Goal: Find contact information: Find contact information

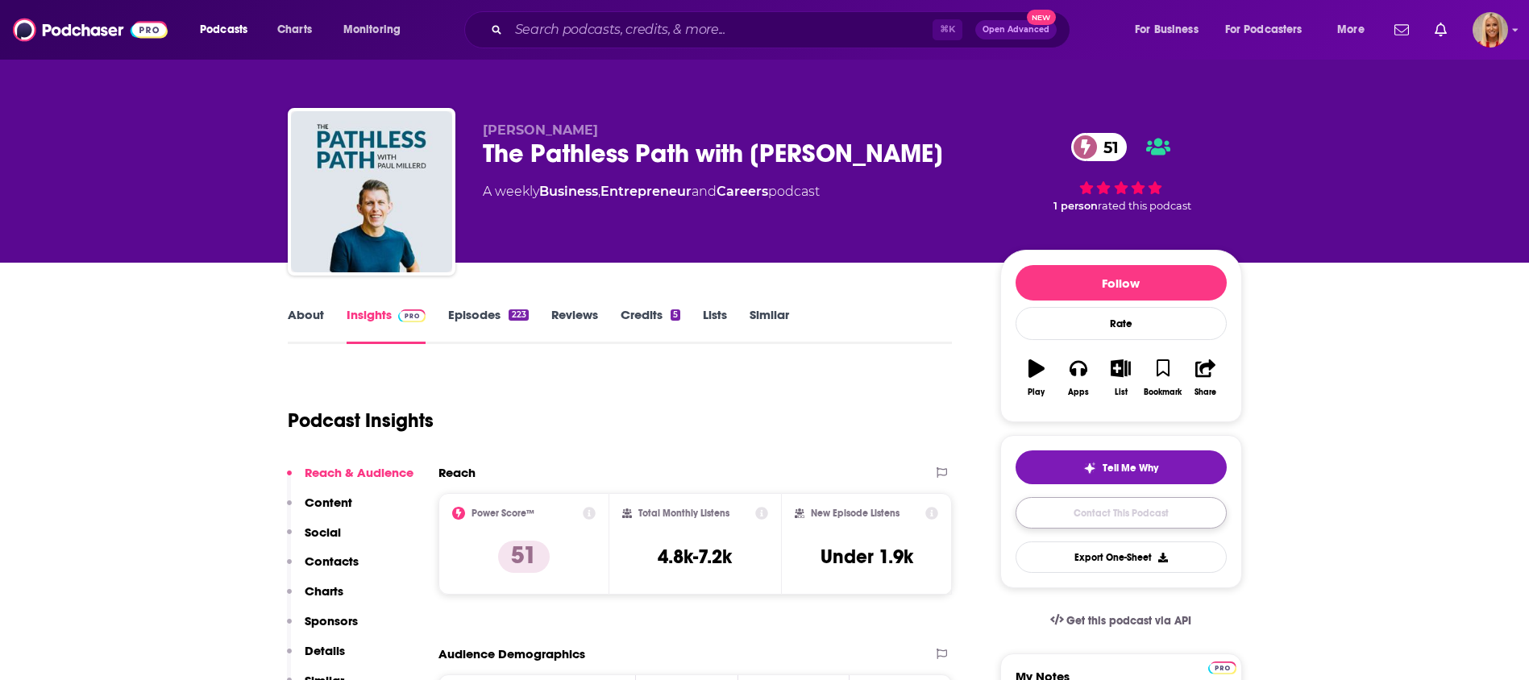
click at [1076, 505] on link "Contact This Podcast" at bounding box center [1121, 512] width 211 height 31
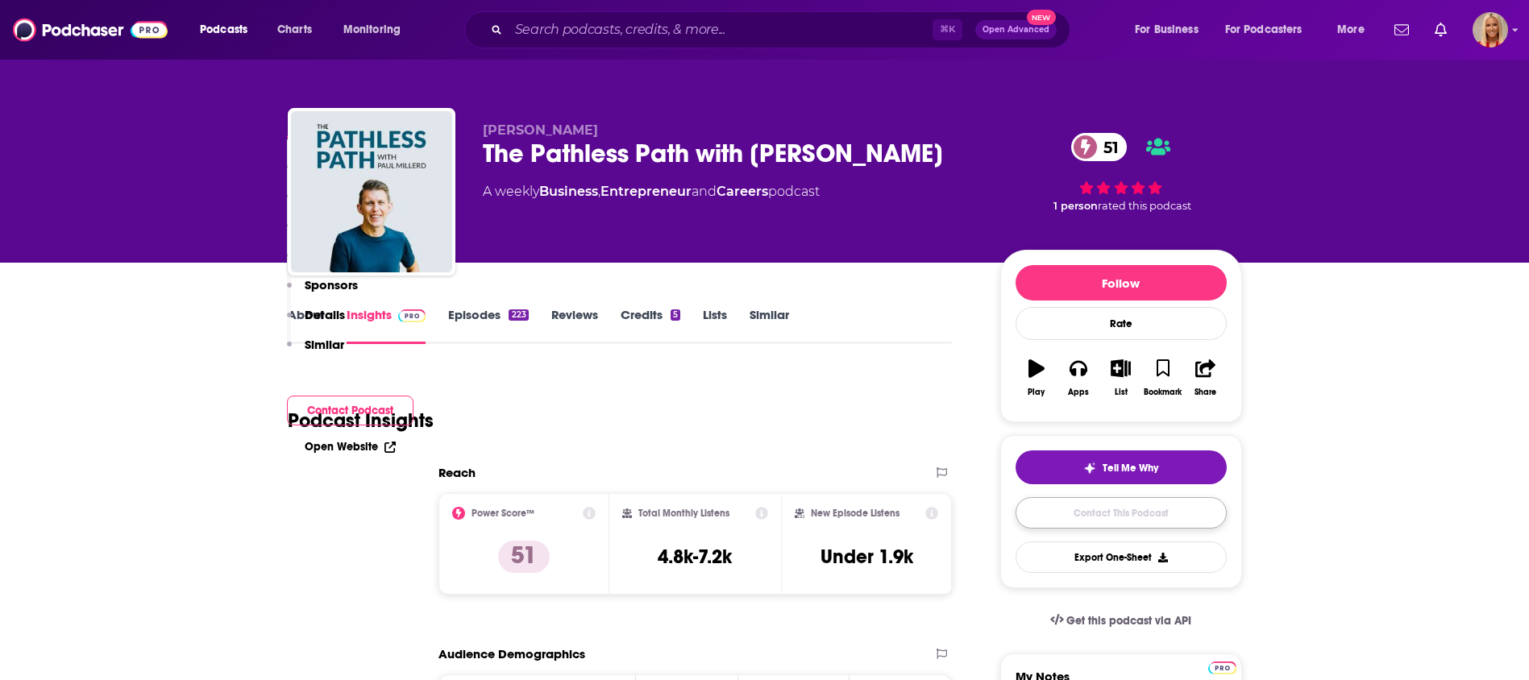
scroll to position [1659, 0]
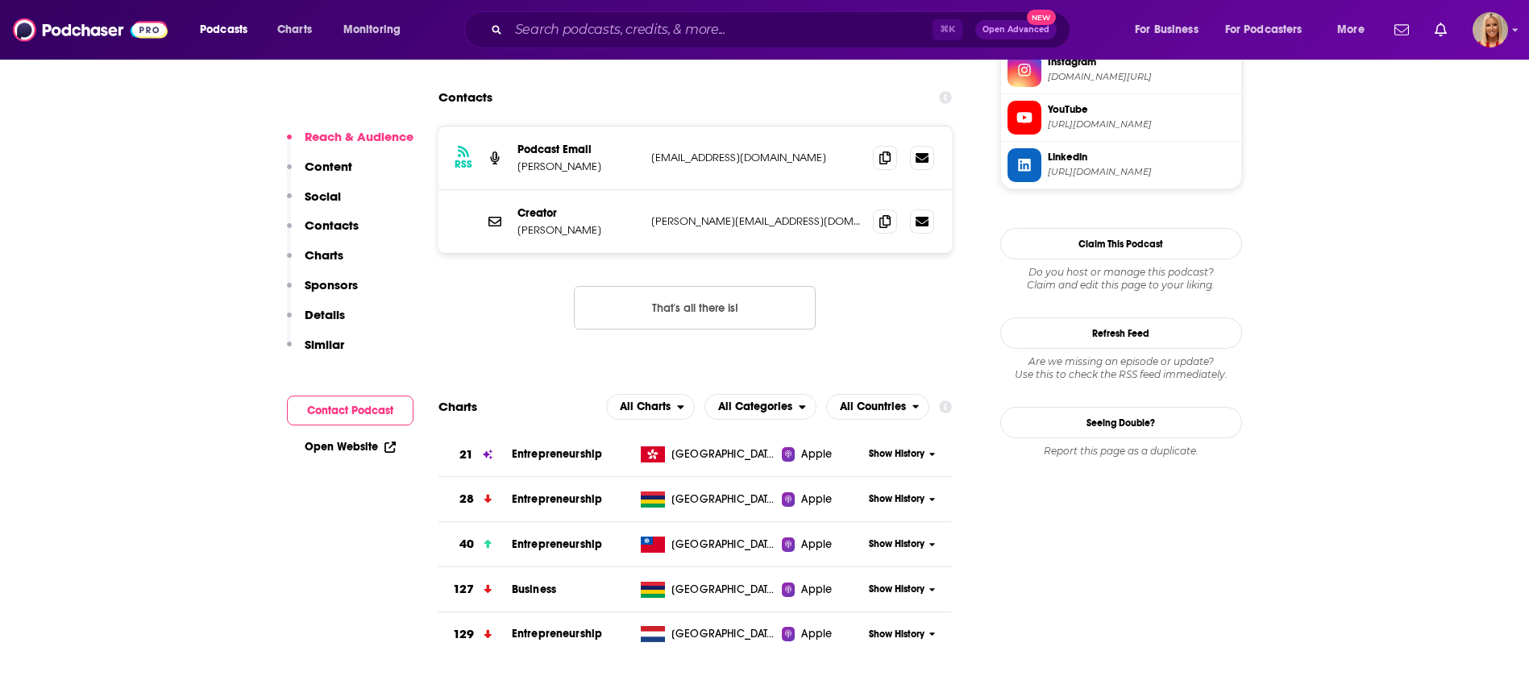
click at [335, 218] on p "Contacts" at bounding box center [332, 225] width 54 height 15
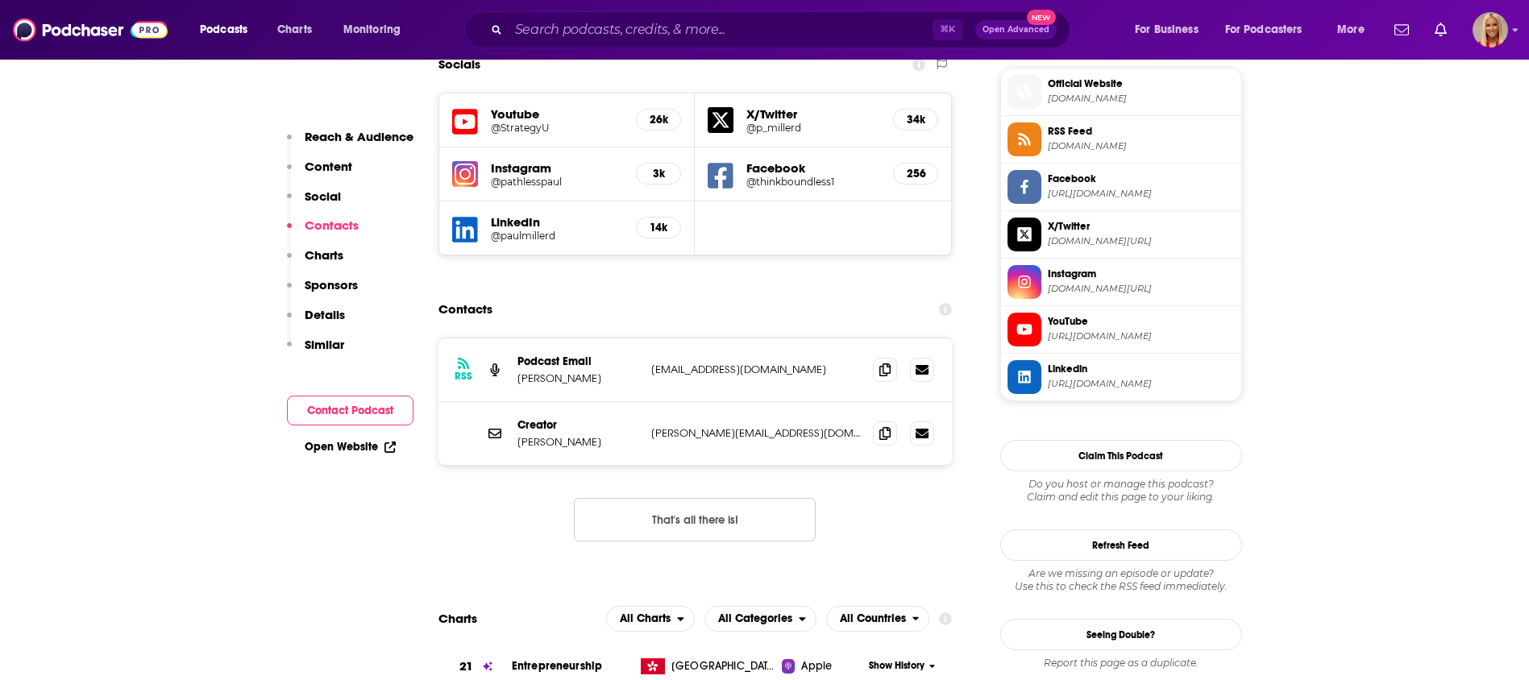
scroll to position [1435, 0]
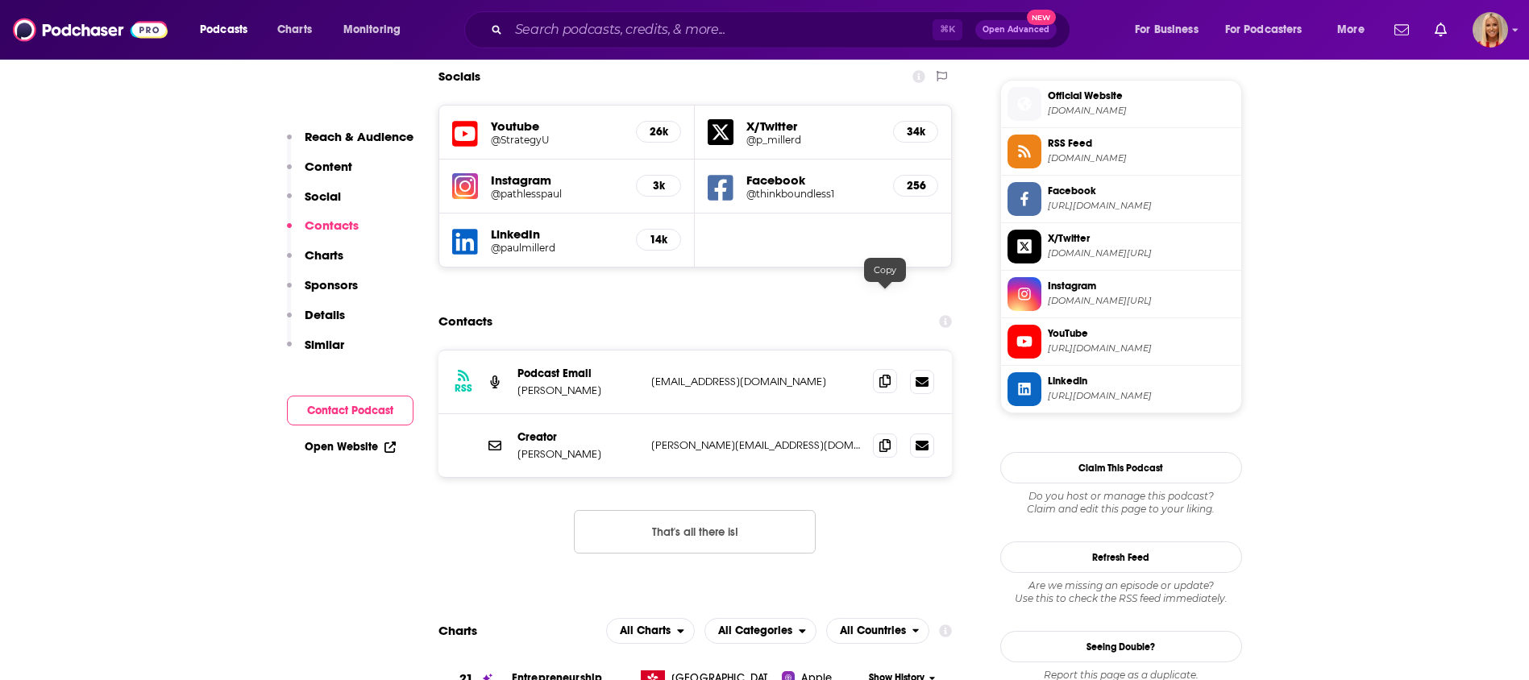
click at [879, 375] on icon at bounding box center [884, 381] width 11 height 13
click at [880, 438] on icon at bounding box center [884, 444] width 11 height 13
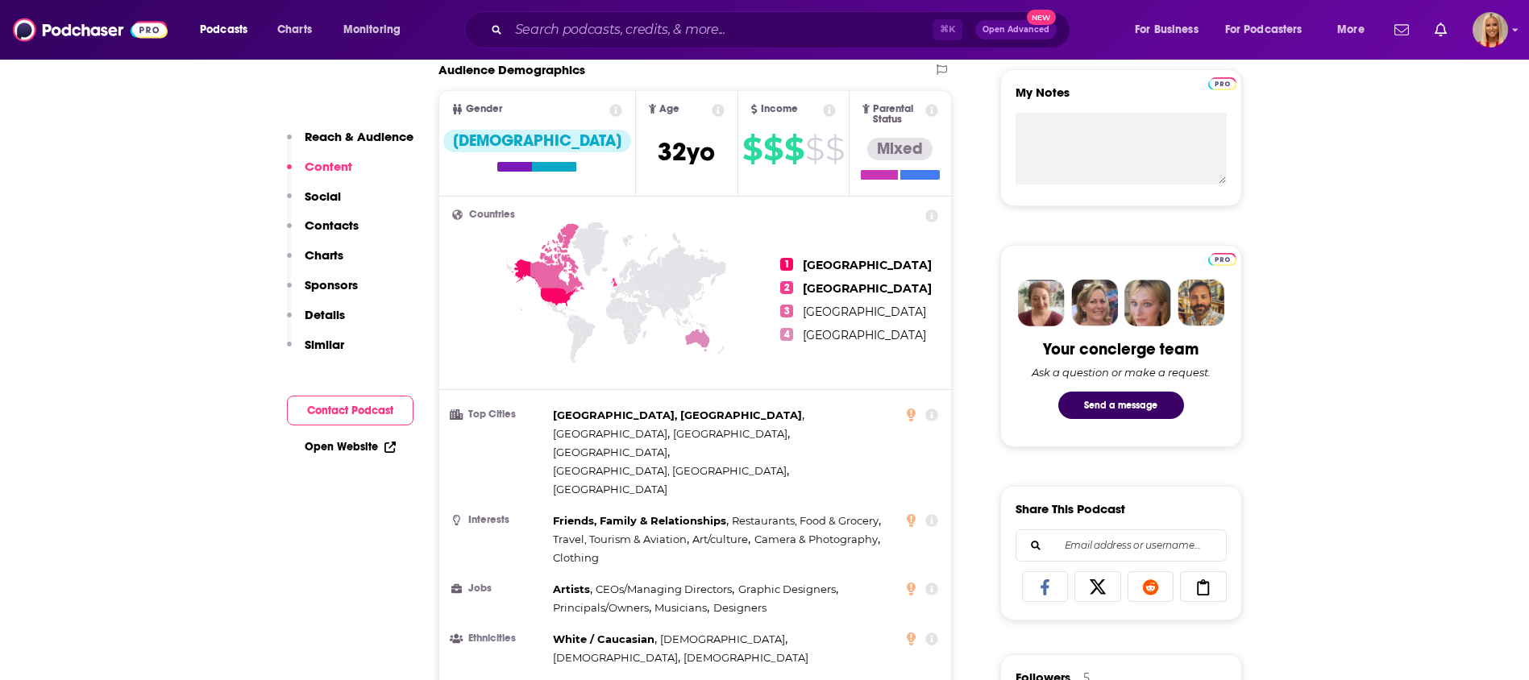
scroll to position [0, 0]
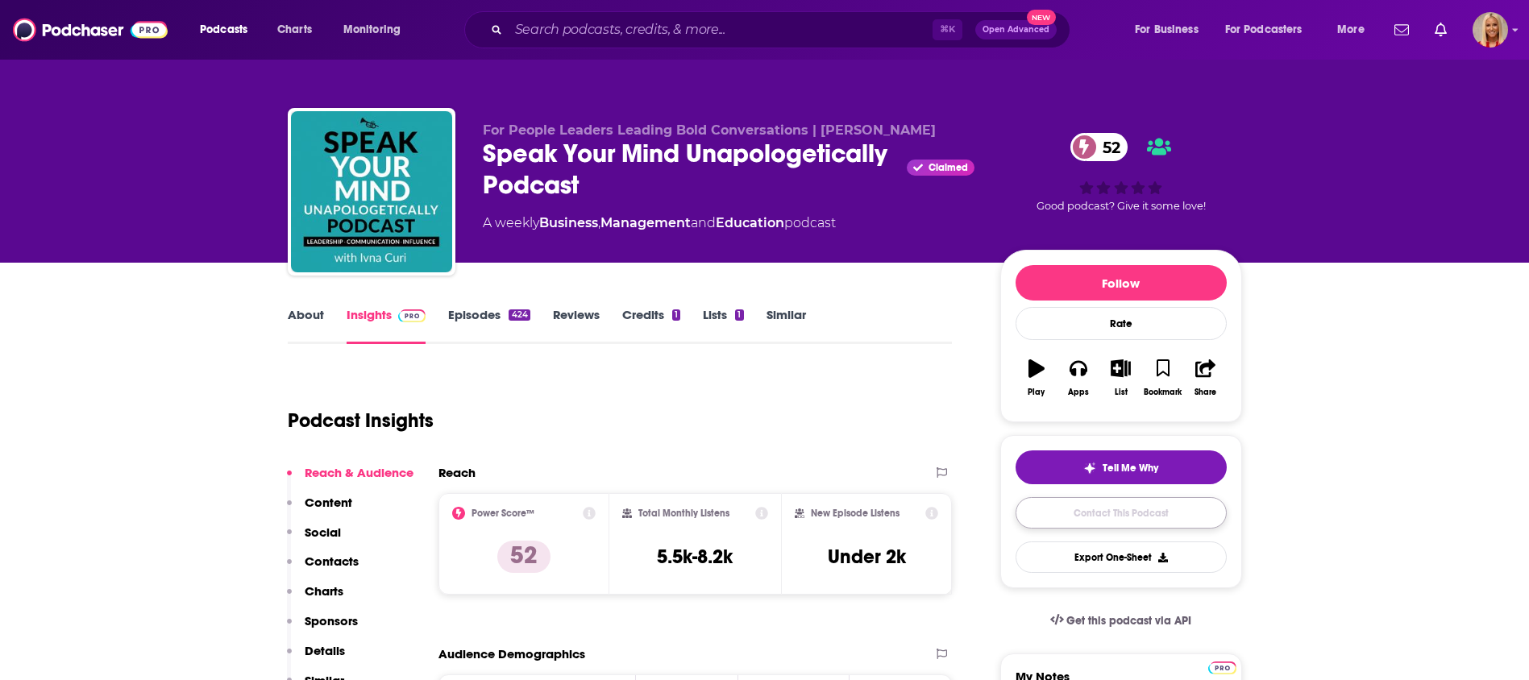
click at [1096, 517] on link "Contact This Podcast" at bounding box center [1121, 512] width 211 height 31
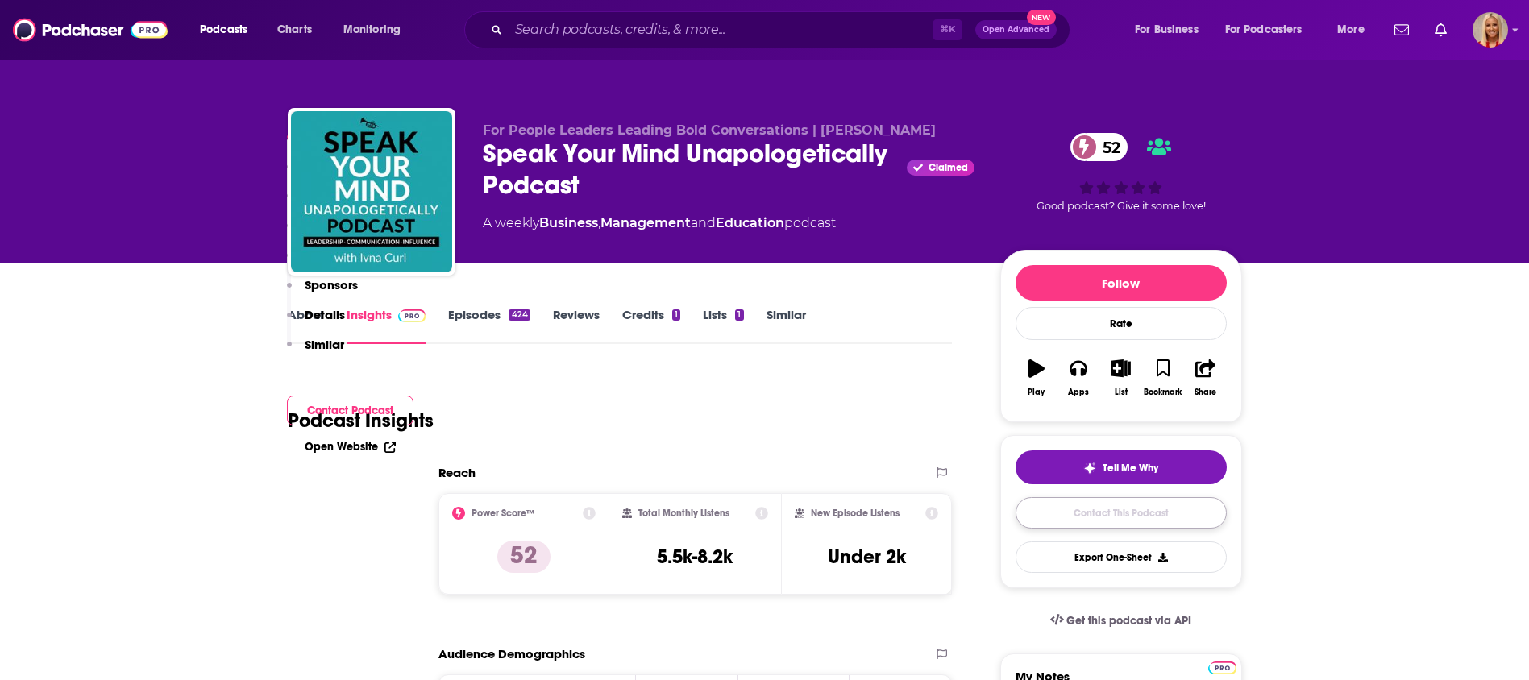
scroll to position [1551, 0]
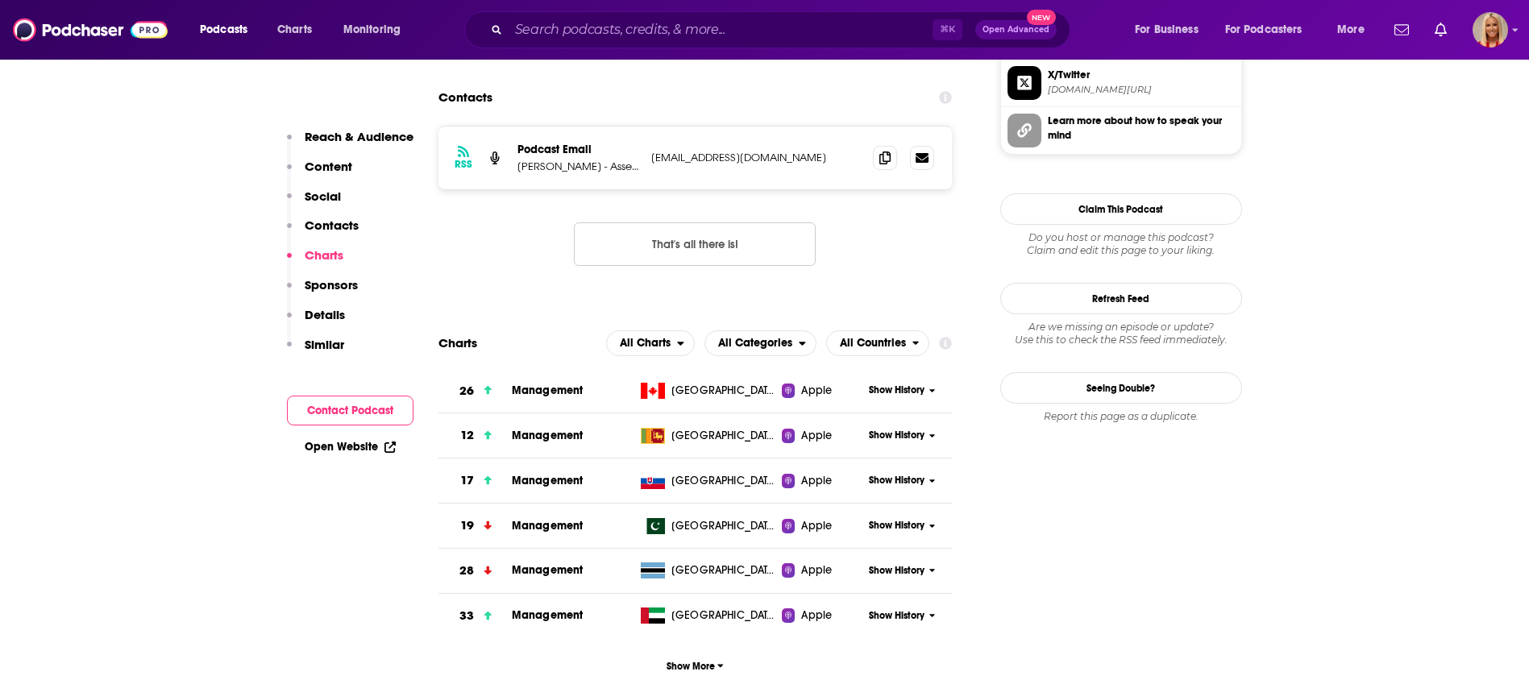
click at [322, 227] on p "Contacts" at bounding box center [332, 225] width 54 height 15
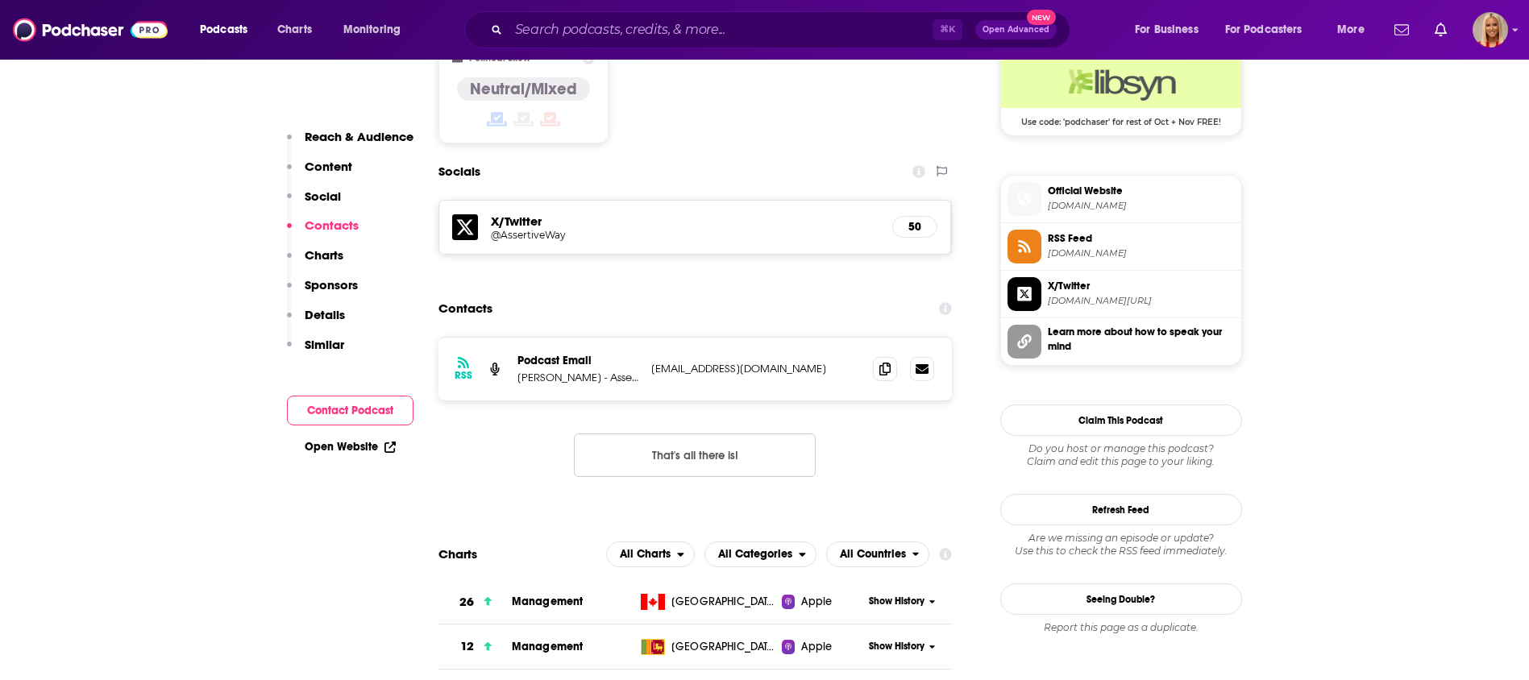
scroll to position [1327, 0]
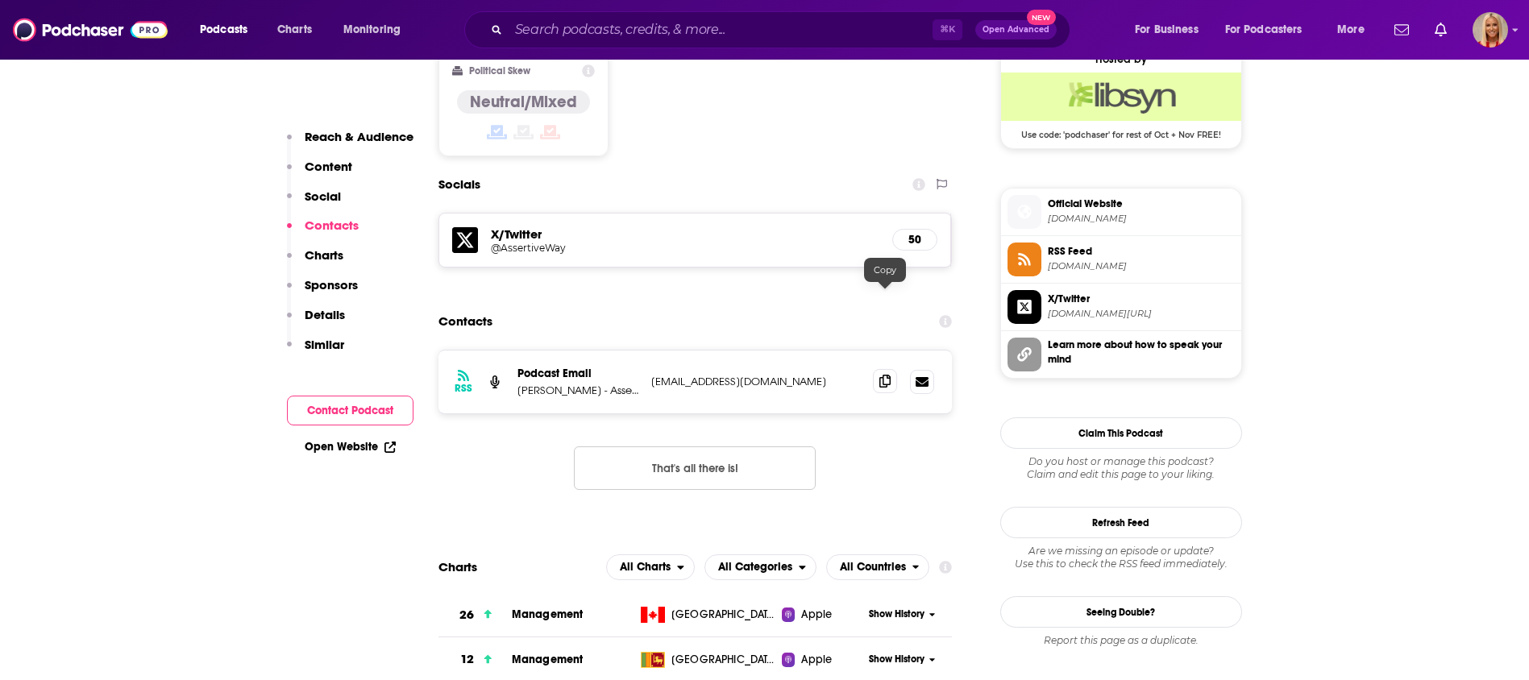
click at [880, 375] on icon at bounding box center [884, 381] width 11 height 13
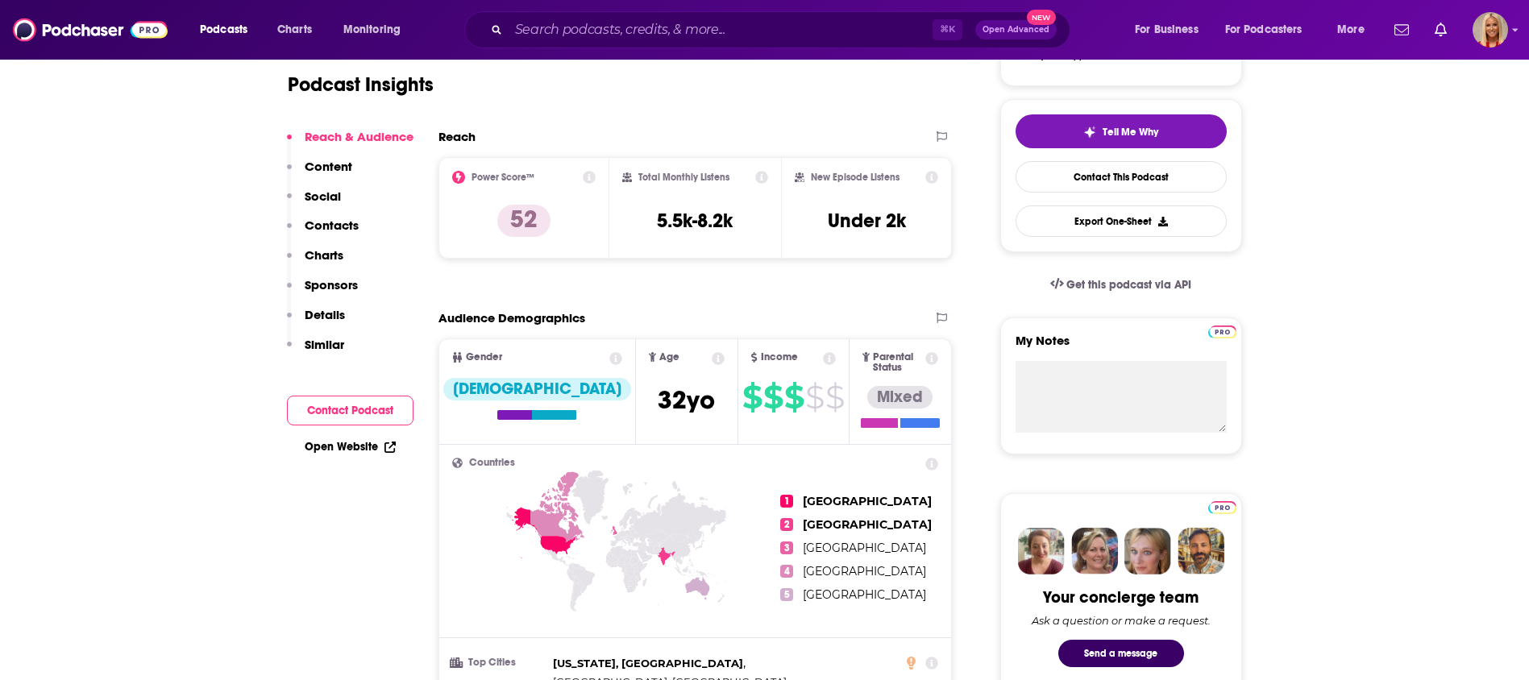
scroll to position [0, 0]
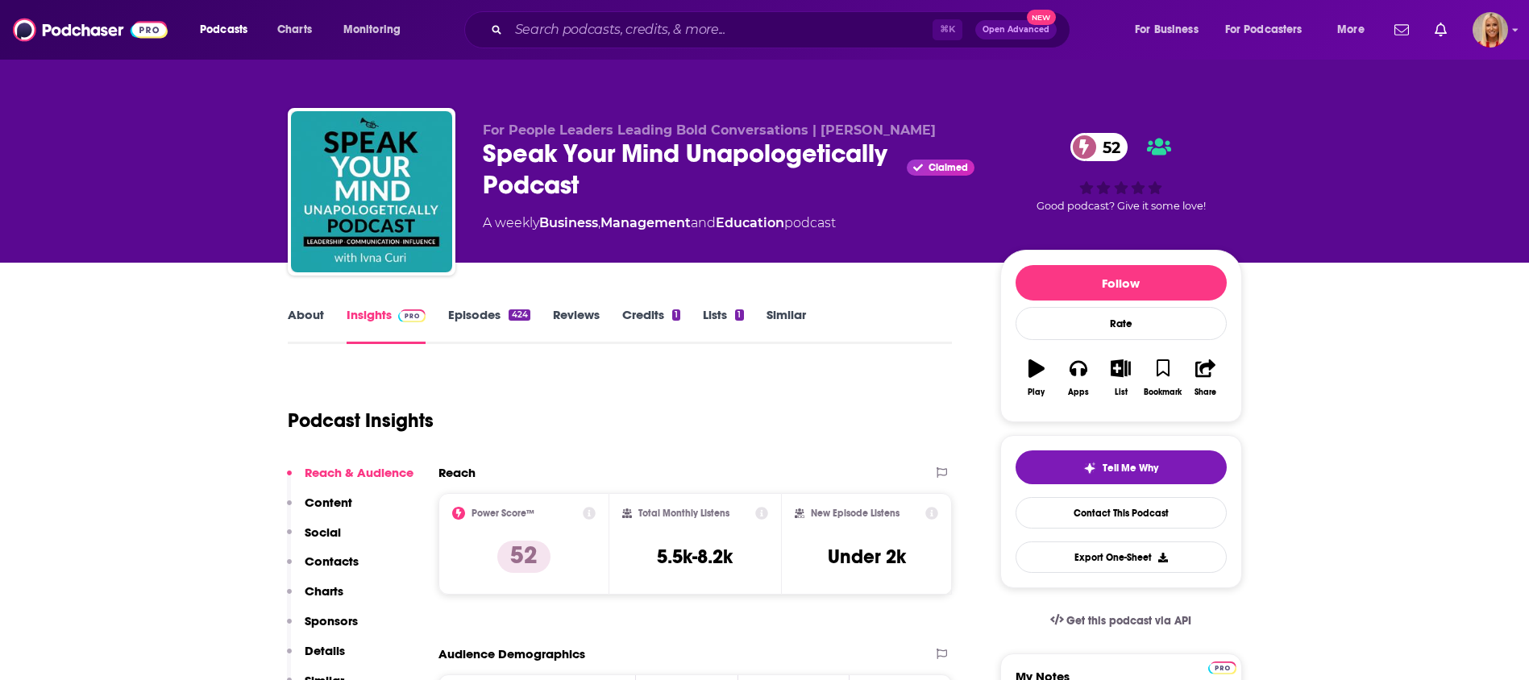
click at [483, 156] on div "Speak Your Mind Unapologetically Podcast Claimed 52" at bounding box center [729, 169] width 492 height 63
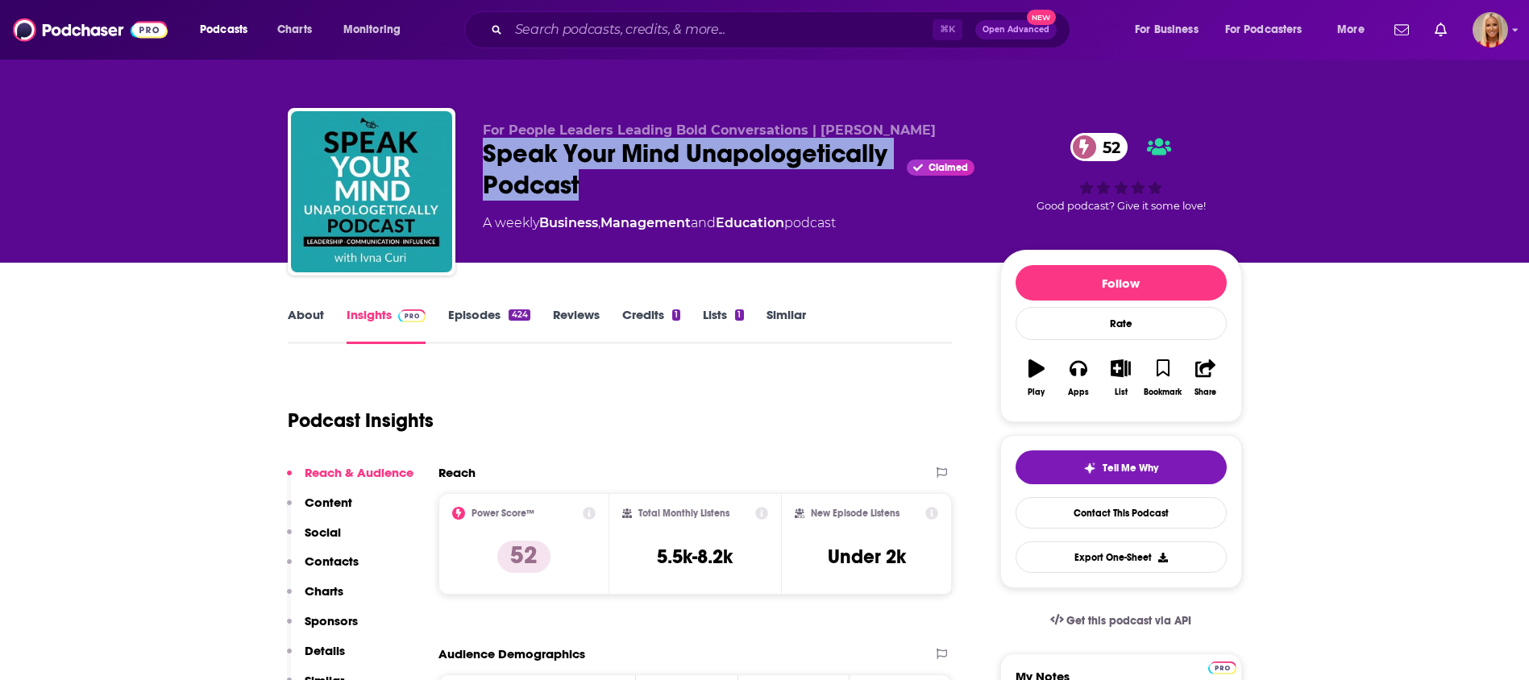
drag, startPoint x: 483, startPoint y: 153, endPoint x: 789, endPoint y: 184, distance: 307.8
click at [789, 184] on div "Speak Your Mind Unapologetically Podcast Claimed 52" at bounding box center [729, 169] width 492 height 63
copy h2 "Speak Your Mind Unapologetically Podcast"
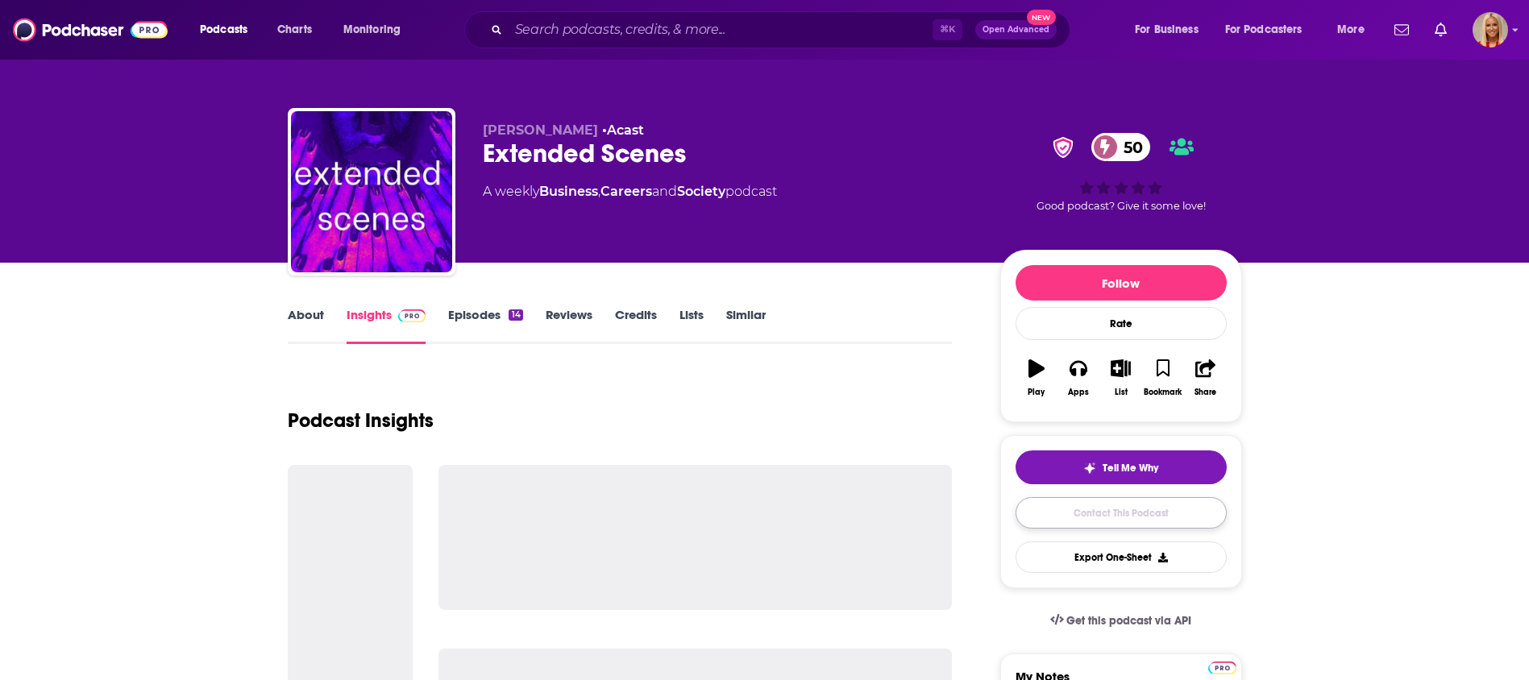
click at [1104, 520] on link "Contact This Podcast" at bounding box center [1121, 512] width 211 height 31
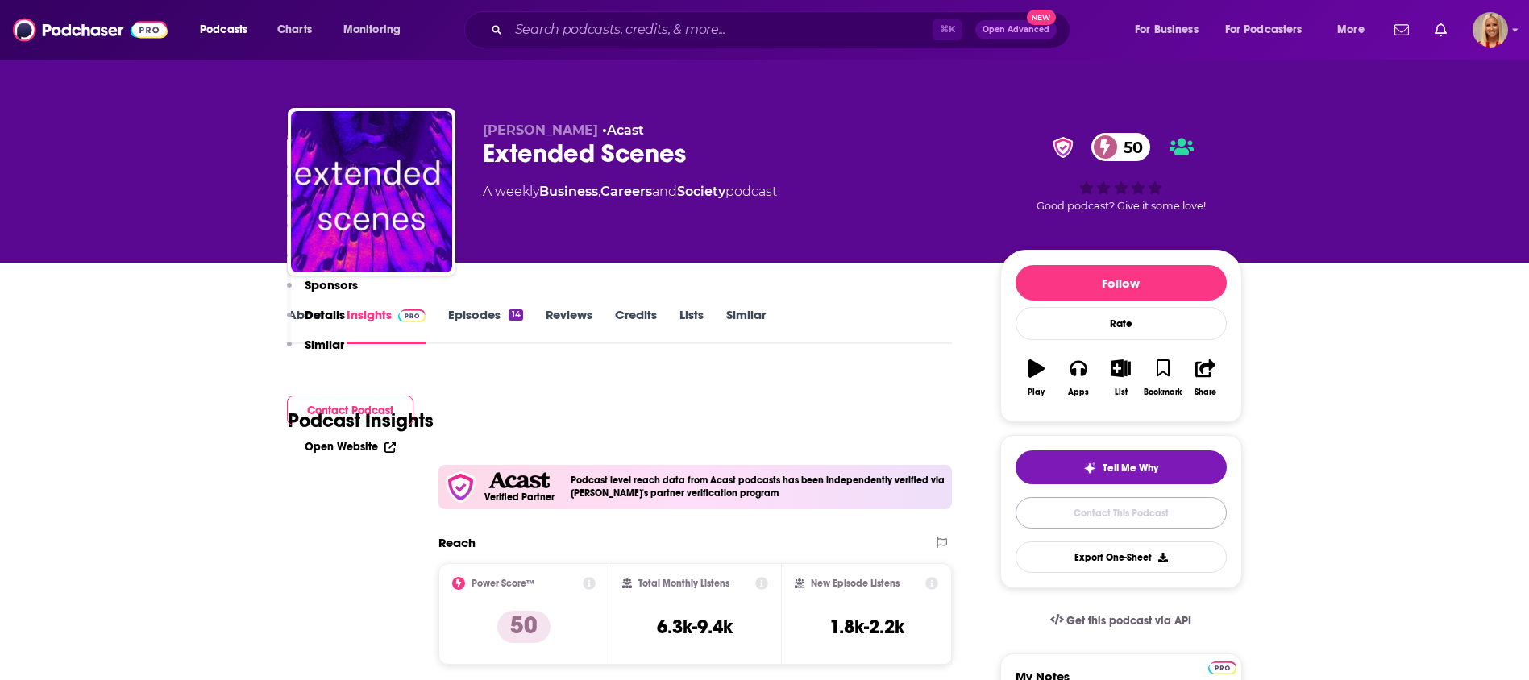
scroll to position [3300, 0]
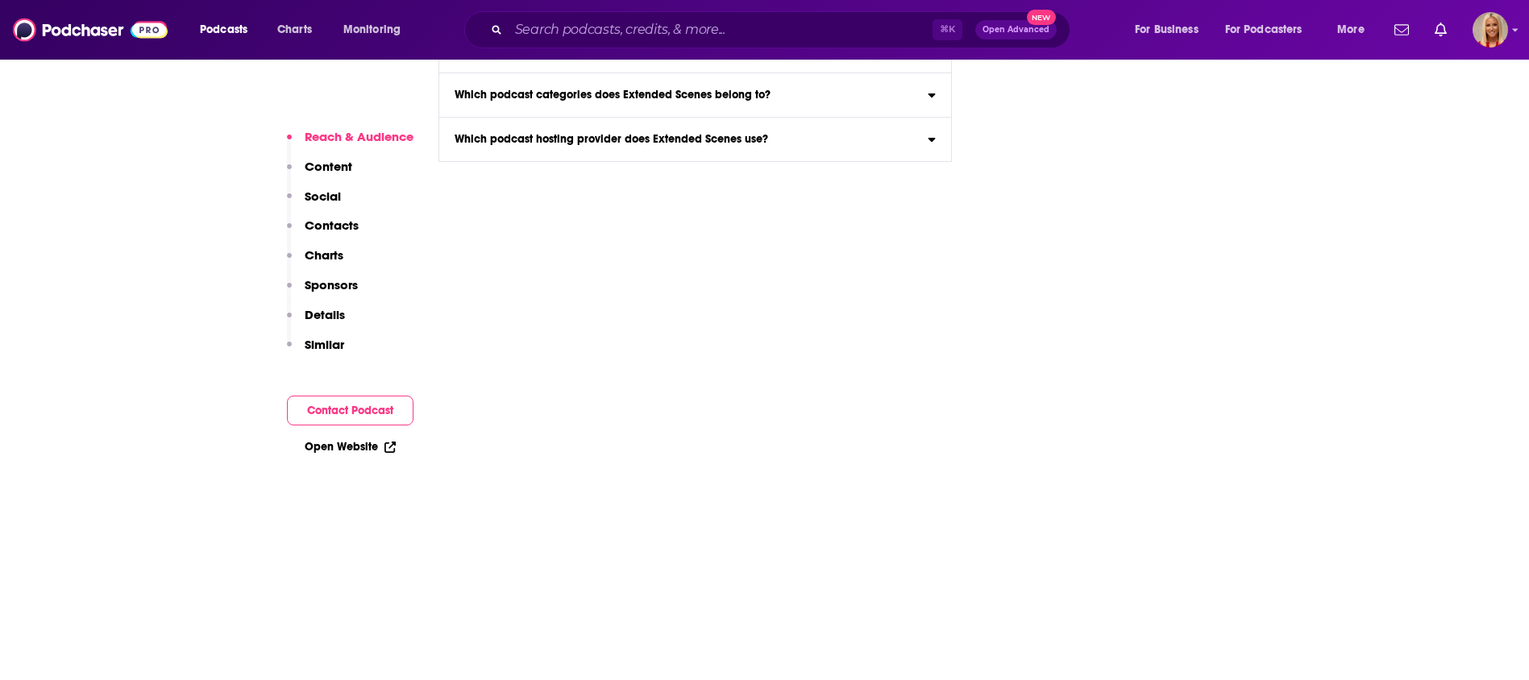
click at [346, 228] on p "Contacts" at bounding box center [332, 225] width 54 height 15
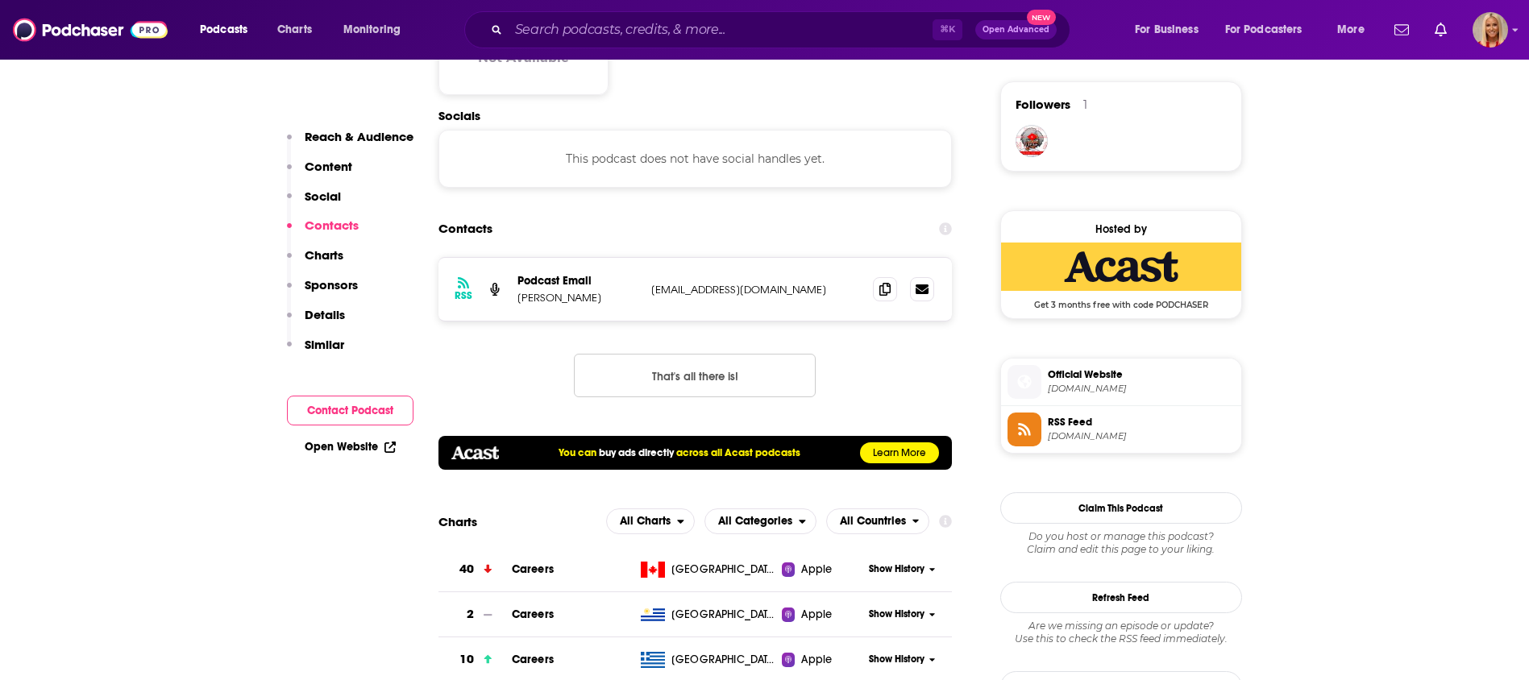
scroll to position [1147, 0]
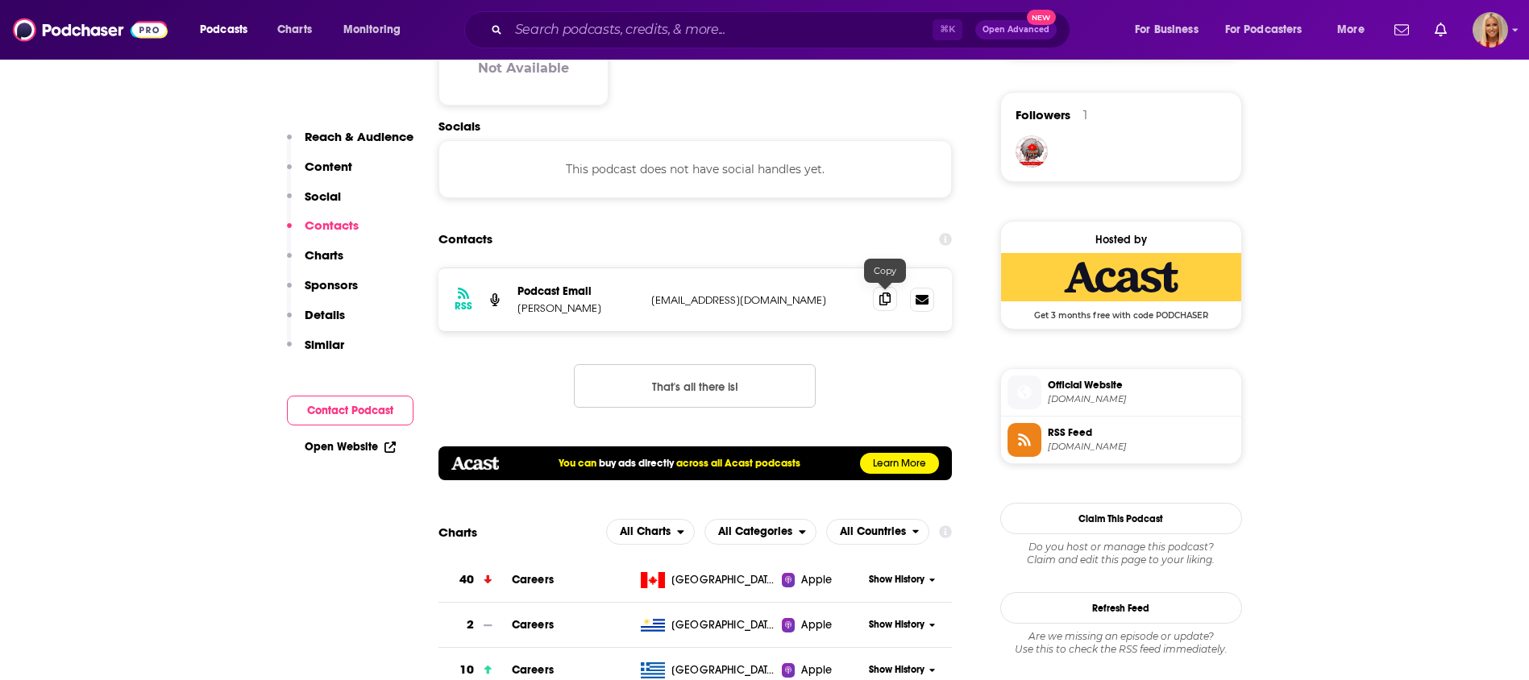
click at [880, 298] on icon at bounding box center [884, 299] width 11 height 13
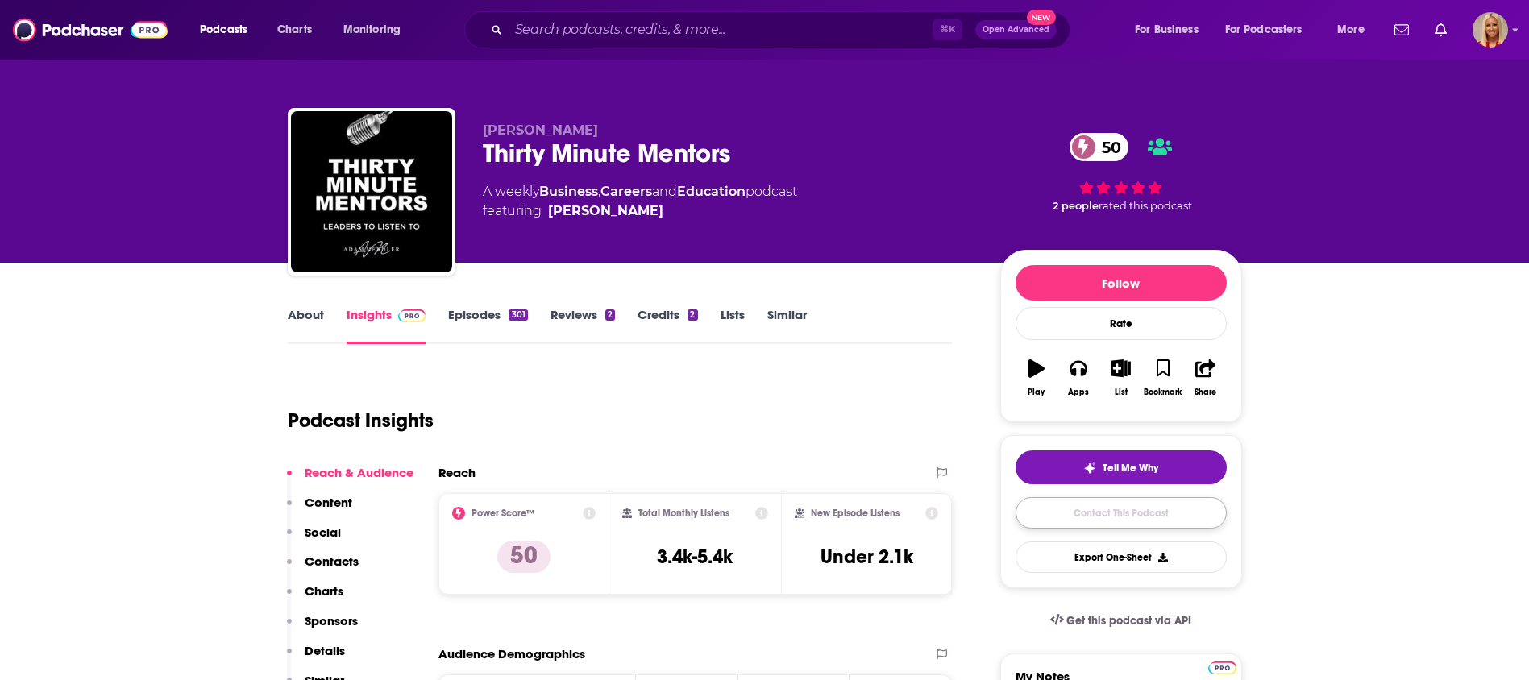
click at [1121, 513] on link "Contact This Podcast" at bounding box center [1121, 512] width 211 height 31
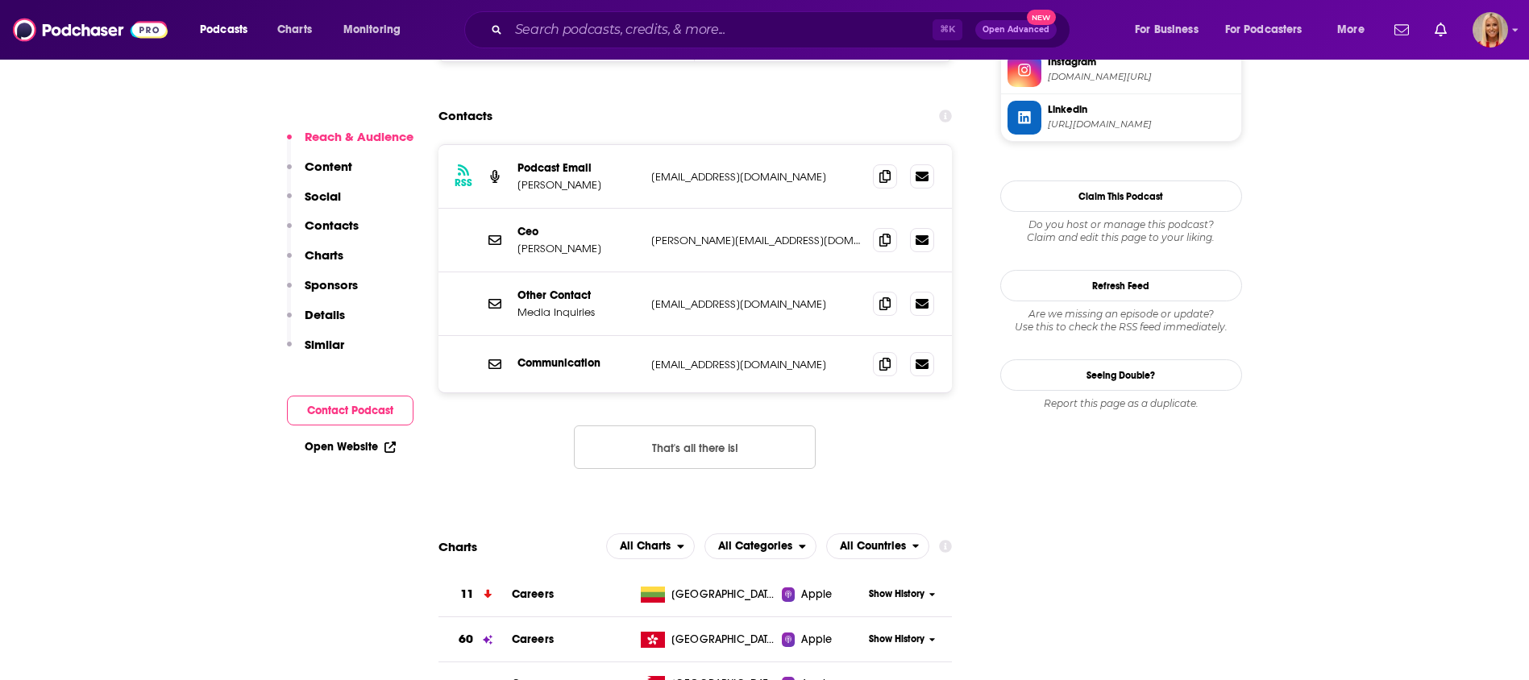
click at [318, 226] on p "Contacts" at bounding box center [332, 225] width 54 height 15
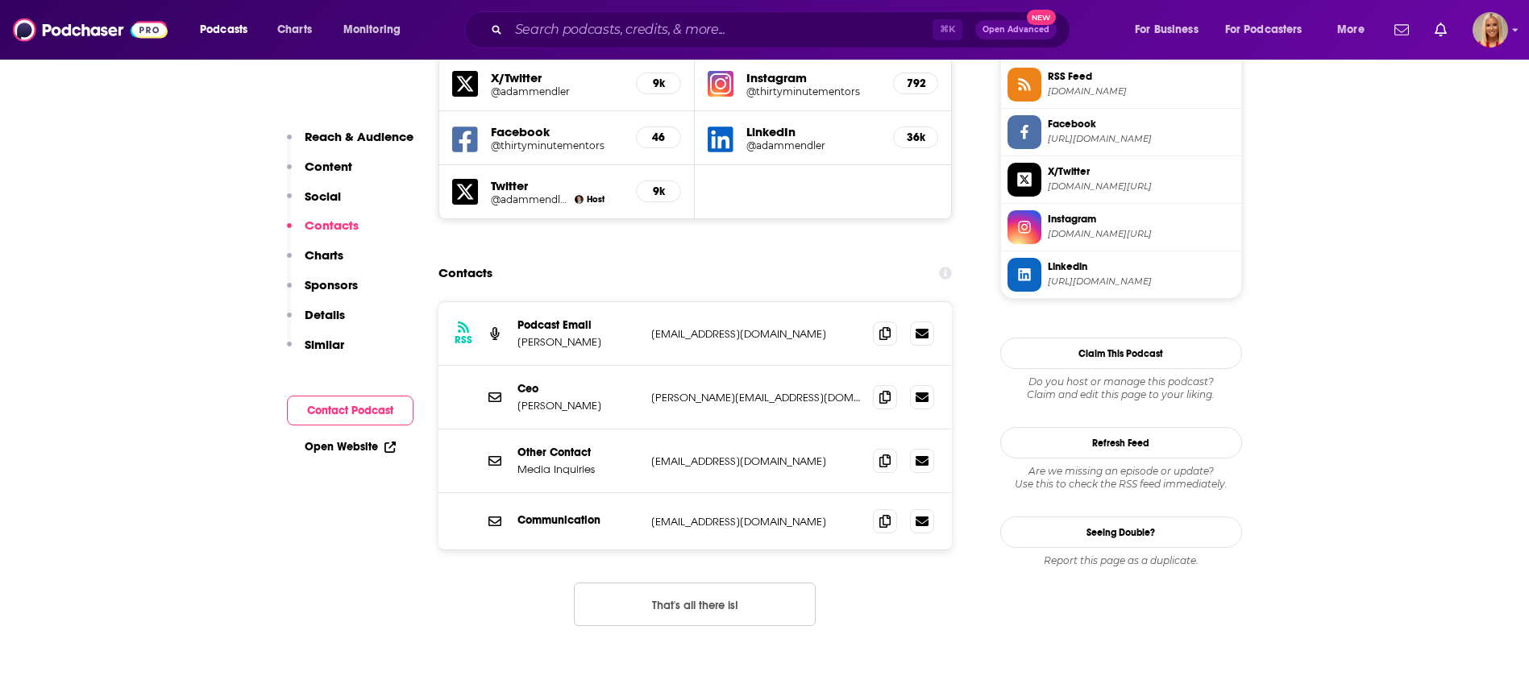
scroll to position [1435, 0]
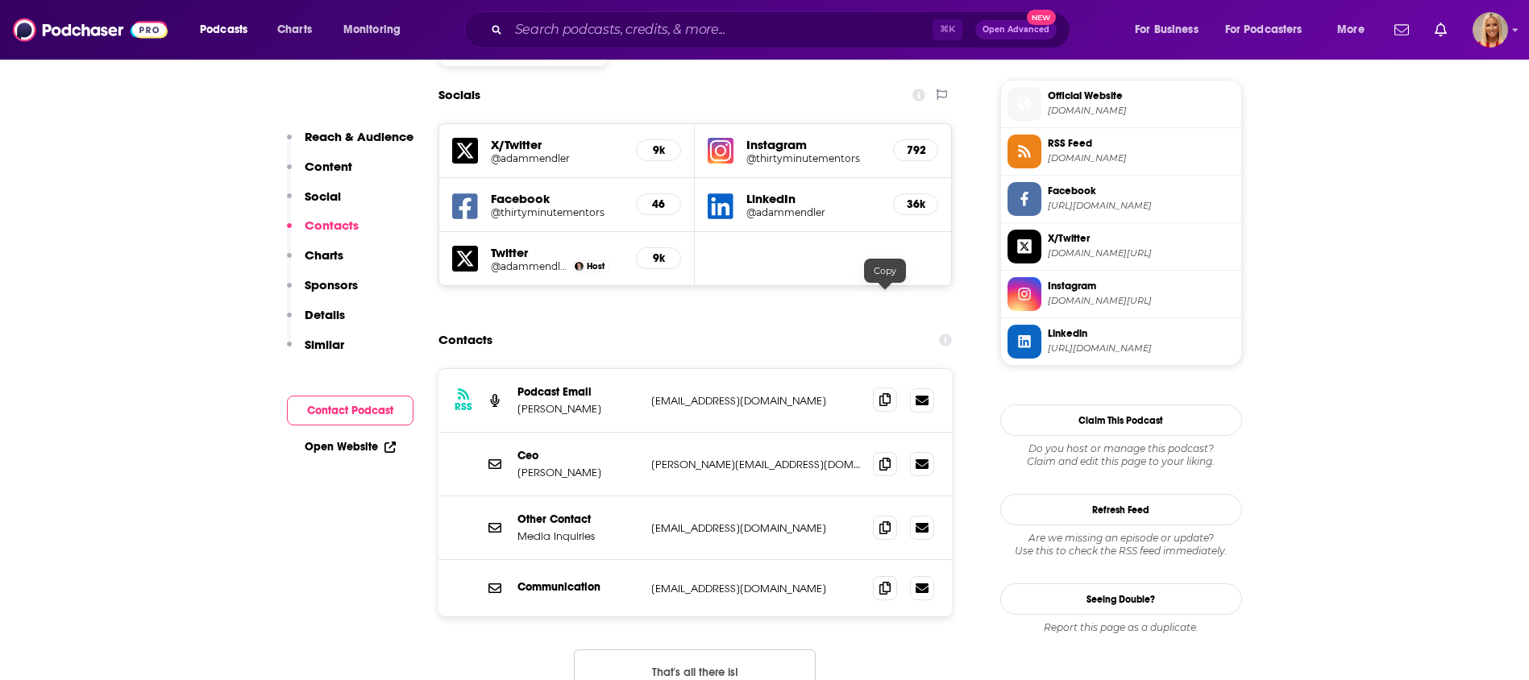
click at [886, 393] on icon at bounding box center [884, 399] width 11 height 13
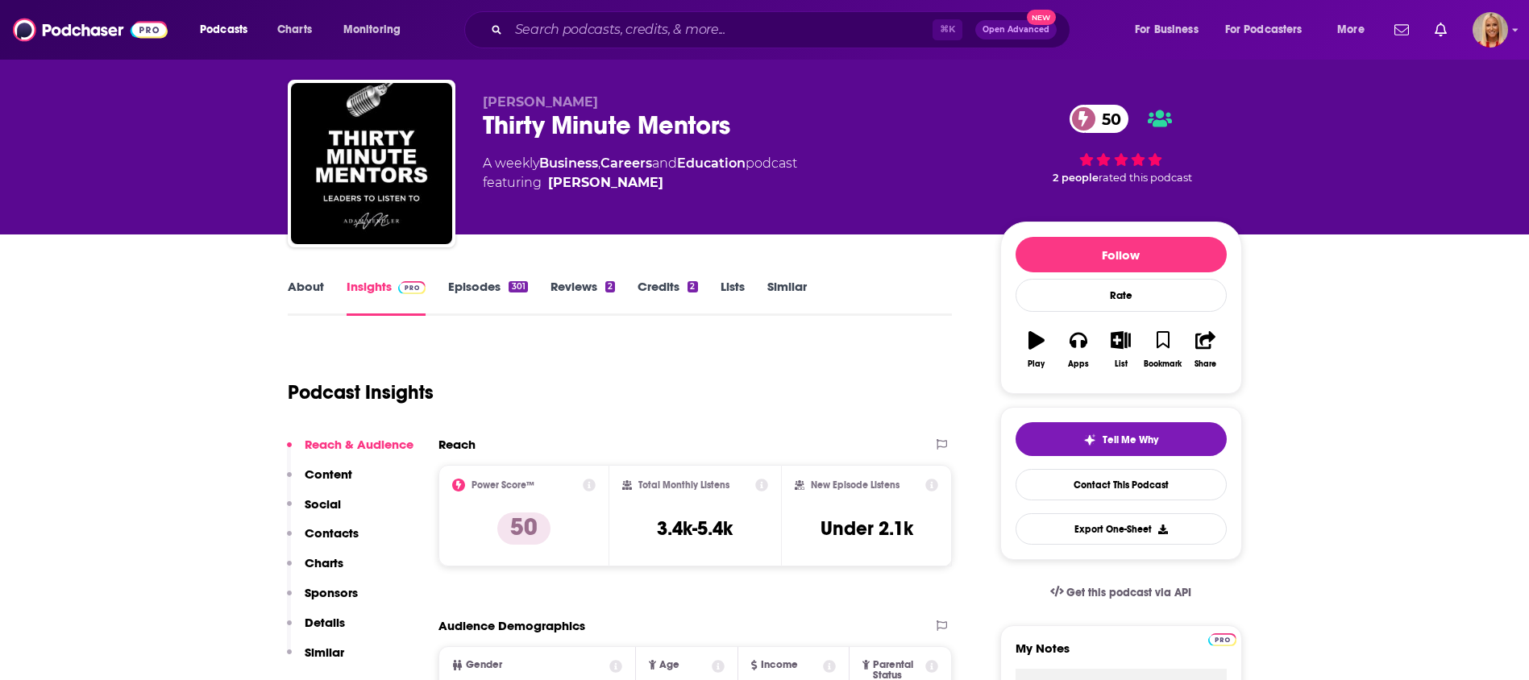
scroll to position [0, 0]
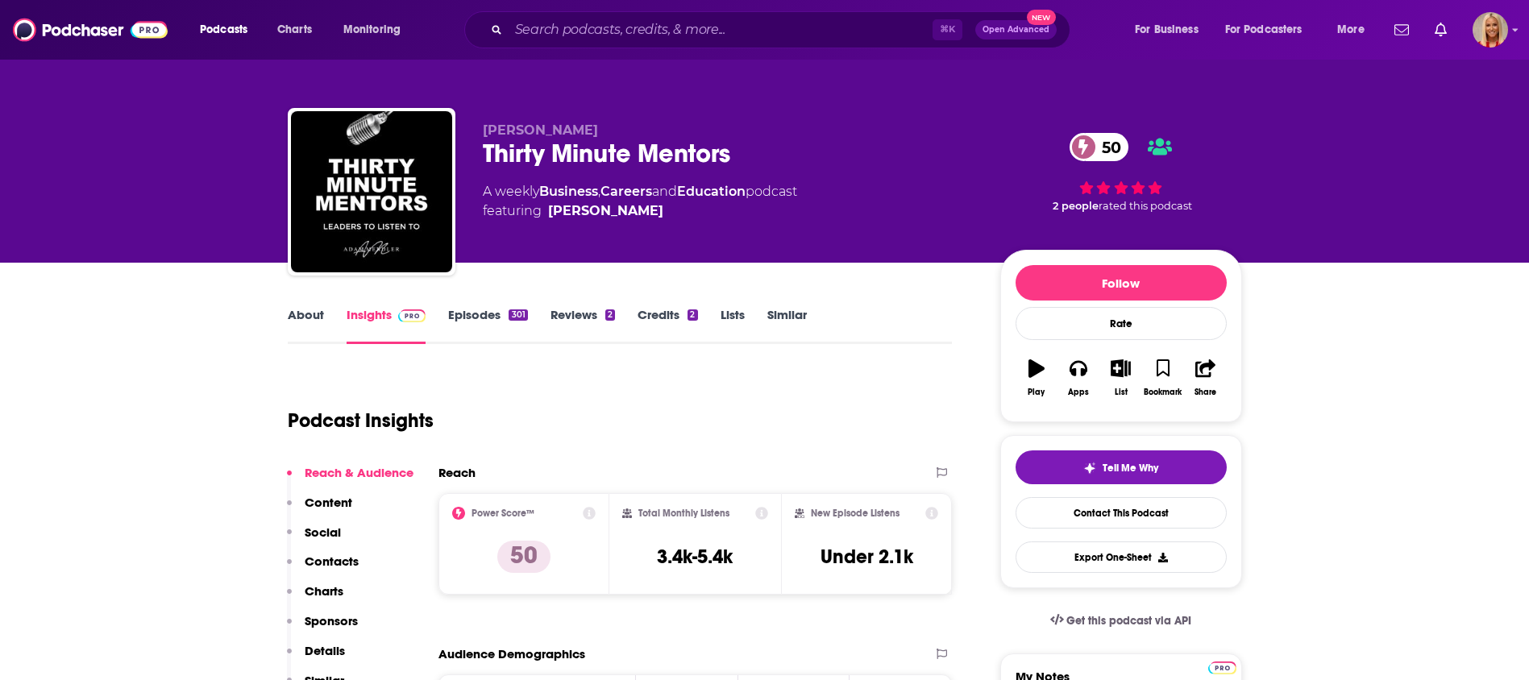
click at [323, 565] on p "Contacts" at bounding box center [332, 561] width 54 height 15
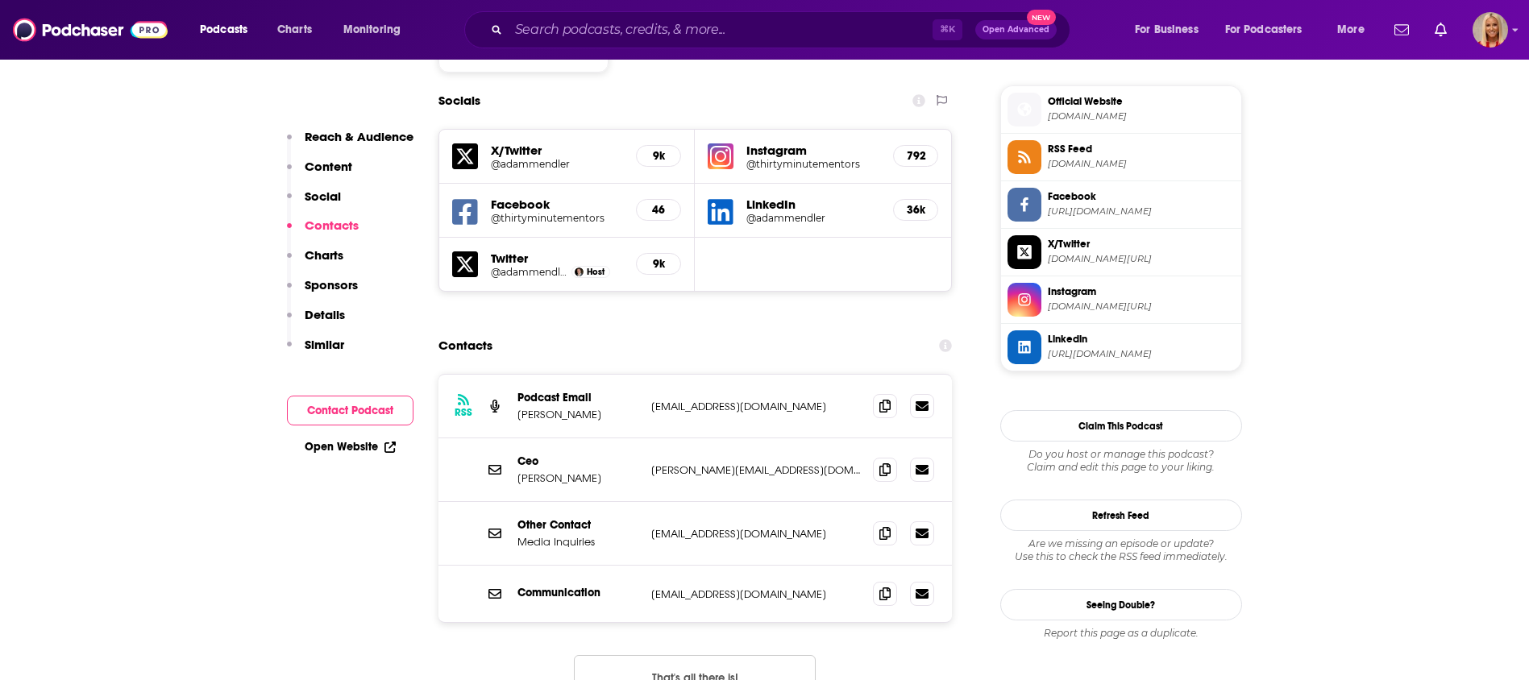
scroll to position [1435, 0]
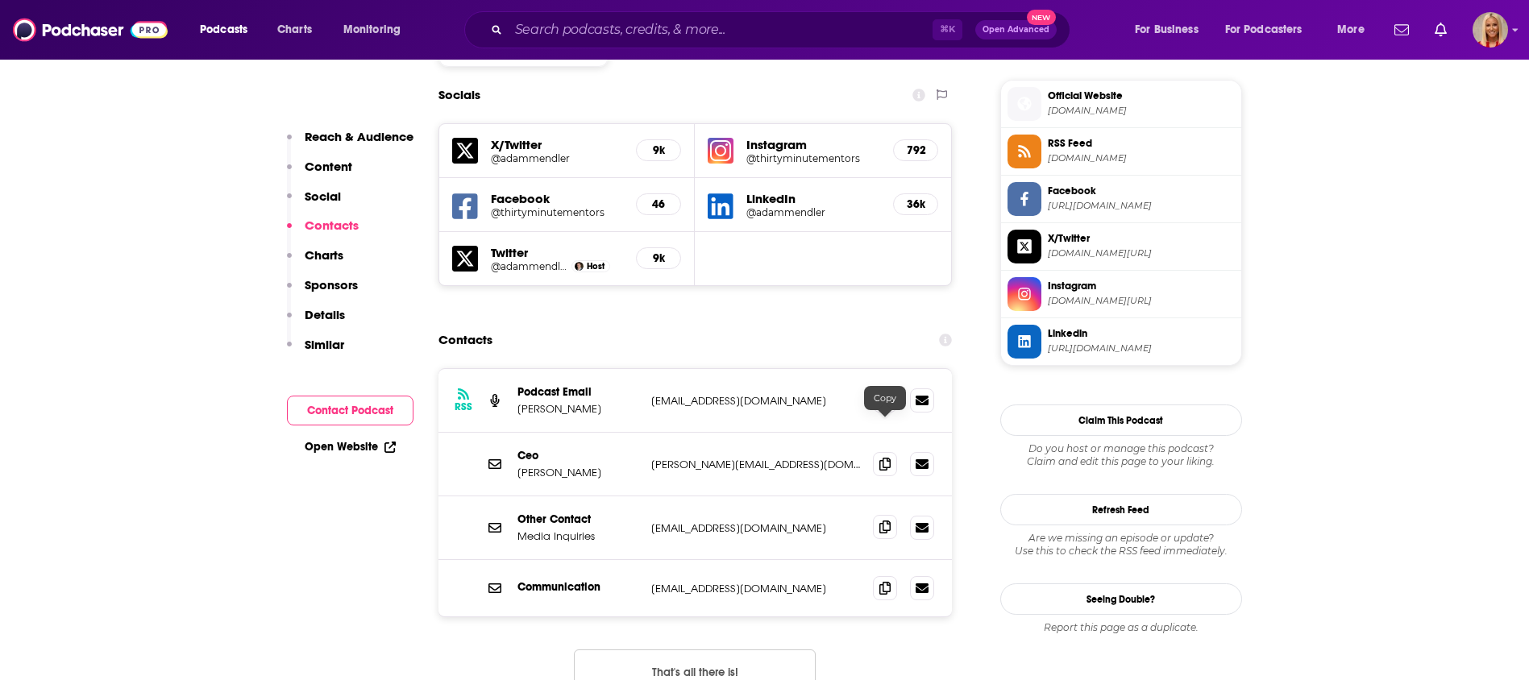
click at [876, 515] on span at bounding box center [885, 527] width 24 height 24
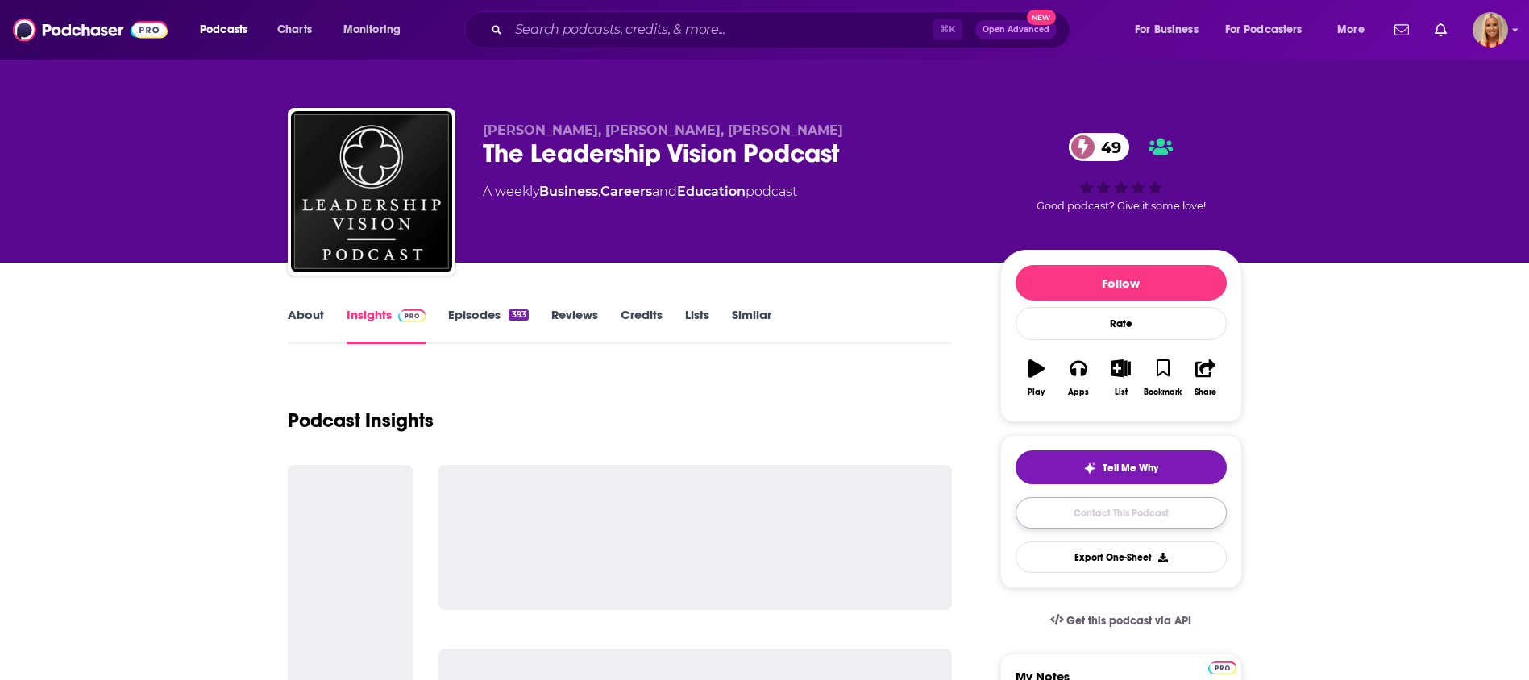
click at [1062, 503] on link "Contact This Podcast" at bounding box center [1121, 512] width 211 height 31
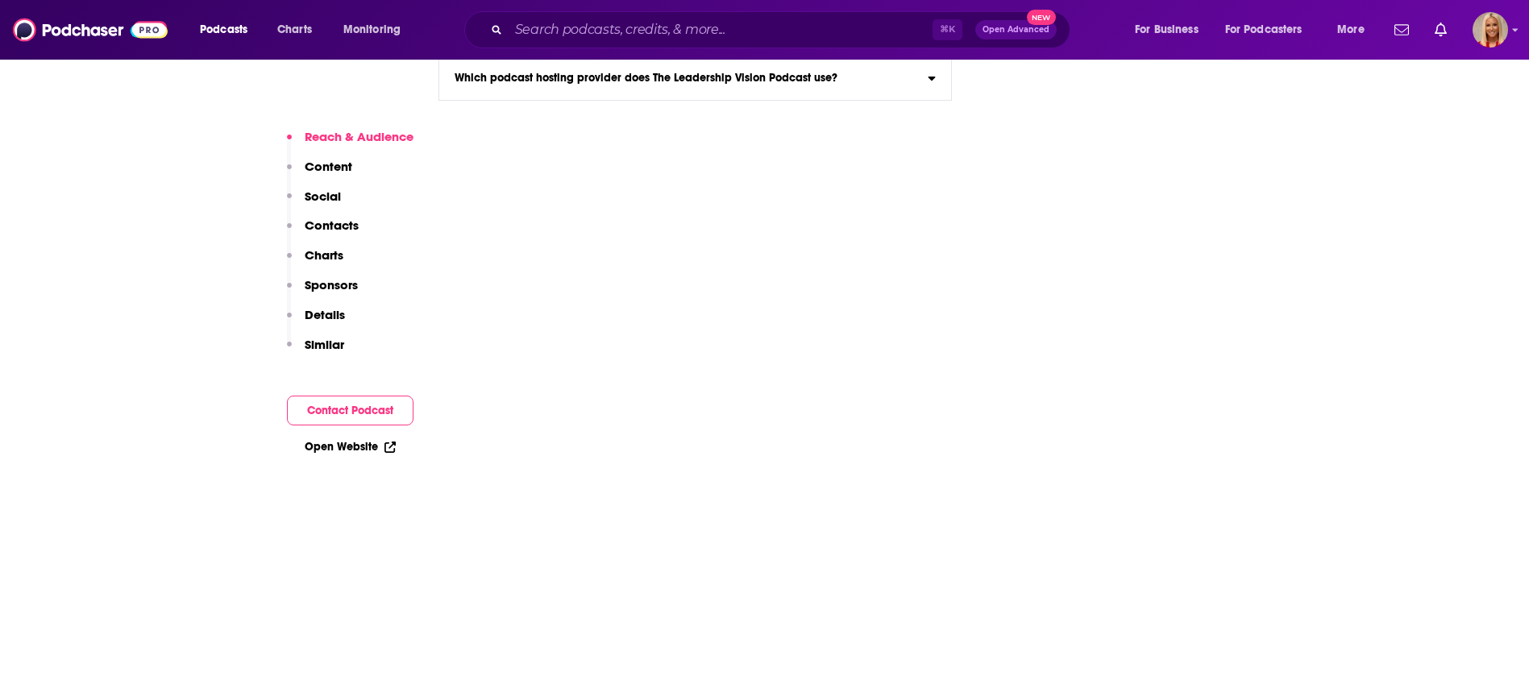
click at [349, 228] on p "Contacts" at bounding box center [332, 225] width 54 height 15
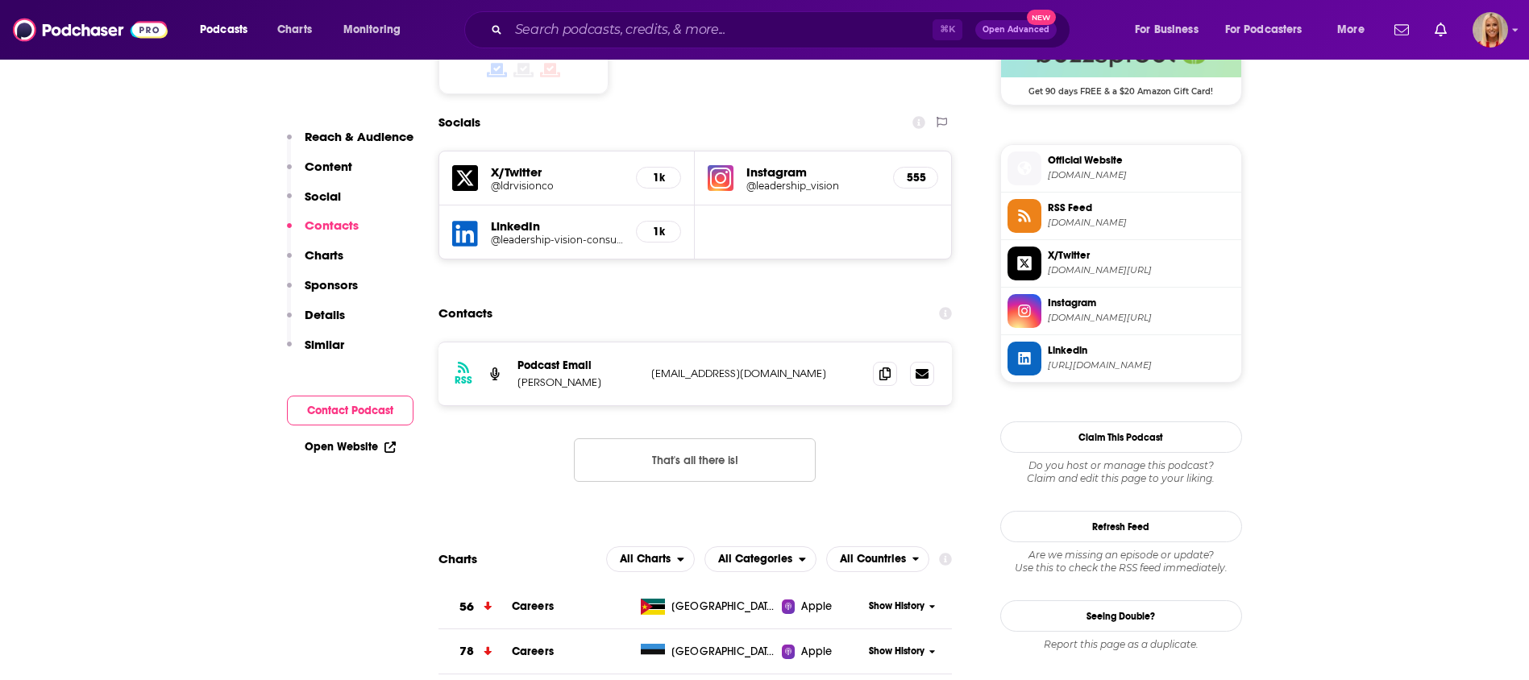
scroll to position [1363, 0]
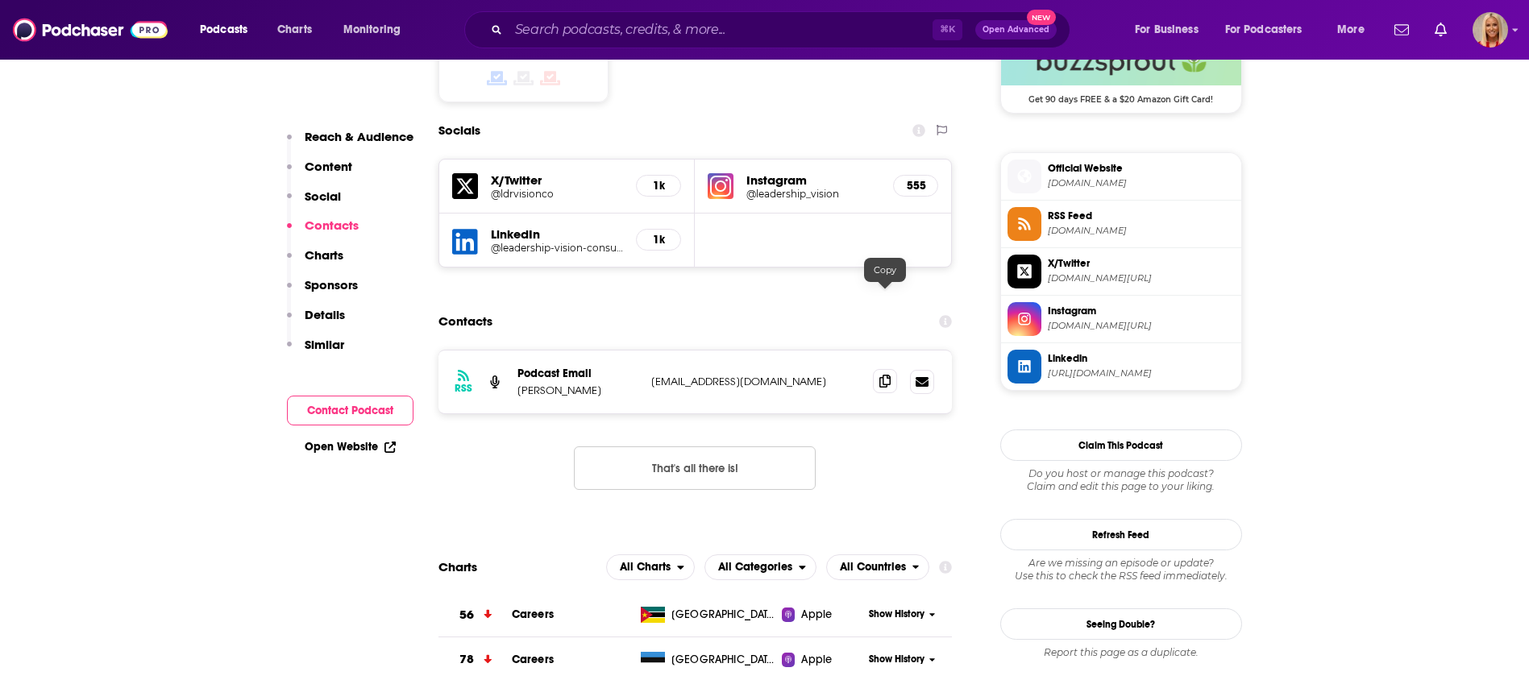
click at [888, 375] on icon at bounding box center [884, 381] width 11 height 13
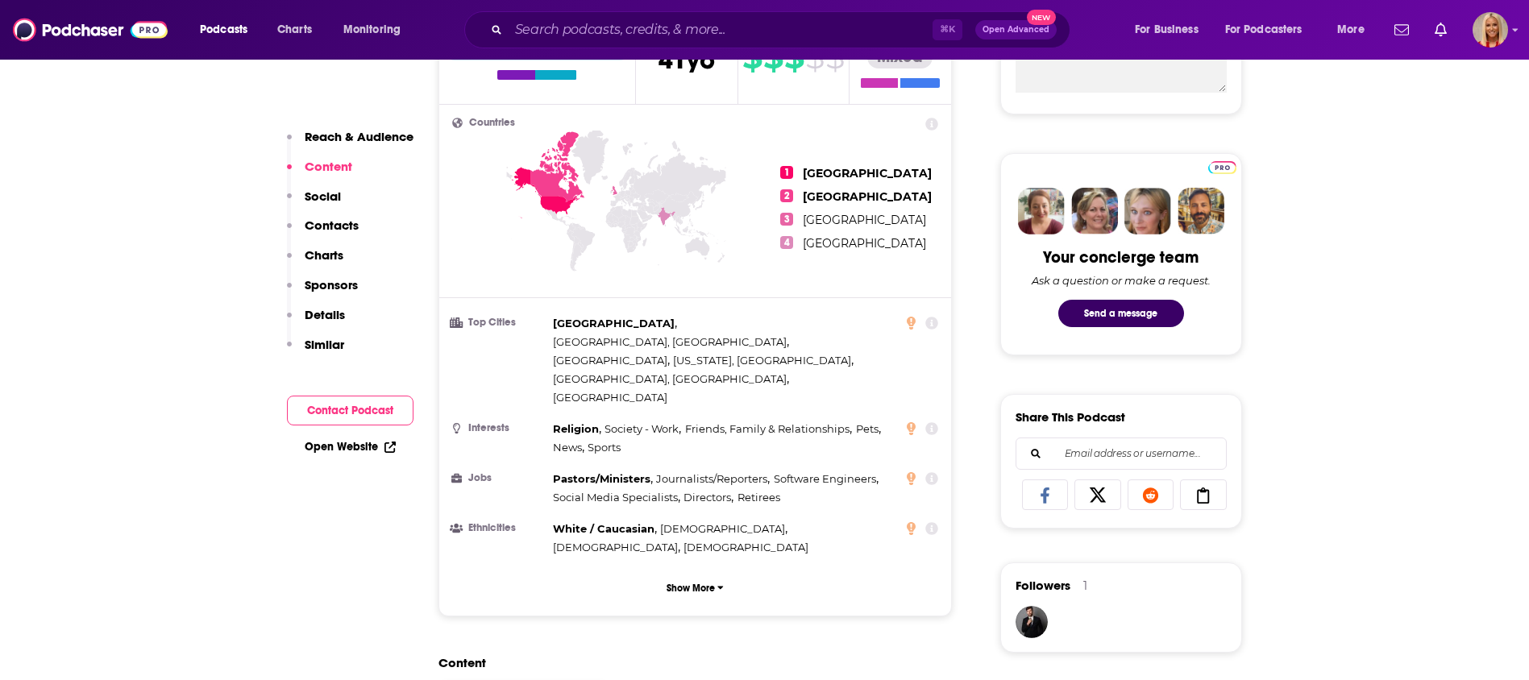
scroll to position [0, 0]
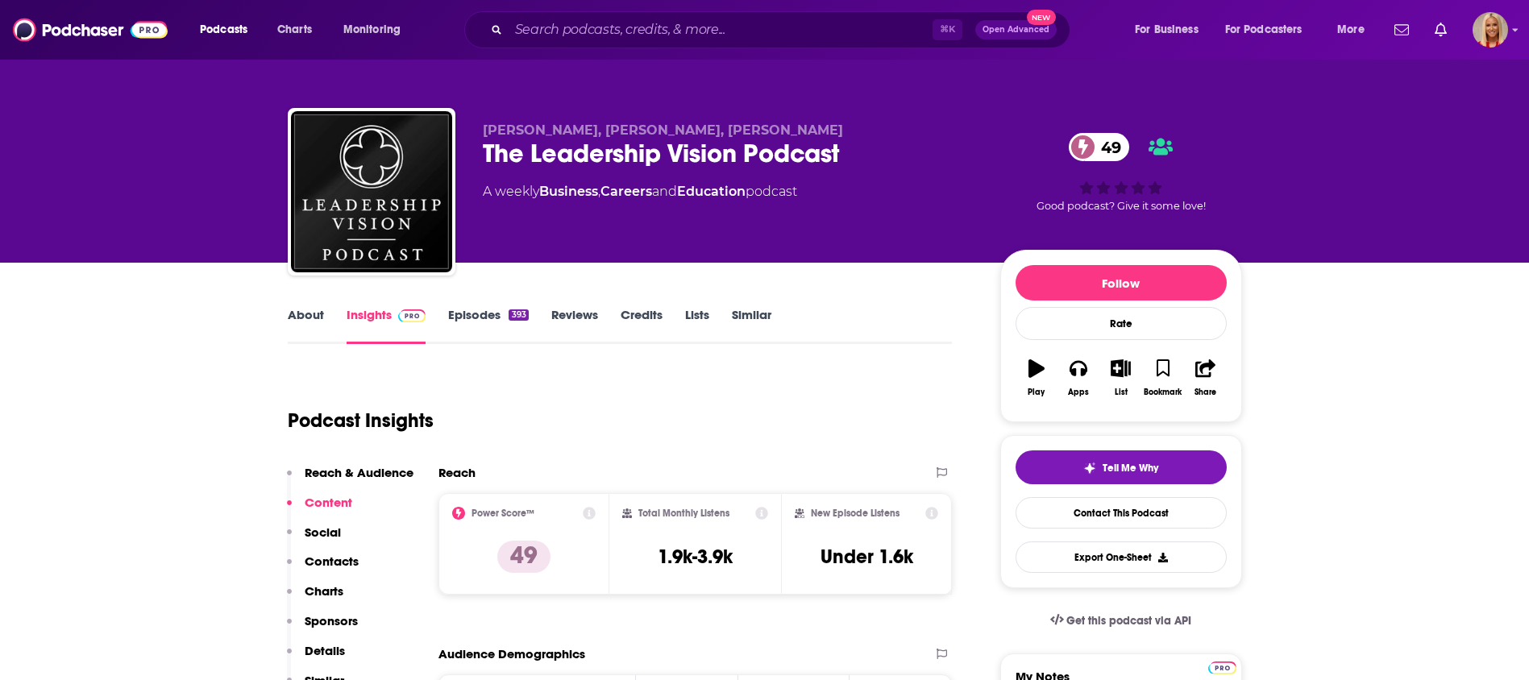
click at [312, 560] on p "Contacts" at bounding box center [332, 561] width 54 height 15
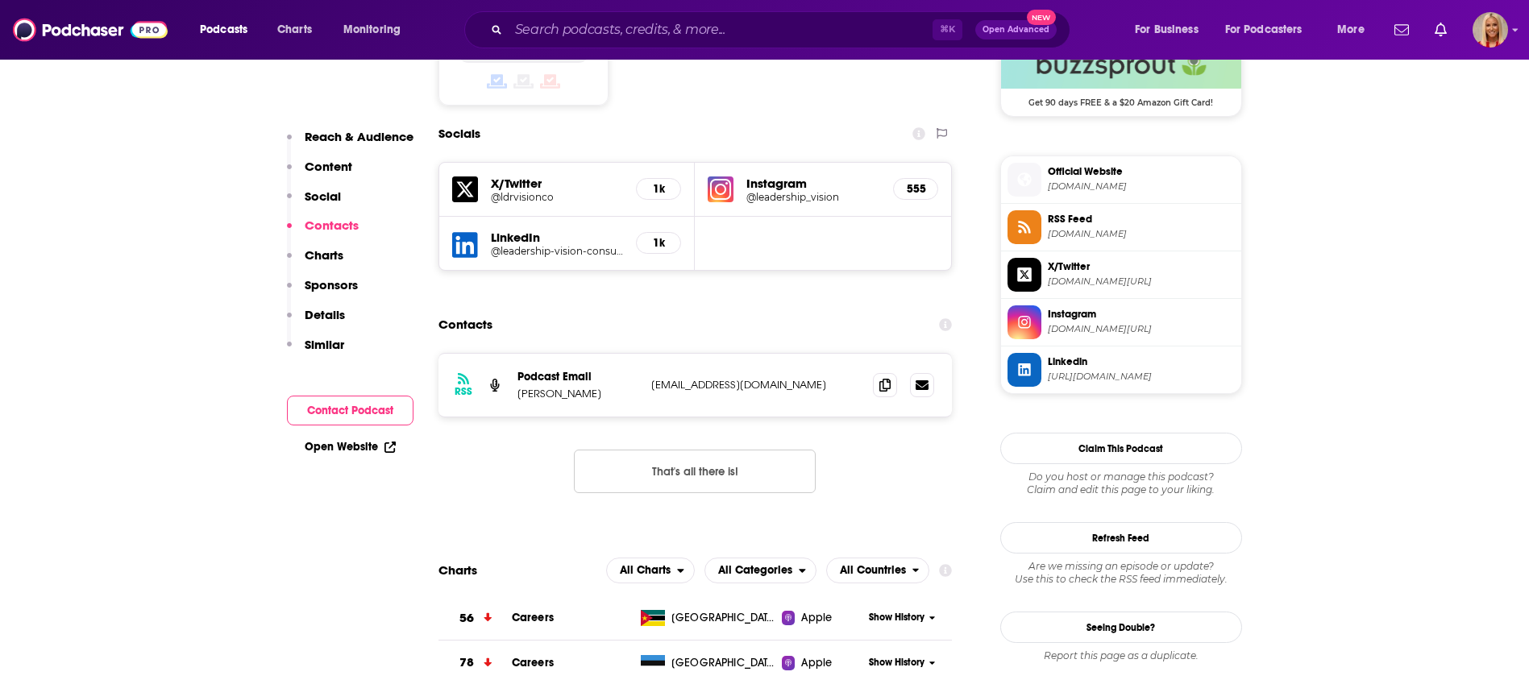
scroll to position [1363, 0]
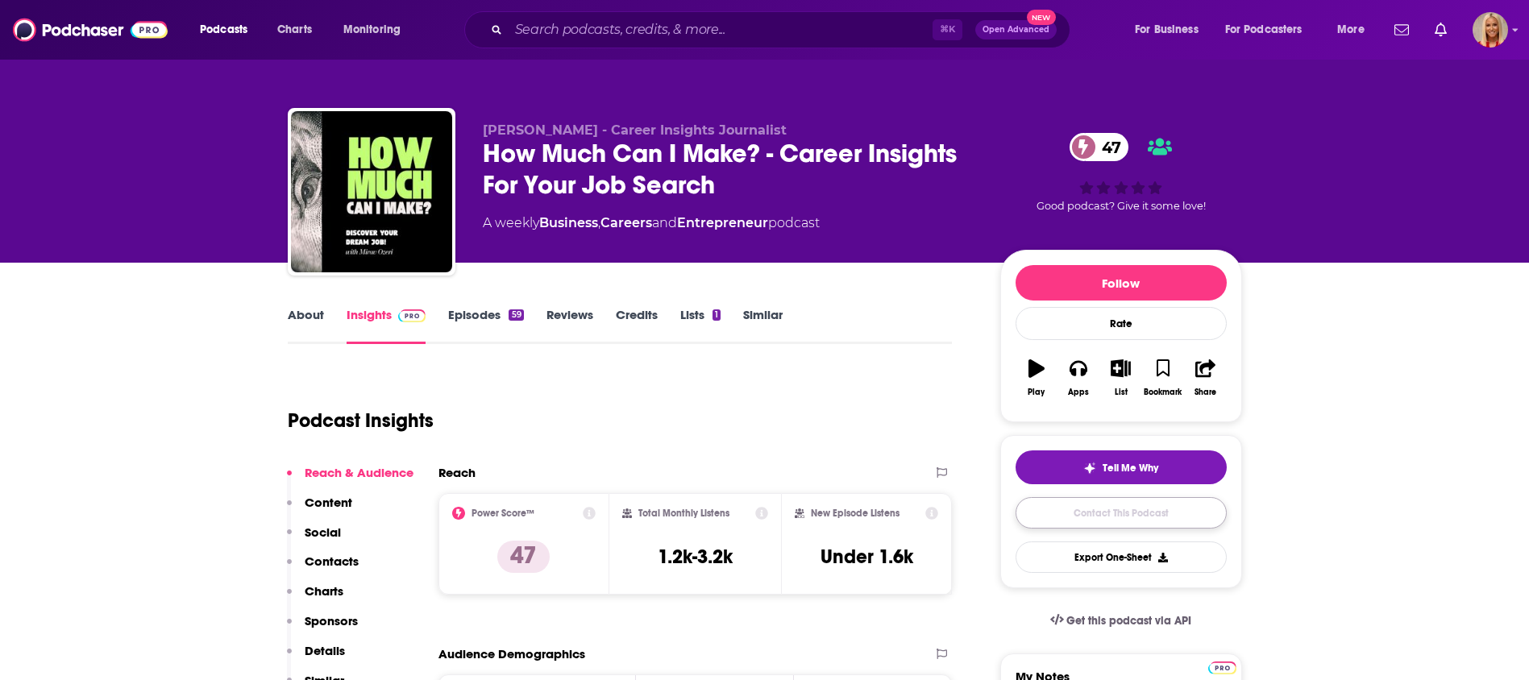
click at [1090, 519] on link "Contact This Podcast" at bounding box center [1121, 512] width 211 height 31
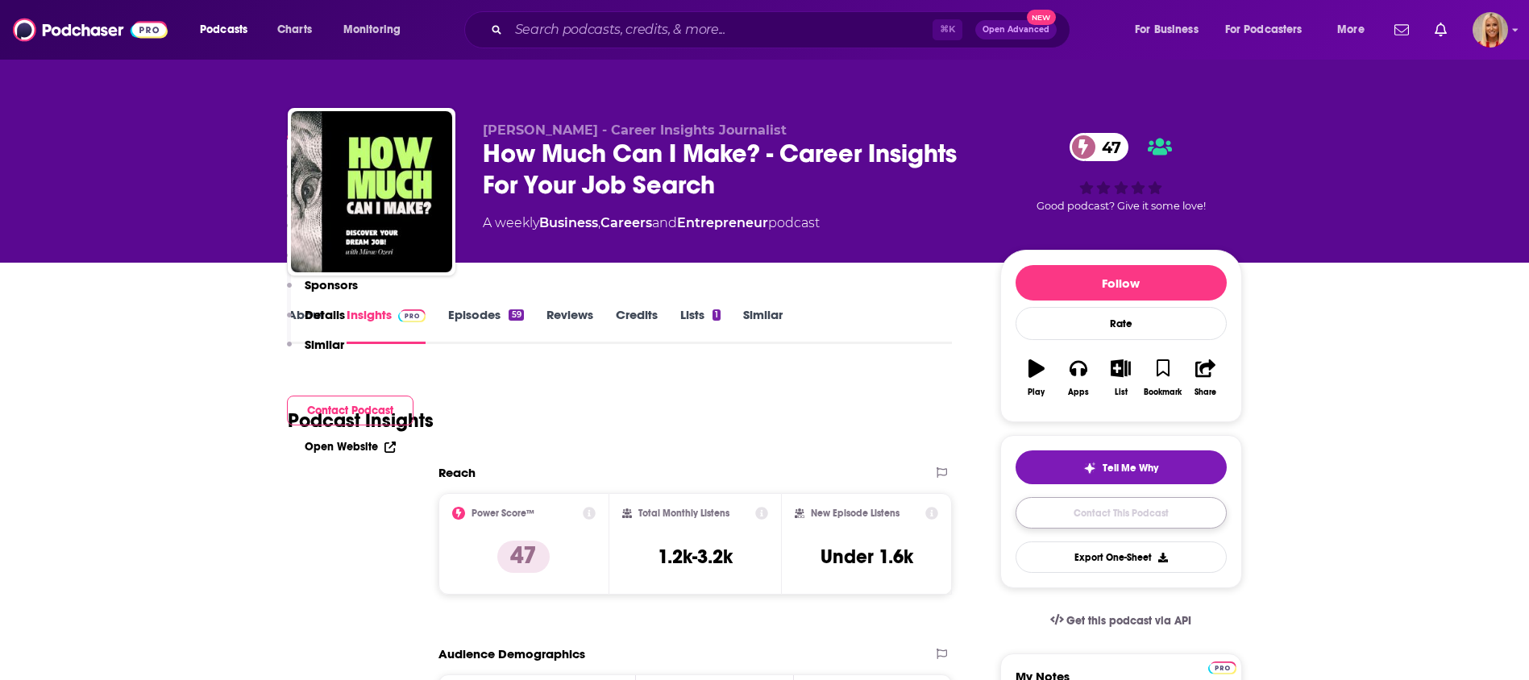
scroll to position [1301, 0]
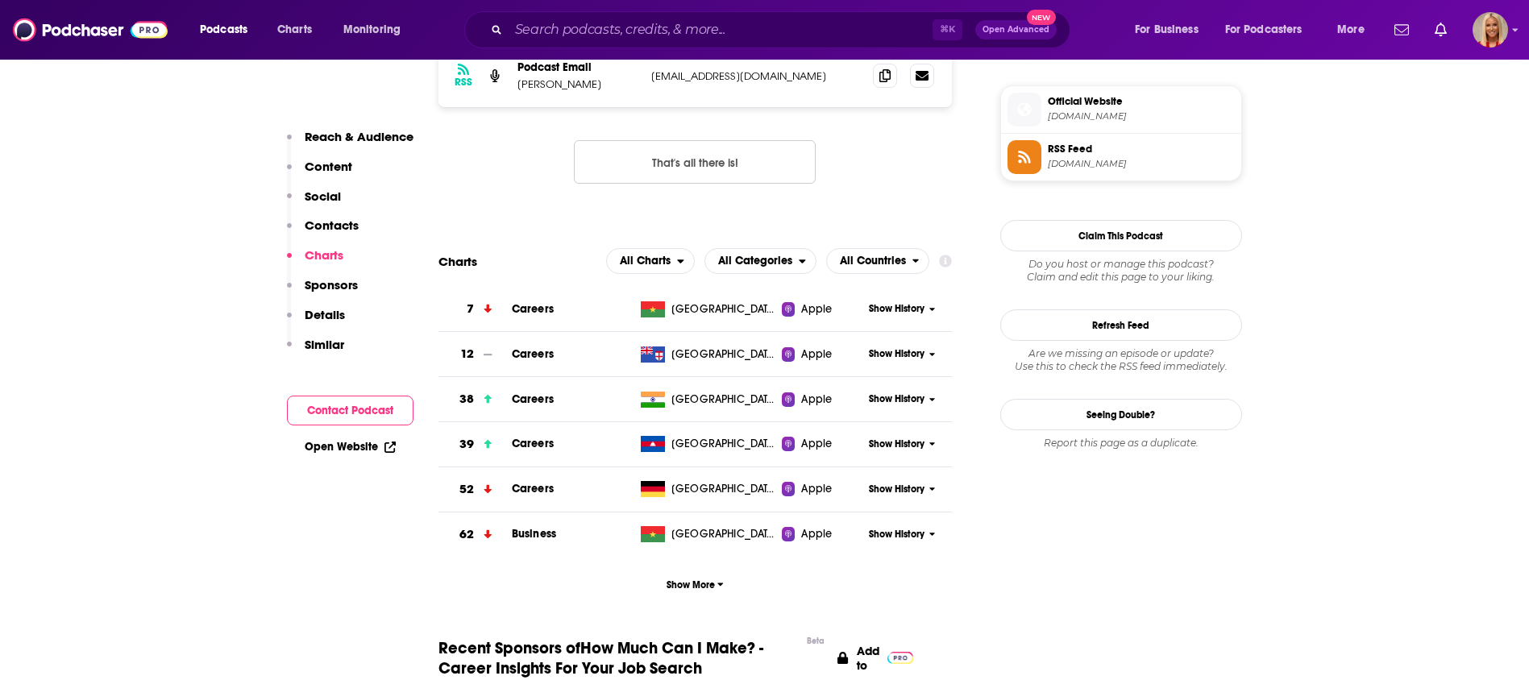
click at [352, 221] on p "Contacts" at bounding box center [332, 225] width 54 height 15
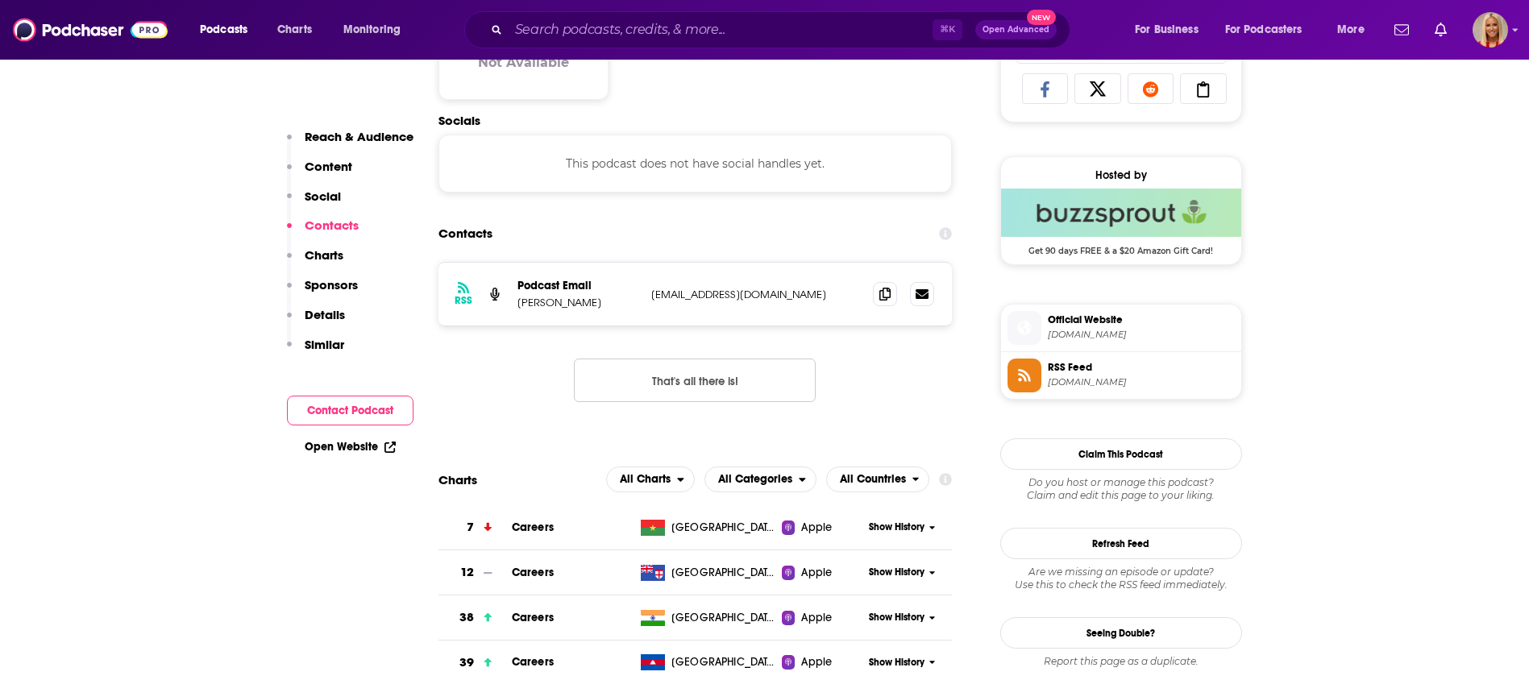
scroll to position [1077, 0]
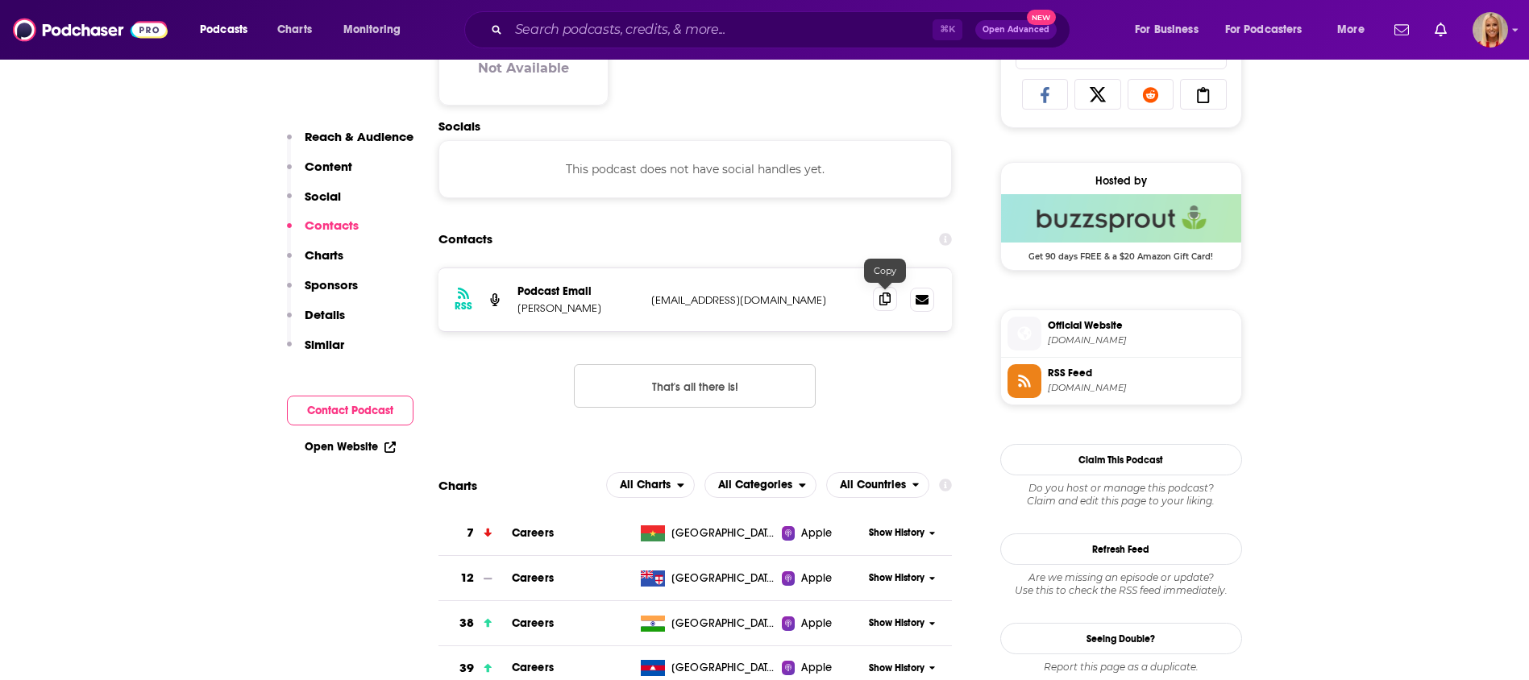
click at [889, 301] on icon at bounding box center [884, 299] width 11 height 13
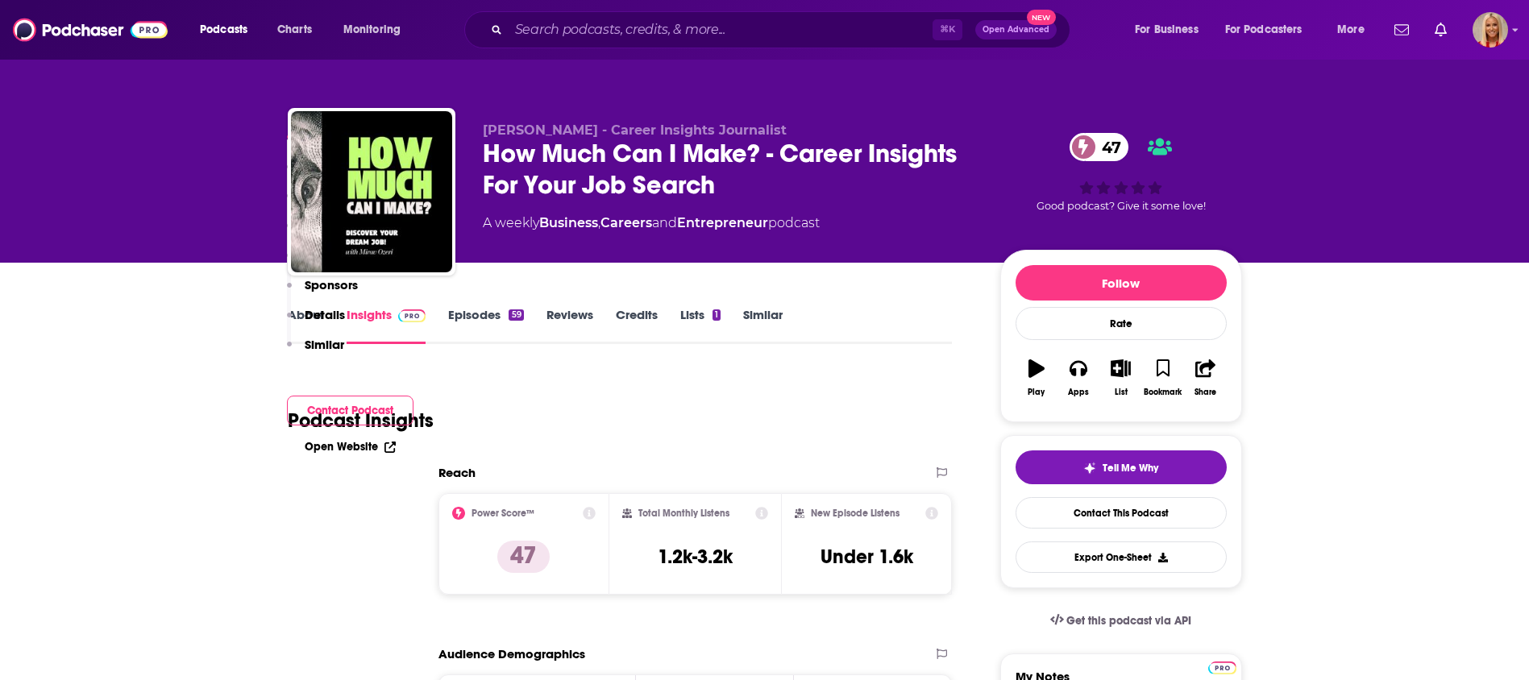
scroll to position [413, 0]
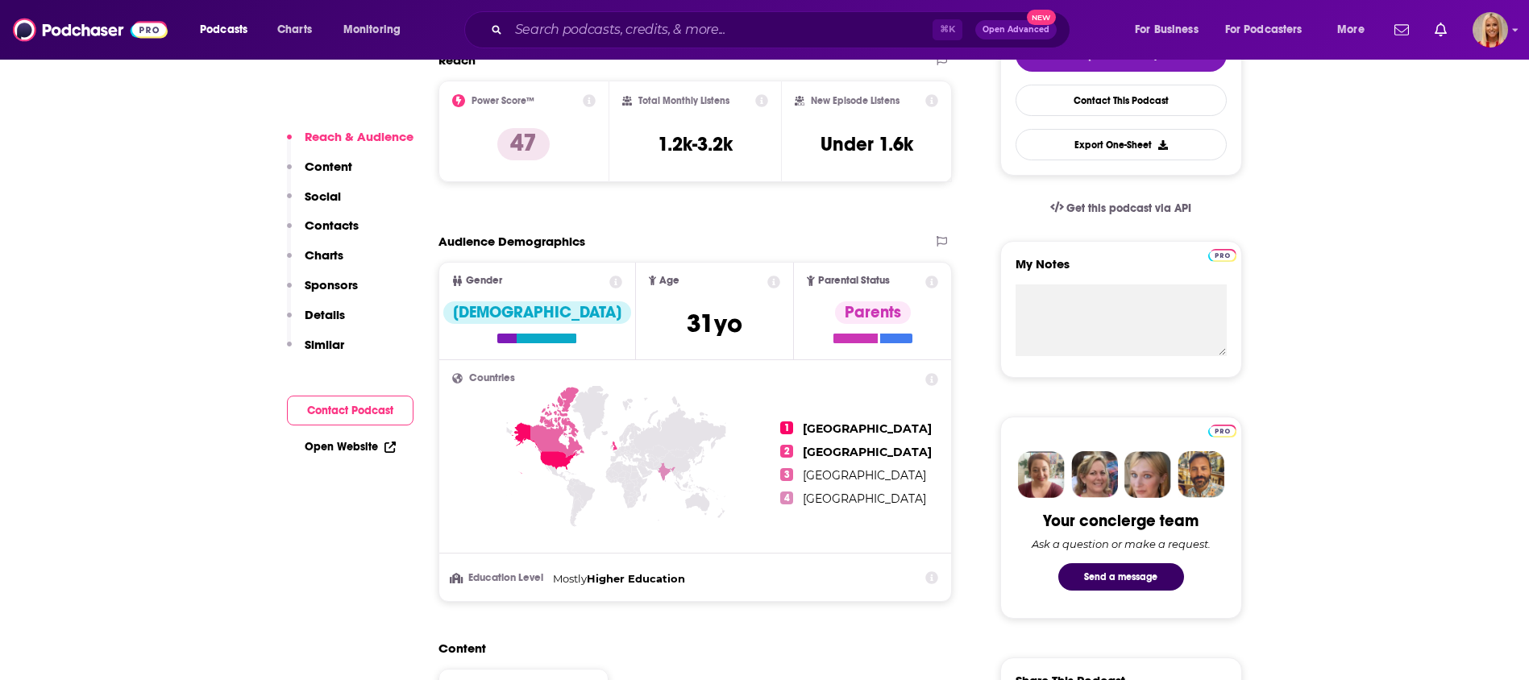
click at [345, 230] on p "Contacts" at bounding box center [332, 225] width 54 height 15
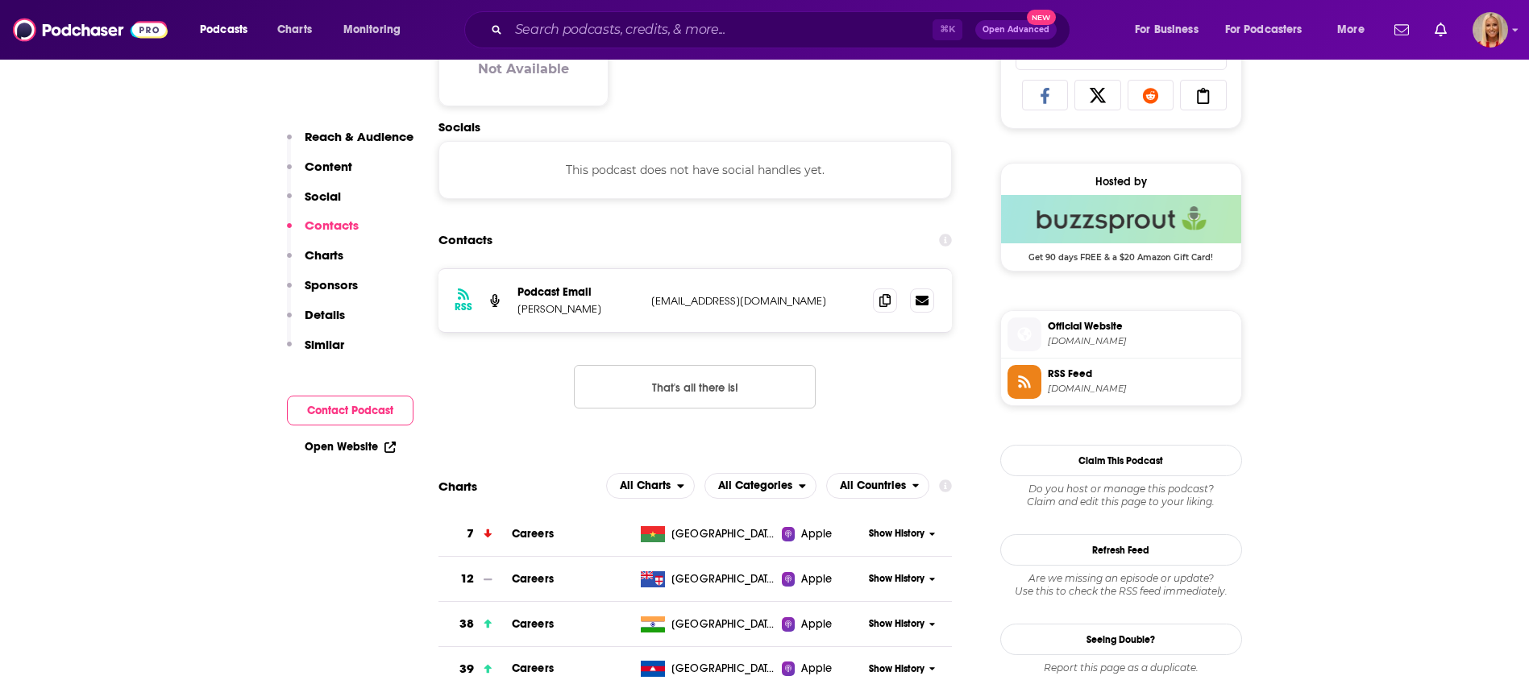
scroll to position [1077, 0]
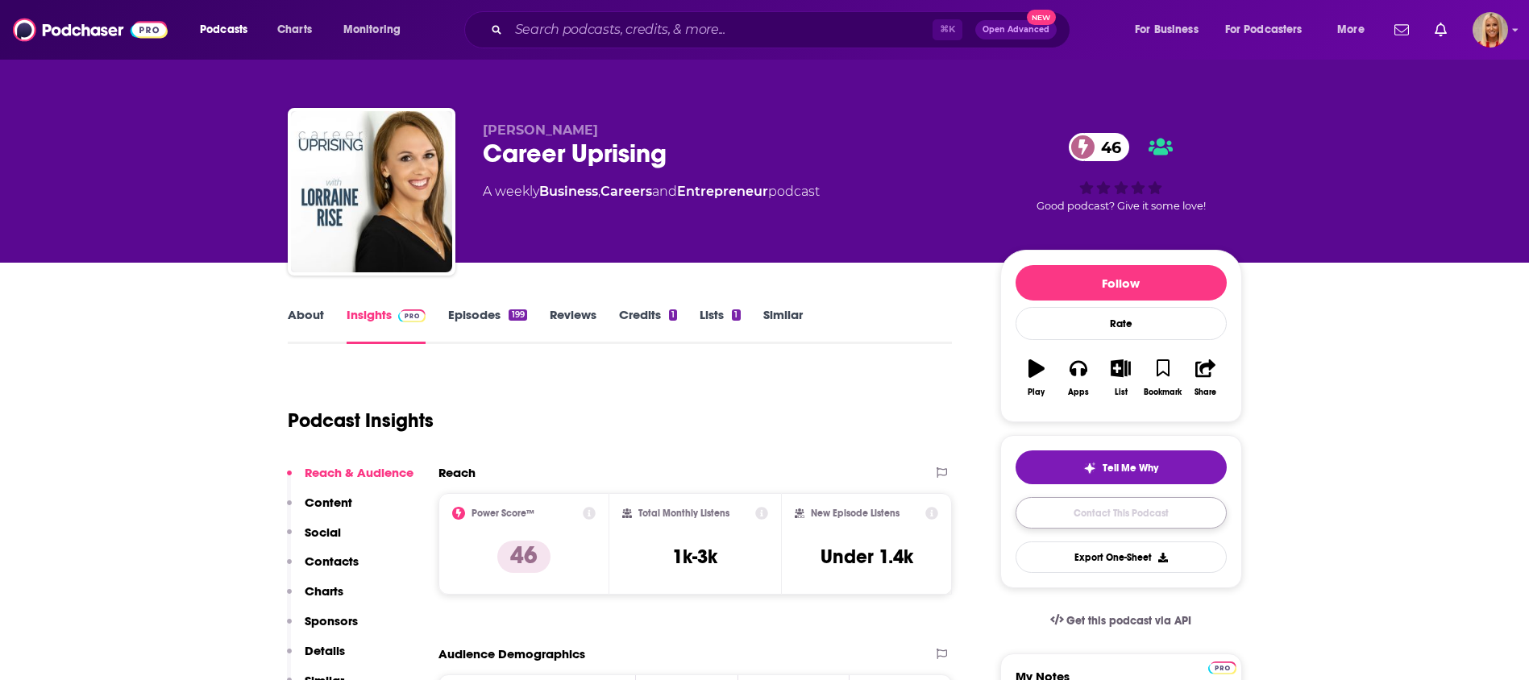
click at [1121, 514] on link "Contact This Podcast" at bounding box center [1121, 512] width 211 height 31
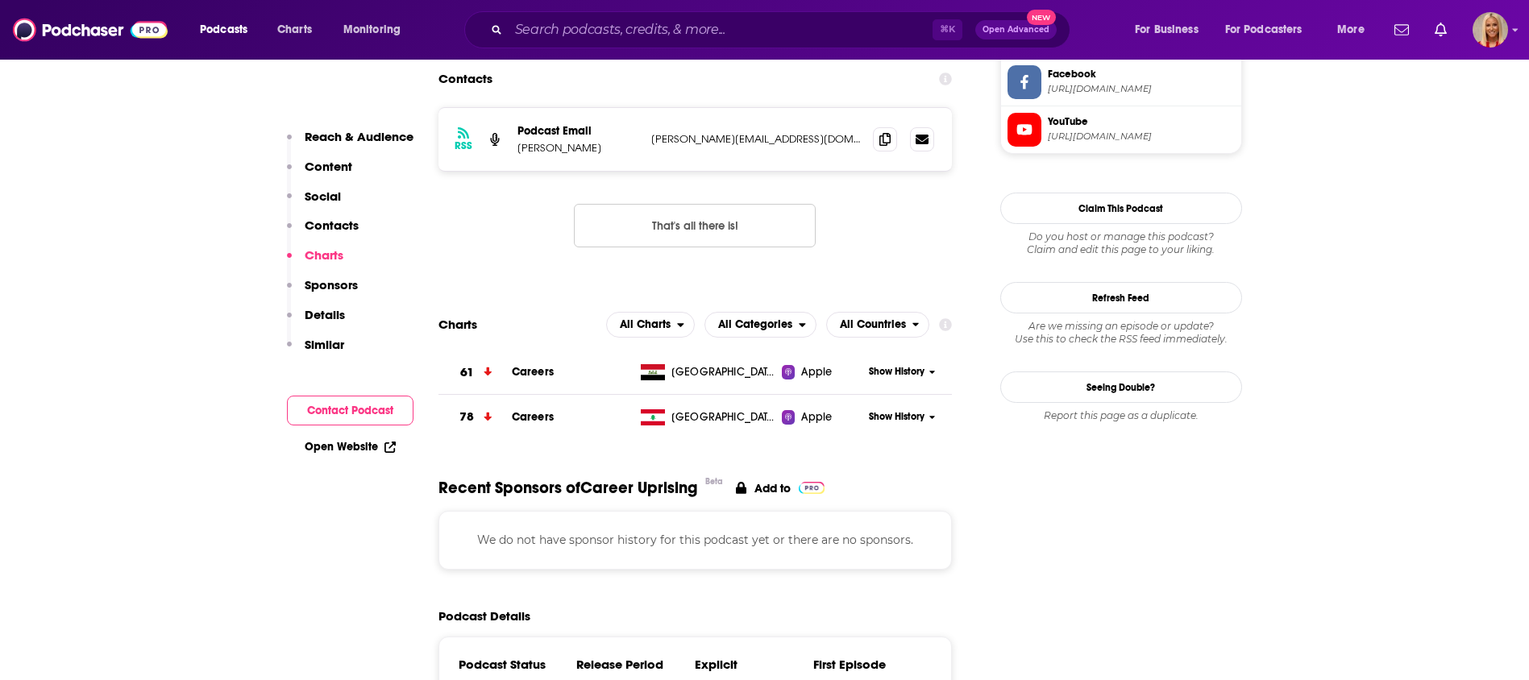
click at [343, 226] on p "Contacts" at bounding box center [332, 225] width 54 height 15
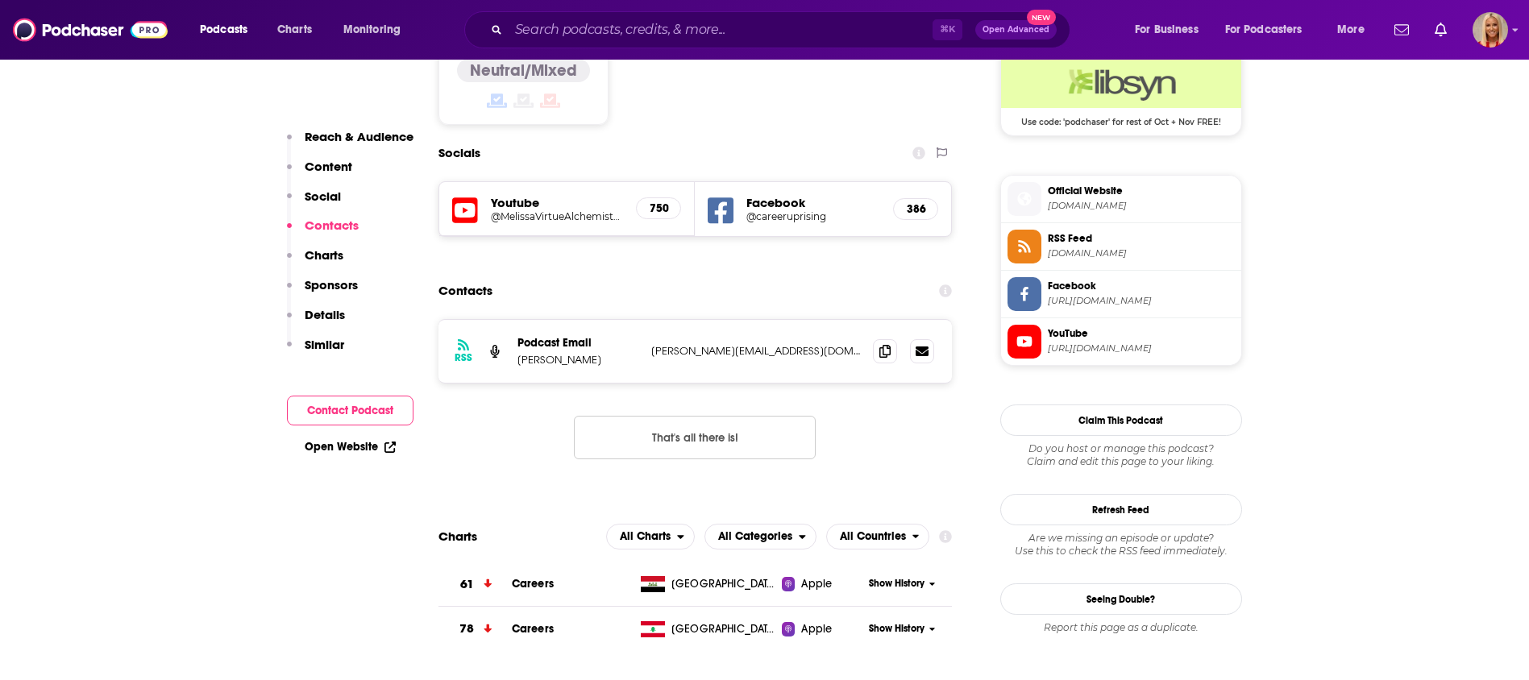
scroll to position [1328, 0]
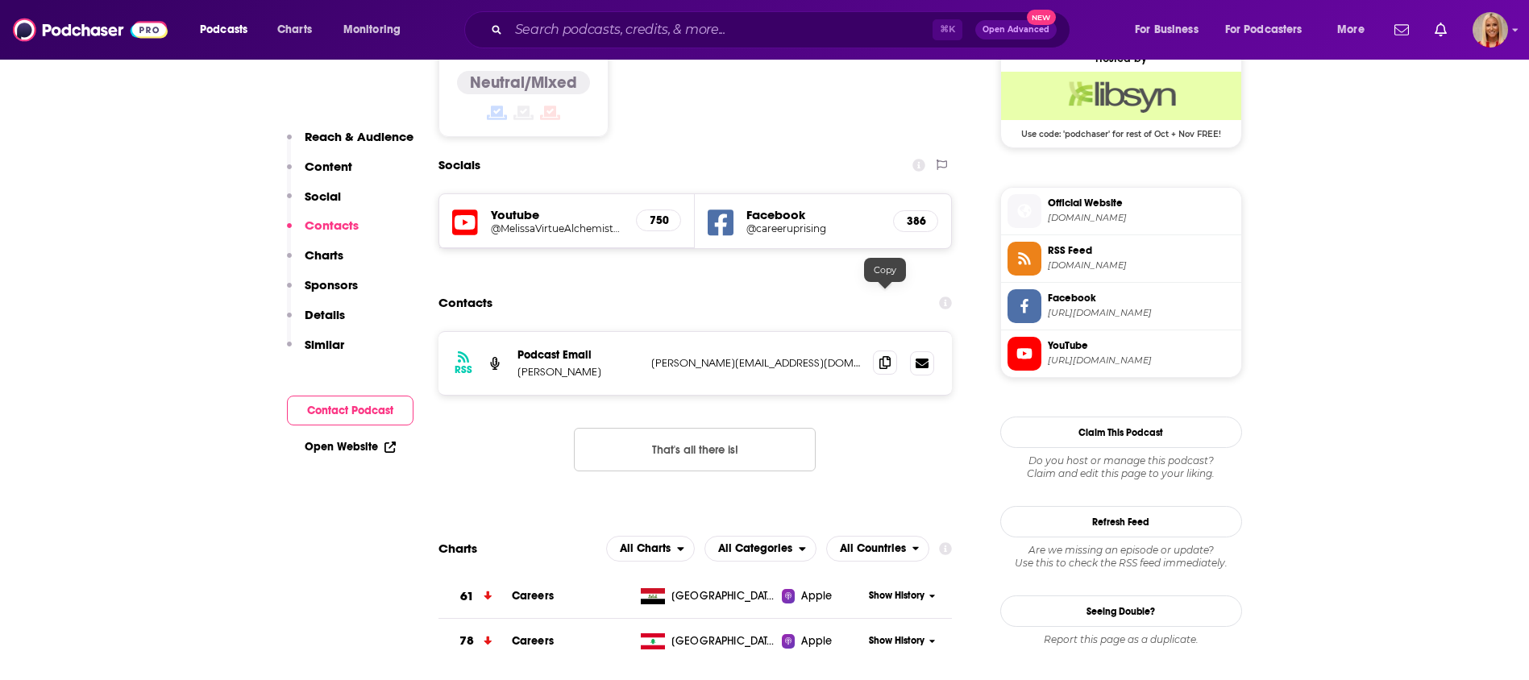
click at [886, 356] on icon at bounding box center [884, 362] width 11 height 13
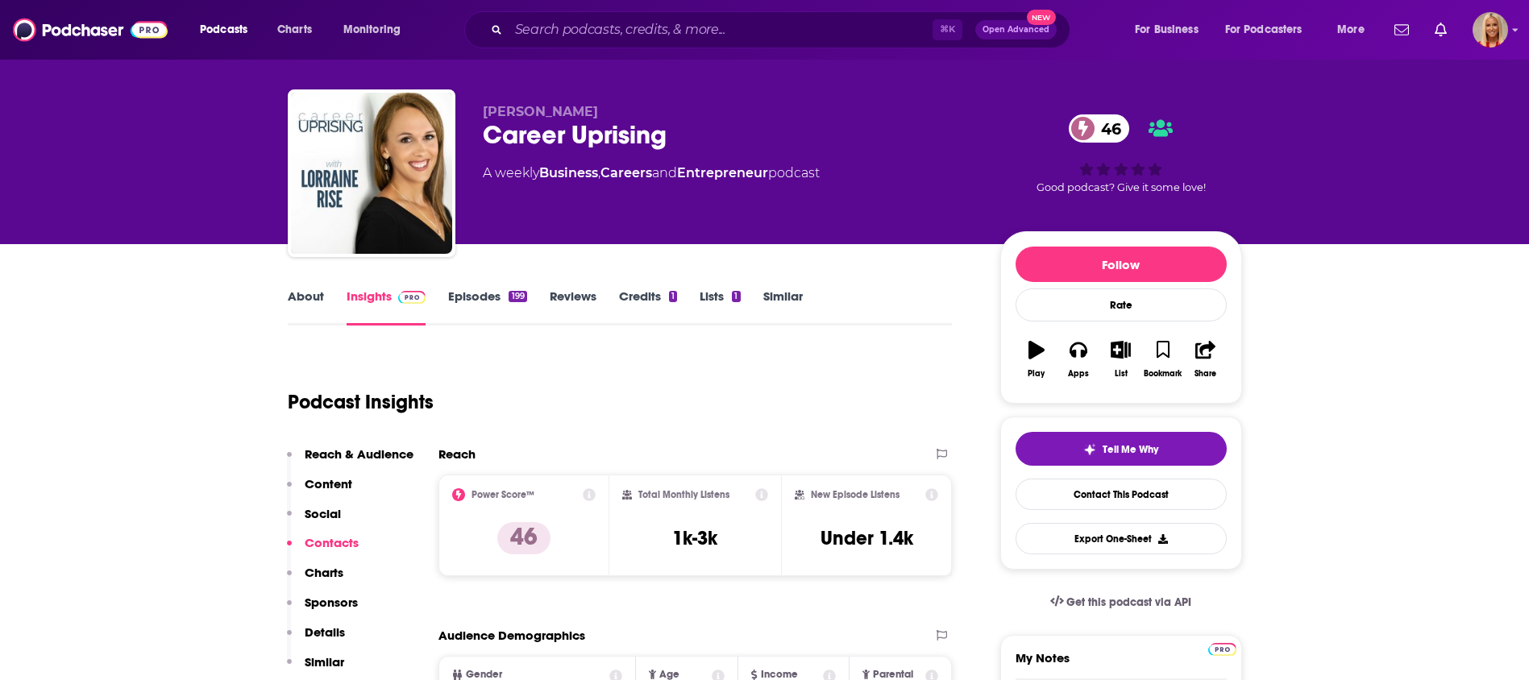
scroll to position [0, 0]
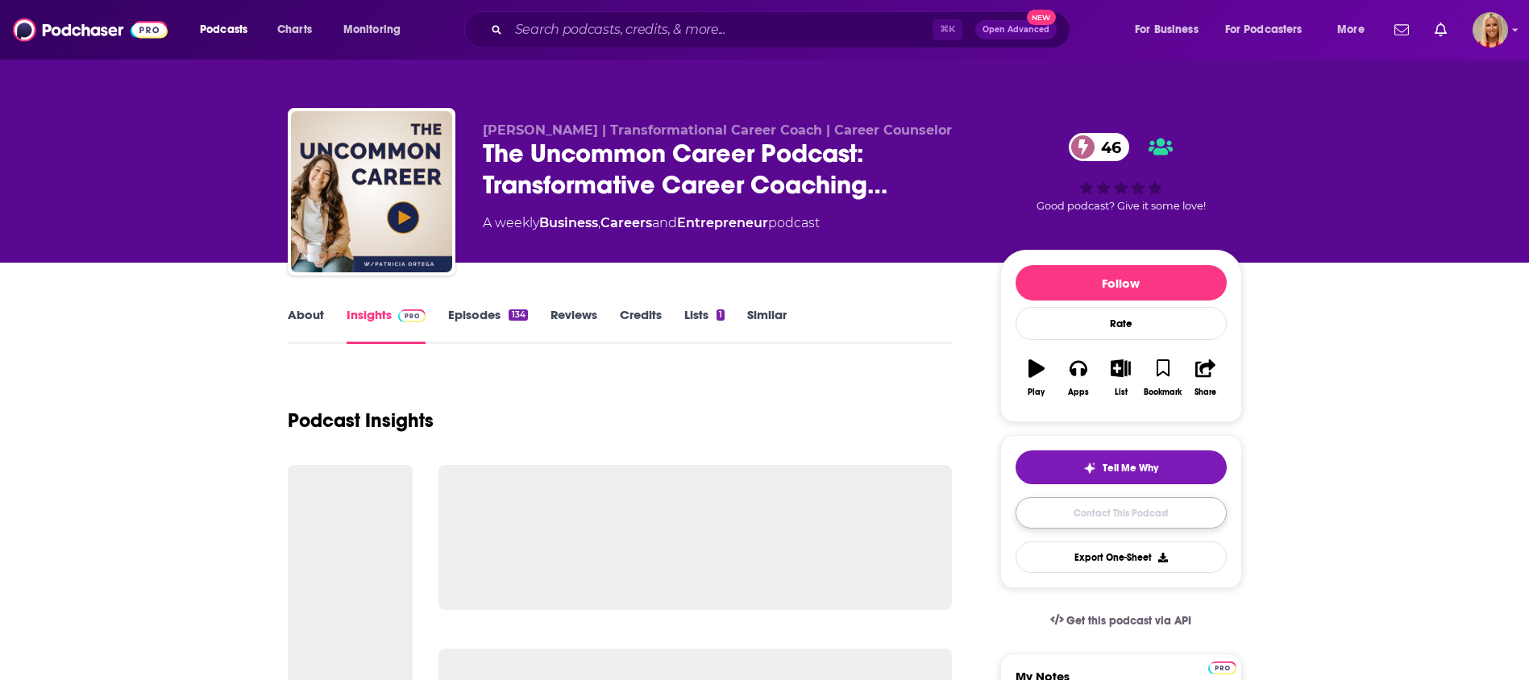
click at [1091, 512] on link "Contact This Podcast" at bounding box center [1121, 512] width 211 height 31
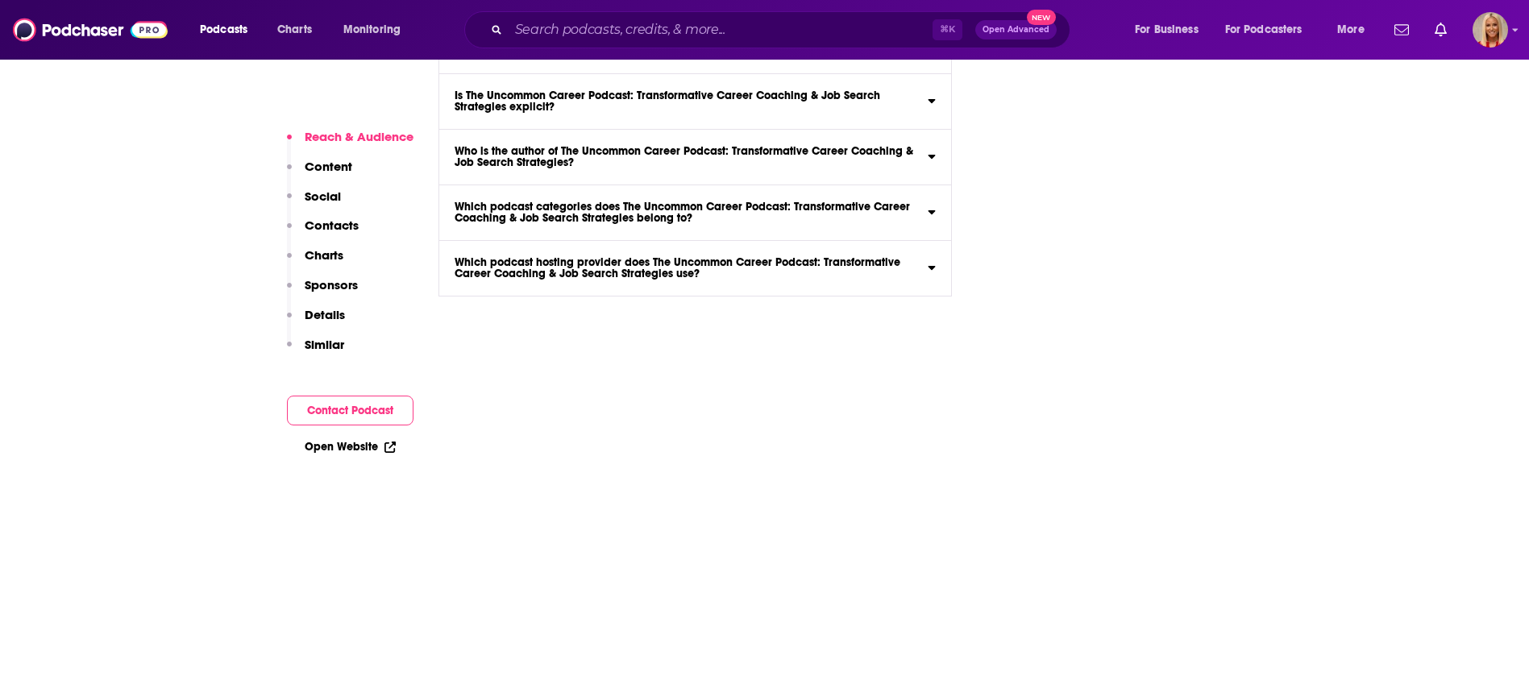
click at [337, 227] on p "Contacts" at bounding box center [332, 225] width 54 height 15
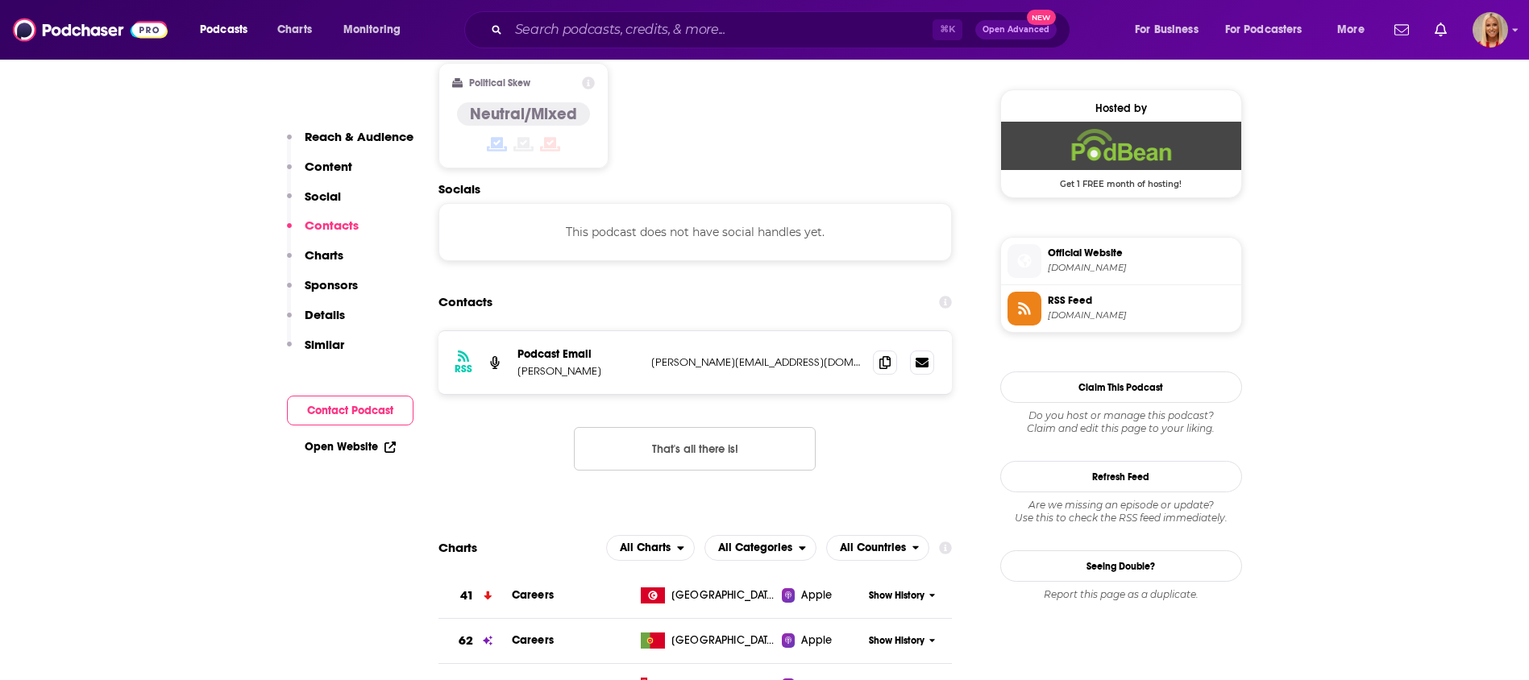
scroll to position [1277, 0]
click at [889, 356] on icon at bounding box center [884, 362] width 11 height 13
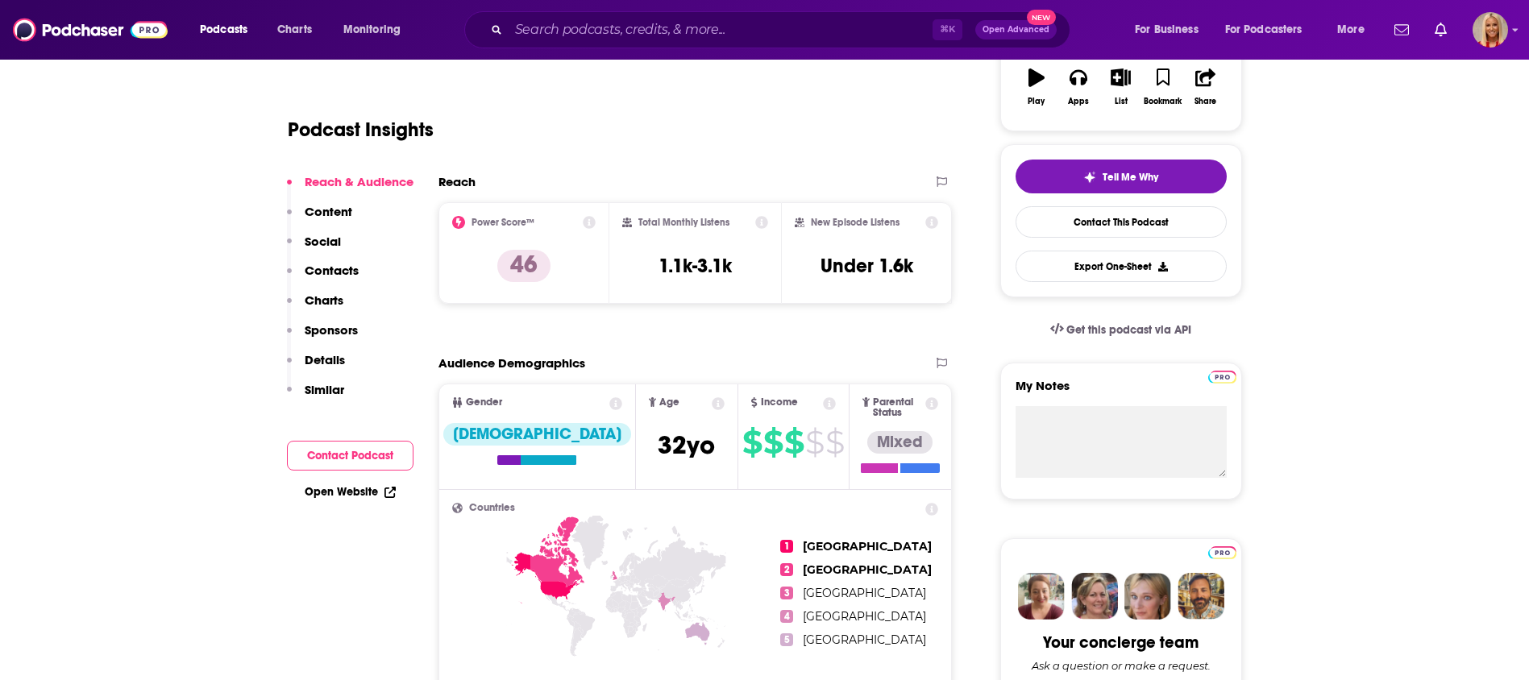
scroll to position [0, 0]
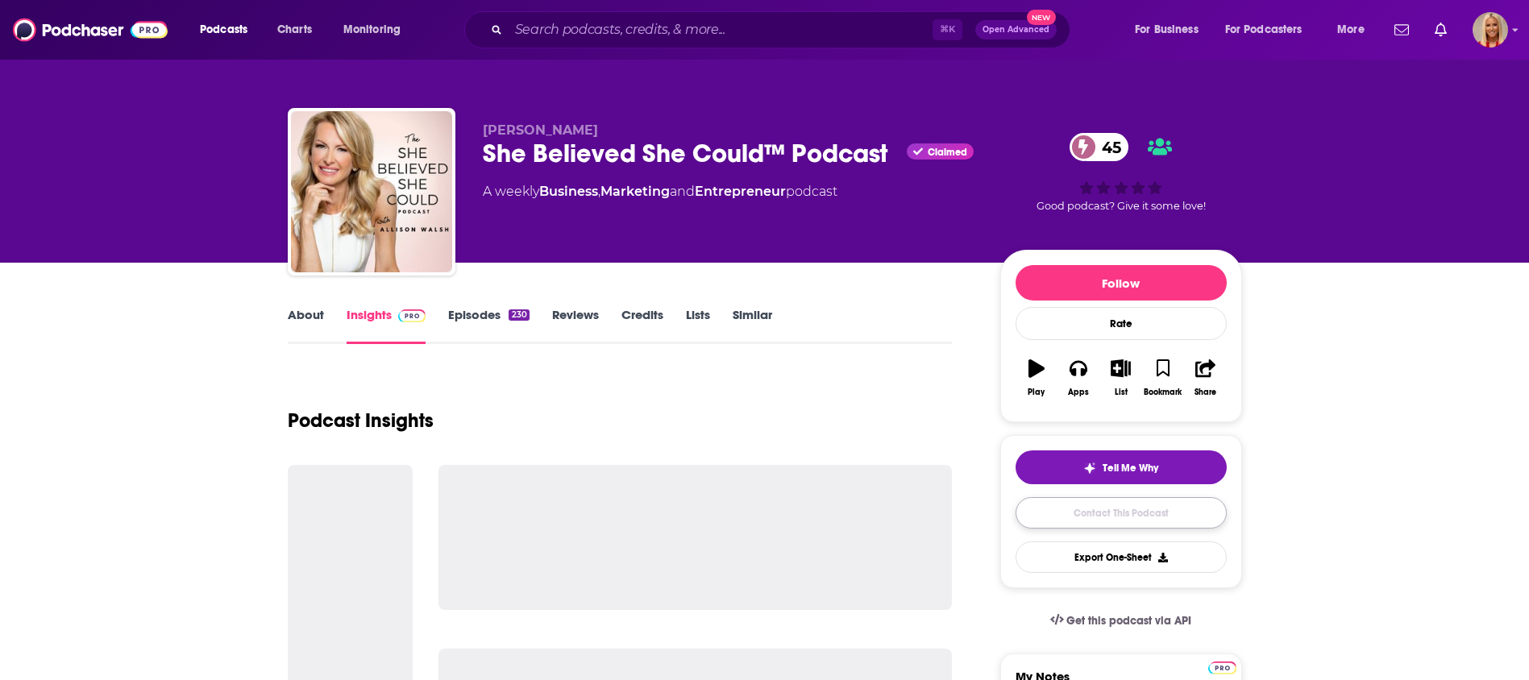
click at [1085, 508] on link "Contact This Podcast" at bounding box center [1121, 512] width 211 height 31
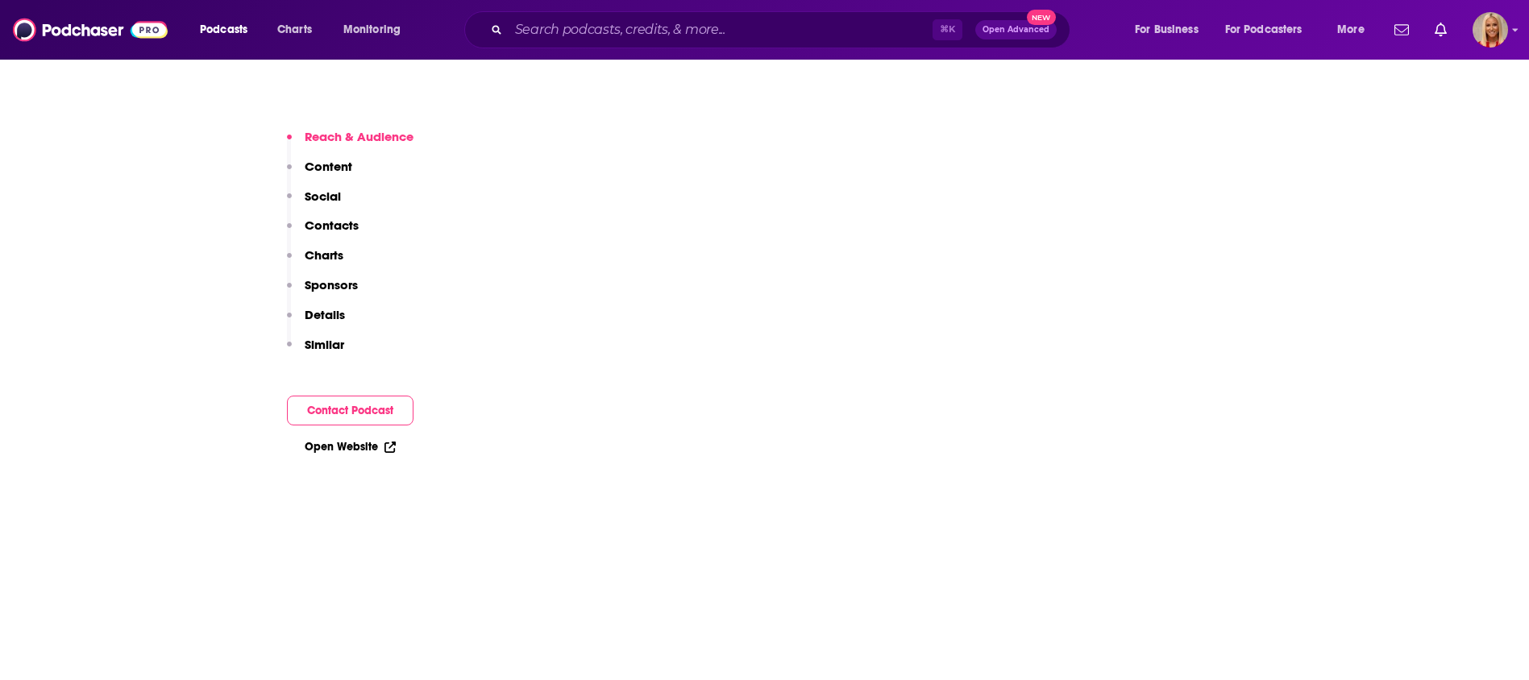
click at [345, 231] on p "Contacts" at bounding box center [332, 225] width 54 height 15
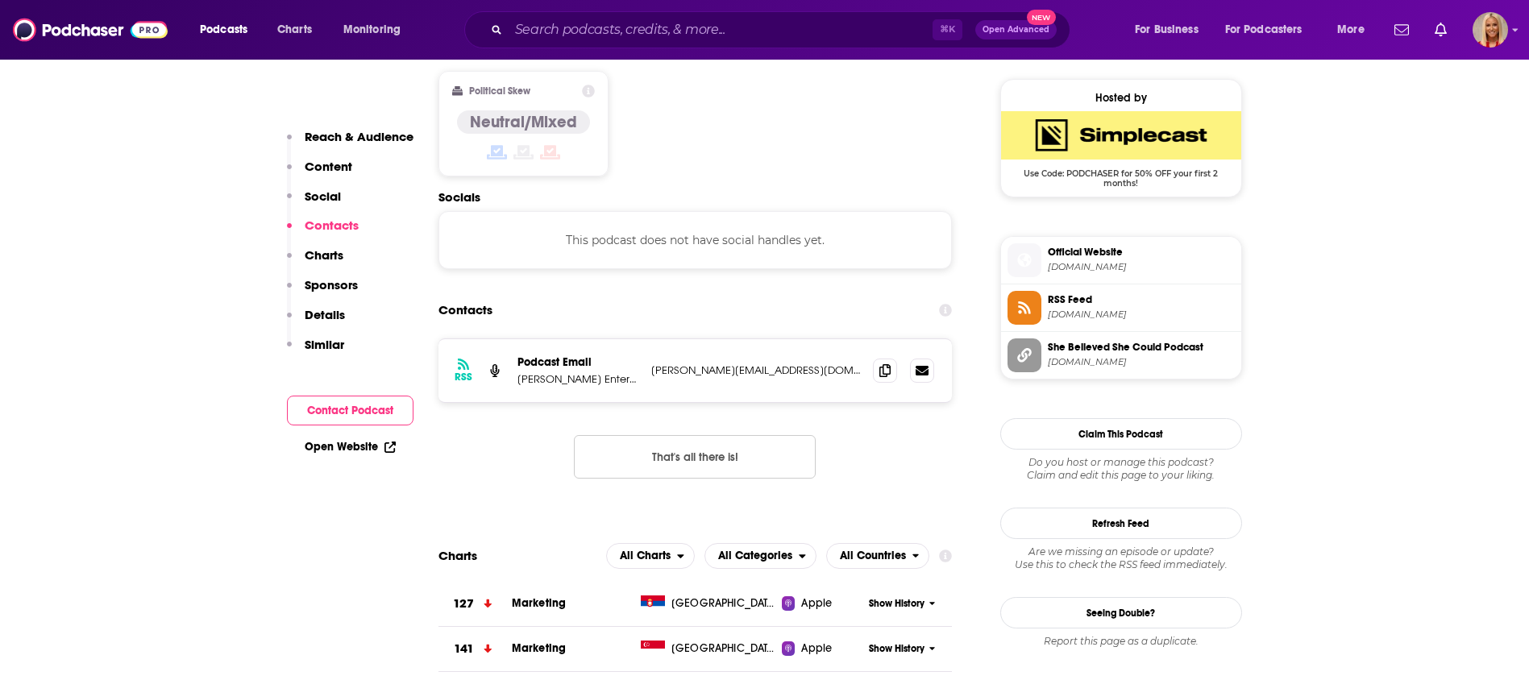
scroll to position [1277, 0]
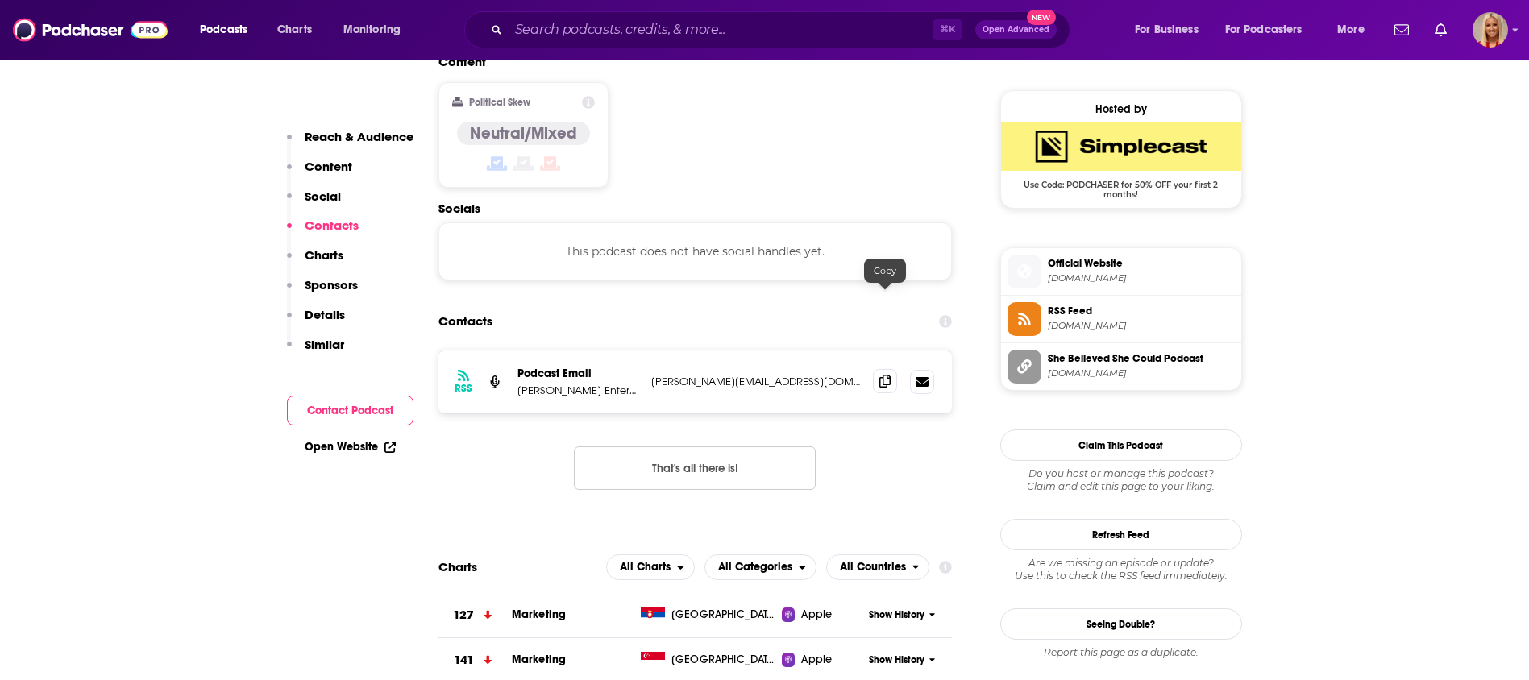
click at [885, 375] on icon at bounding box center [884, 381] width 11 height 13
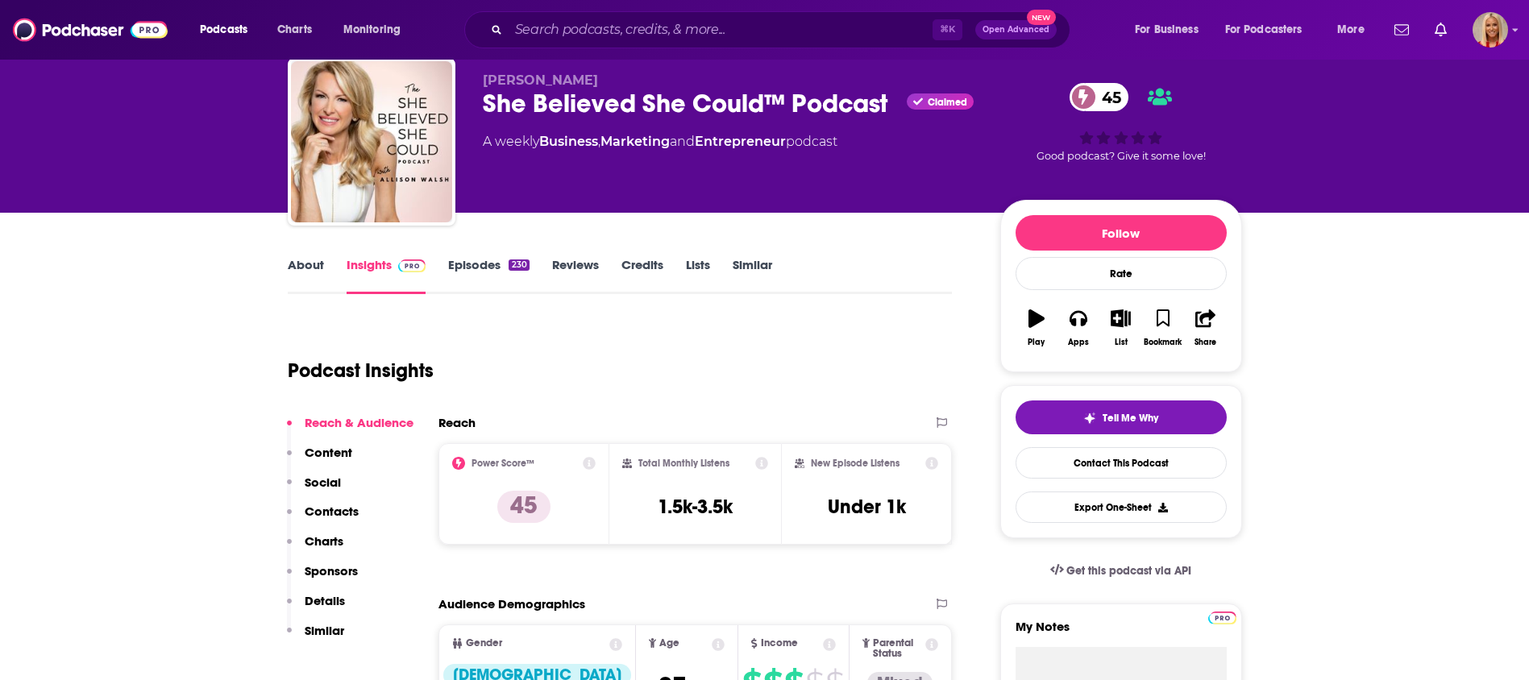
scroll to position [0, 0]
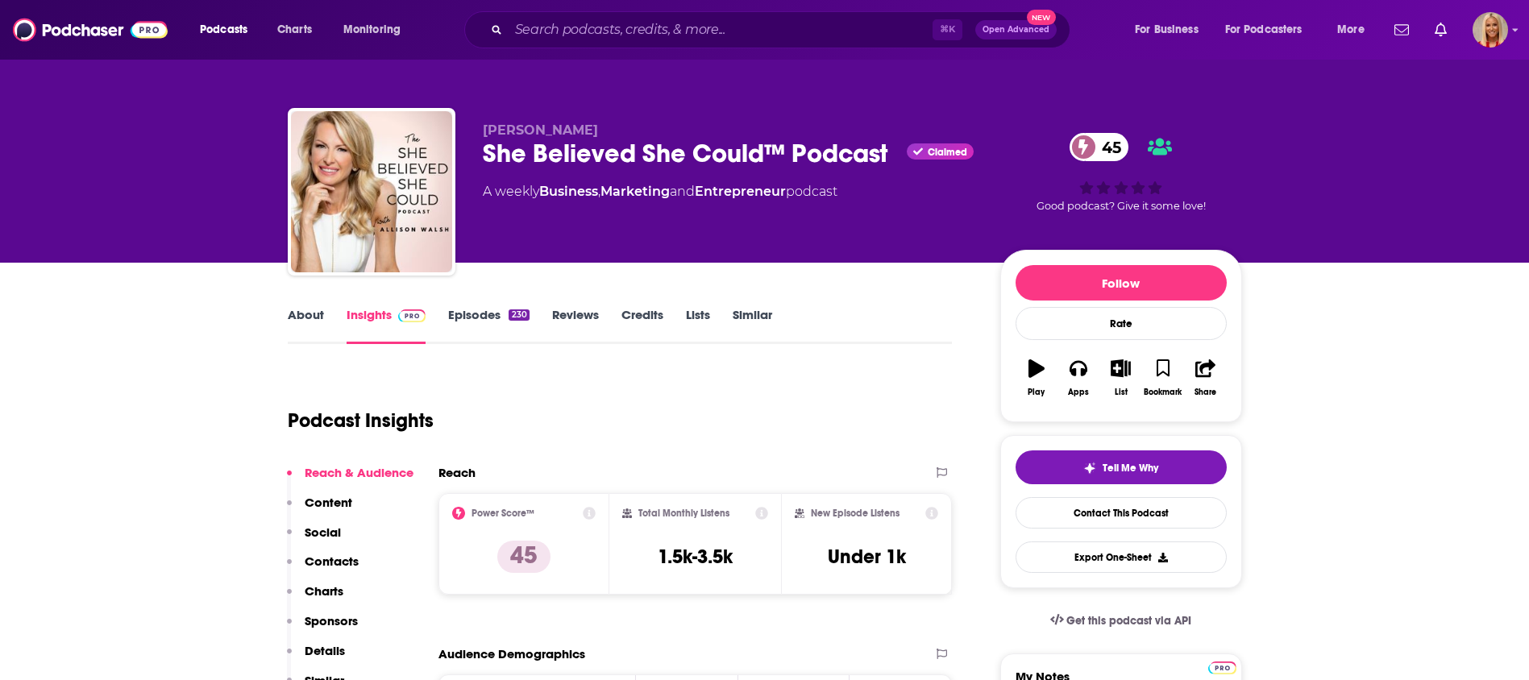
click at [531, 146] on div "She Believed She Could™ Podcast Claimed 45" at bounding box center [729, 153] width 492 height 31
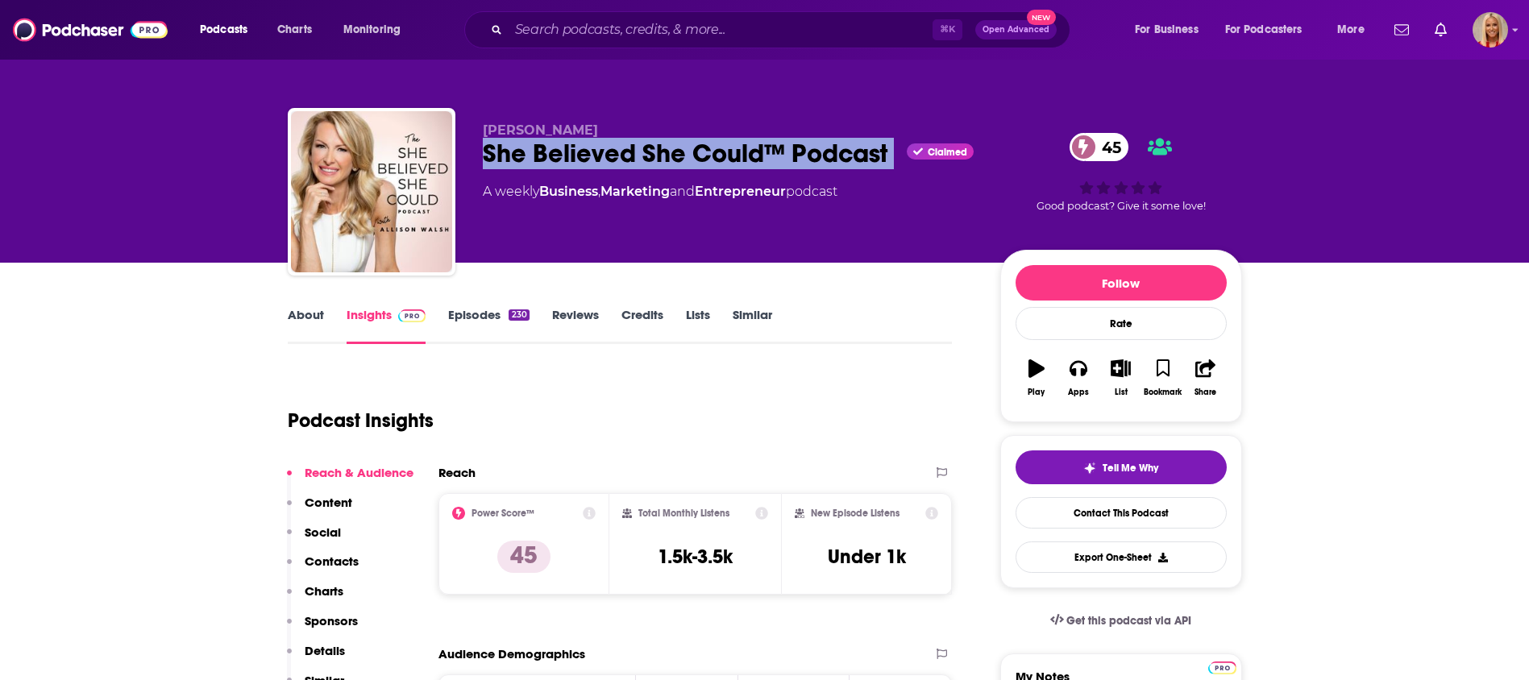
click at [531, 146] on div "She Believed She Could™ Podcast Claimed 45" at bounding box center [729, 153] width 492 height 31
copy div "She Believed She Could™ Podcast"
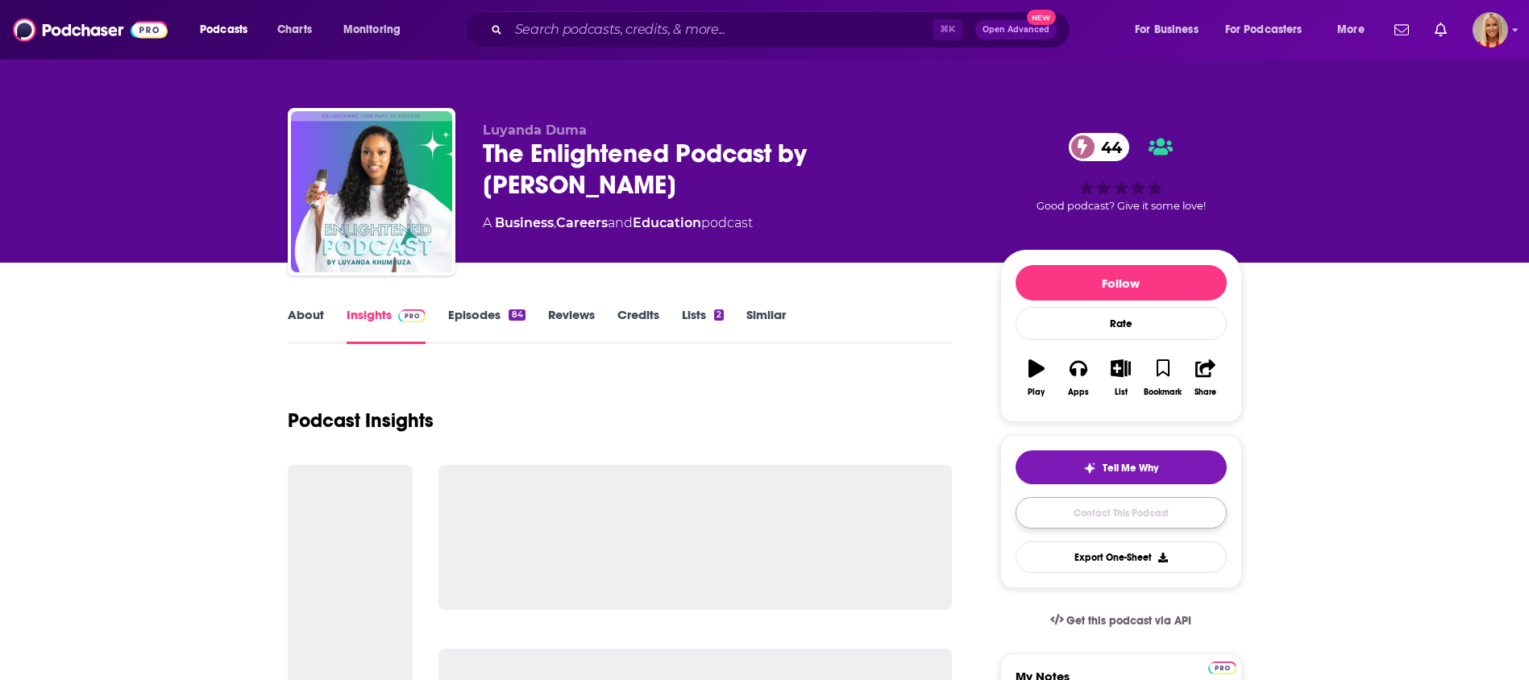
click at [1096, 511] on link "Contact This Podcast" at bounding box center [1121, 512] width 211 height 31
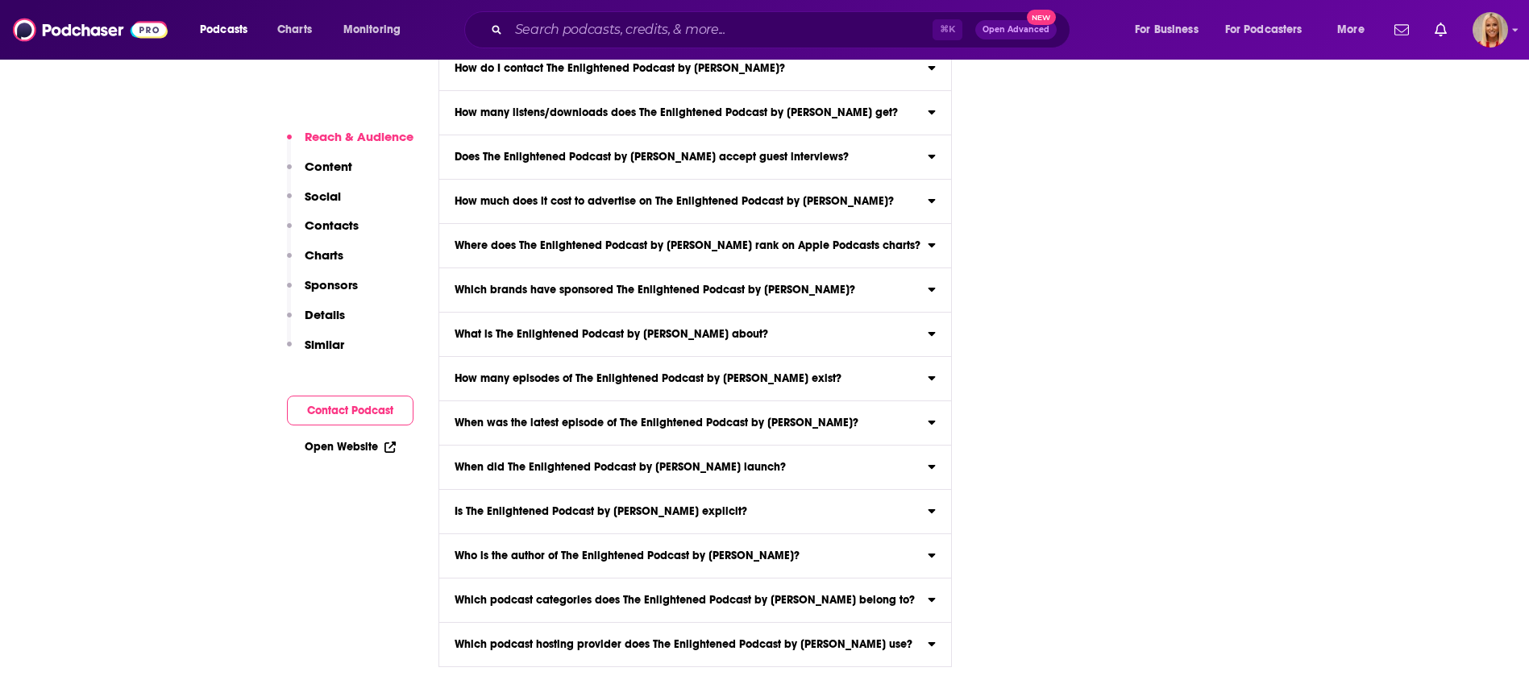
click at [345, 231] on p "Contacts" at bounding box center [332, 225] width 54 height 15
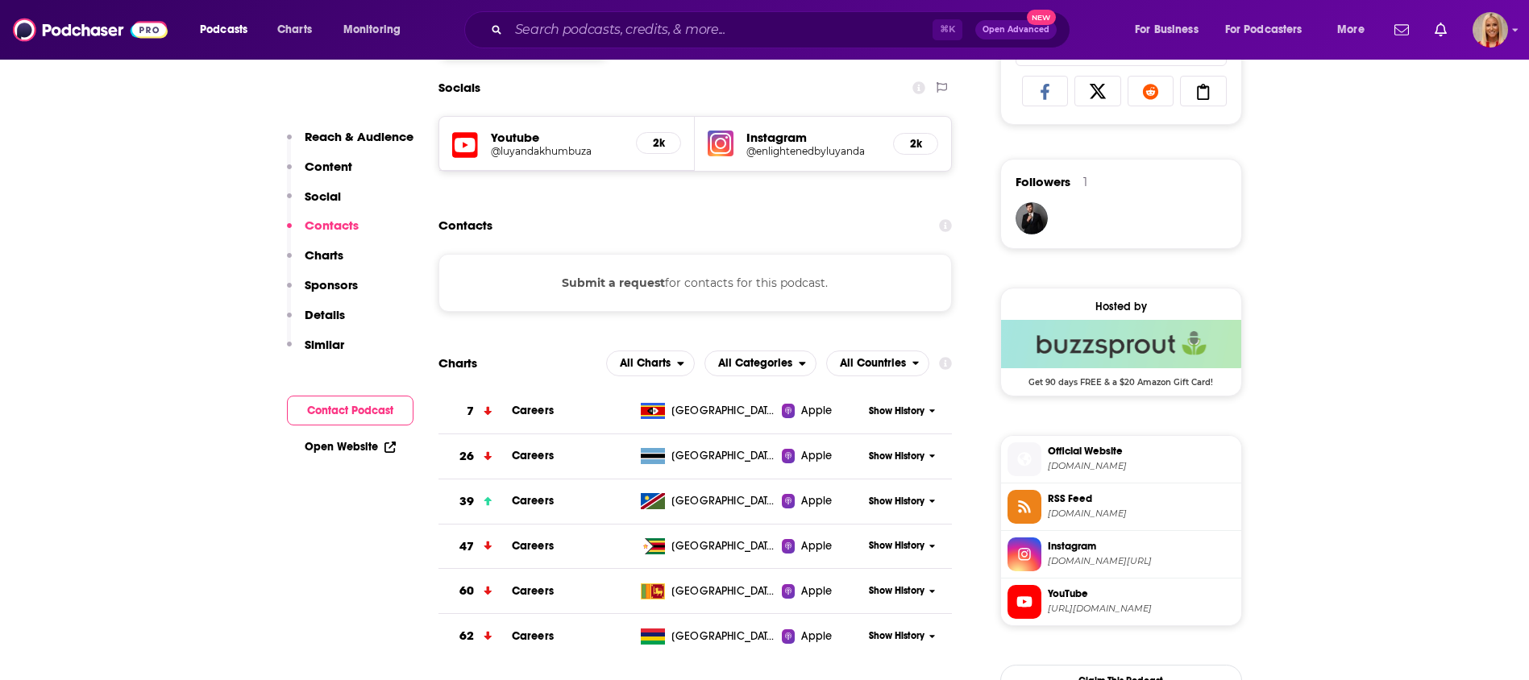
scroll to position [1066, 0]
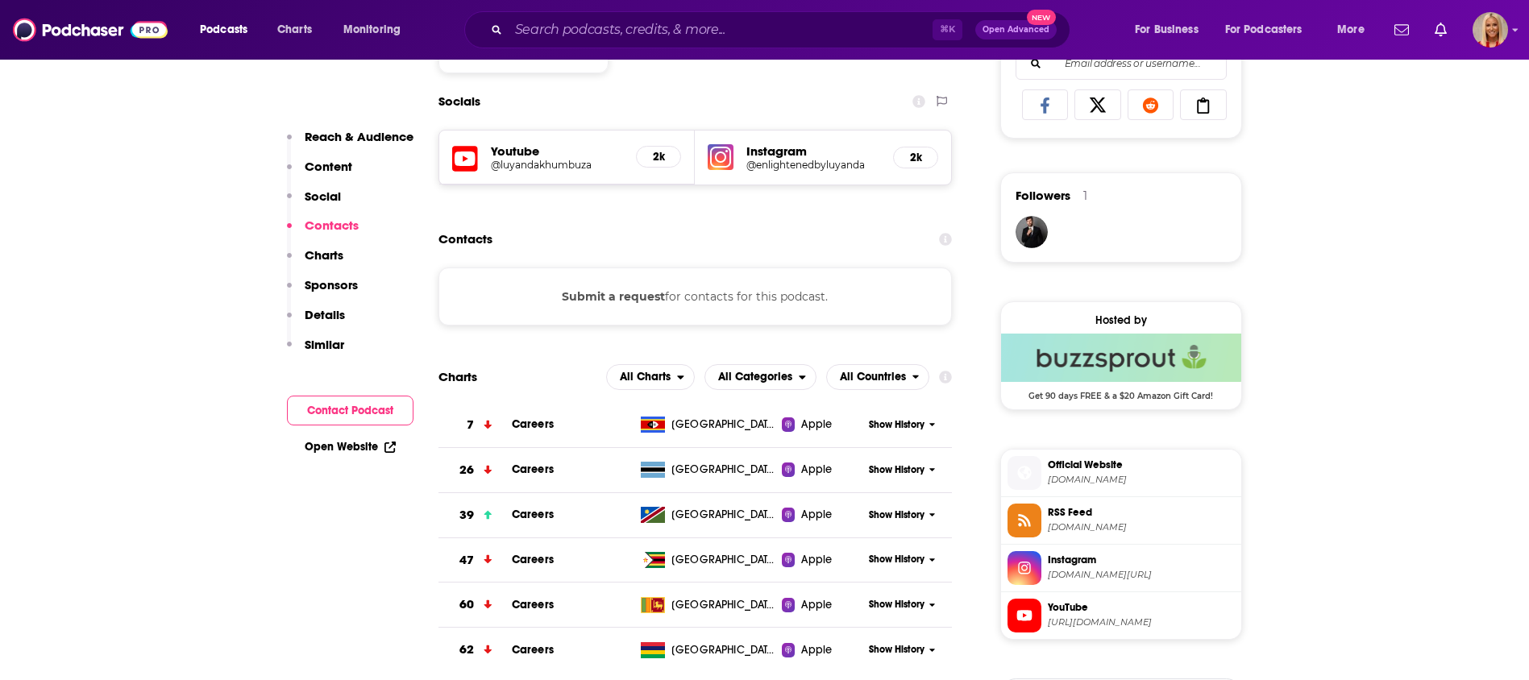
click at [729, 298] on div "Submit a request for contacts for this podcast." at bounding box center [695, 297] width 514 height 58
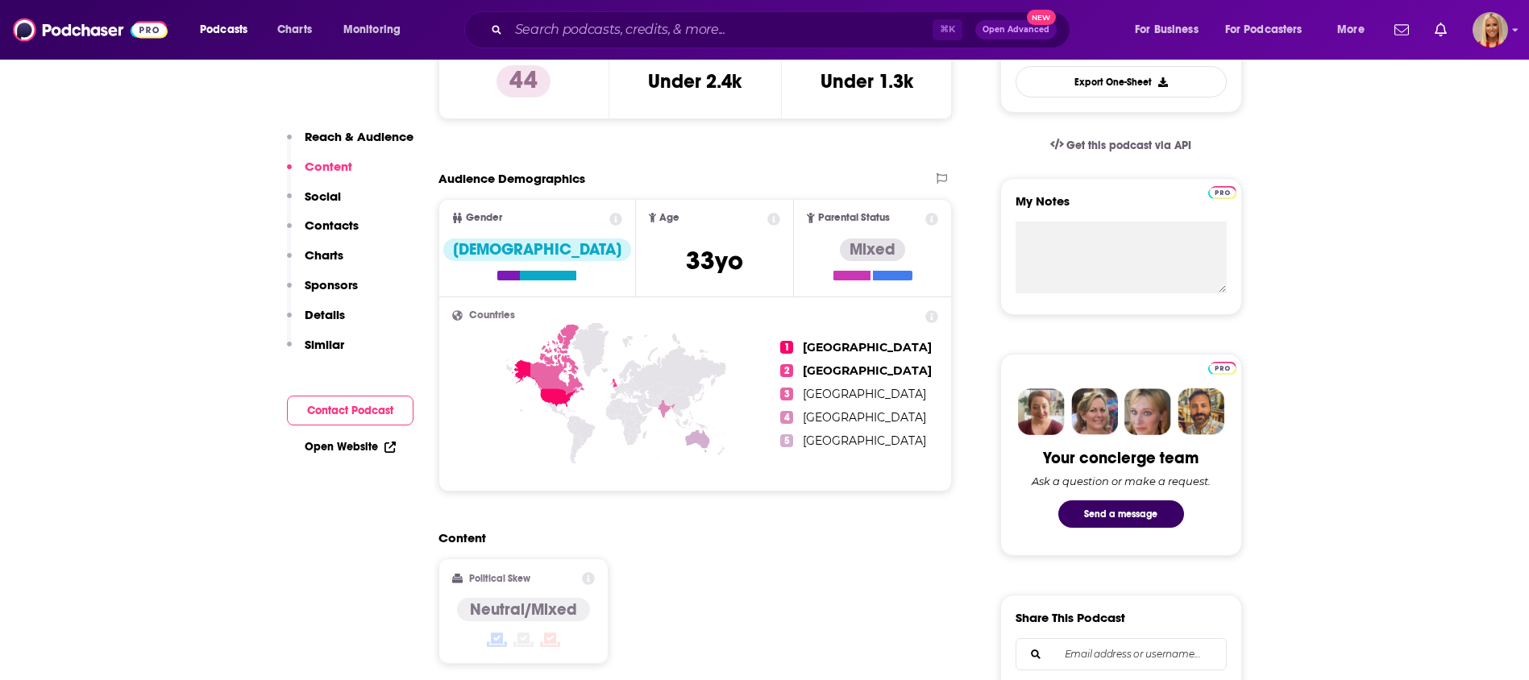
scroll to position [60, 0]
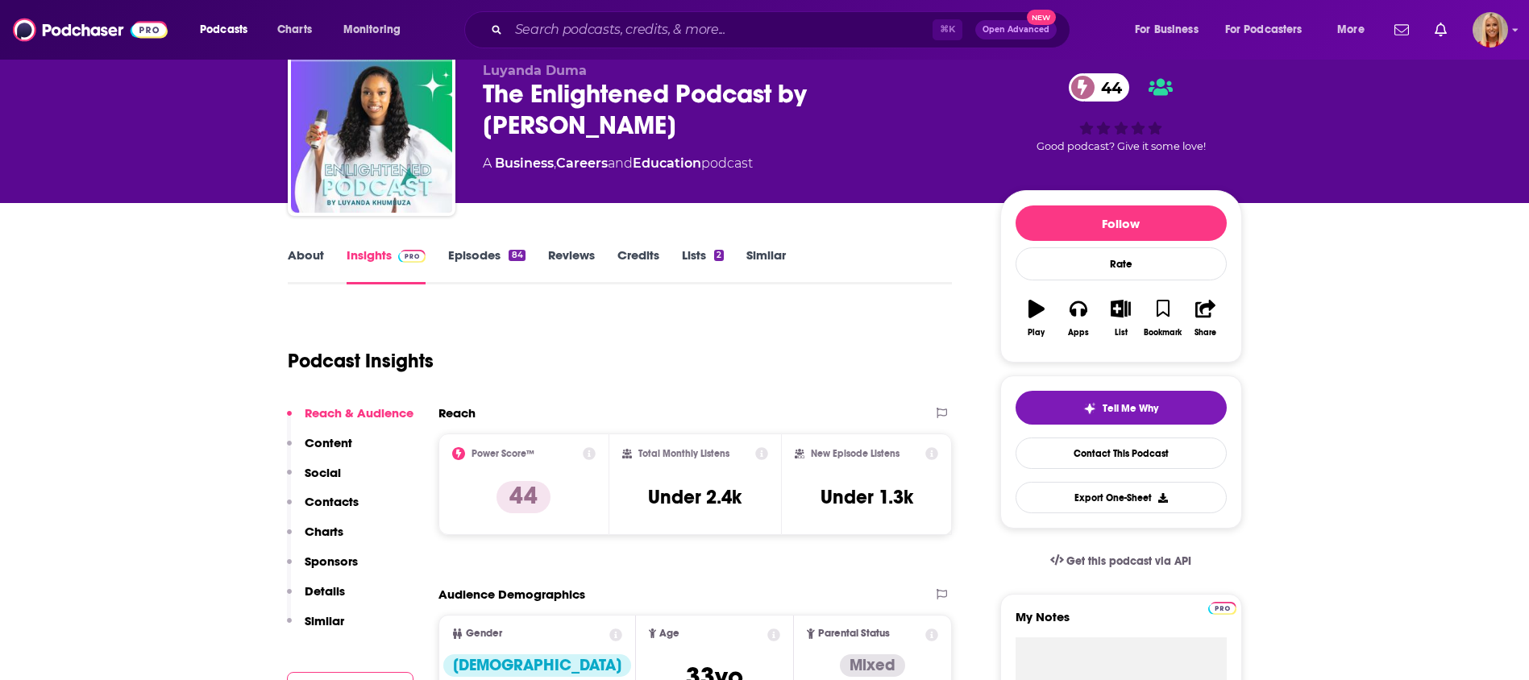
drag, startPoint x: 634, startPoint y: 135, endPoint x: 486, endPoint y: 98, distance: 152.9
click at [486, 98] on div "The Enlightened Podcast by Luyanda Khumbuza 44" at bounding box center [729, 109] width 492 height 63
copy h2 "The Enlightened Podcast by Luyanda Khumbuza"
click at [775, 148] on div "Luyanda Duma The Enlightened Podcast by Luyanda Khumbuza 44 A Business , Career…" at bounding box center [729, 127] width 492 height 129
drag, startPoint x: 812, startPoint y: 91, endPoint x: 812, endPoint y: 112, distance: 21.0
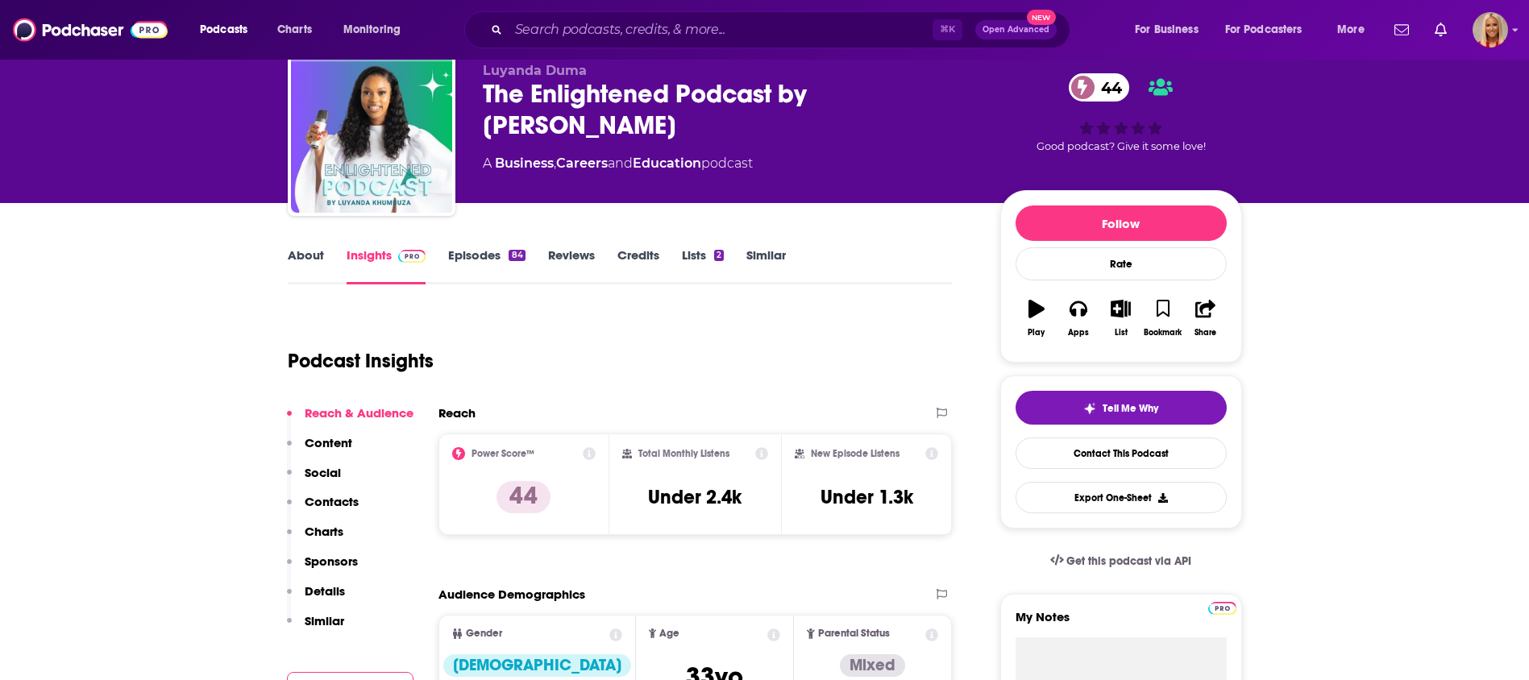
click at [812, 112] on div "The Enlightened Podcast by Luyanda Khumbuza 44" at bounding box center [729, 109] width 492 height 63
copy h2 "Luyanda Khumbuza"
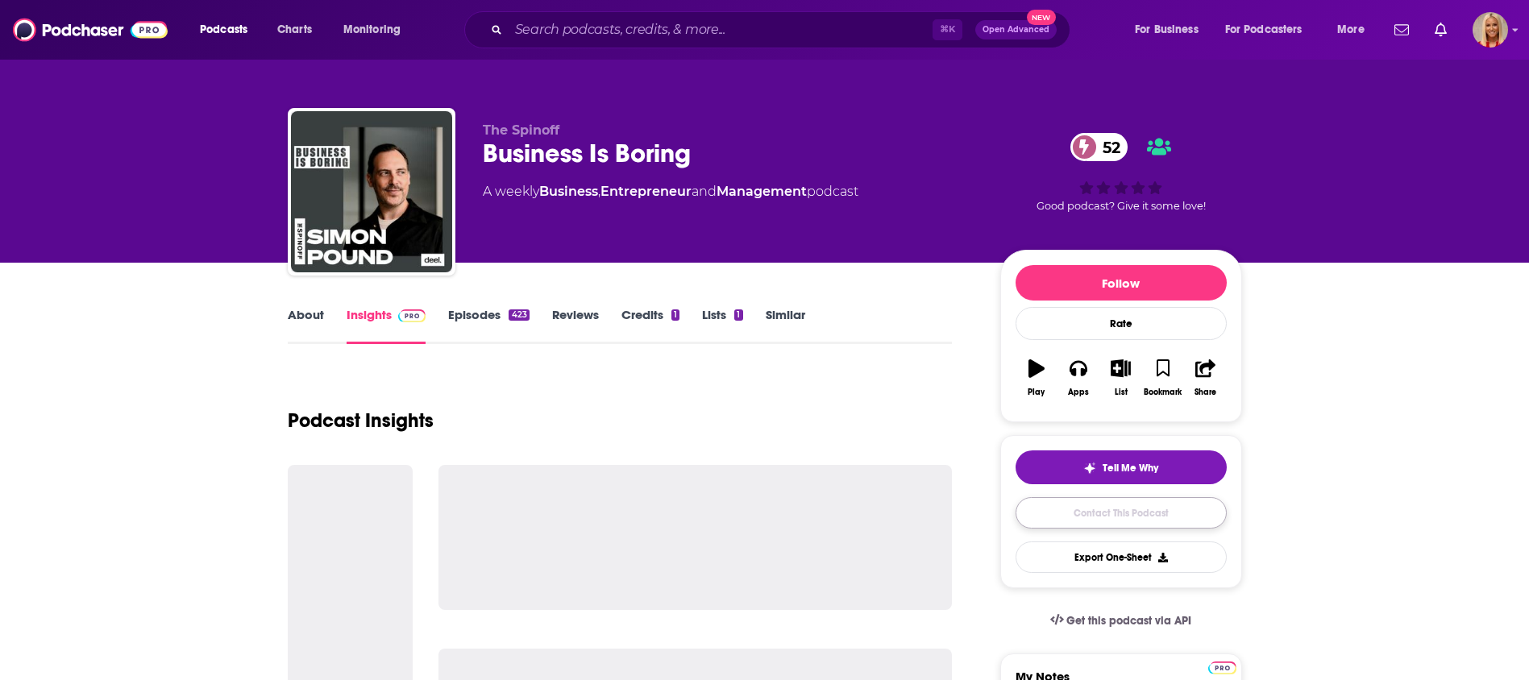
click at [1090, 517] on link "Contact This Podcast" at bounding box center [1121, 512] width 211 height 31
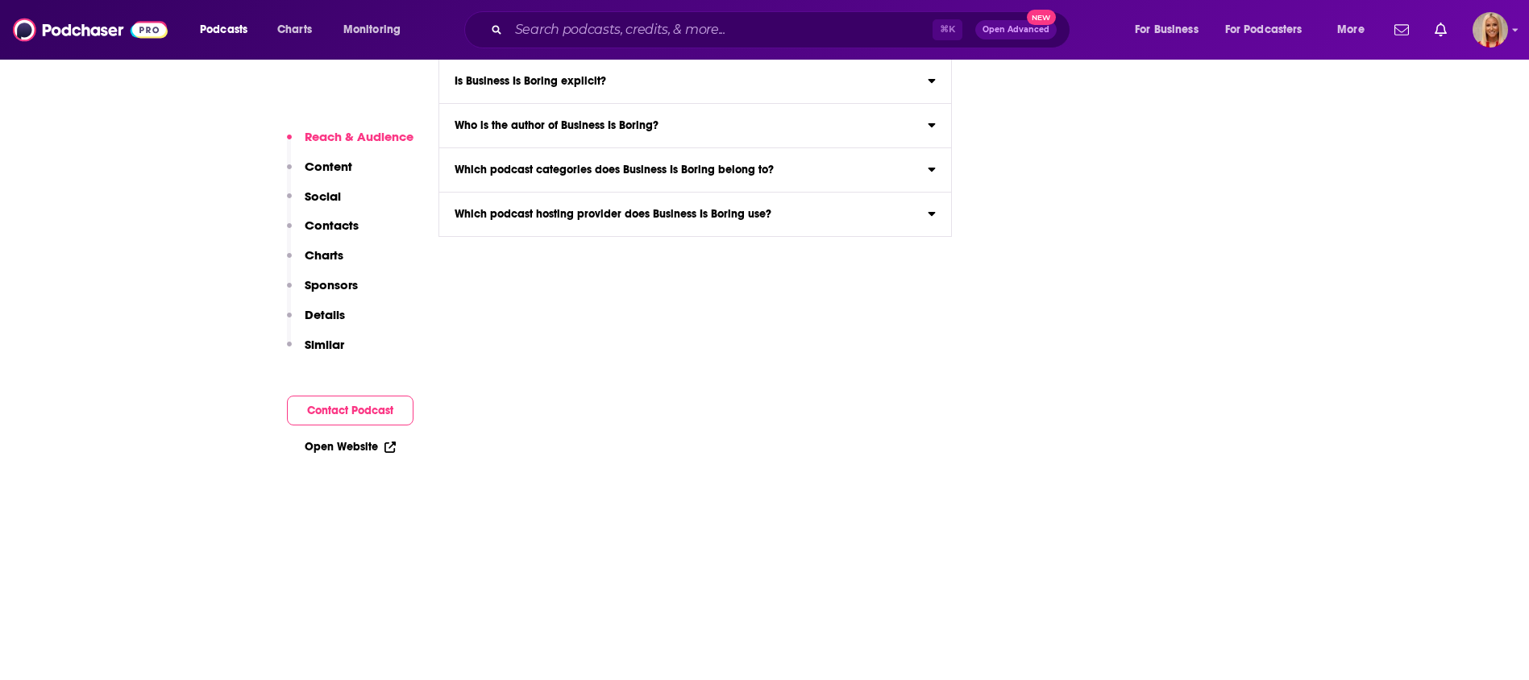
click at [339, 221] on p "Contacts" at bounding box center [332, 225] width 54 height 15
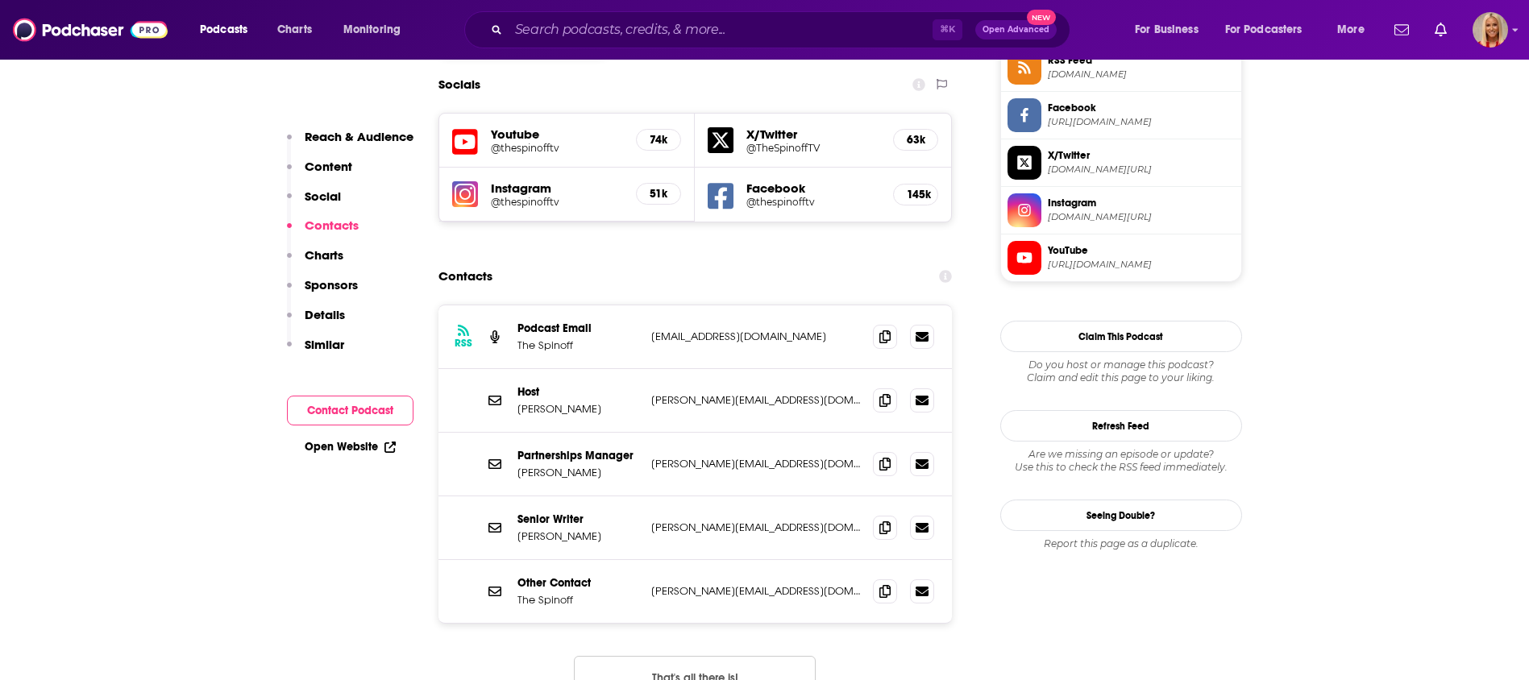
scroll to position [1364, 0]
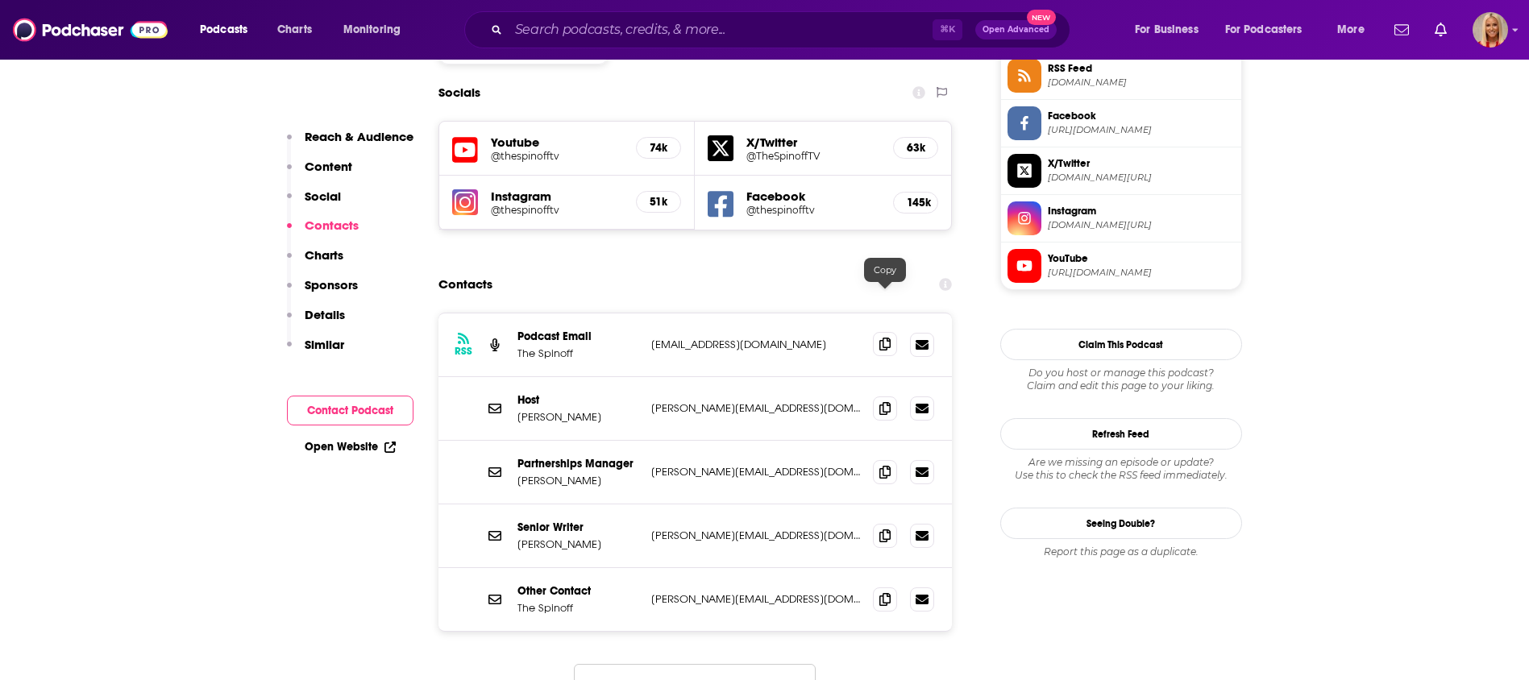
click at [879, 338] on icon at bounding box center [884, 344] width 11 height 13
click at [891, 465] on icon at bounding box center [884, 471] width 11 height 13
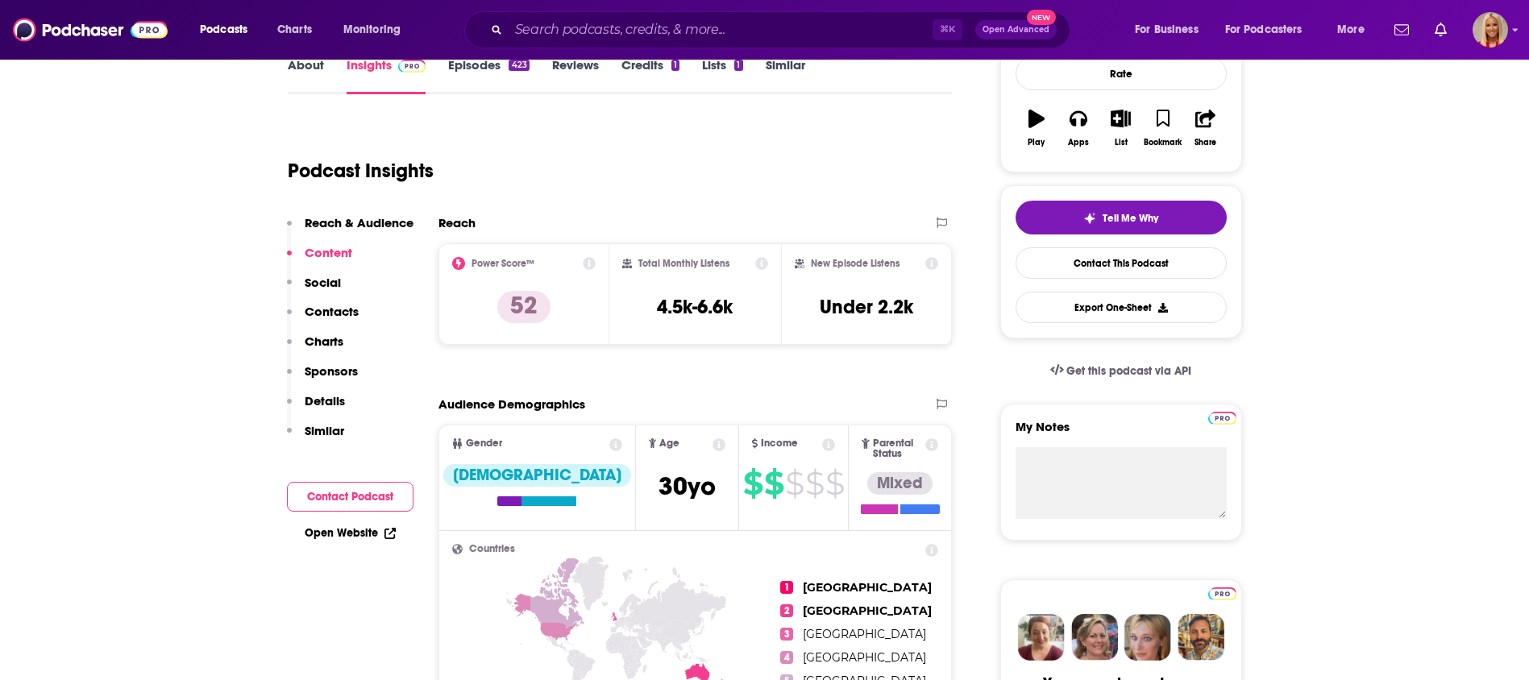
scroll to position [0, 0]
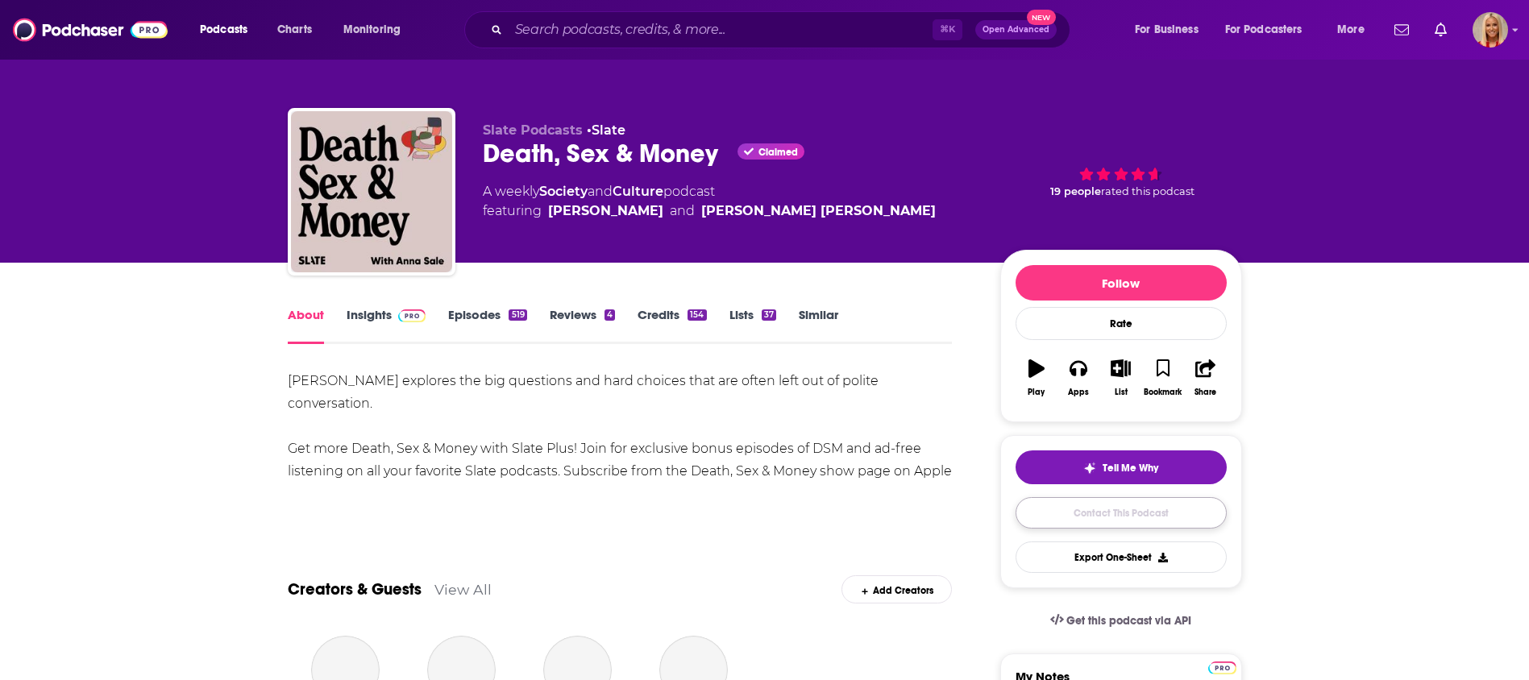
click at [1095, 507] on link "Contact This Podcast" at bounding box center [1121, 512] width 211 height 31
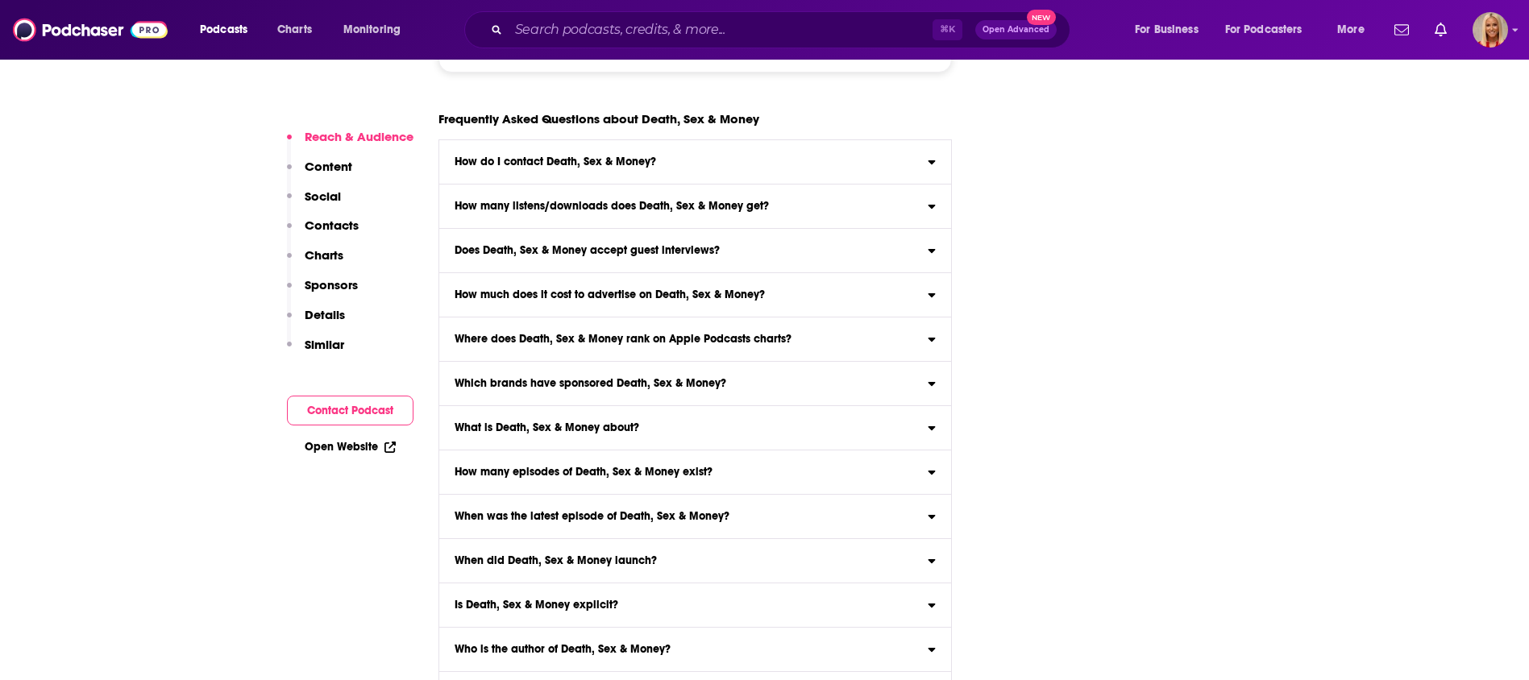
scroll to position [4991, 0]
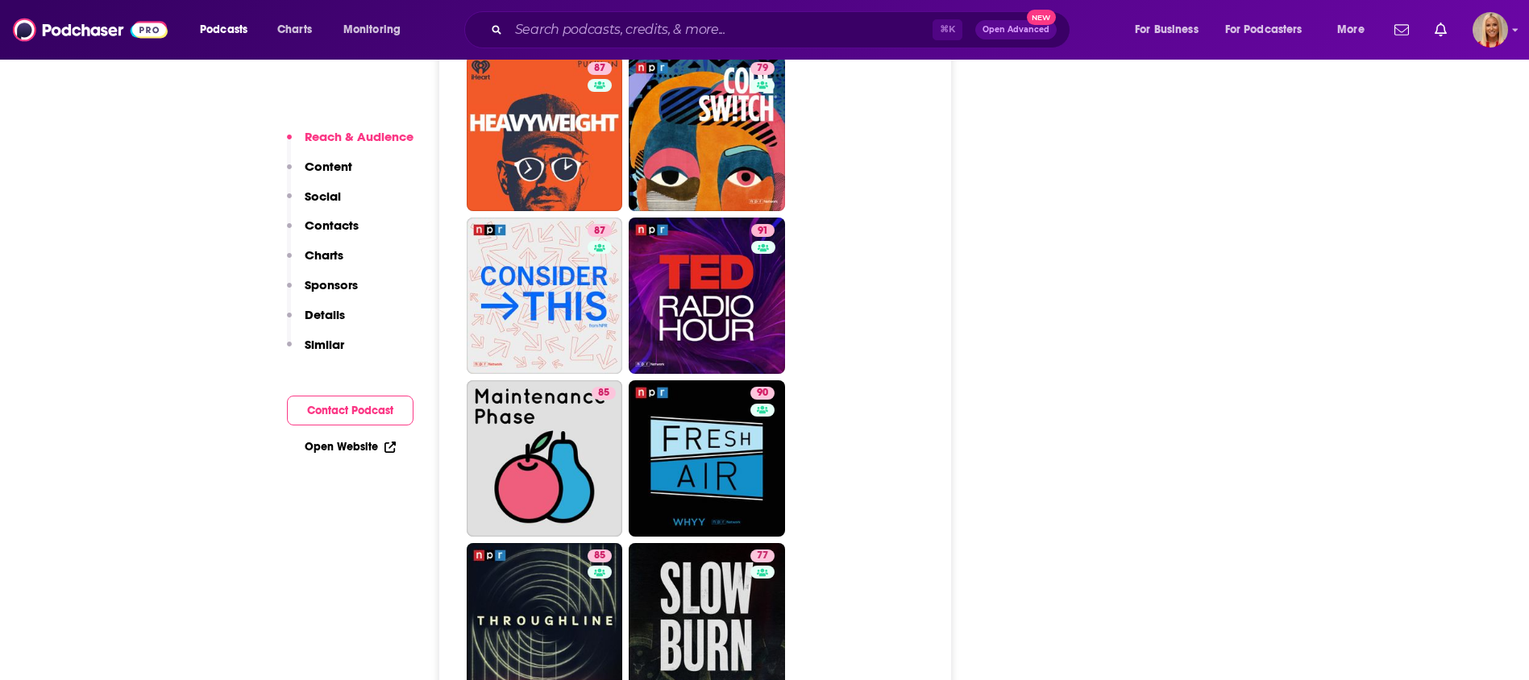
click at [341, 223] on p "Contacts" at bounding box center [332, 225] width 54 height 15
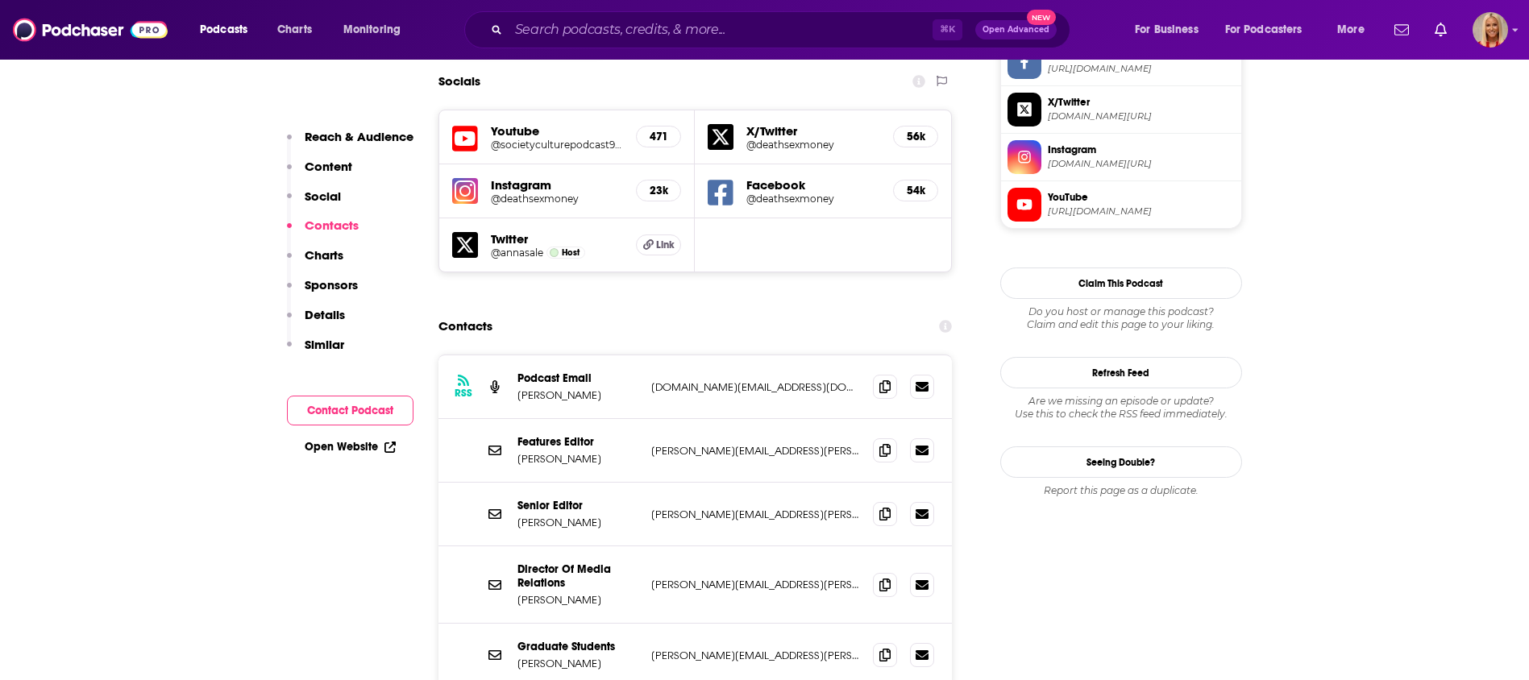
scroll to position [1417, 0]
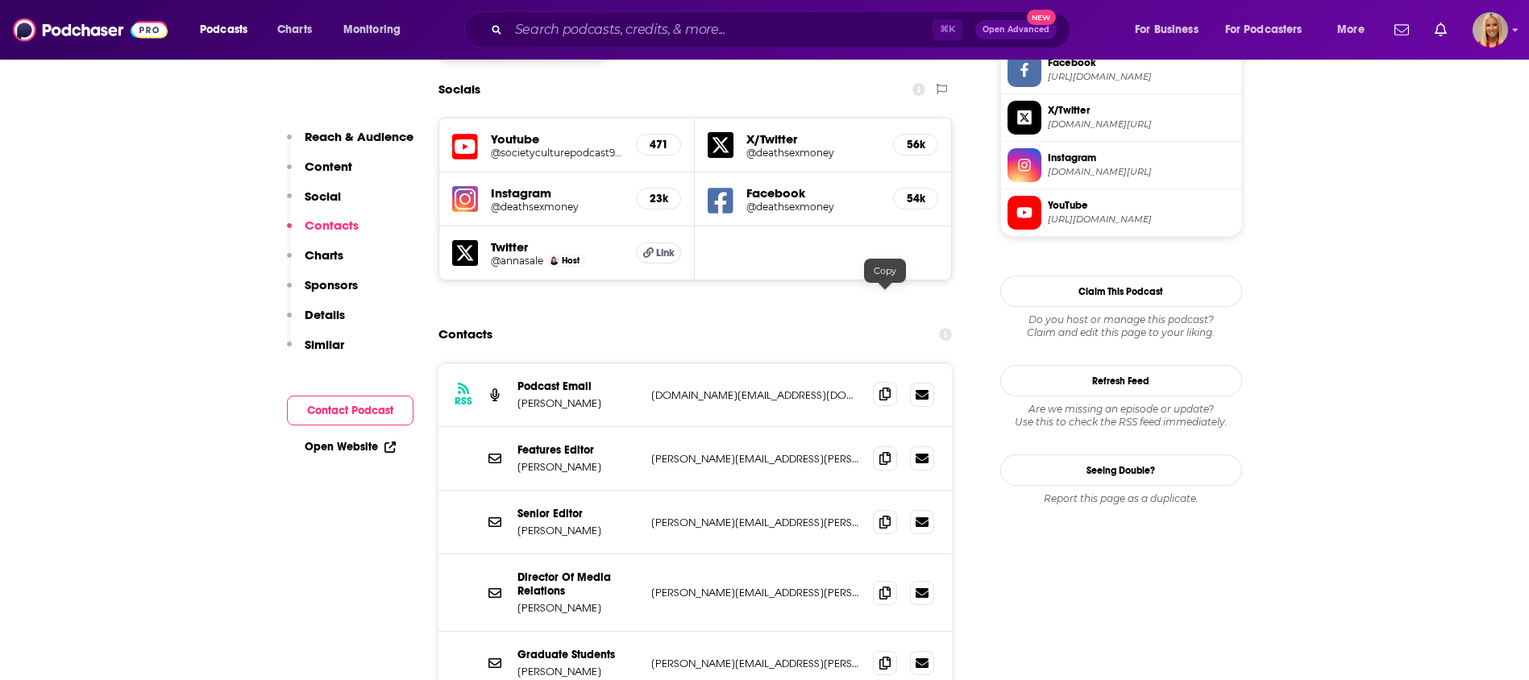
click at [884, 388] on icon at bounding box center [884, 394] width 11 height 13
click at [880, 586] on icon at bounding box center [884, 592] width 11 height 13
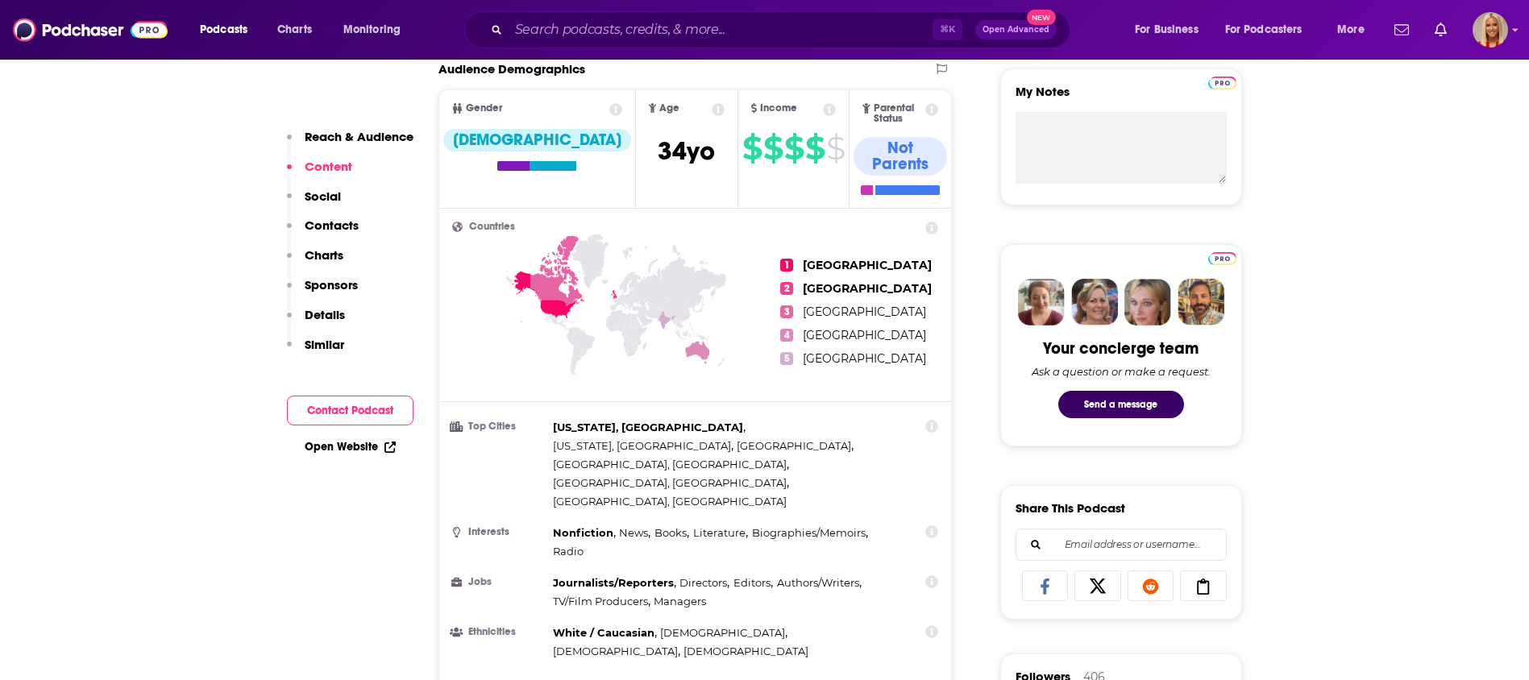
scroll to position [0, 0]
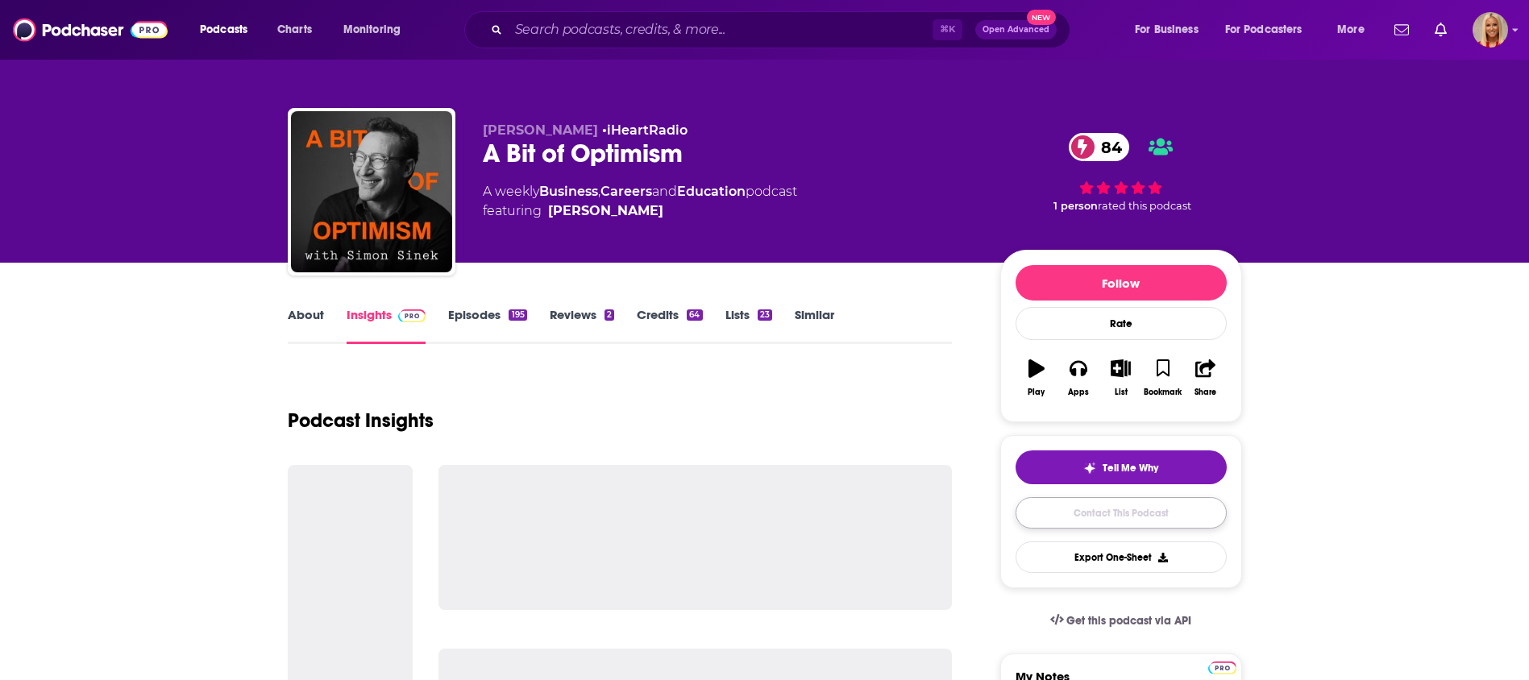
click at [1152, 519] on link "Contact This Podcast" at bounding box center [1121, 512] width 211 height 31
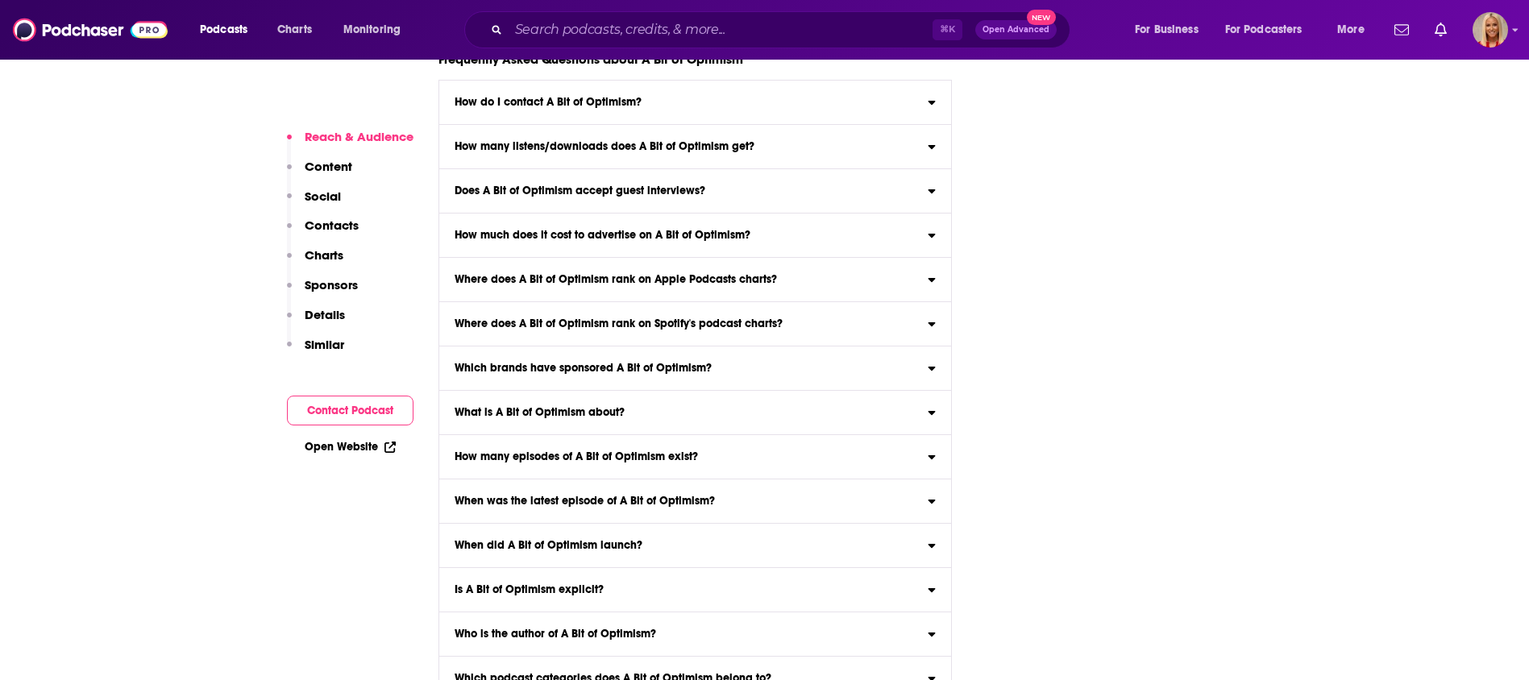
click at [333, 229] on p "Contacts" at bounding box center [332, 225] width 54 height 15
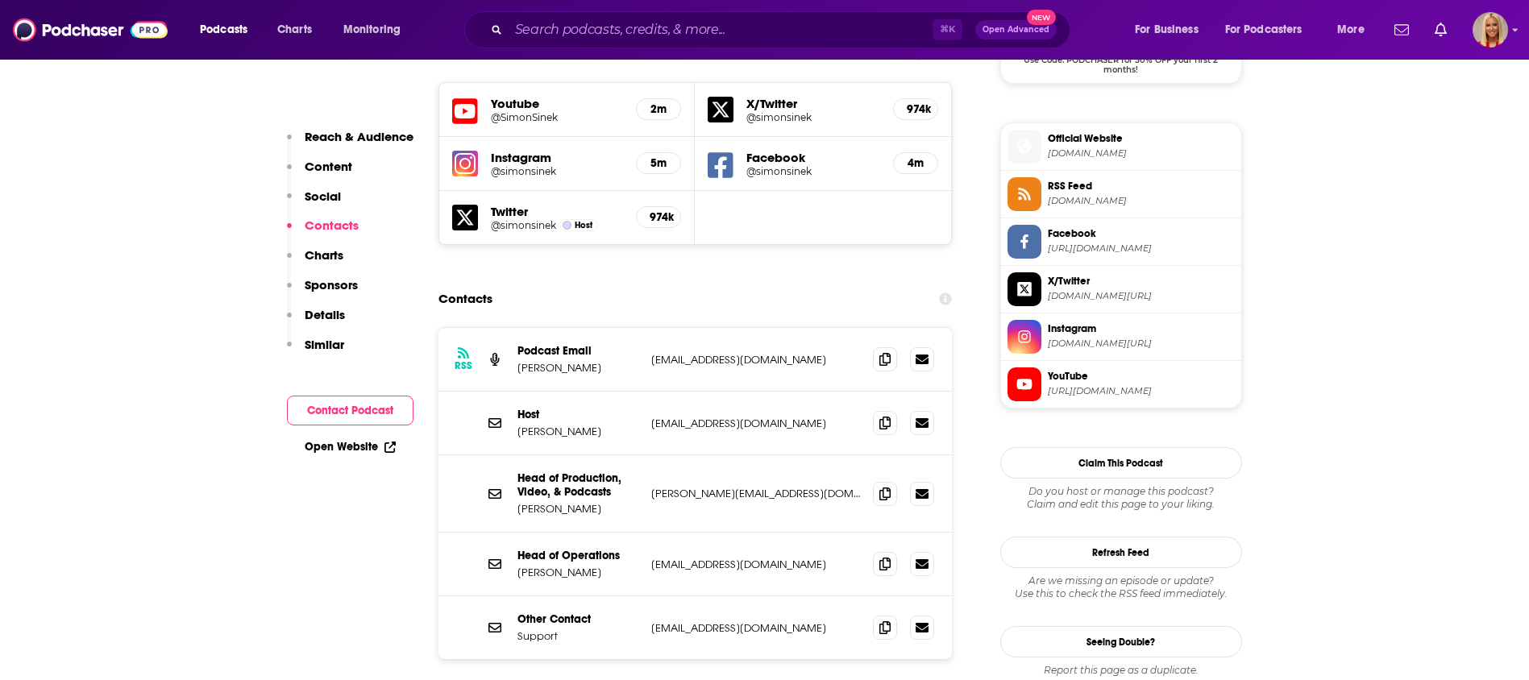
scroll to position [1398, 0]
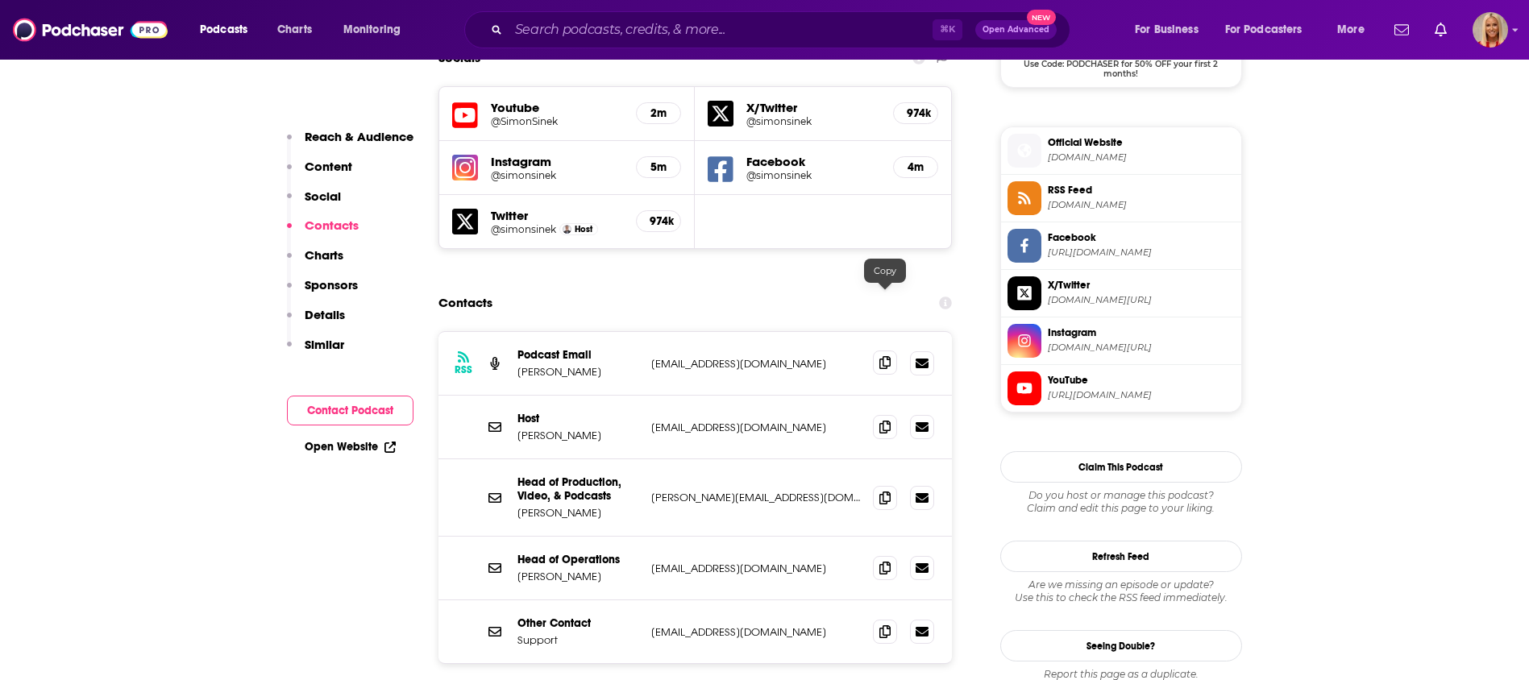
click at [886, 356] on icon at bounding box center [884, 362] width 11 height 13
drag, startPoint x: 883, startPoint y: 429, endPoint x: 895, endPoint y: 417, distance: 17.7
click at [883, 492] on icon at bounding box center [884, 498] width 11 height 13
click at [876, 555] on span at bounding box center [885, 567] width 24 height 24
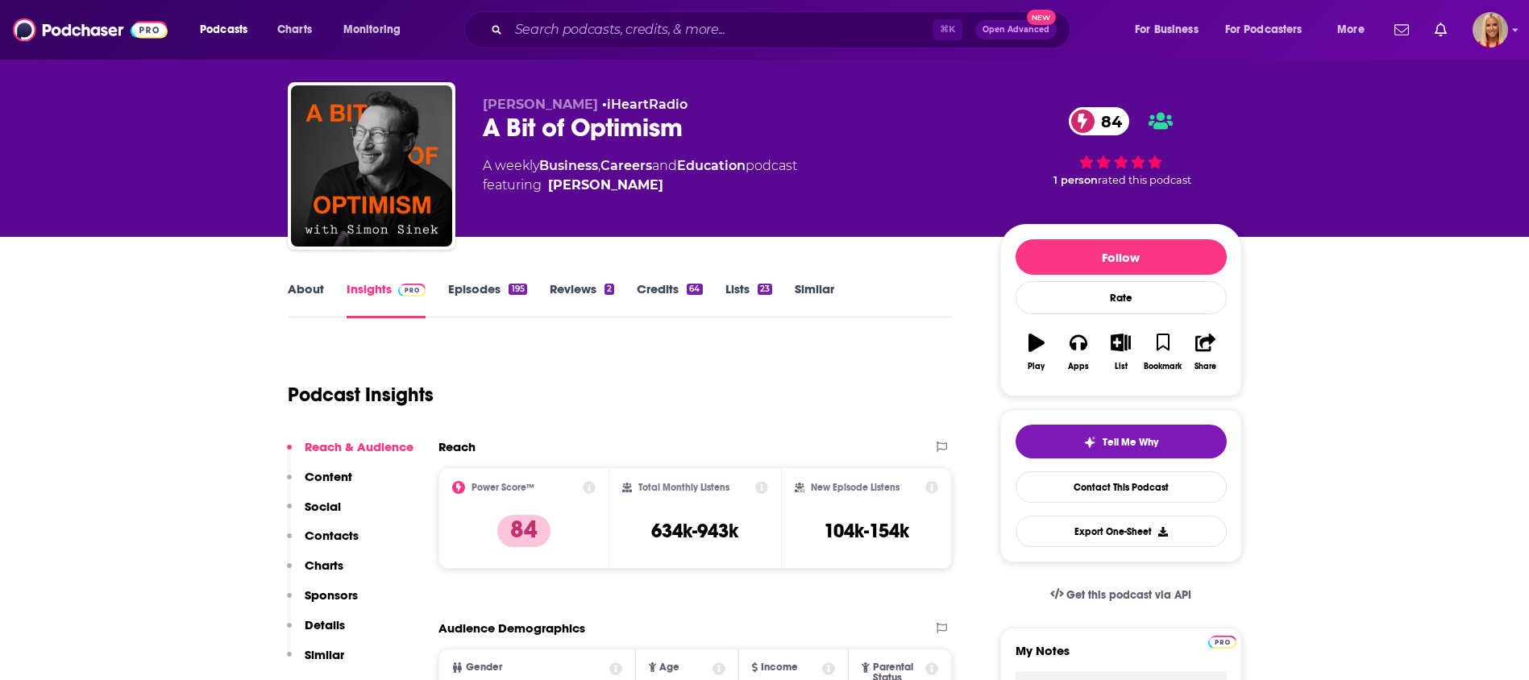
scroll to position [0, 0]
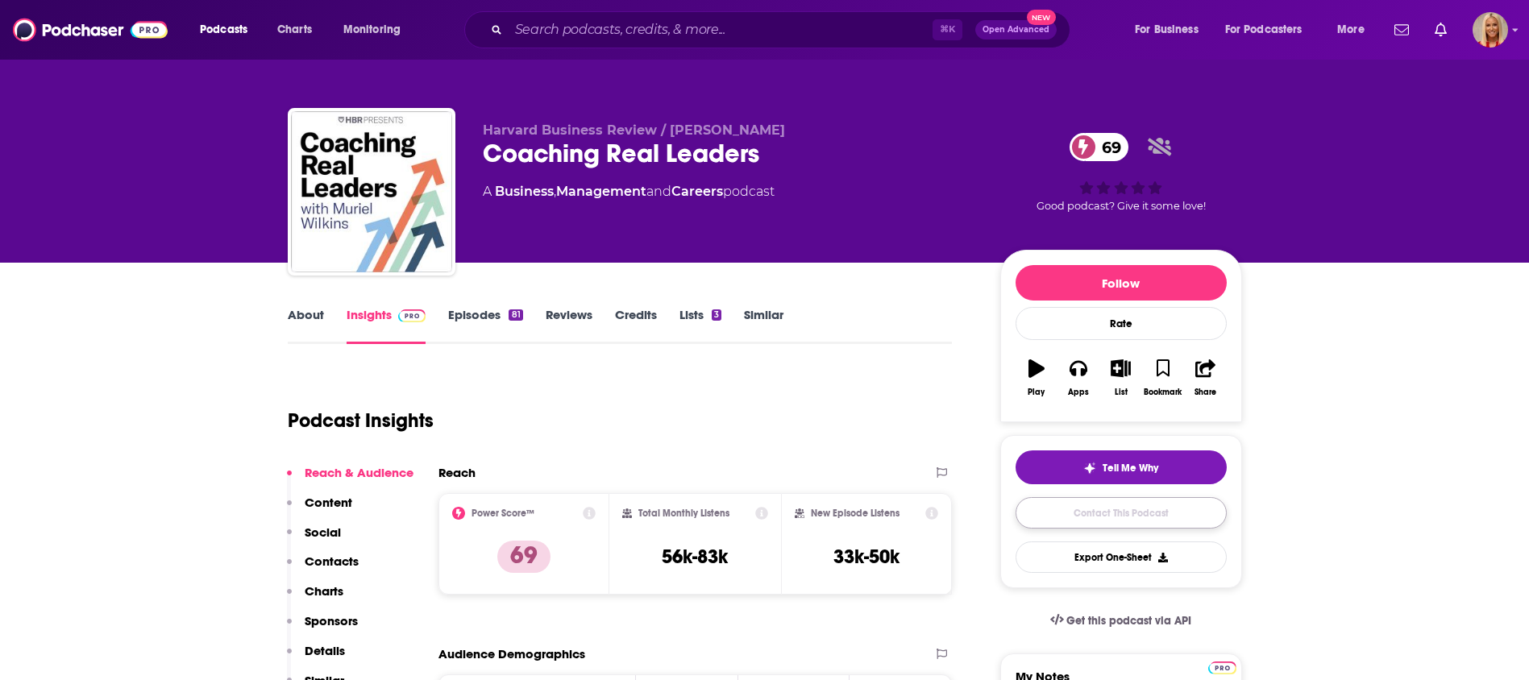
click at [1070, 509] on link "Contact This Podcast" at bounding box center [1121, 512] width 211 height 31
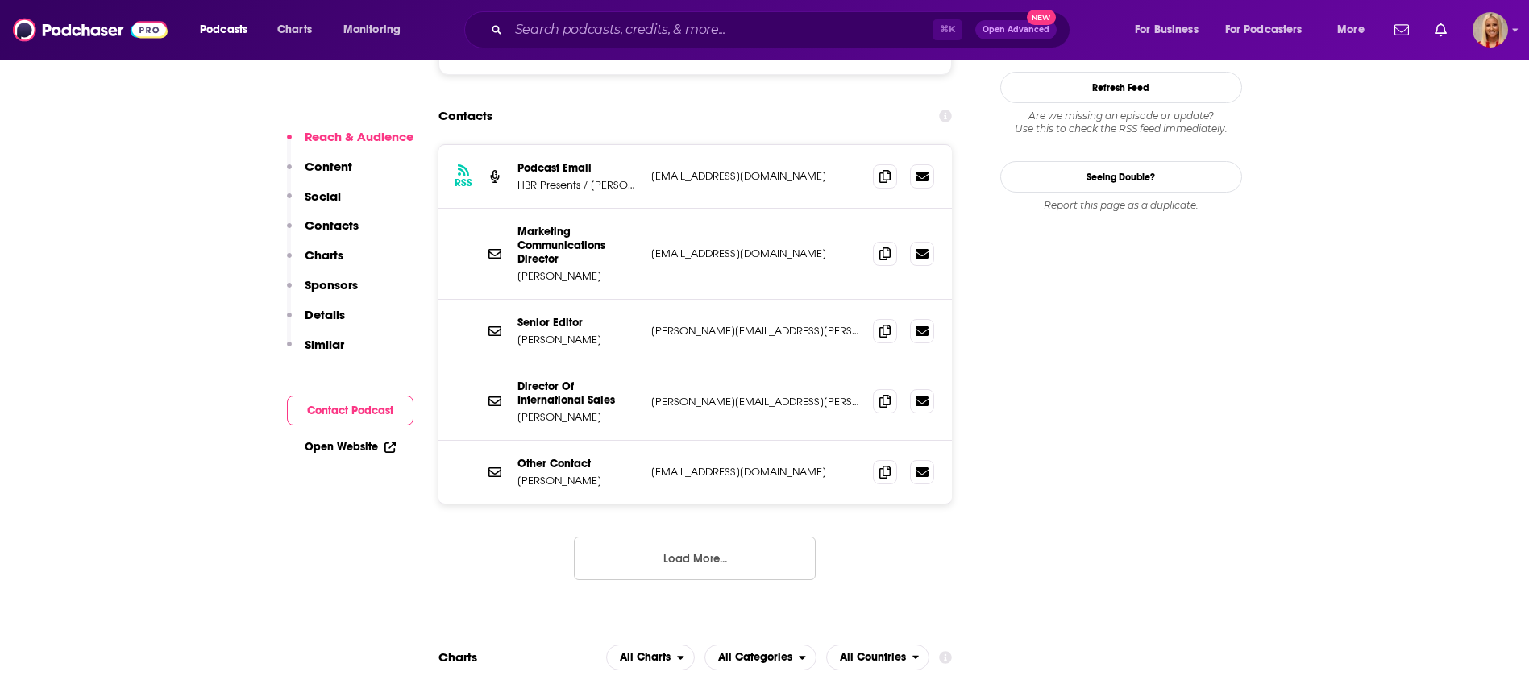
click at [337, 232] on p "Contacts" at bounding box center [332, 225] width 54 height 15
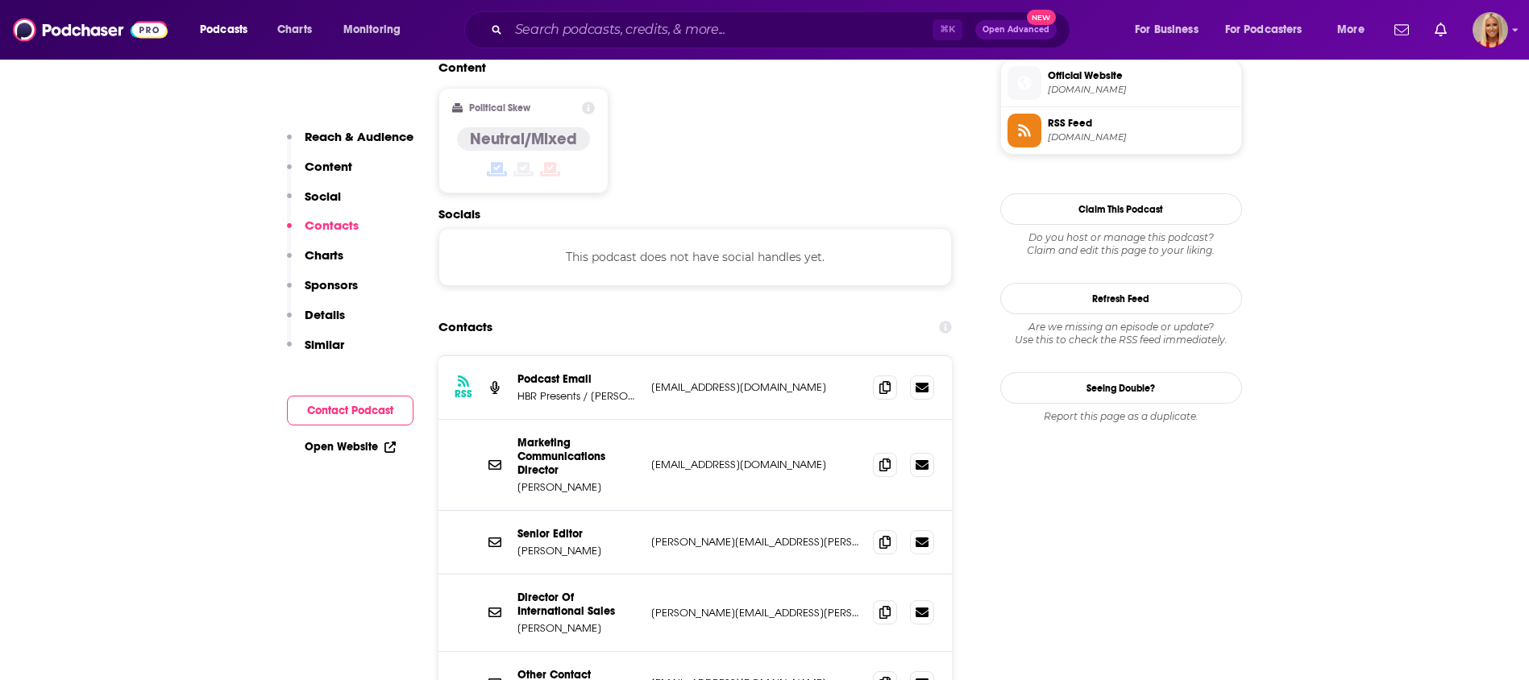
scroll to position [1296, 0]
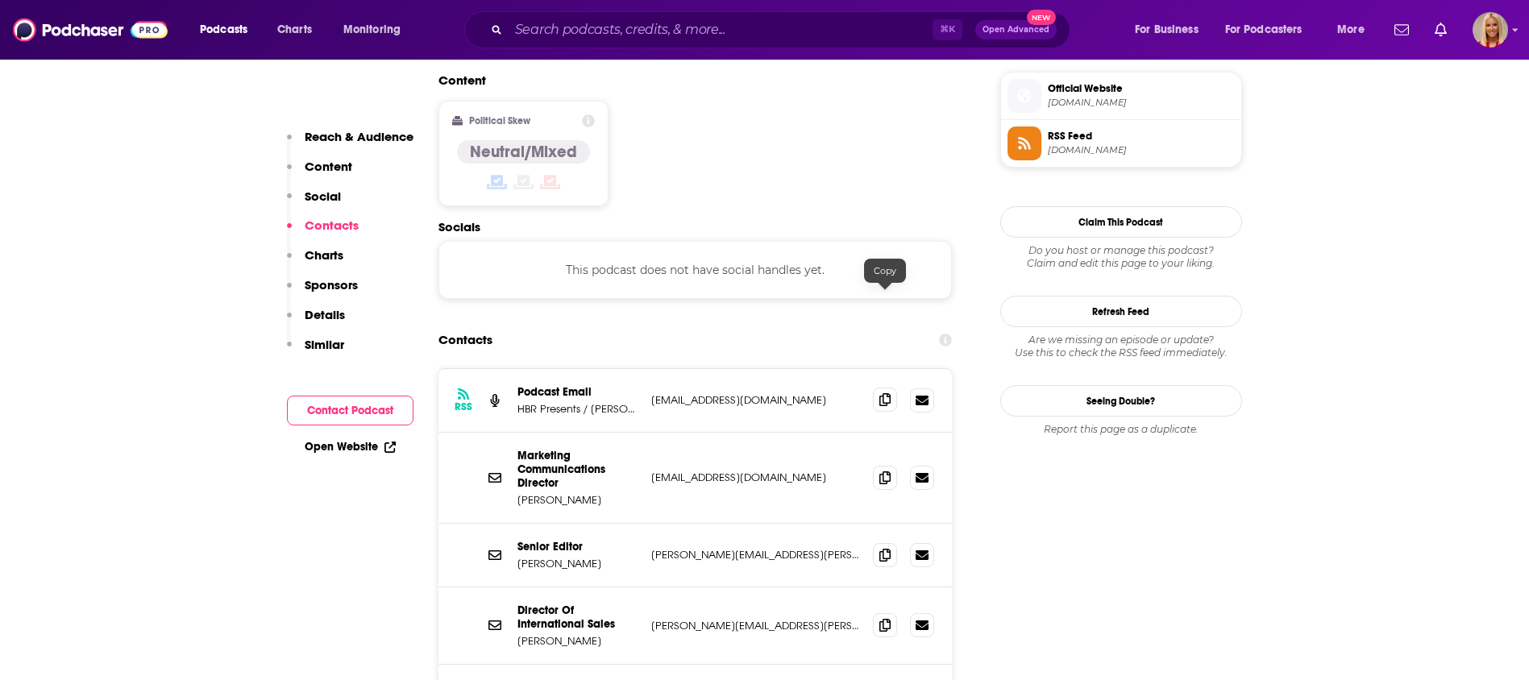
click at [879, 393] on icon at bounding box center [884, 399] width 11 height 13
click at [887, 471] on icon at bounding box center [884, 477] width 11 height 13
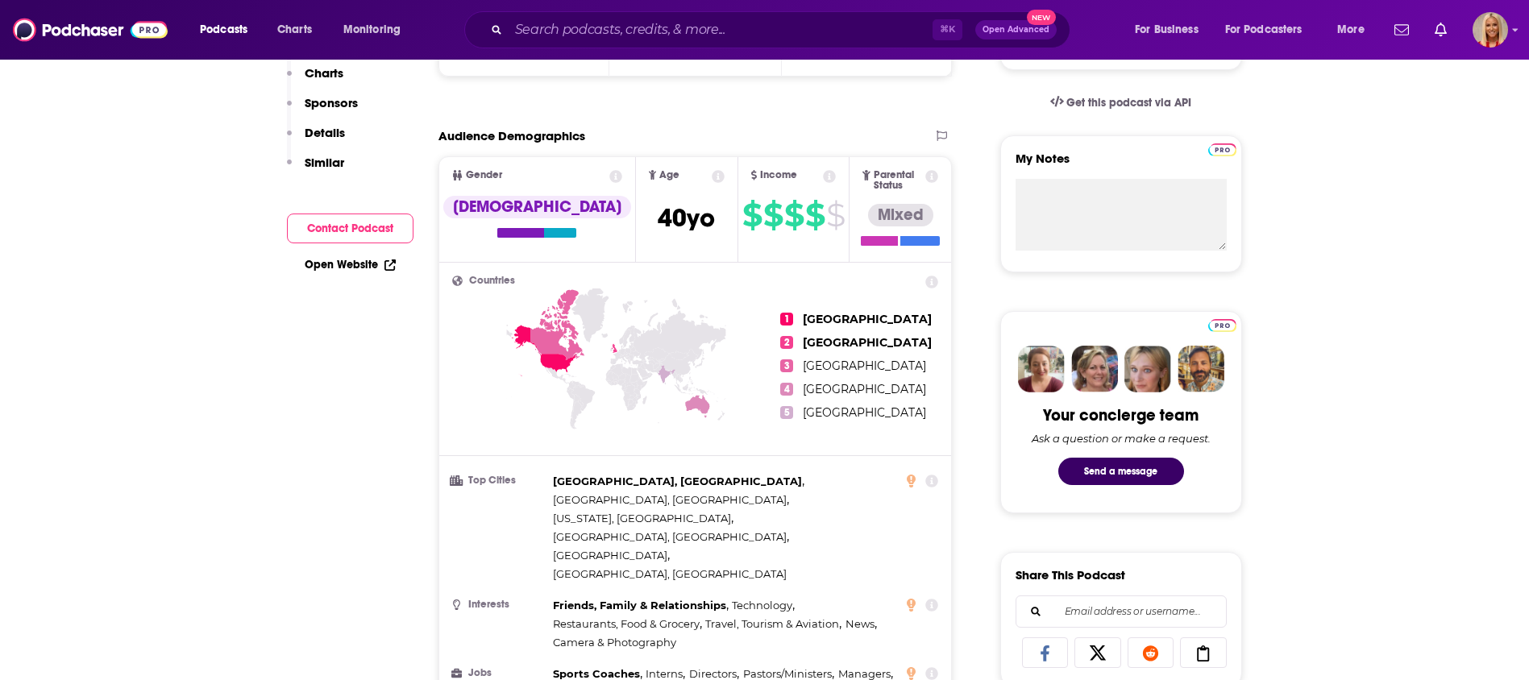
scroll to position [0, 0]
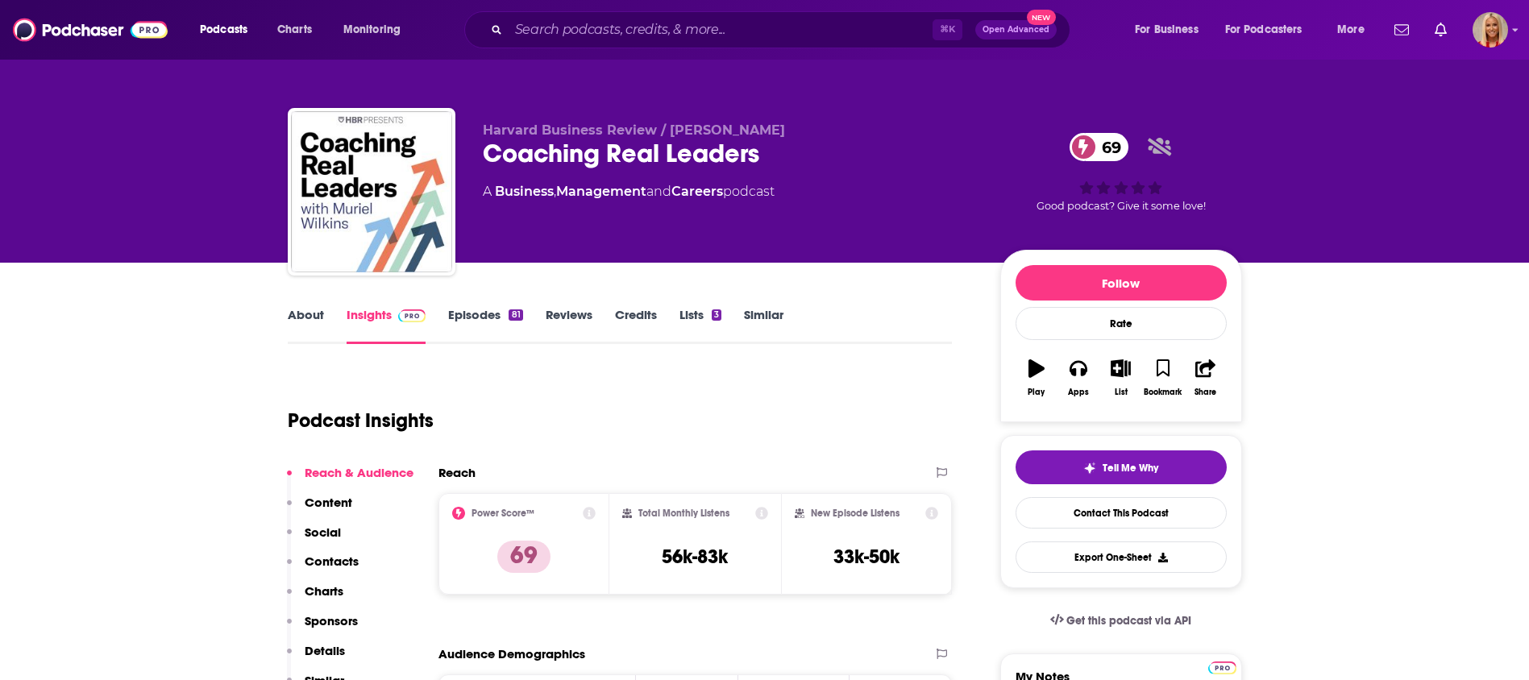
click at [327, 559] on p "Contacts" at bounding box center [332, 561] width 54 height 15
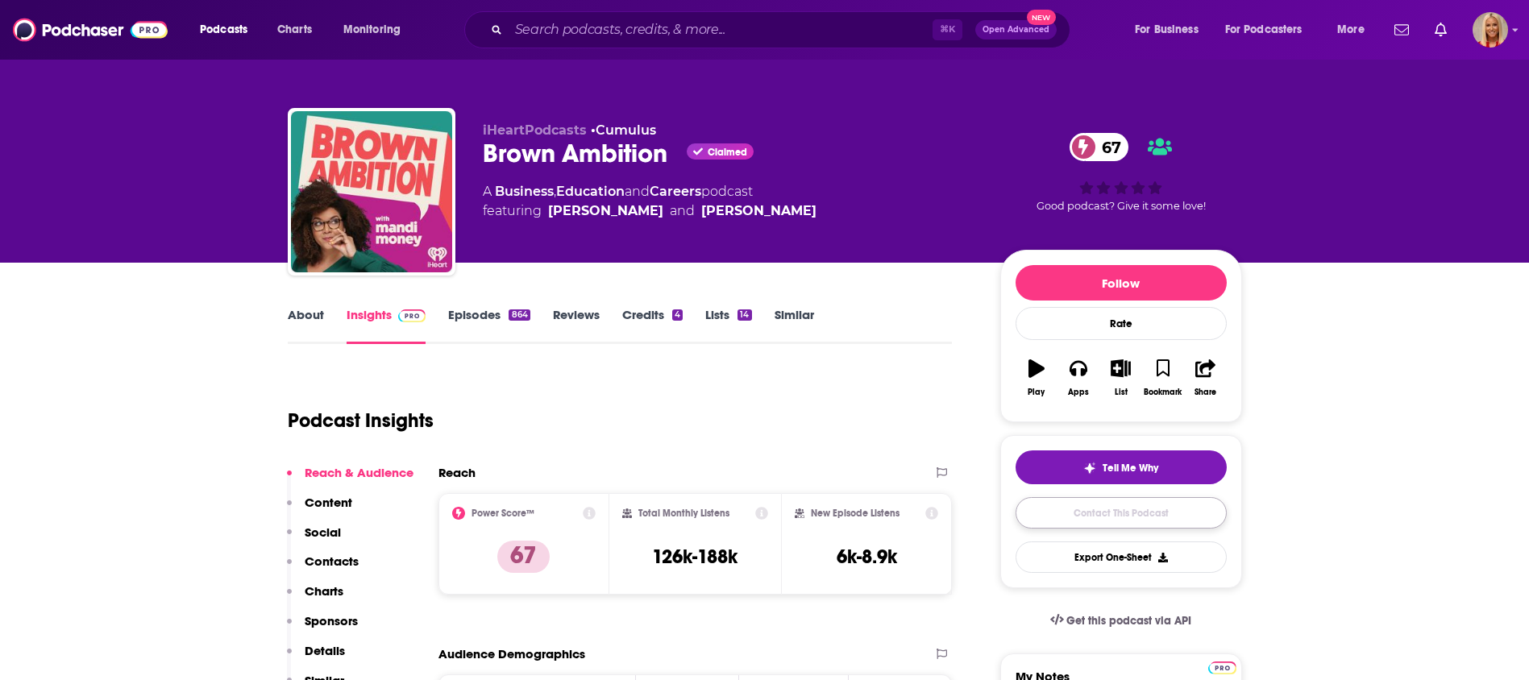
click at [1076, 509] on link "Contact This Podcast" at bounding box center [1121, 512] width 211 height 31
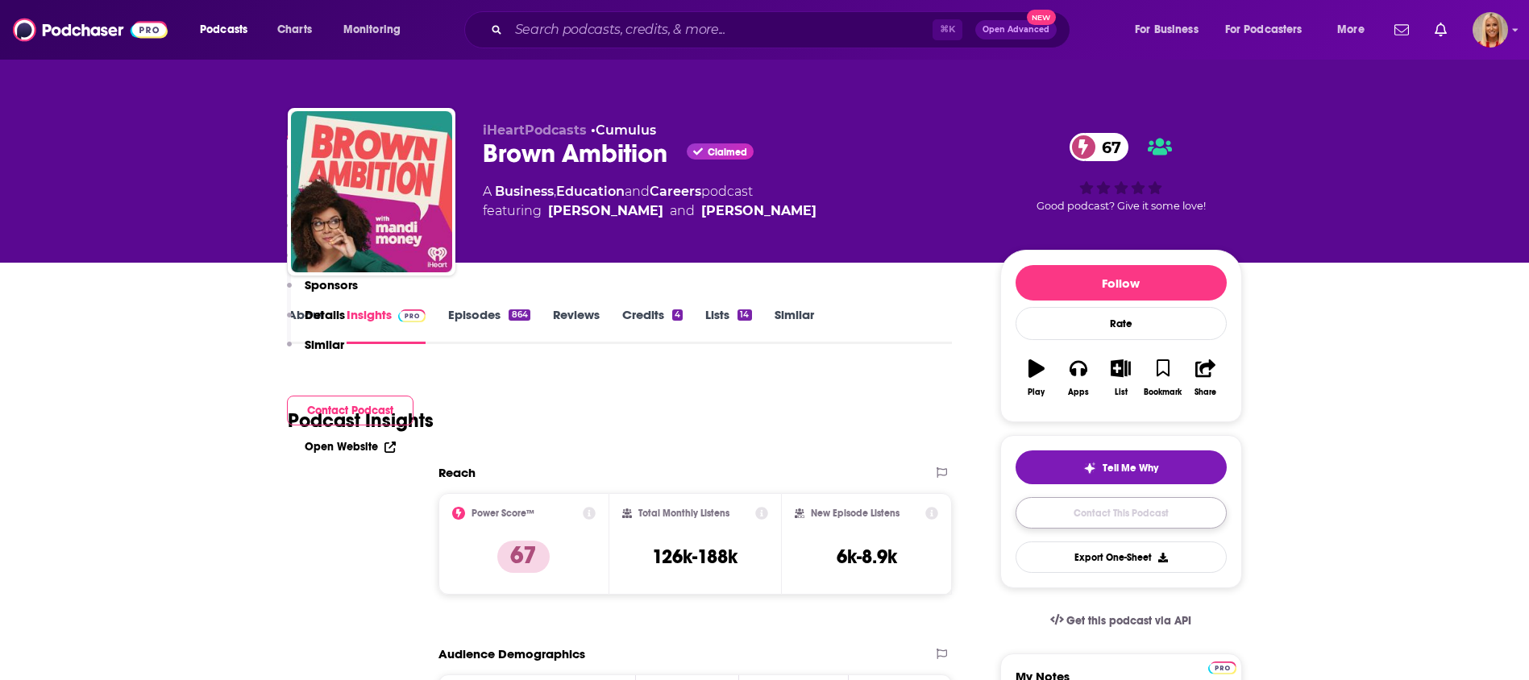
scroll to position [1768, 0]
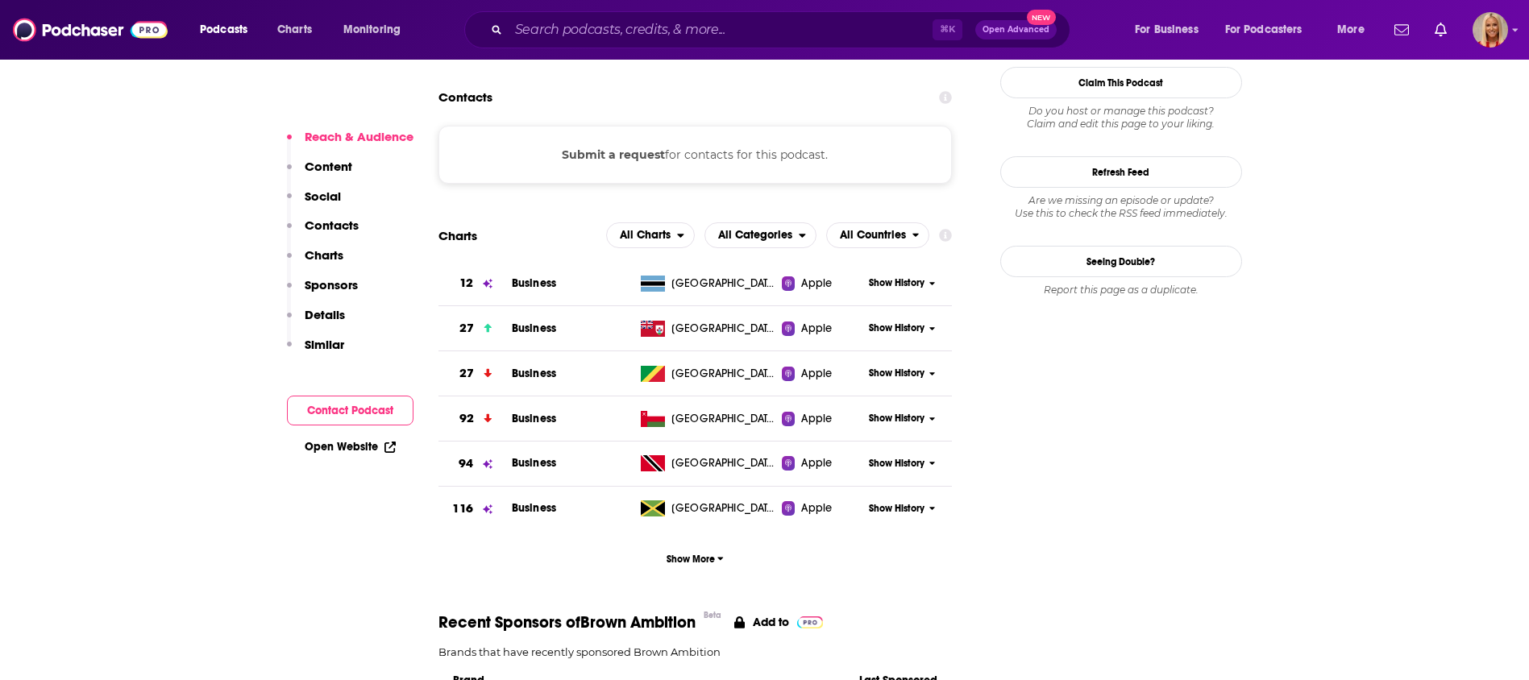
click at [322, 231] on p "Contacts" at bounding box center [332, 225] width 54 height 15
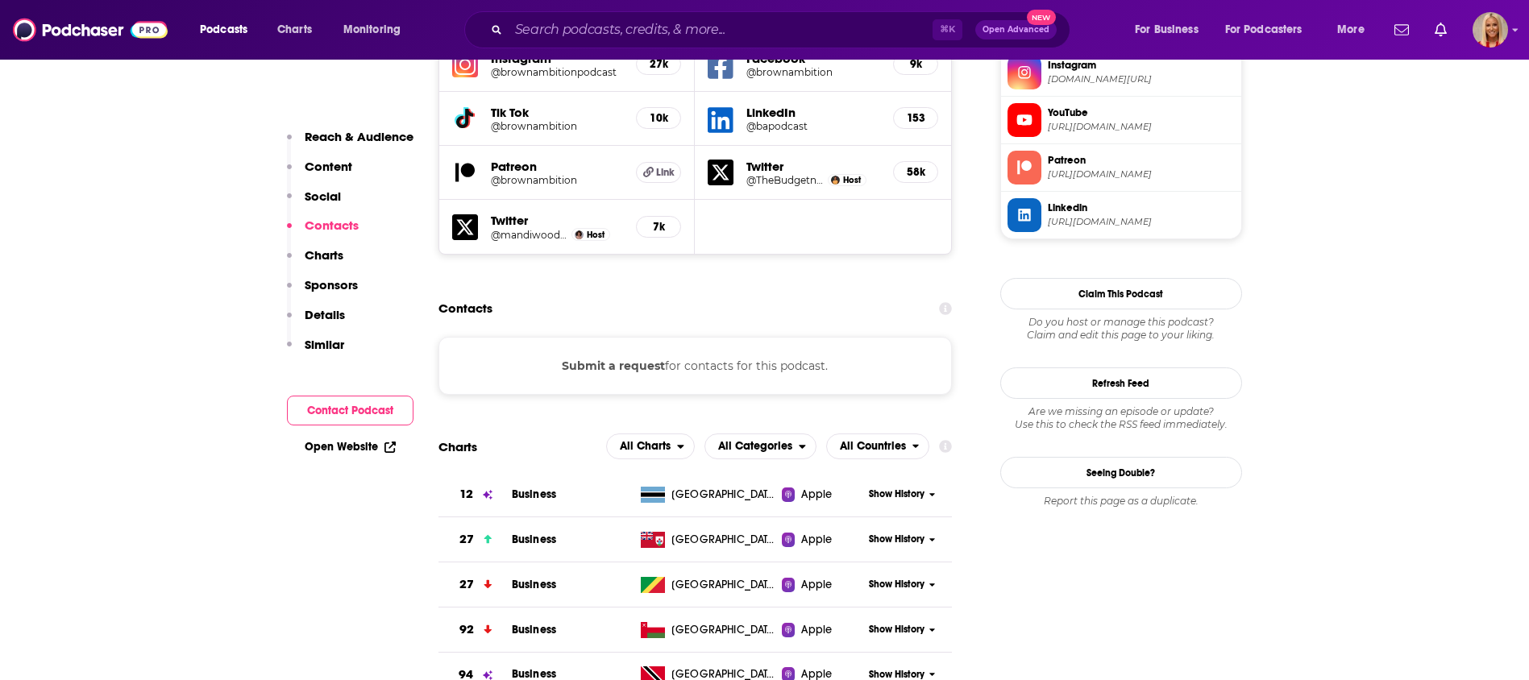
scroll to position [1544, 0]
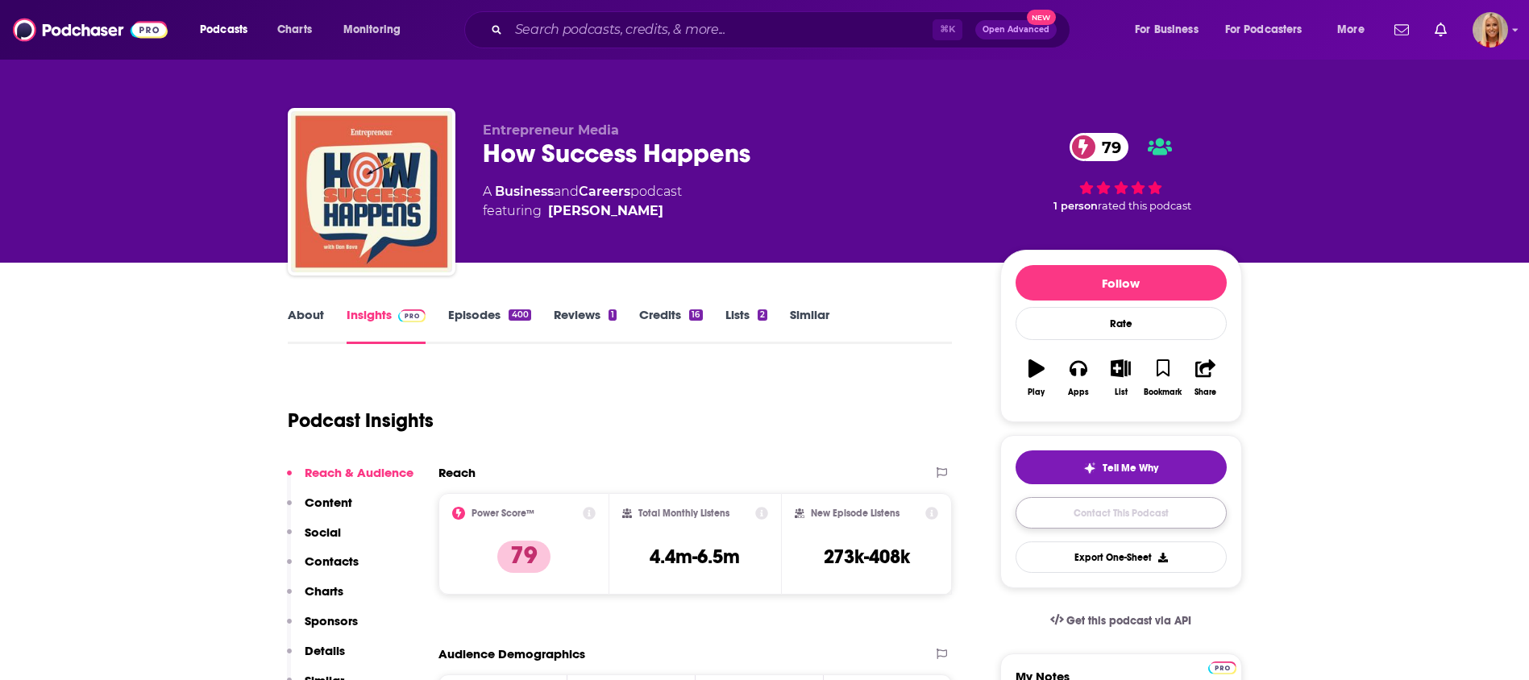
click at [1129, 502] on link "Contact This Podcast" at bounding box center [1121, 512] width 211 height 31
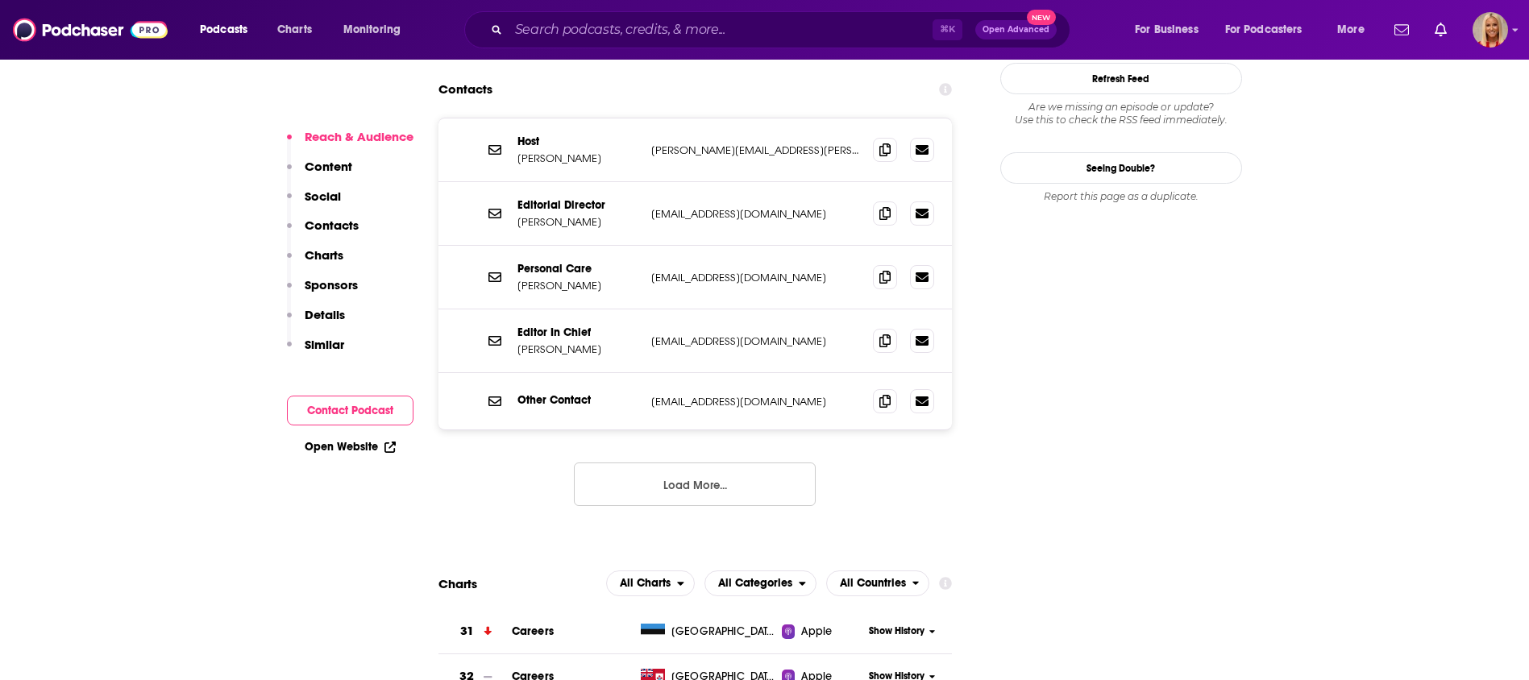
click at [329, 222] on p "Contacts" at bounding box center [332, 225] width 54 height 15
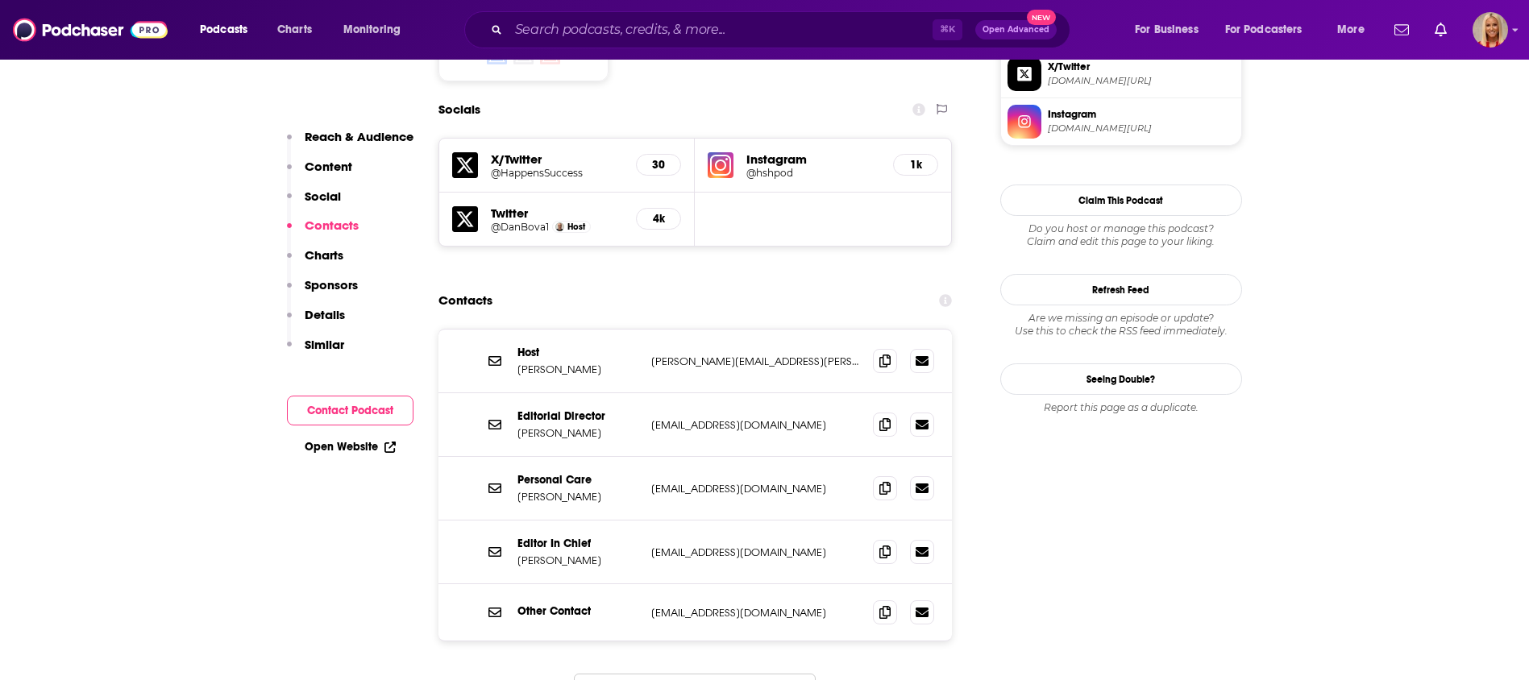
scroll to position [1400, 0]
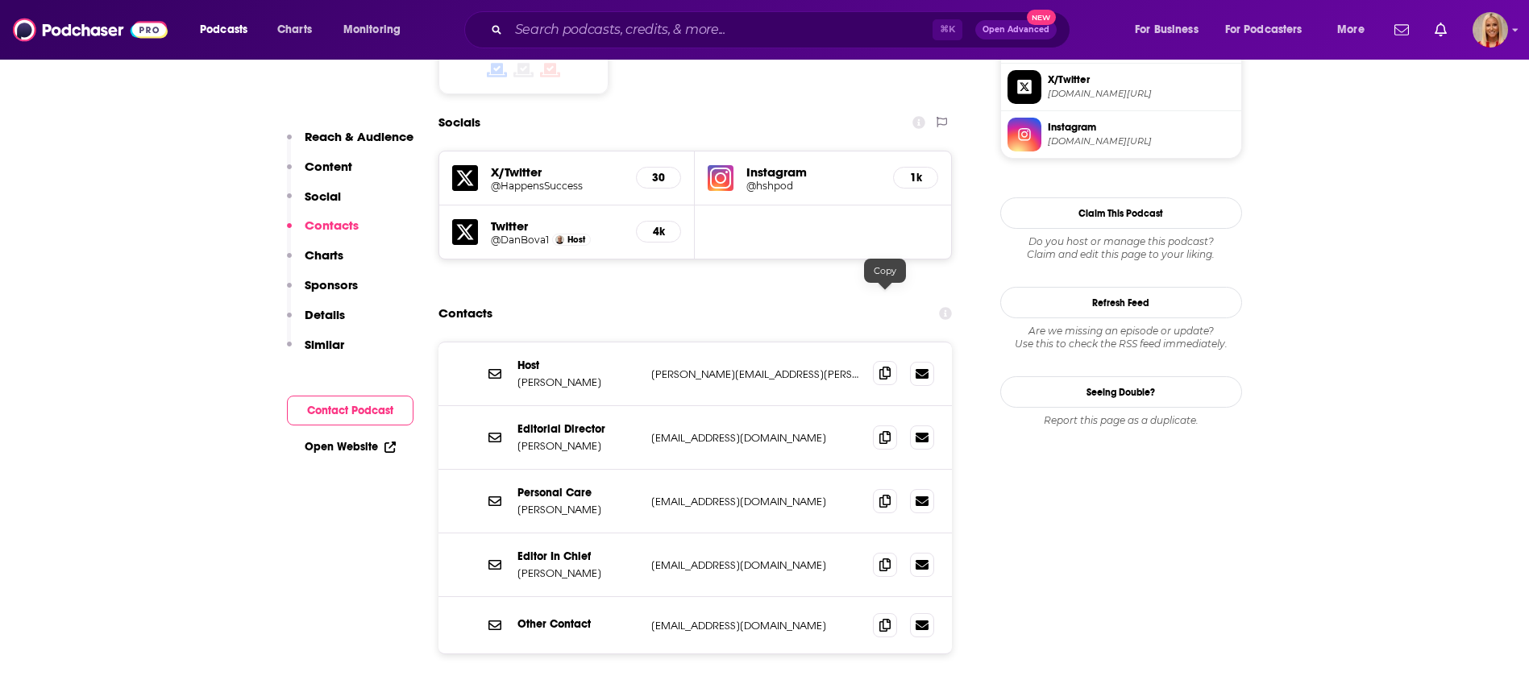
click at [883, 367] on icon at bounding box center [884, 373] width 11 height 13
click at [878, 613] on span at bounding box center [885, 625] width 24 height 24
click at [881, 430] on icon at bounding box center [884, 436] width 11 height 13
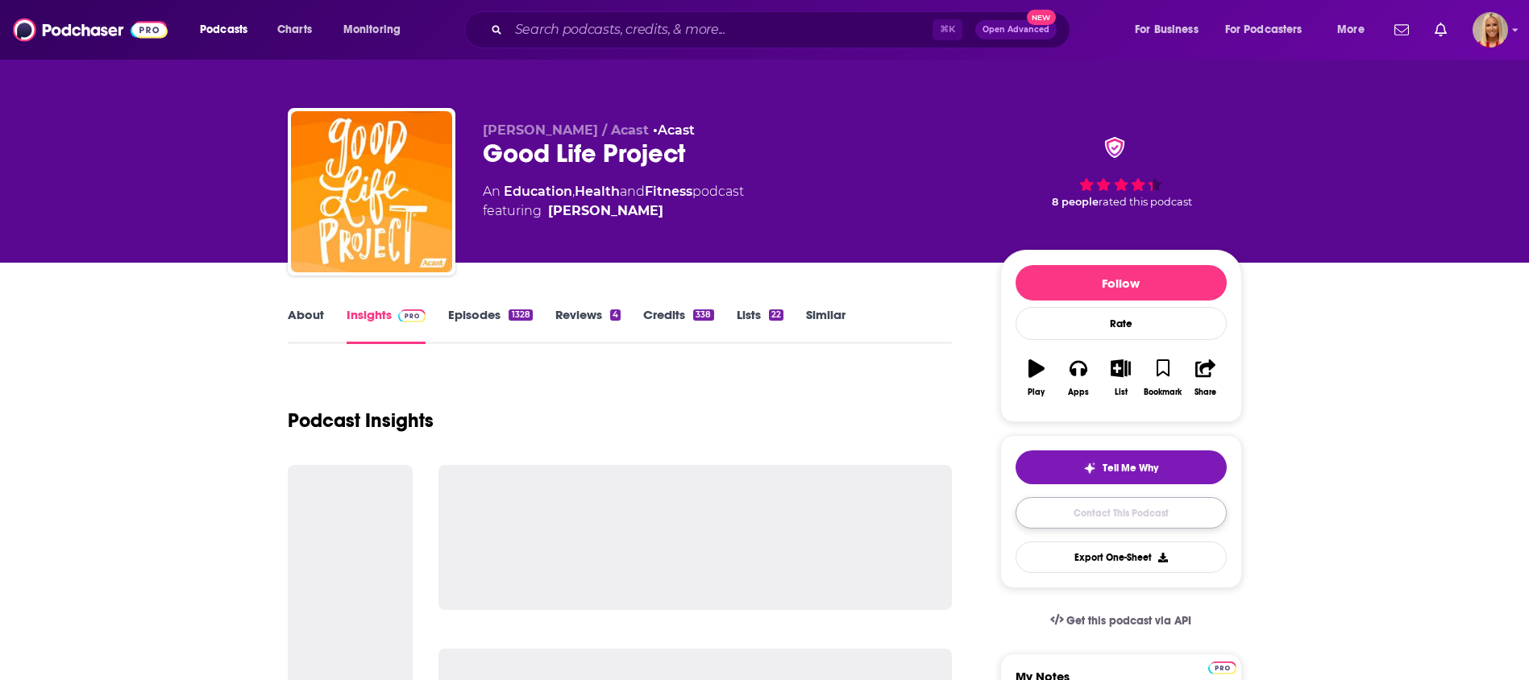
click at [1104, 502] on link "Contact This Podcast" at bounding box center [1121, 512] width 211 height 31
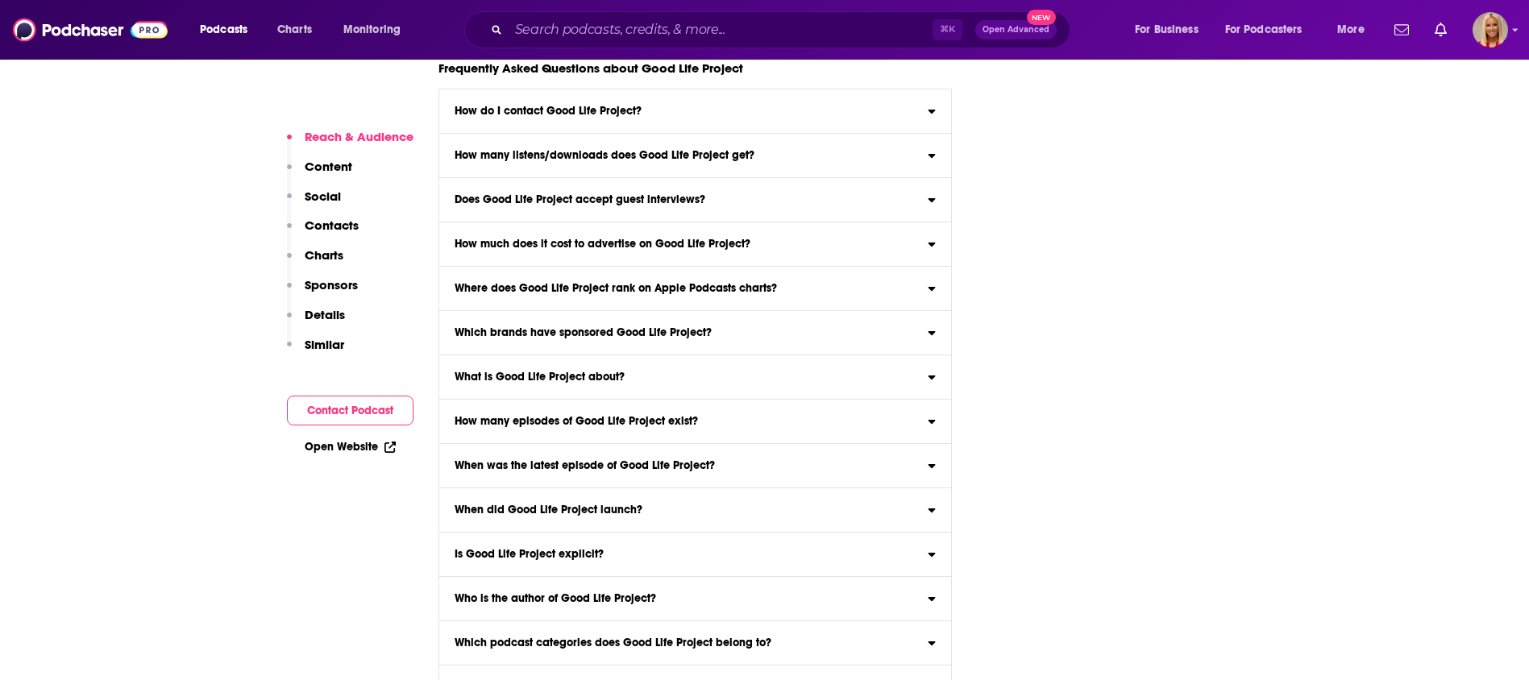
click at [330, 232] on p "Contacts" at bounding box center [332, 225] width 54 height 15
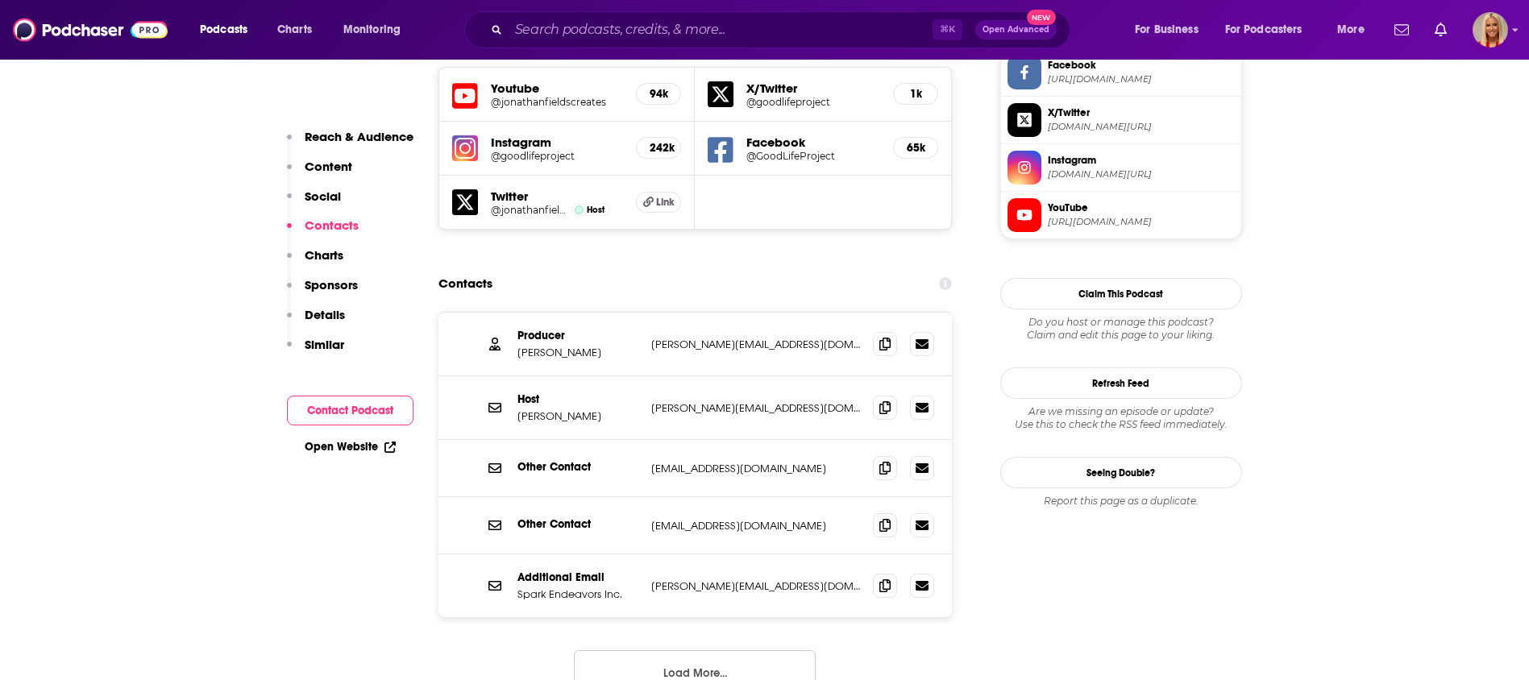
scroll to position [1506, 0]
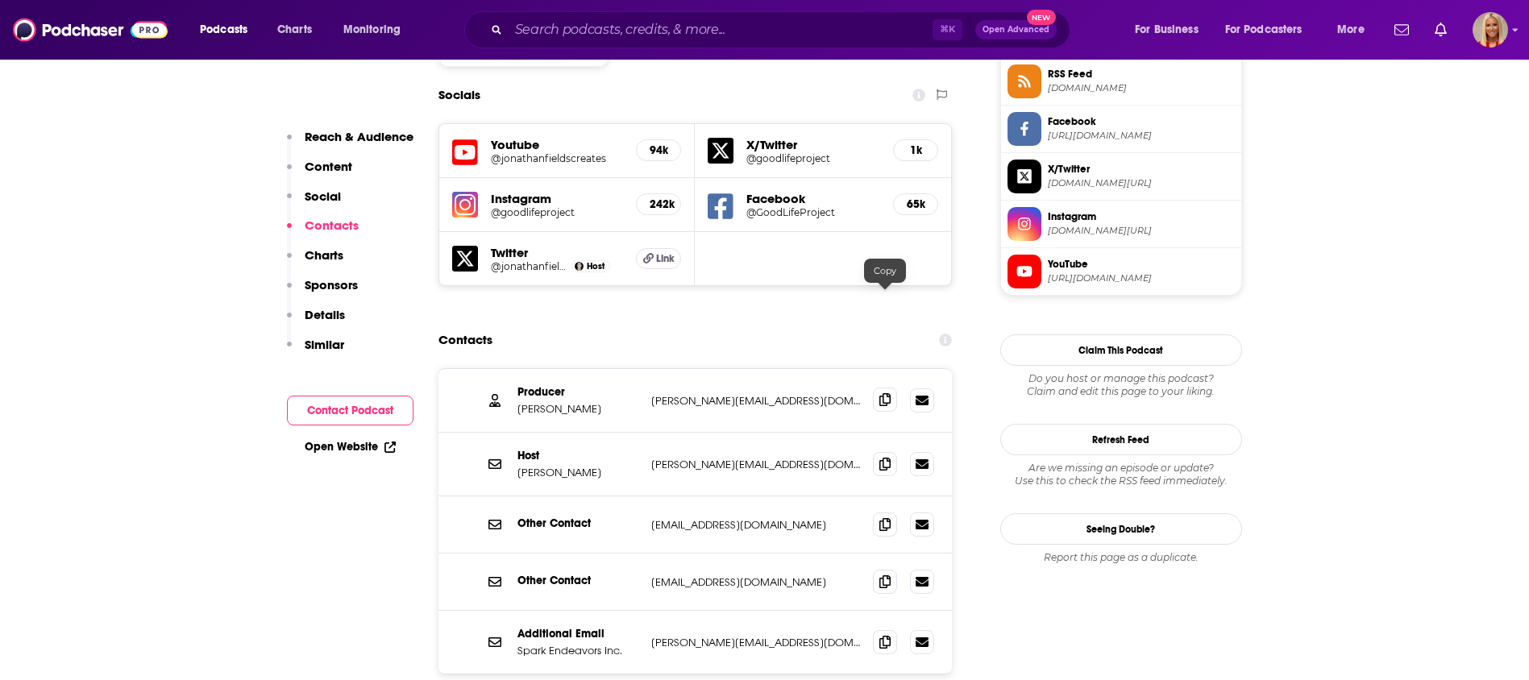
click at [880, 388] on span at bounding box center [885, 400] width 24 height 24
click at [890, 393] on icon at bounding box center [884, 399] width 11 height 13
click at [895, 388] on span at bounding box center [885, 400] width 24 height 24
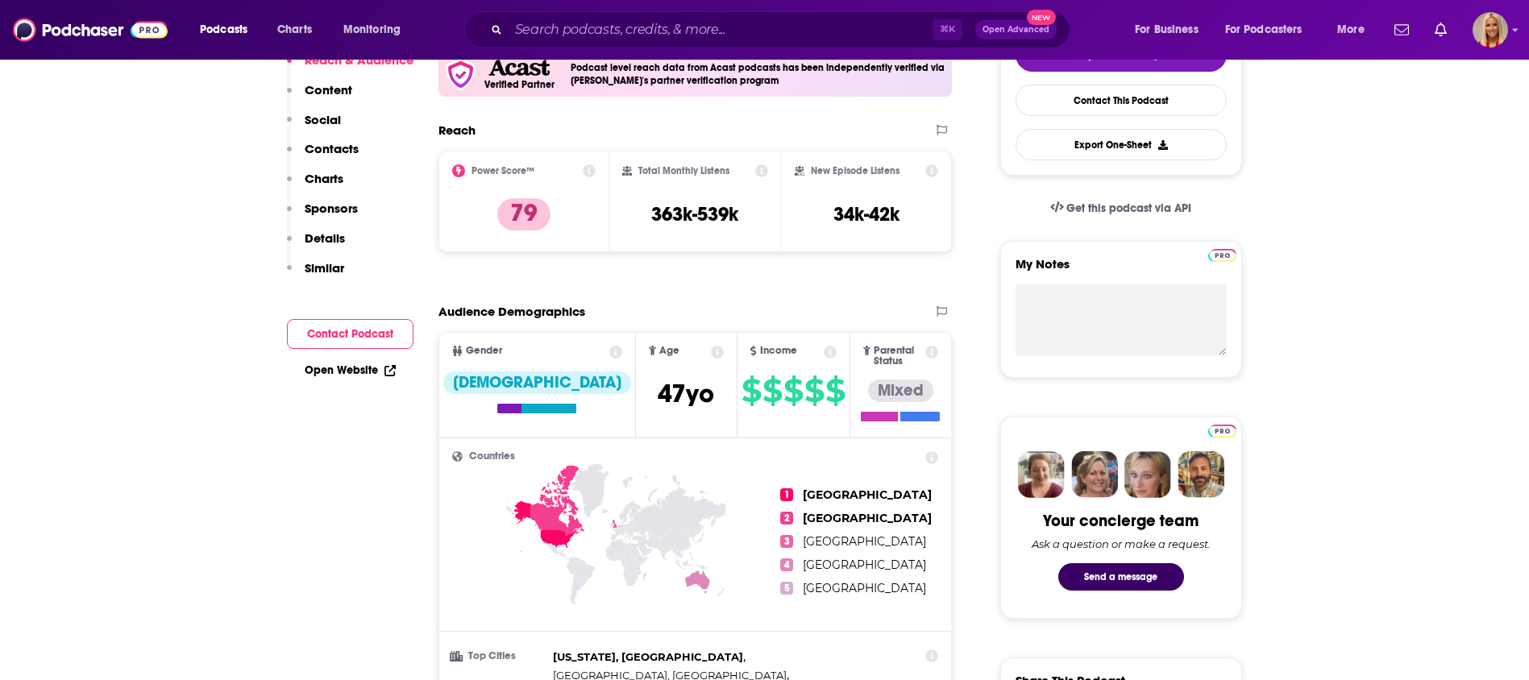
scroll to position [0, 0]
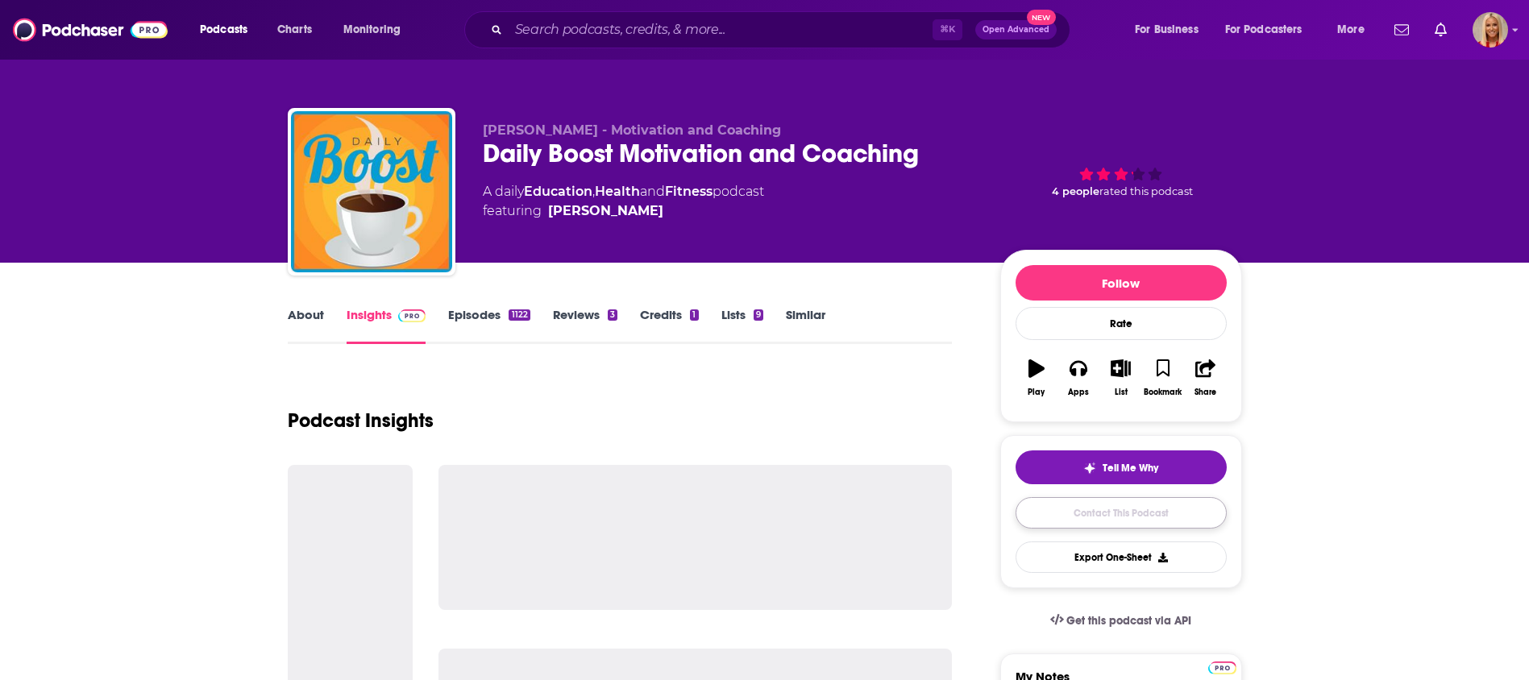
click at [1051, 509] on link "Contact This Podcast" at bounding box center [1121, 512] width 211 height 31
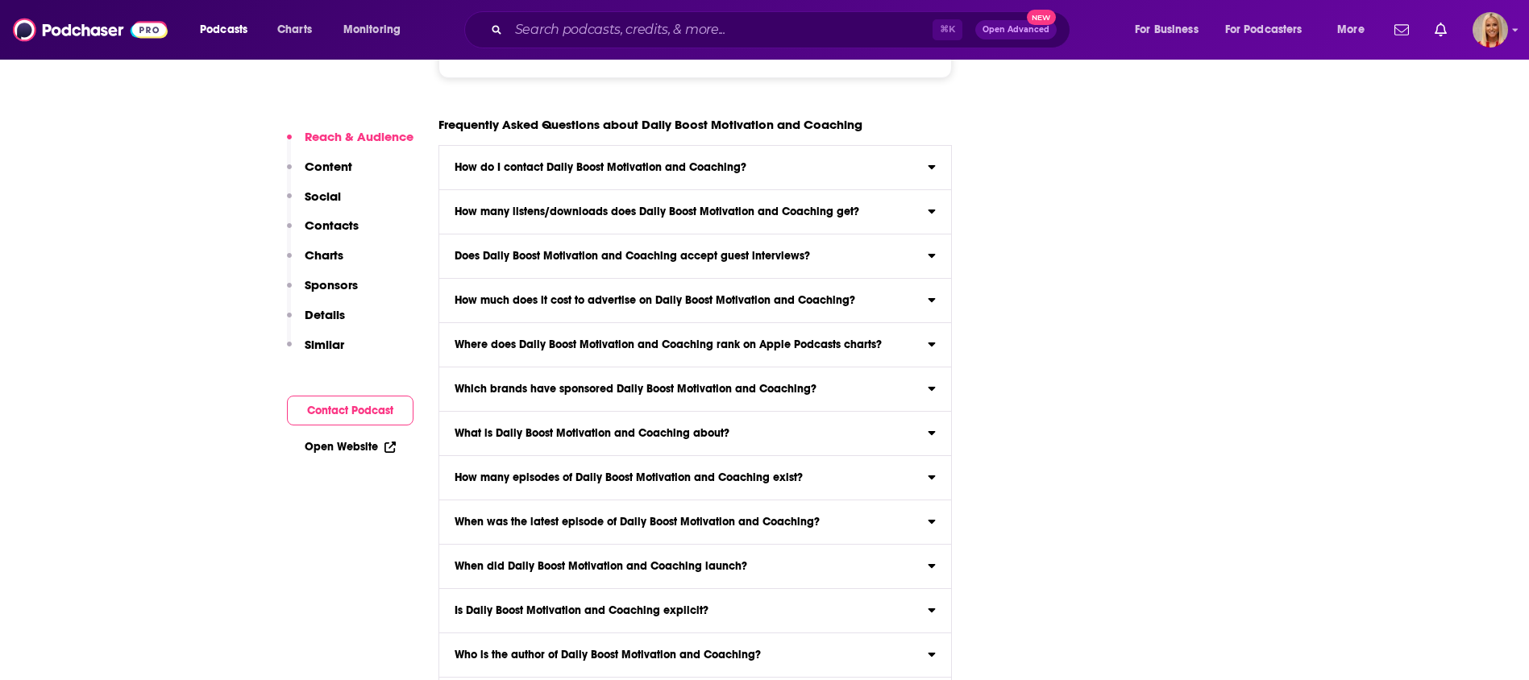
click at [339, 230] on p "Contacts" at bounding box center [332, 225] width 54 height 15
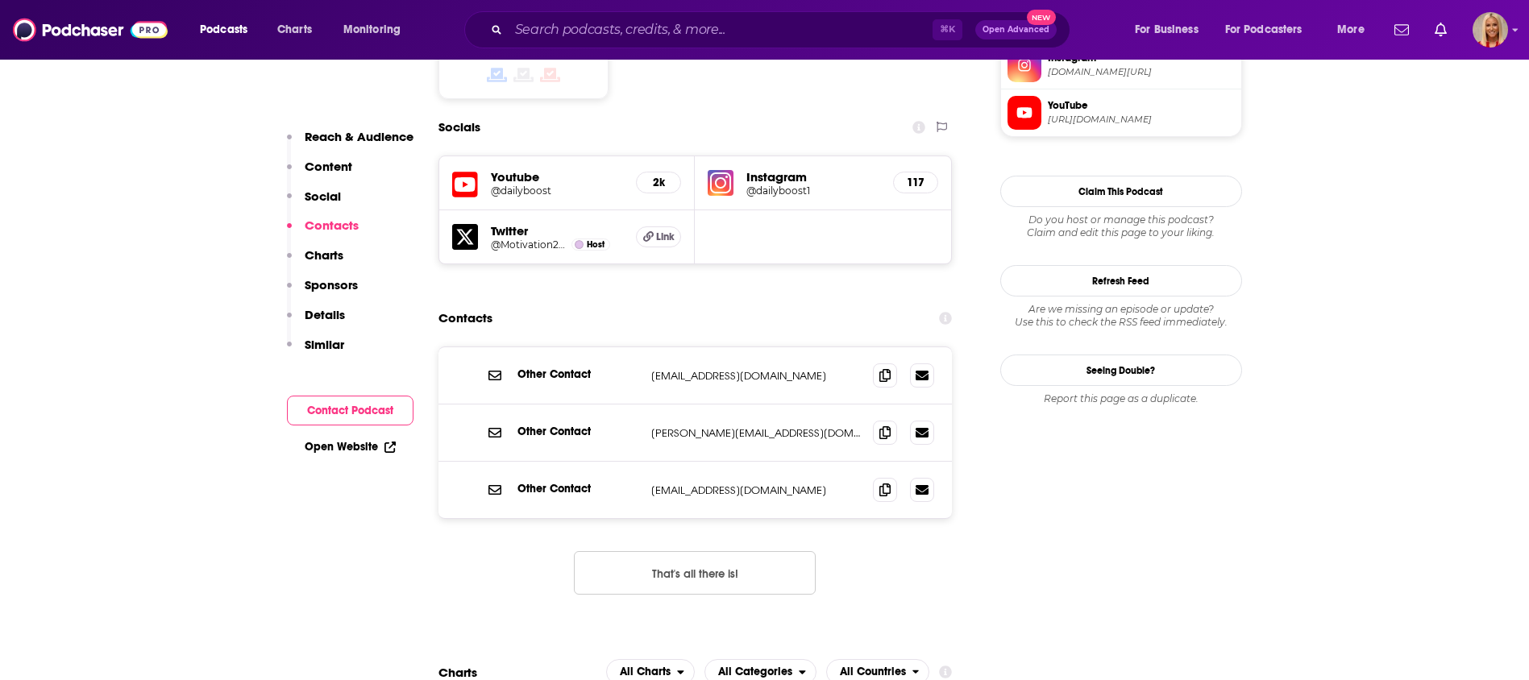
scroll to position [1400, 0]
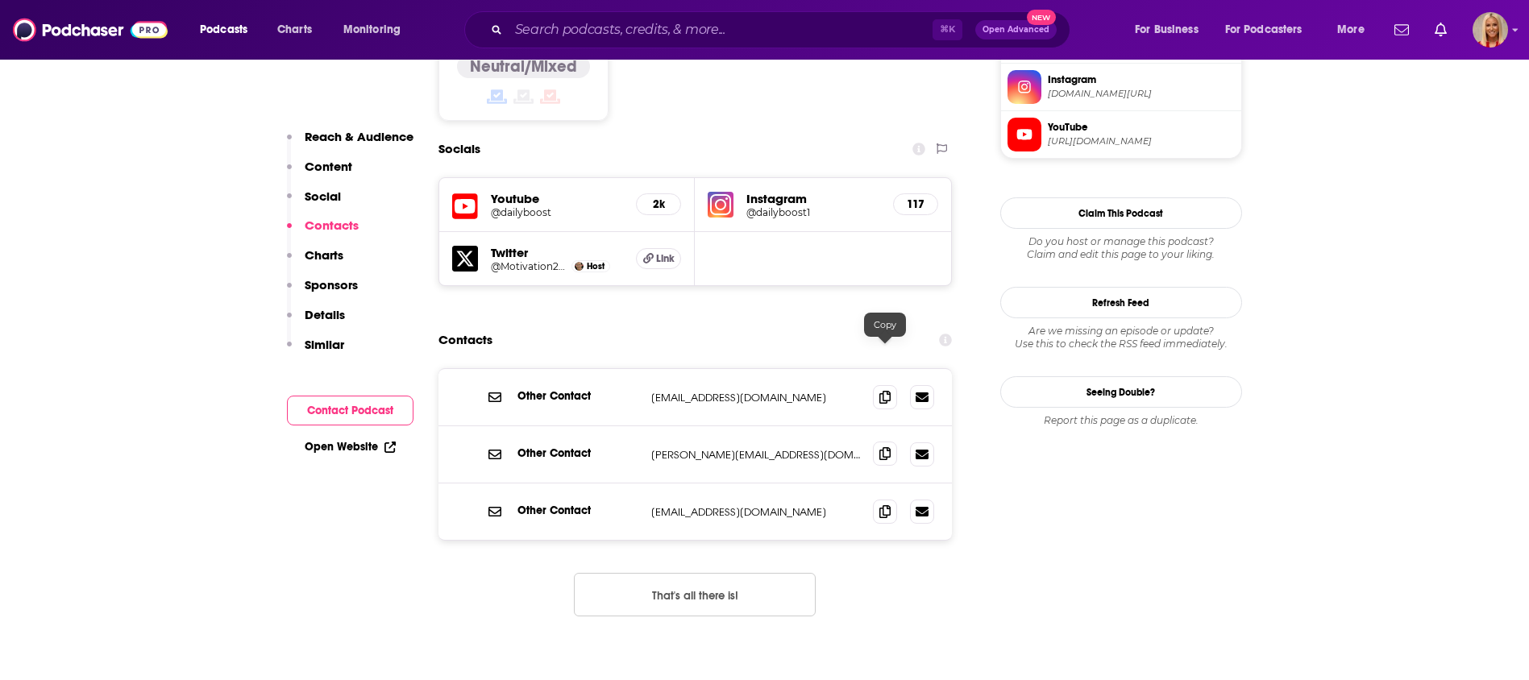
click at [885, 442] on span at bounding box center [885, 454] width 24 height 24
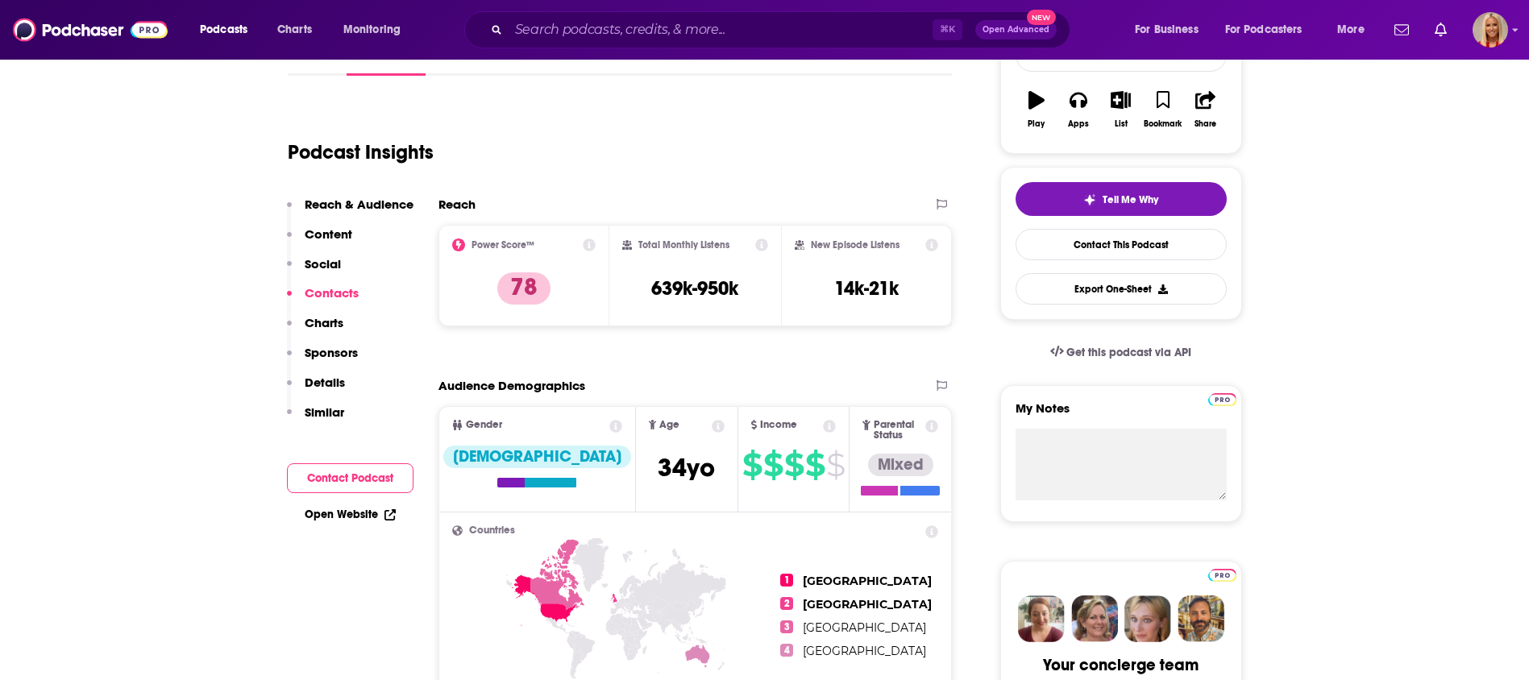
scroll to position [0, 0]
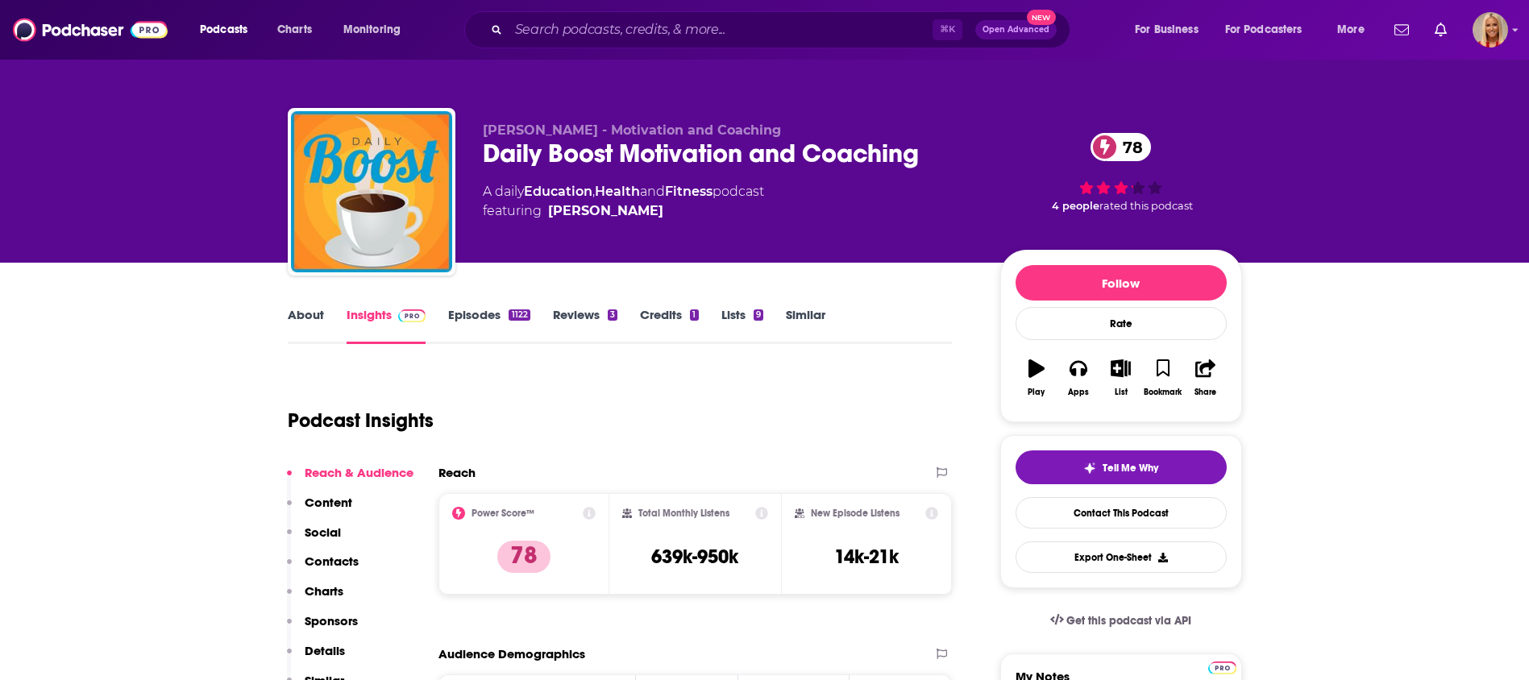
click at [663, 159] on div "Daily Boost Motivation and Coaching 78" at bounding box center [729, 153] width 492 height 31
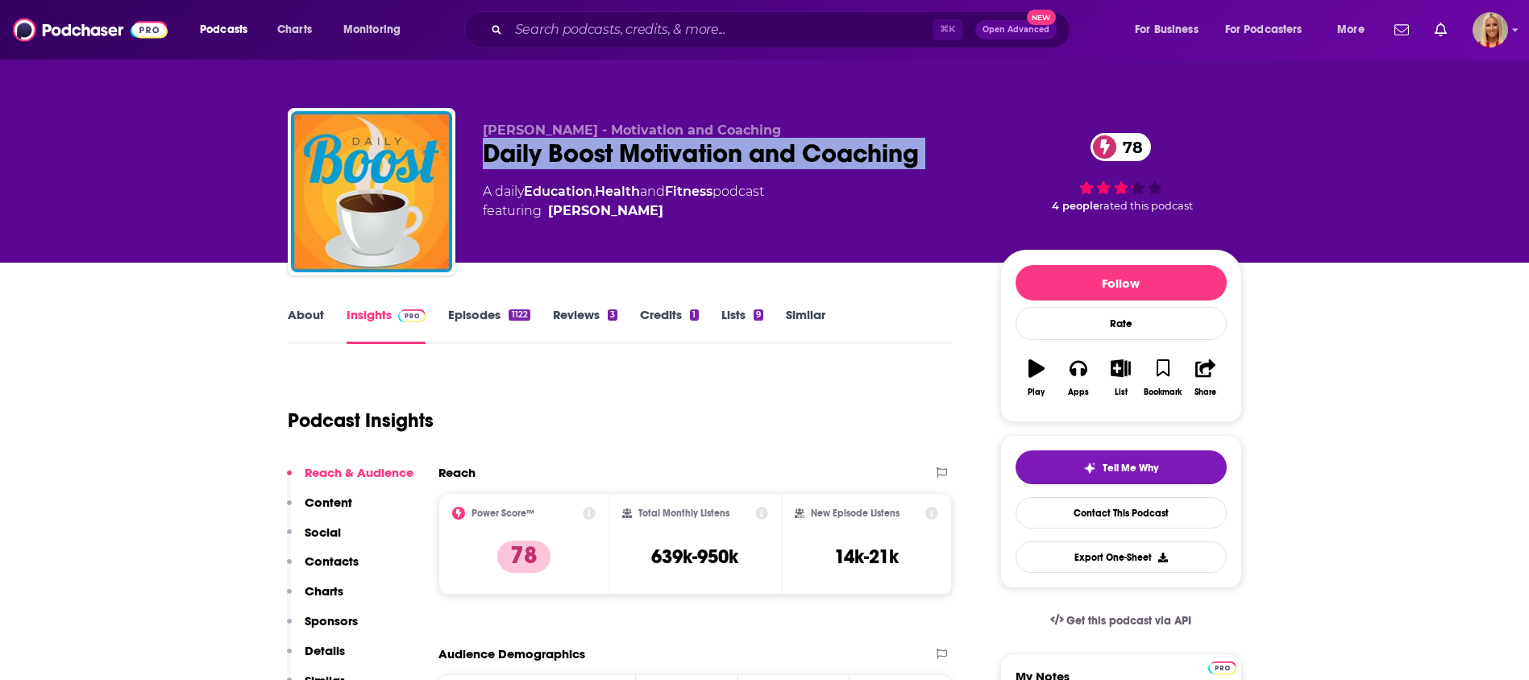
click at [663, 159] on div "Daily Boost Motivation and Coaching 78" at bounding box center [729, 153] width 492 height 31
copy div "Daily Boost Motivation and Coaching 78"
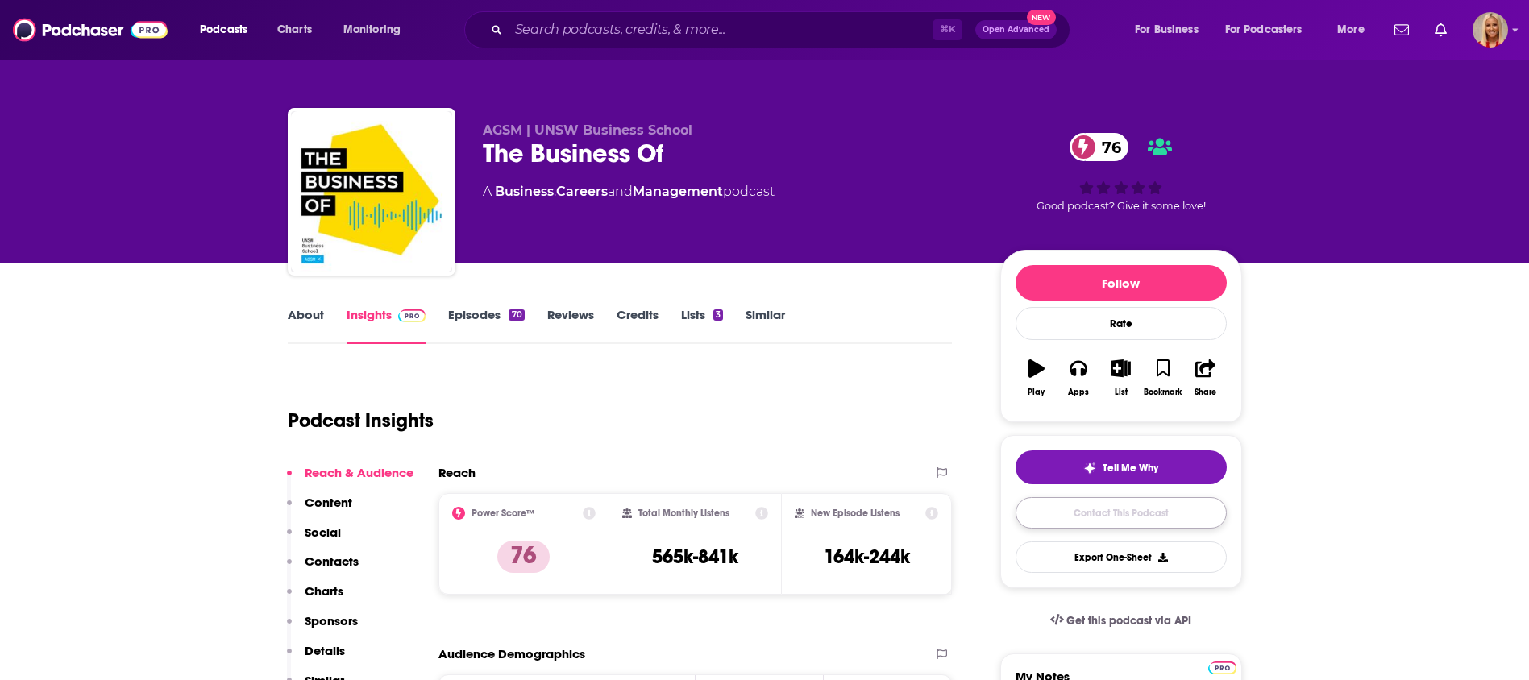
click at [1095, 505] on link "Contact This Podcast" at bounding box center [1121, 512] width 211 height 31
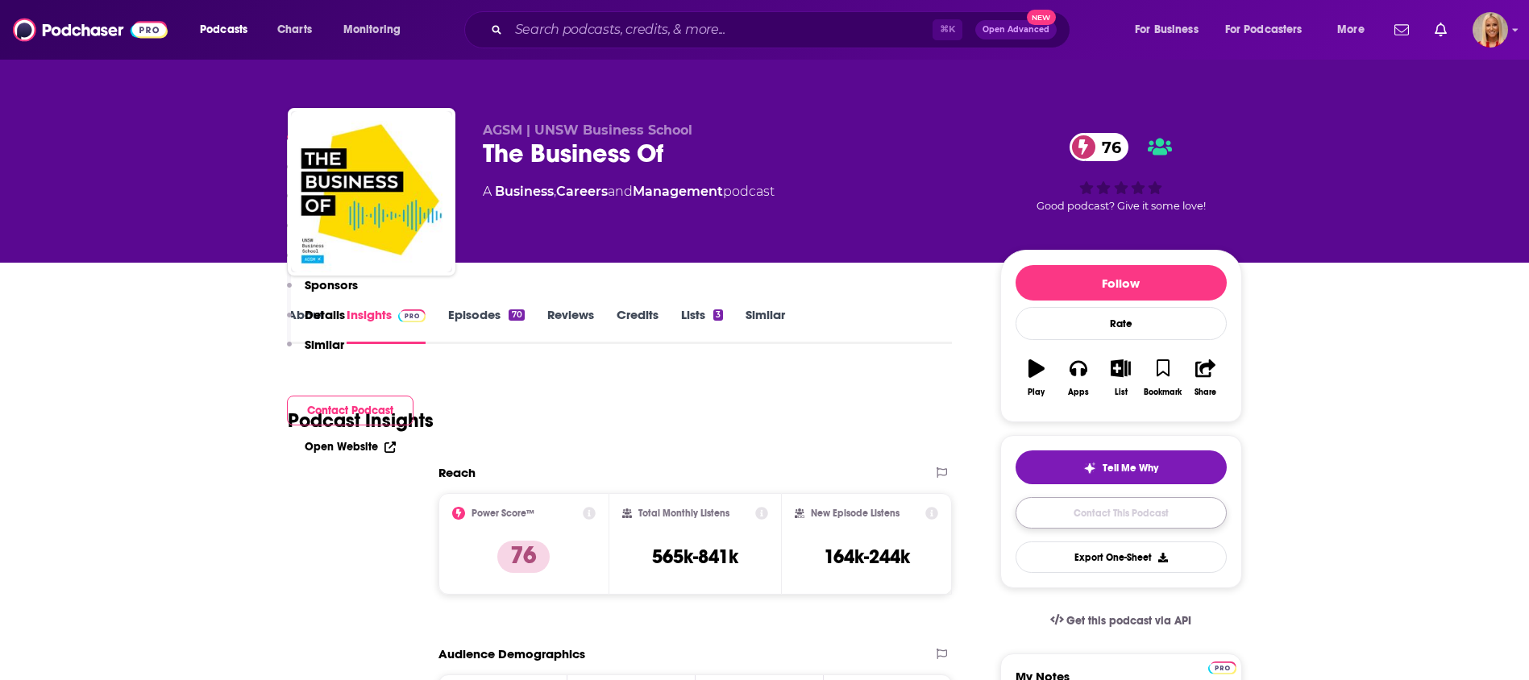
scroll to position [1520, 0]
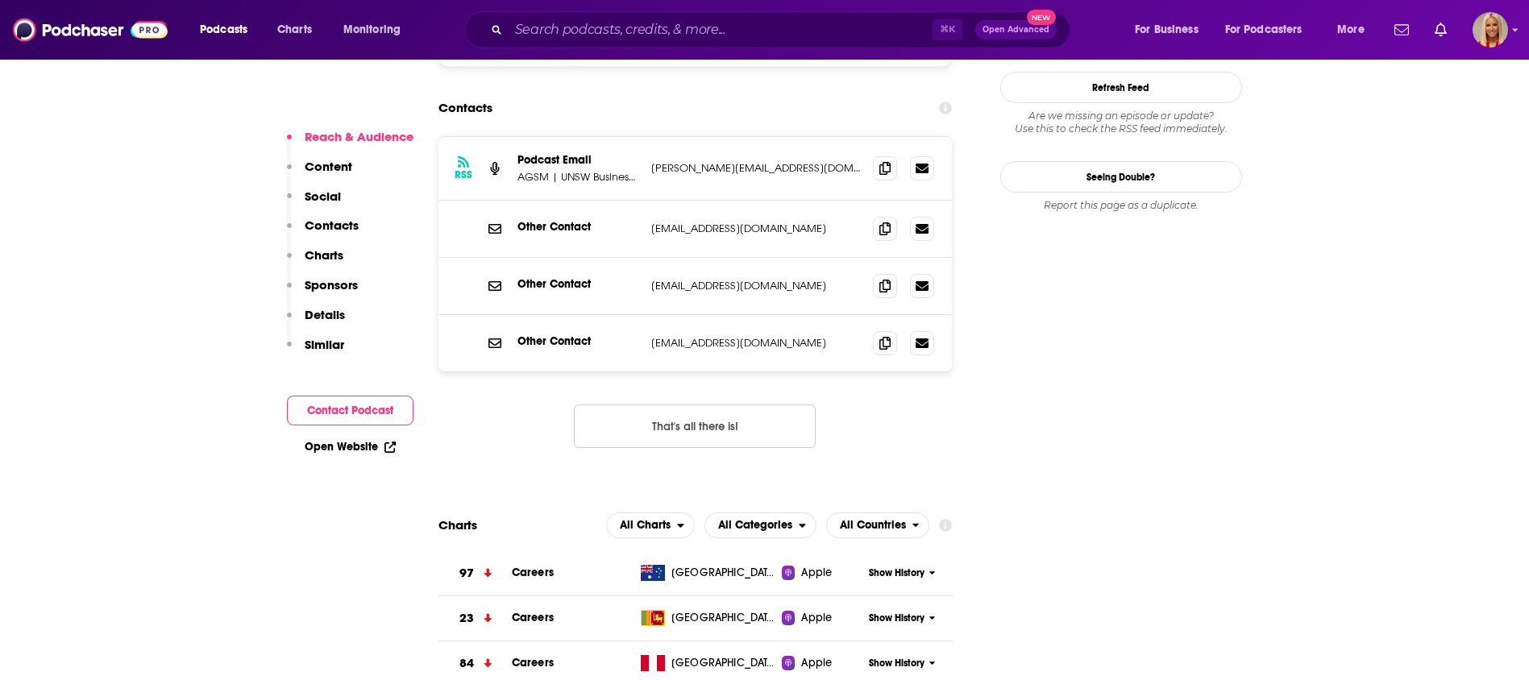
click at [332, 167] on p "Content" at bounding box center [329, 166] width 48 height 15
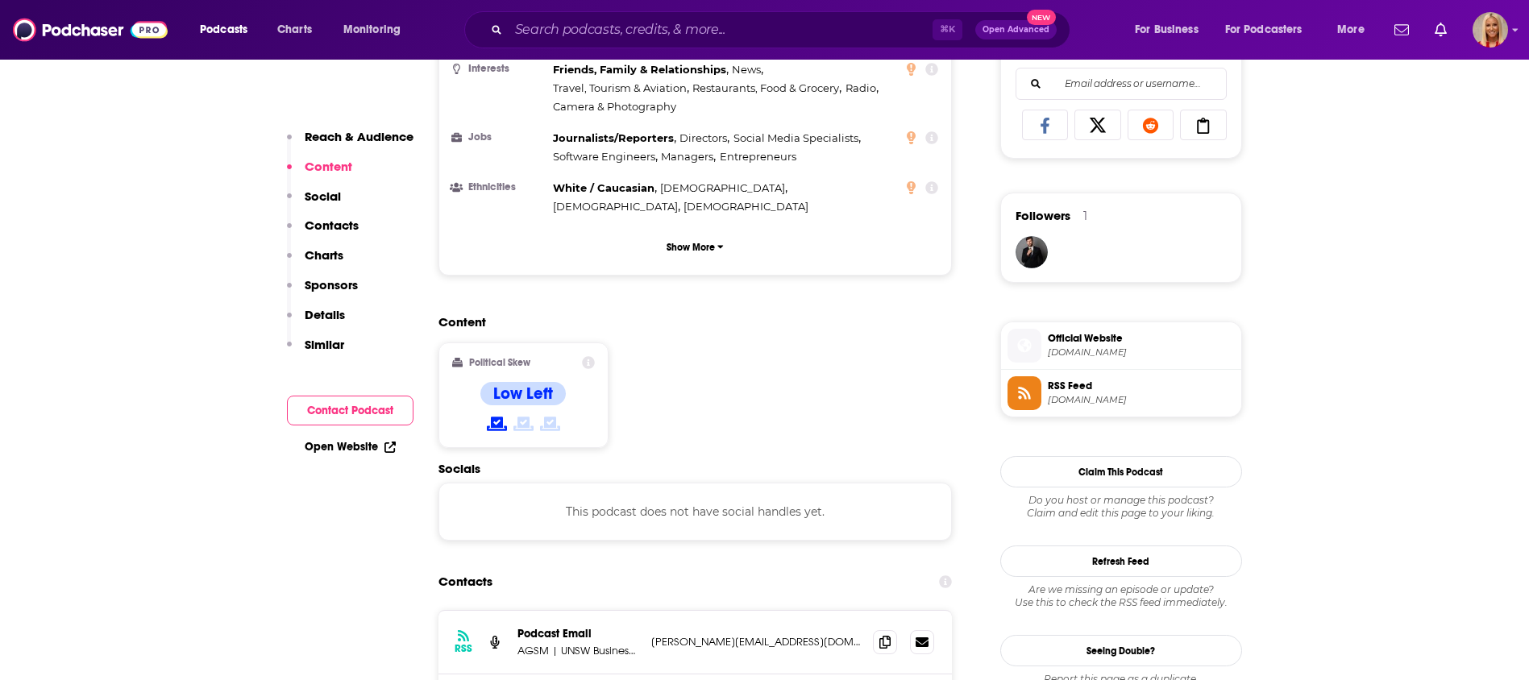
scroll to position [1044, 0]
click at [337, 221] on p "Contacts" at bounding box center [332, 225] width 54 height 15
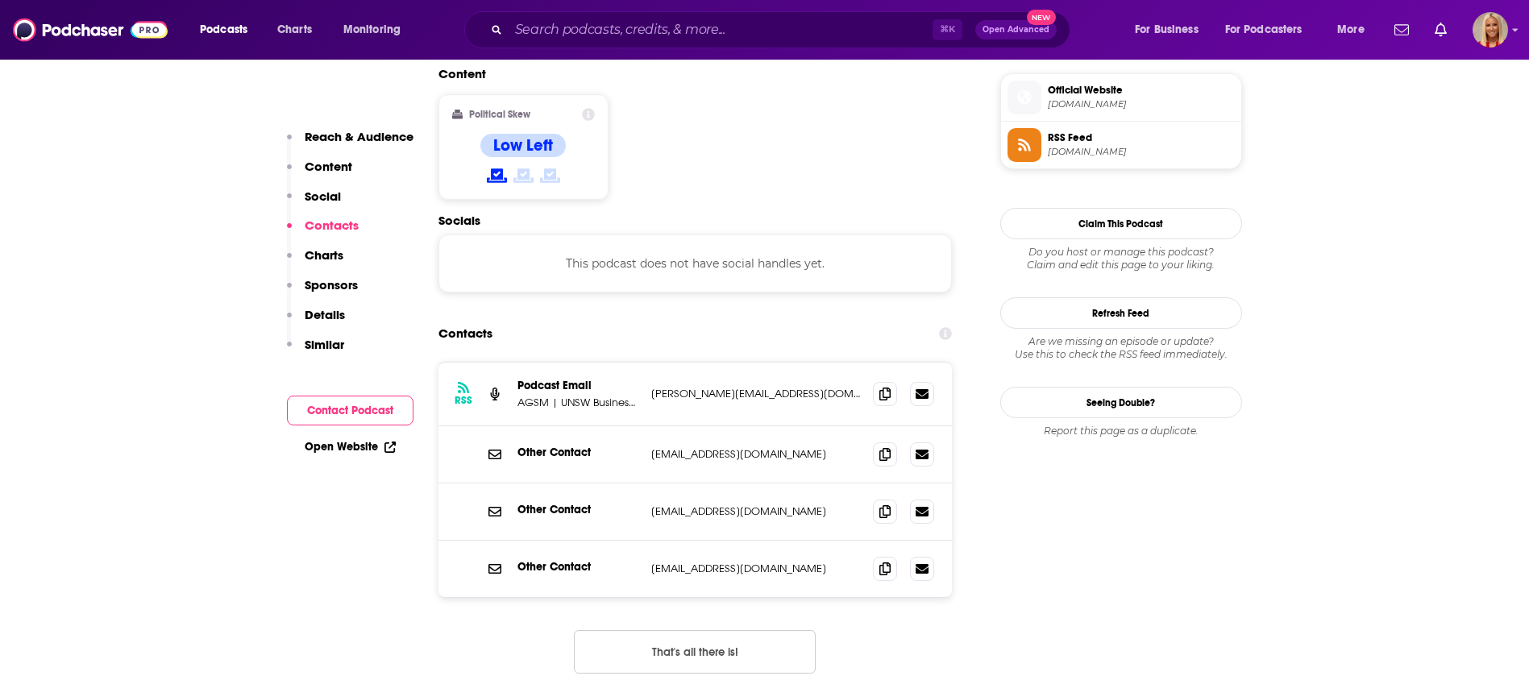
scroll to position [1296, 0]
click at [891, 380] on span at bounding box center [885, 392] width 24 height 24
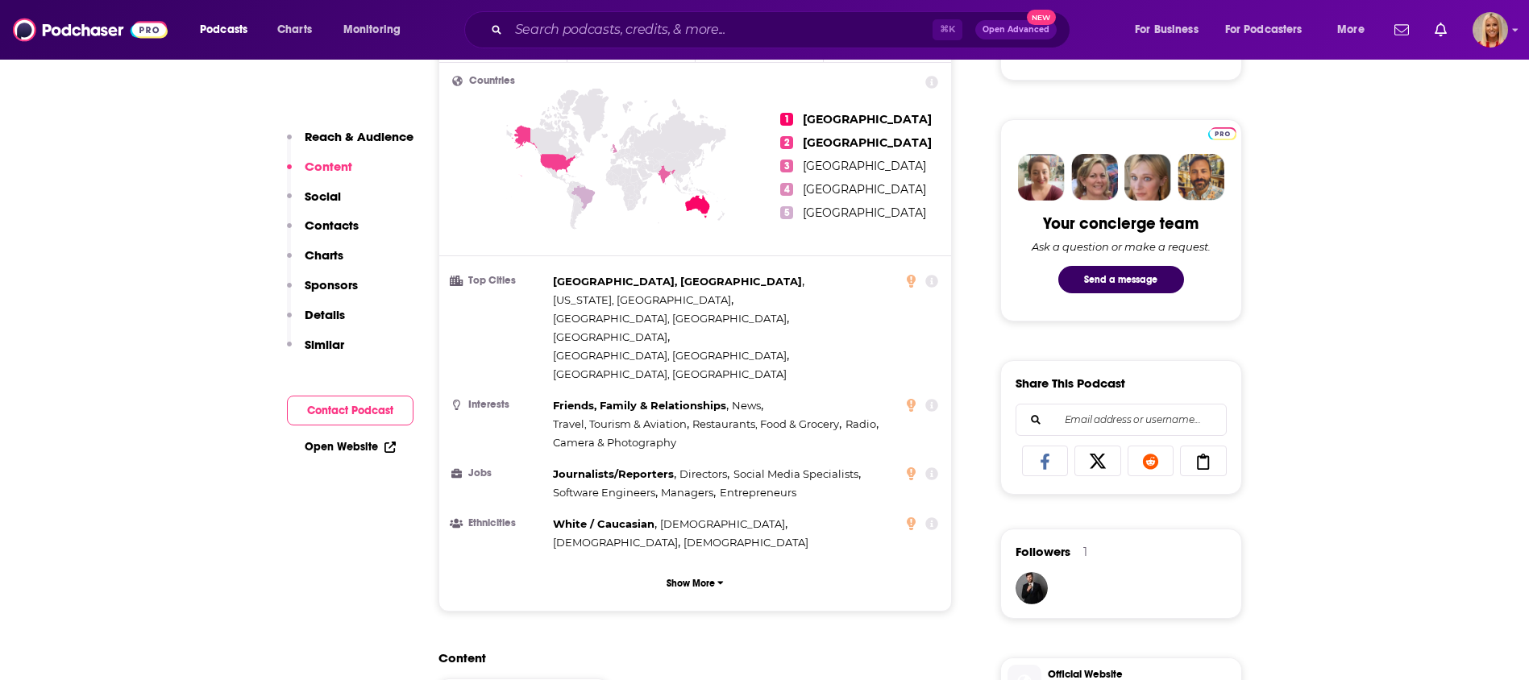
scroll to position [23, 0]
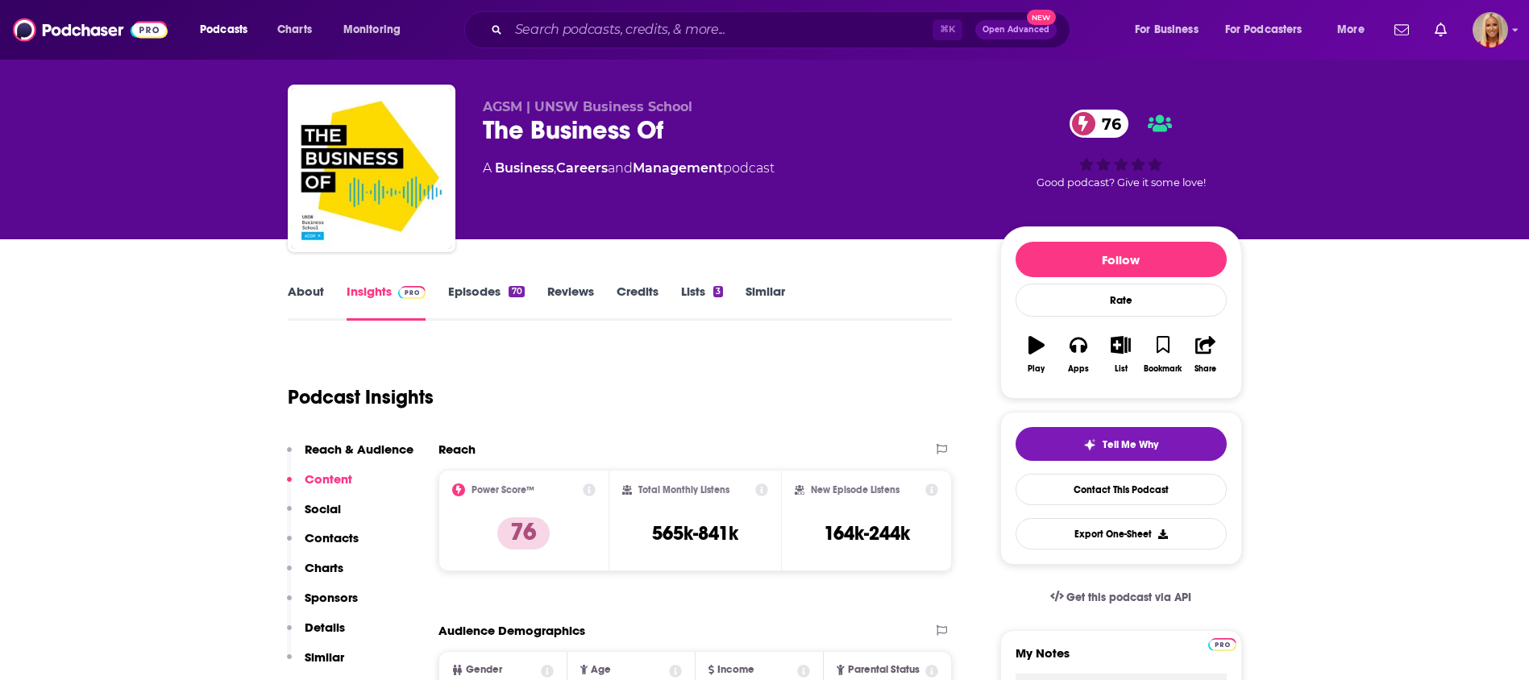
click at [321, 538] on p "Contacts" at bounding box center [332, 537] width 54 height 15
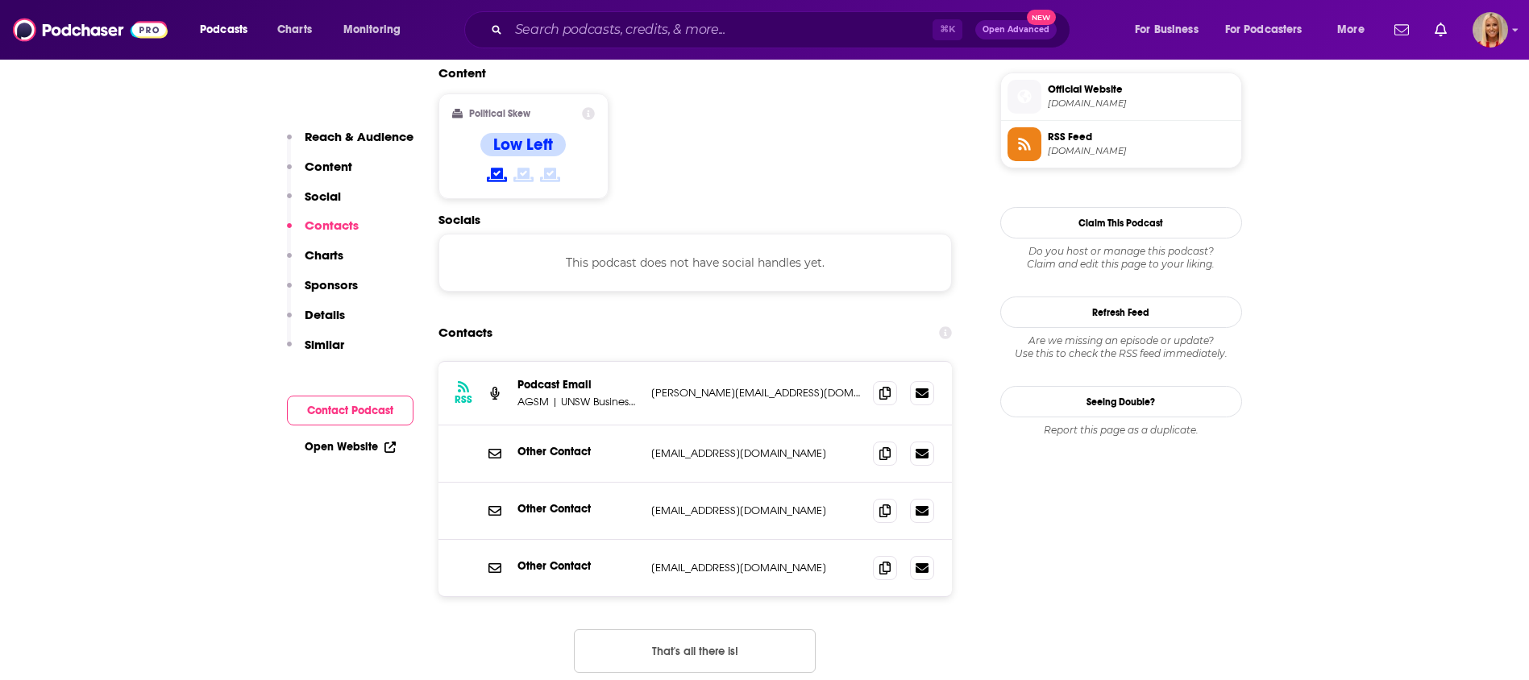
scroll to position [1296, 0]
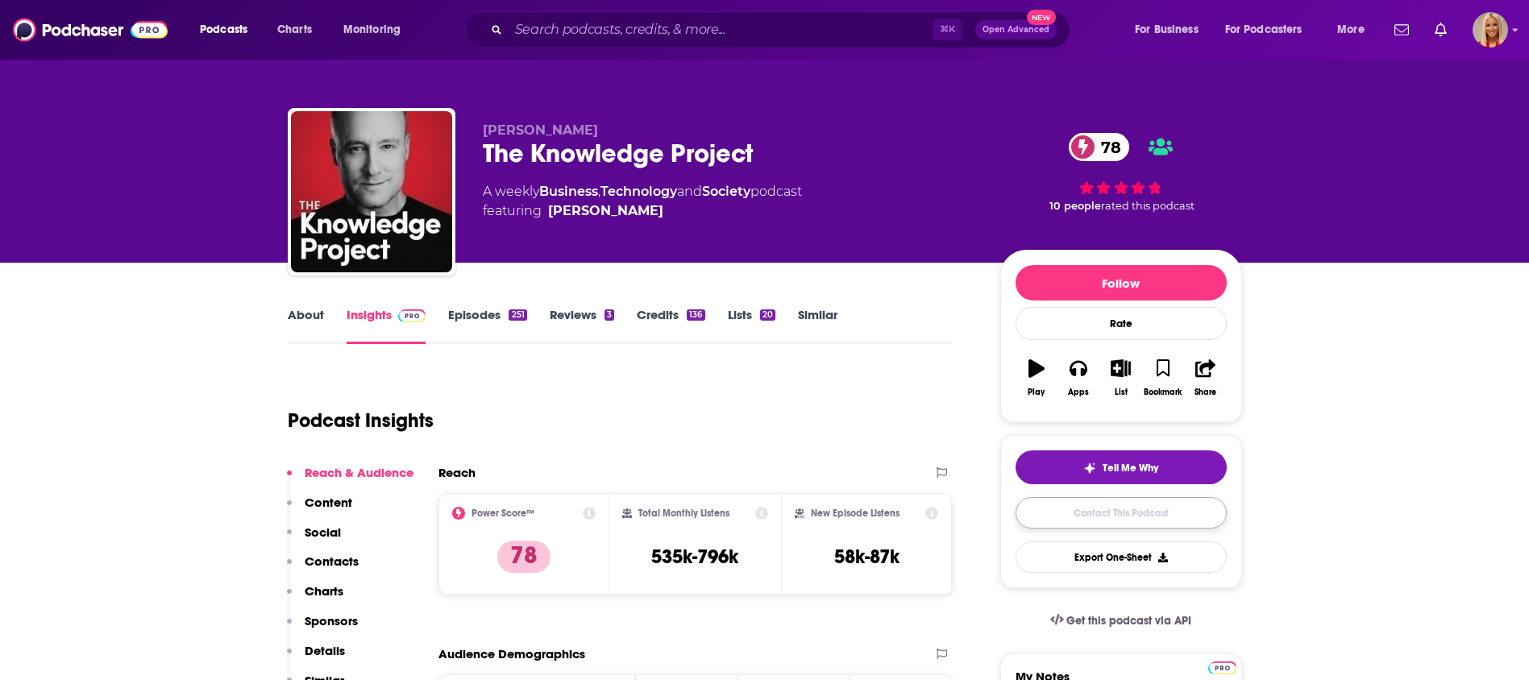
click at [1103, 516] on link "Contact This Podcast" at bounding box center [1121, 512] width 211 height 31
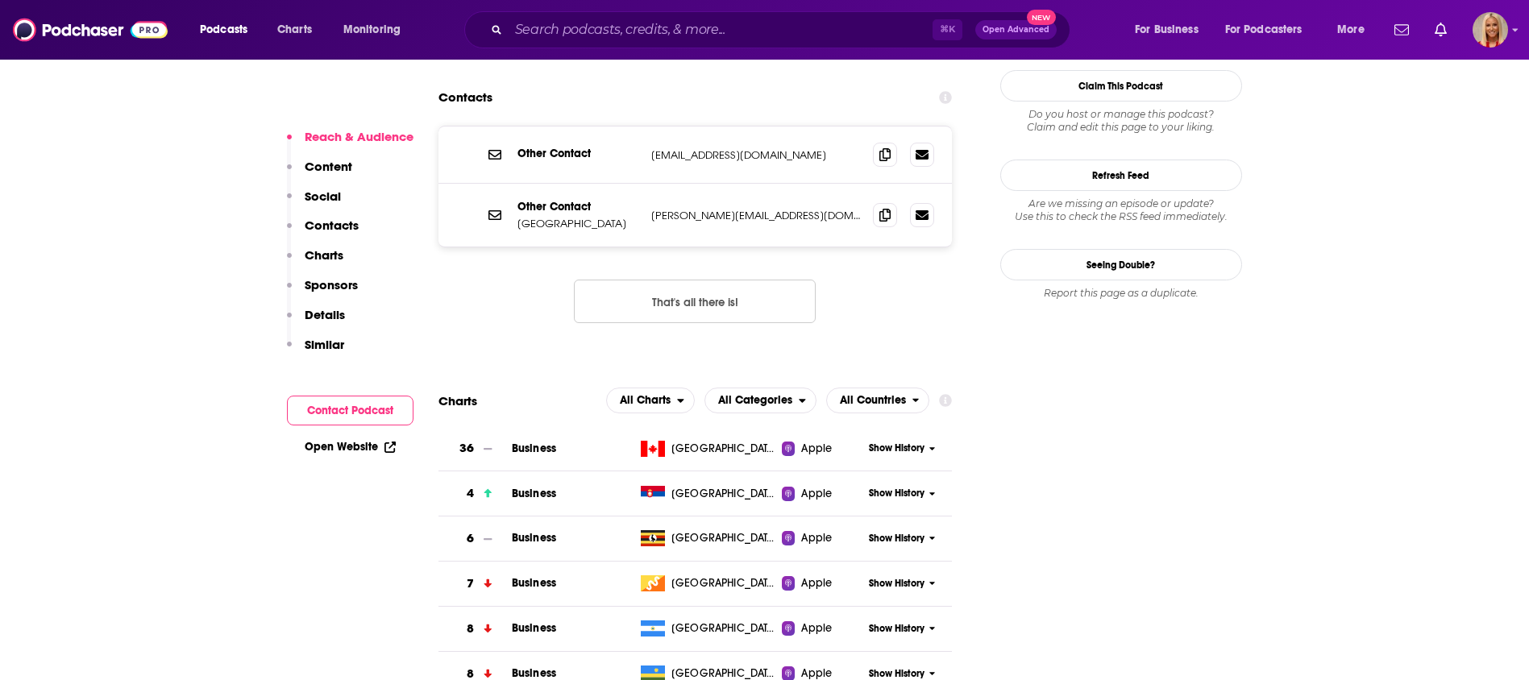
click at [333, 228] on p "Contacts" at bounding box center [332, 225] width 54 height 15
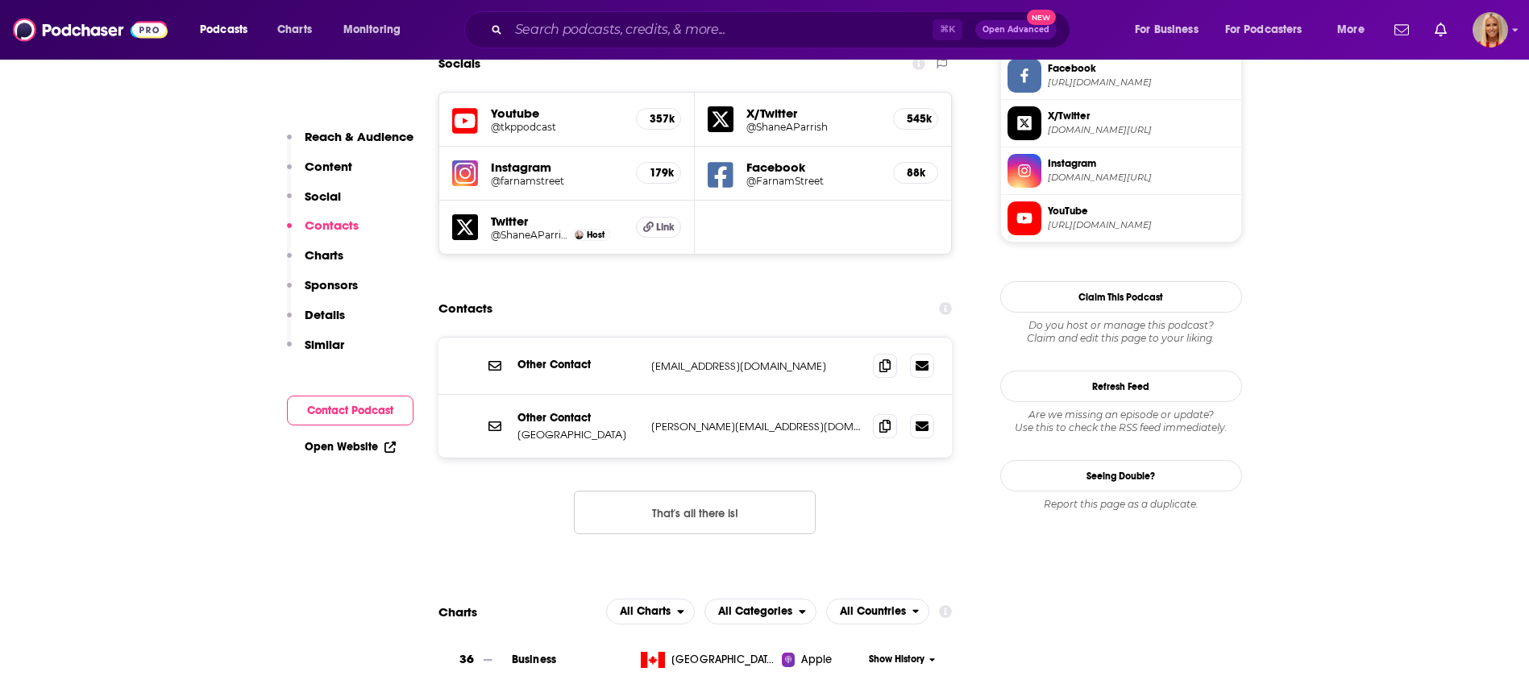
scroll to position [1398, 0]
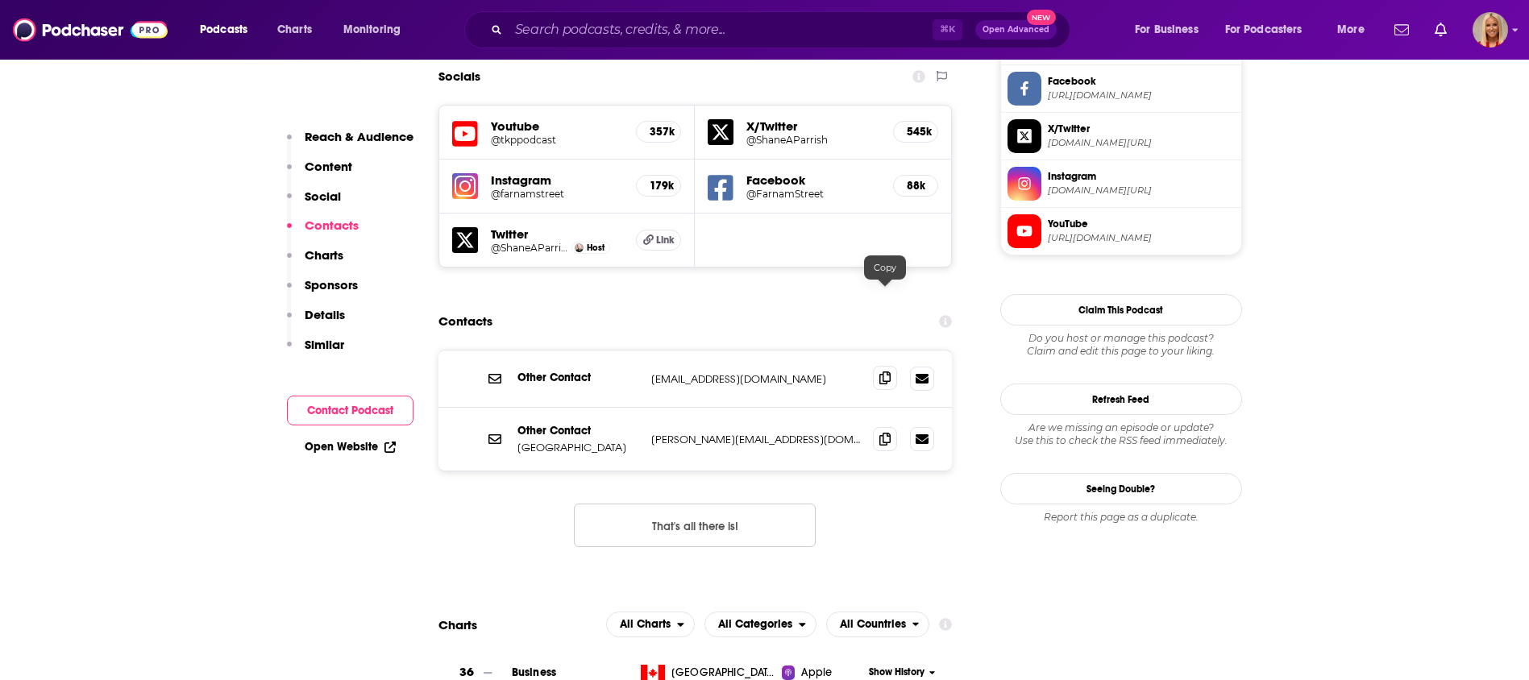
click at [889, 372] on icon at bounding box center [884, 378] width 11 height 13
click at [883, 432] on icon at bounding box center [884, 438] width 11 height 13
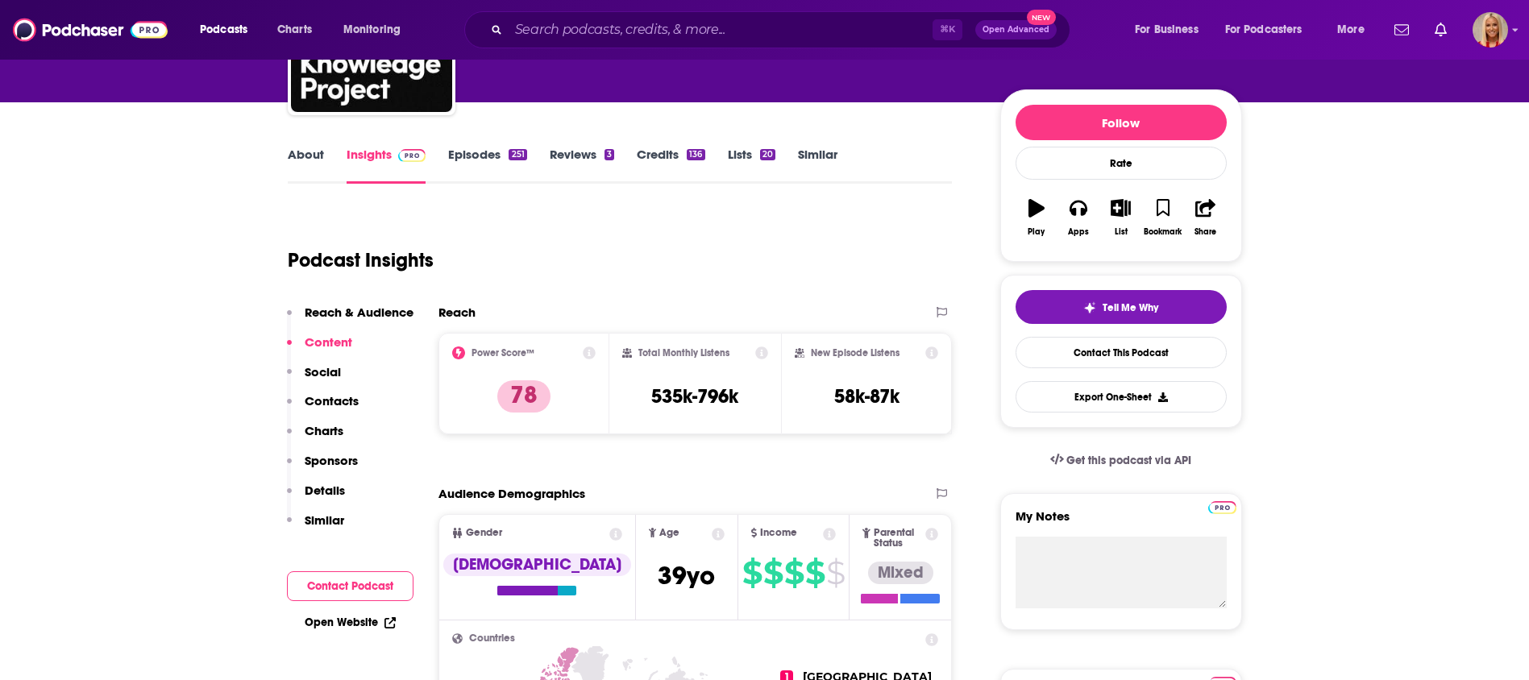
scroll to position [0, 0]
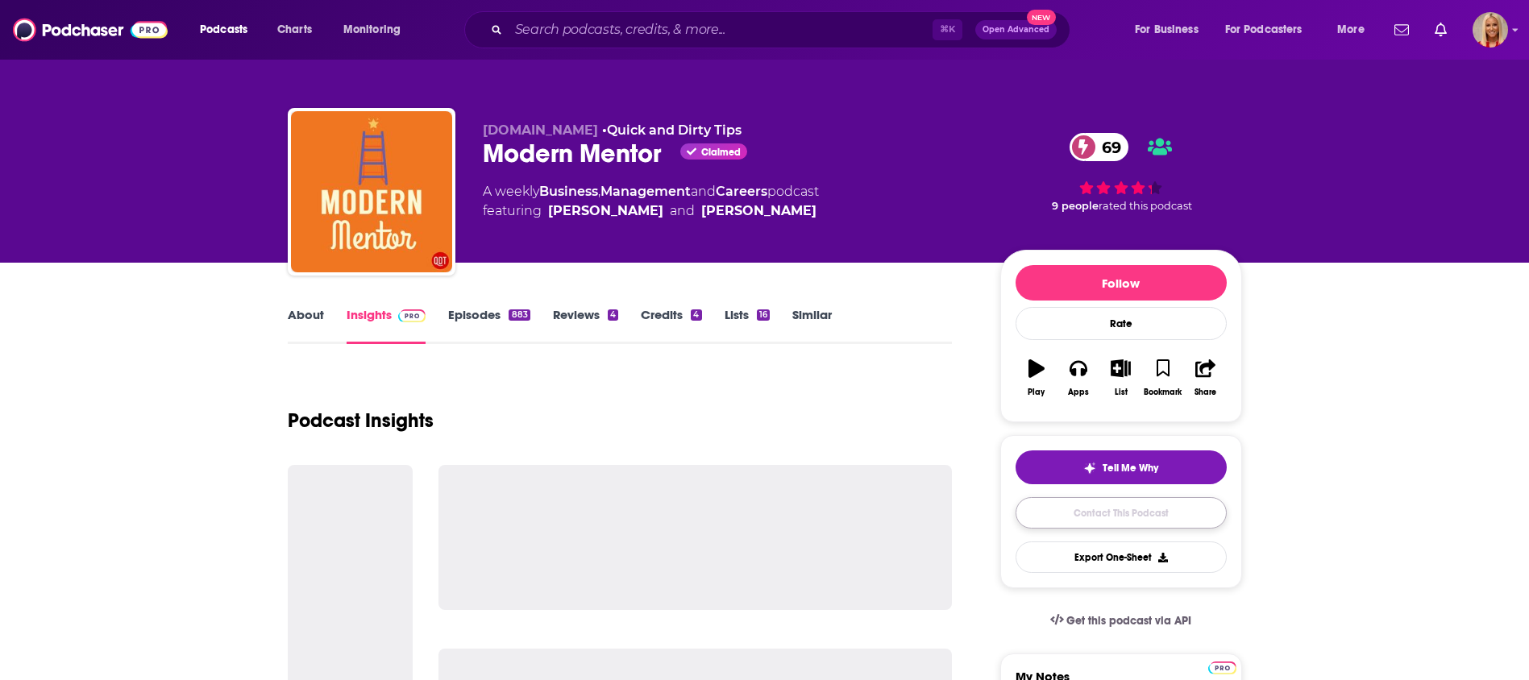
click at [1090, 503] on link "Contact This Podcast" at bounding box center [1121, 512] width 211 height 31
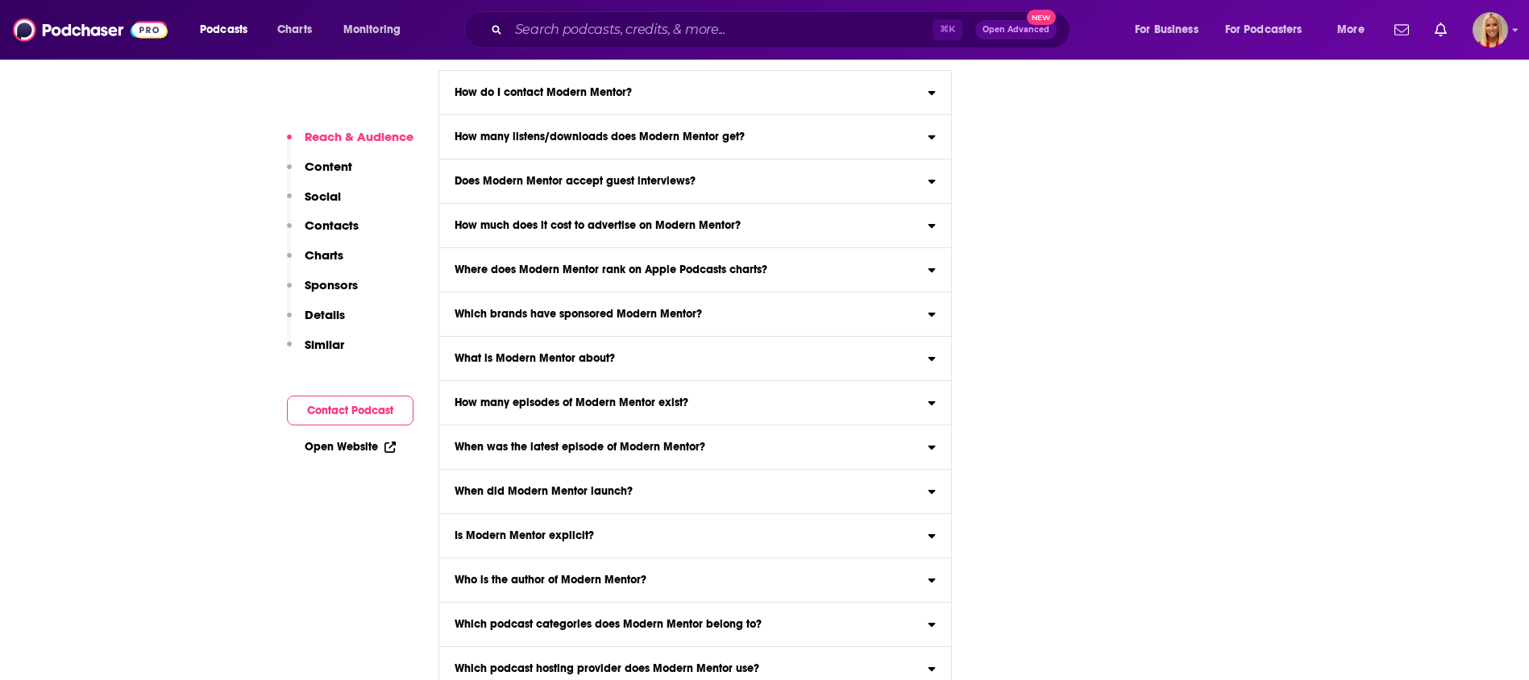
click at [338, 231] on p "Contacts" at bounding box center [332, 225] width 54 height 15
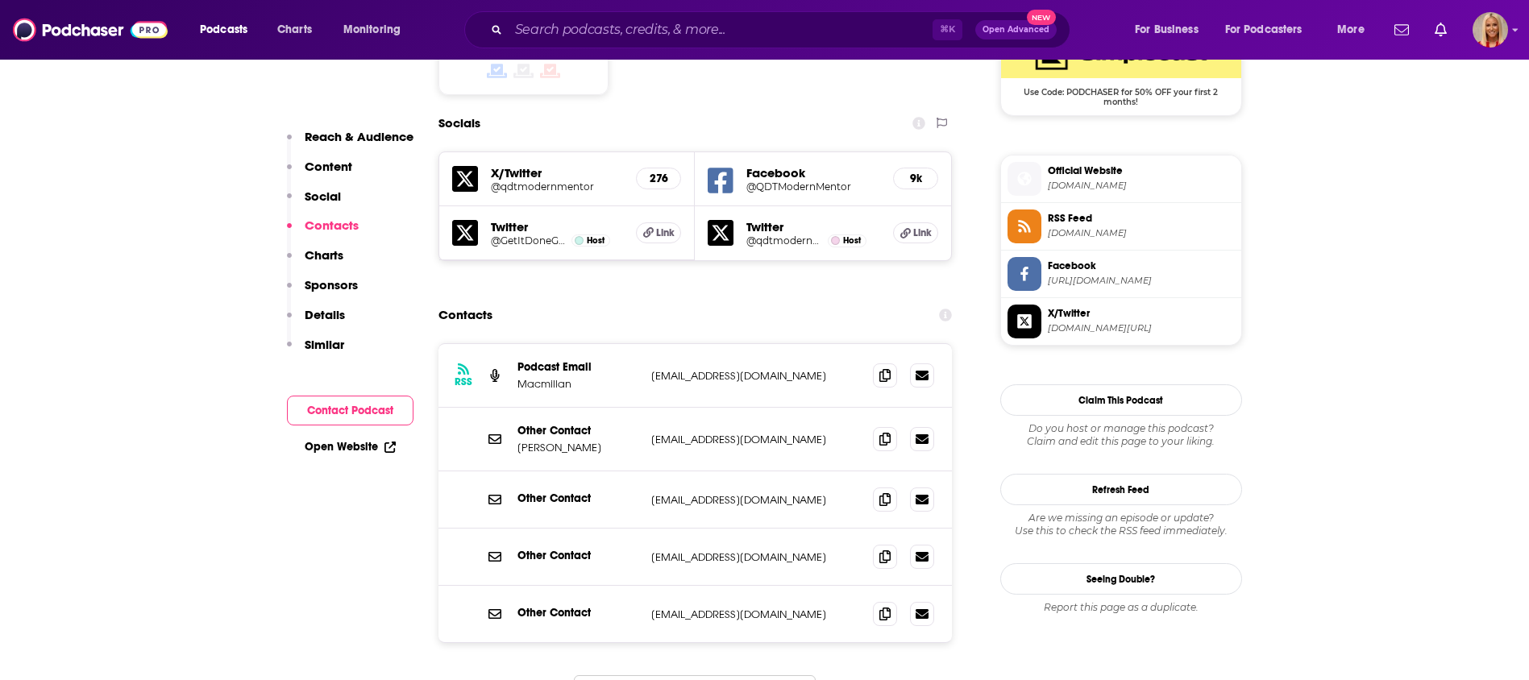
scroll to position [1364, 0]
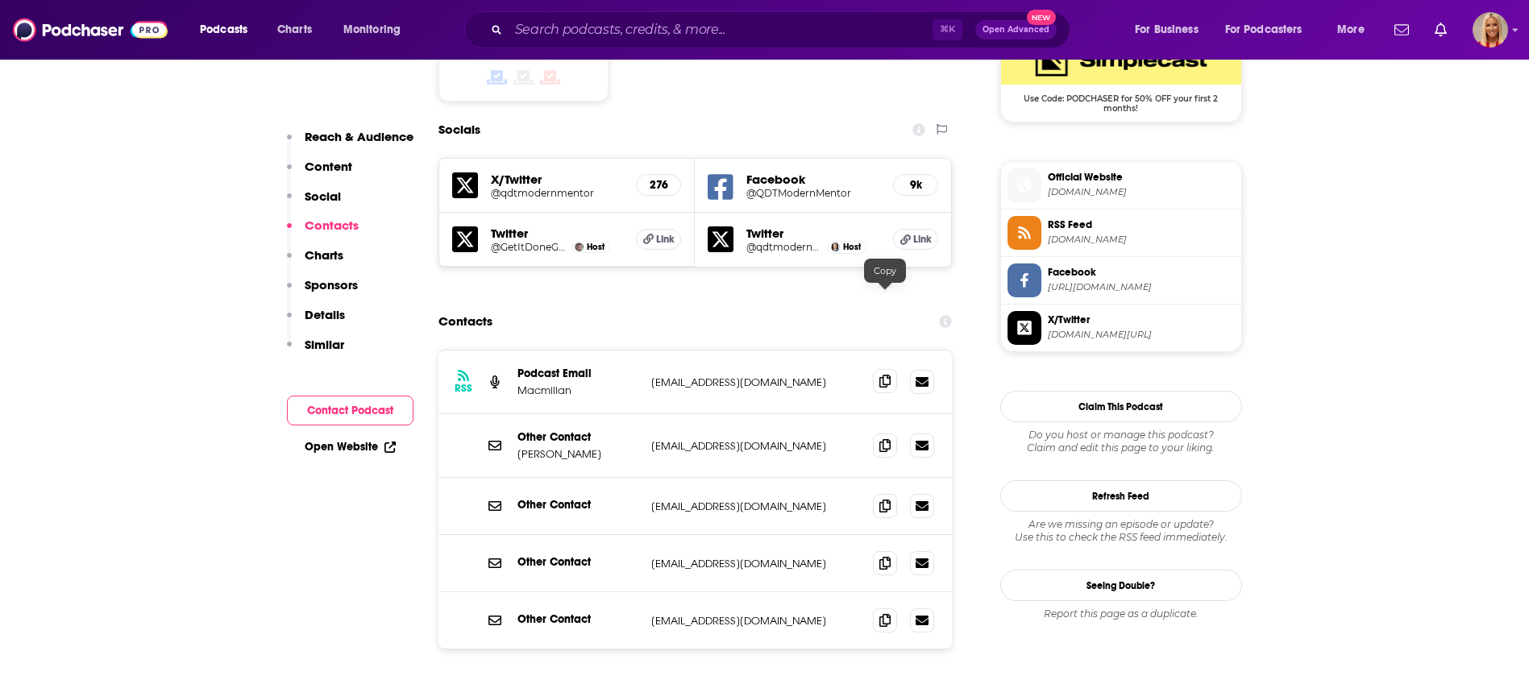
click at [891, 375] on icon at bounding box center [884, 381] width 11 height 13
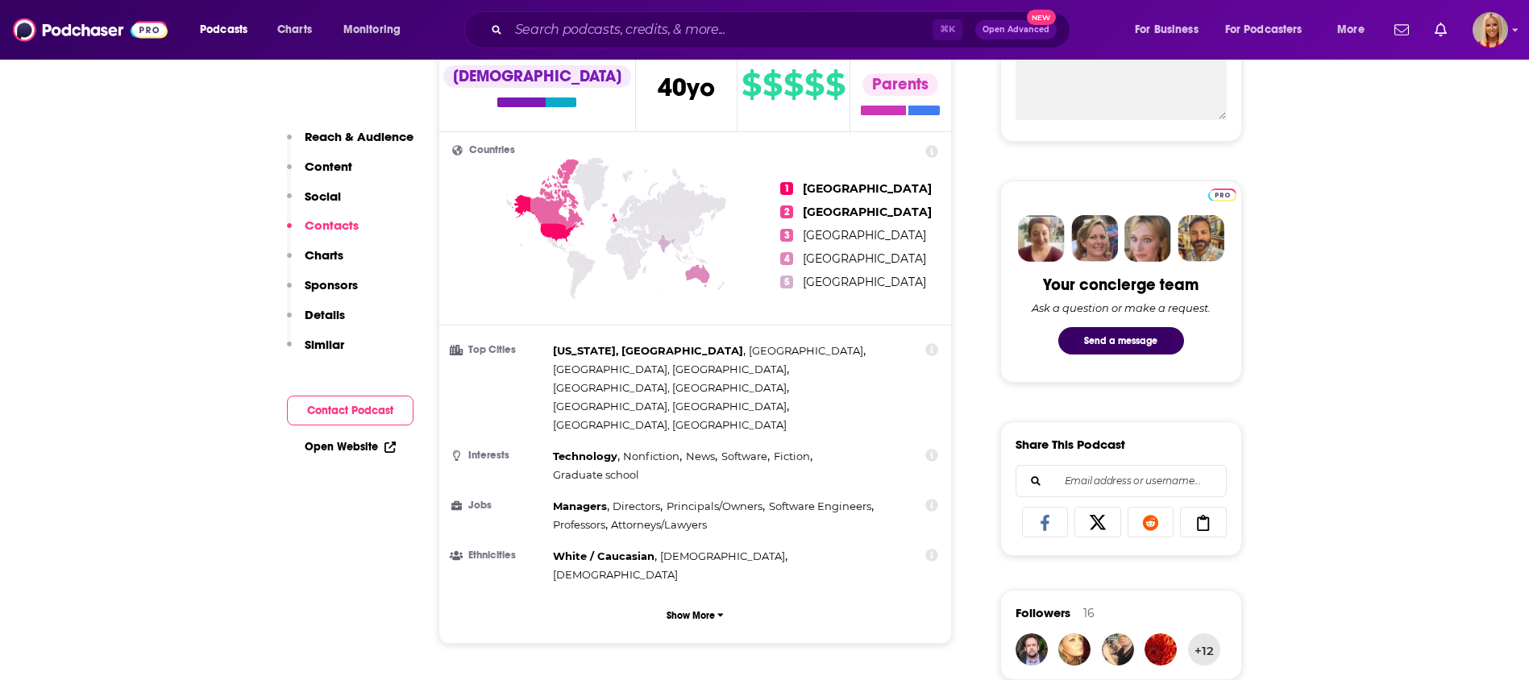
scroll to position [0, 0]
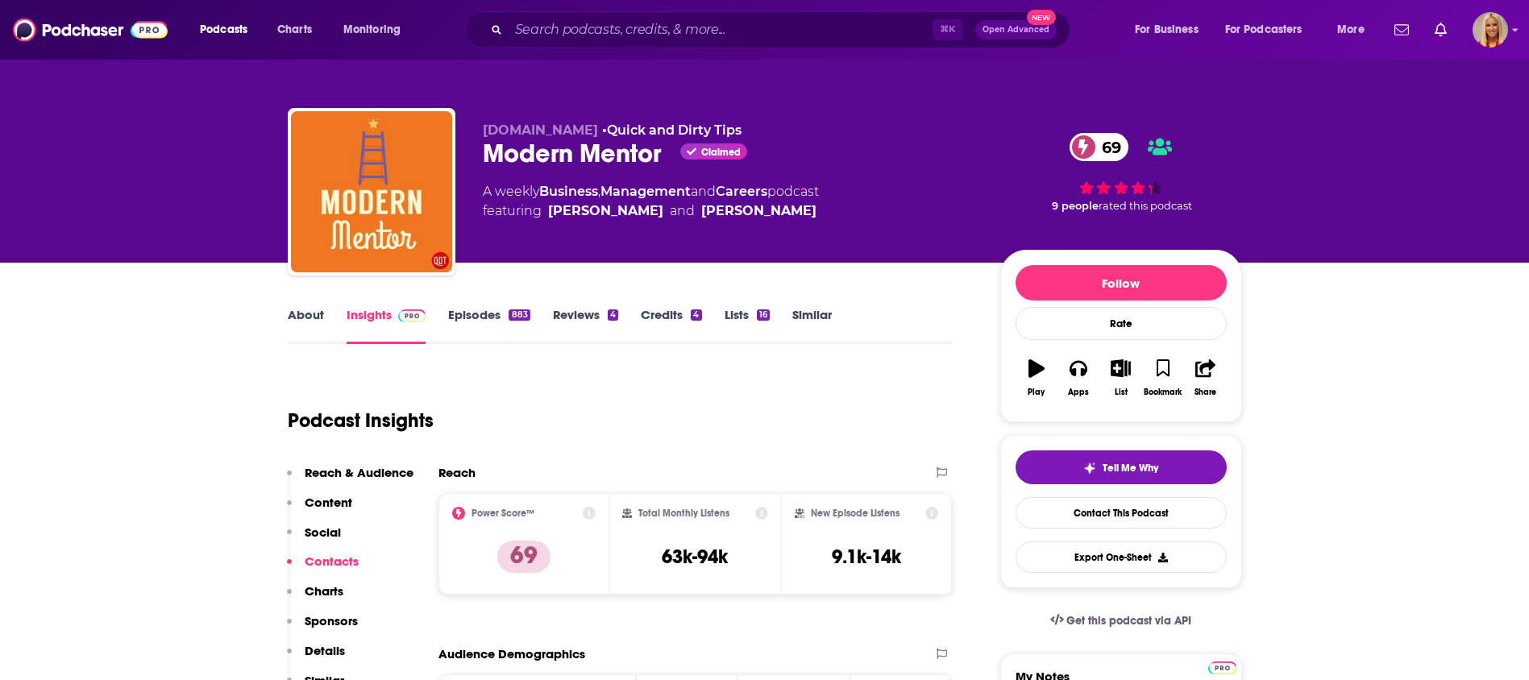
click at [343, 560] on p "Contacts" at bounding box center [332, 561] width 54 height 15
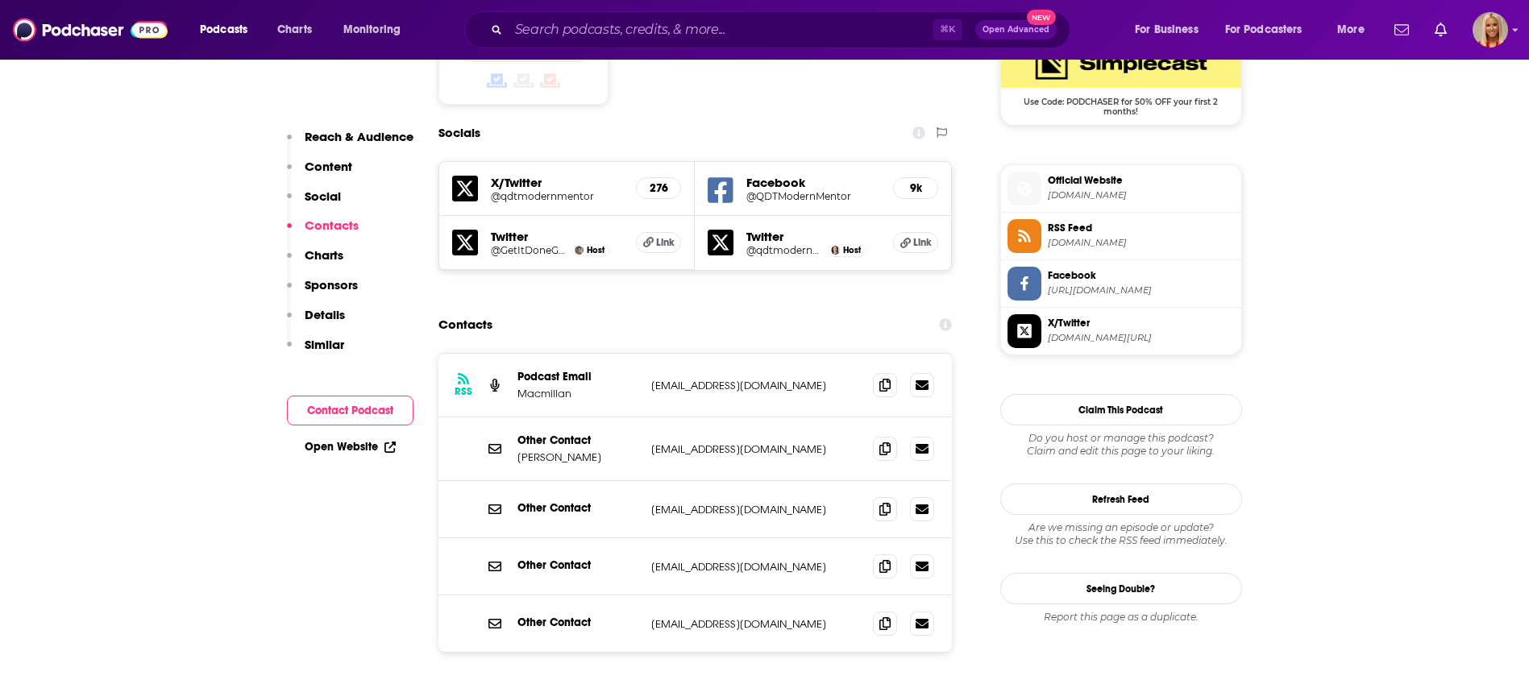
scroll to position [1364, 0]
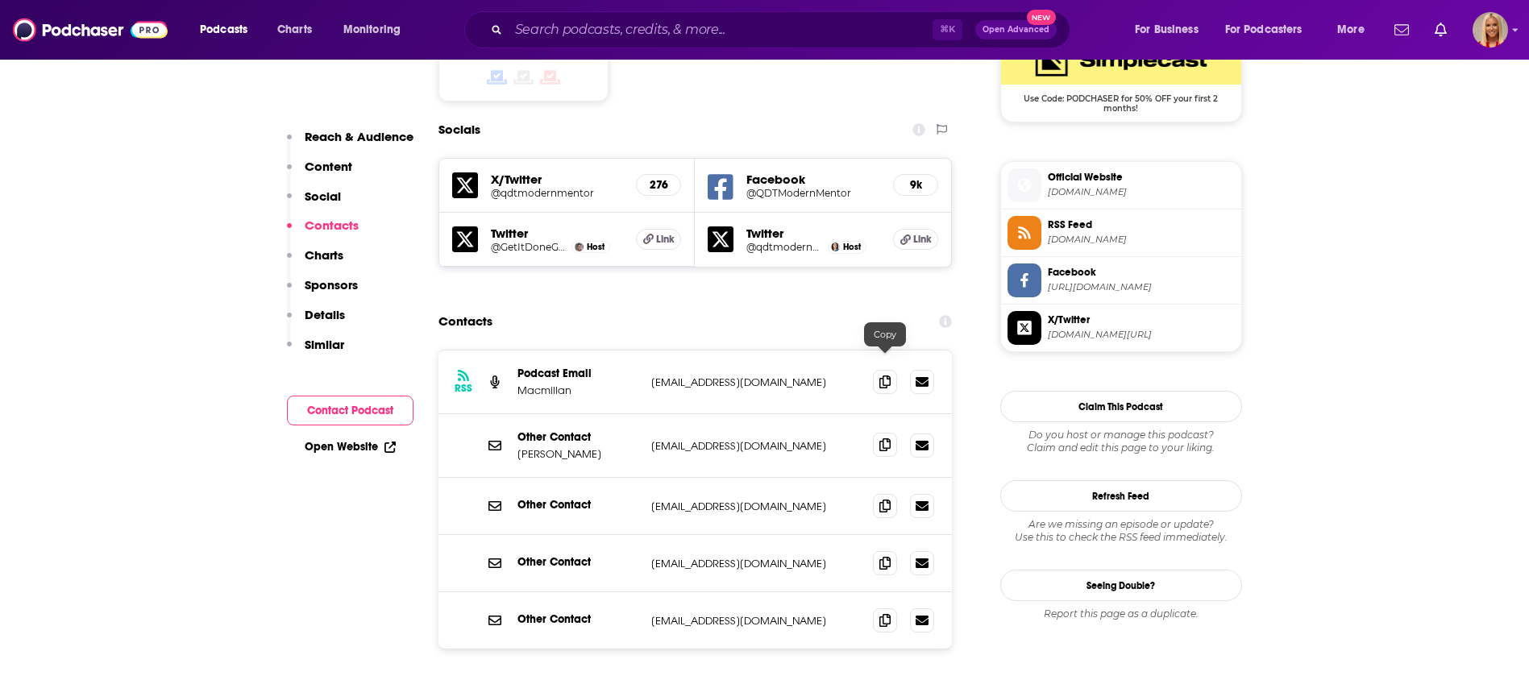
click at [887, 438] on icon at bounding box center [884, 444] width 11 height 13
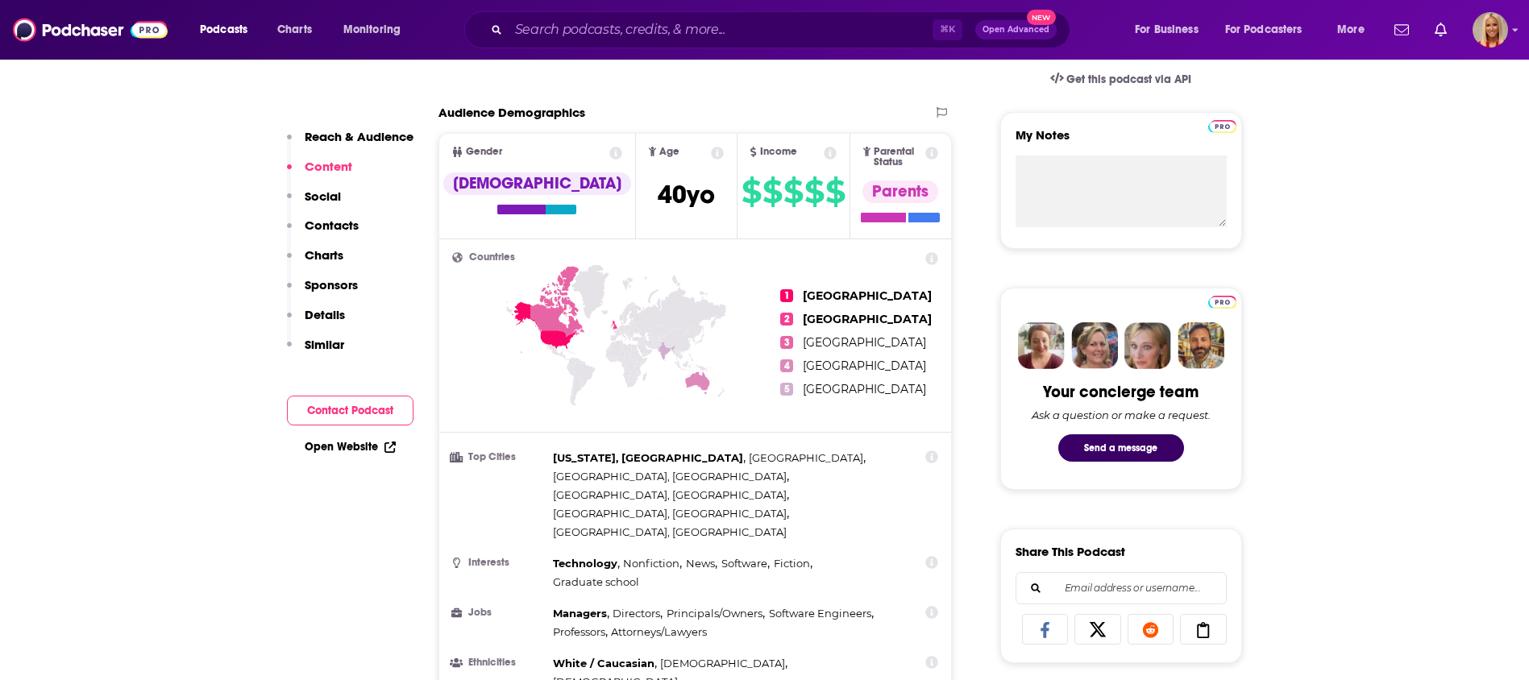
scroll to position [0, 0]
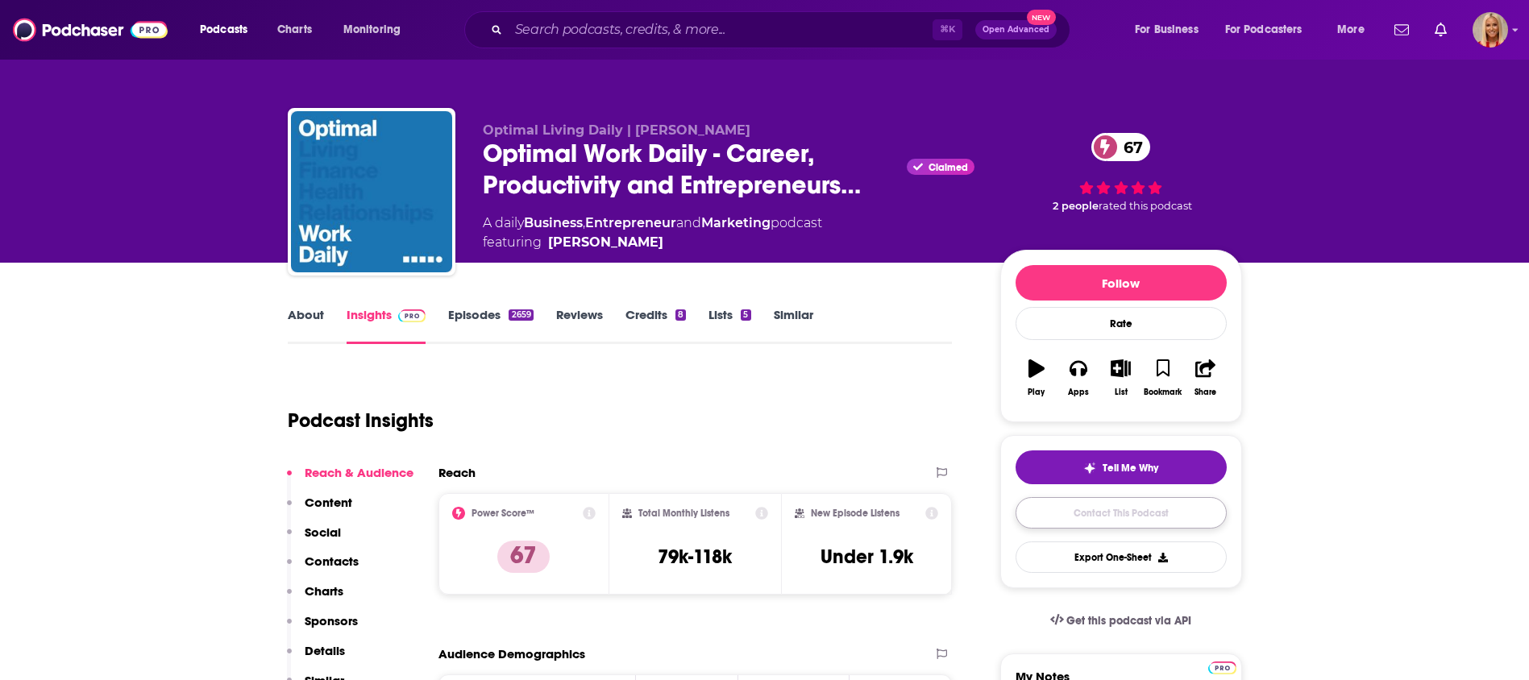
click at [1086, 525] on link "Contact This Podcast" at bounding box center [1121, 512] width 211 height 31
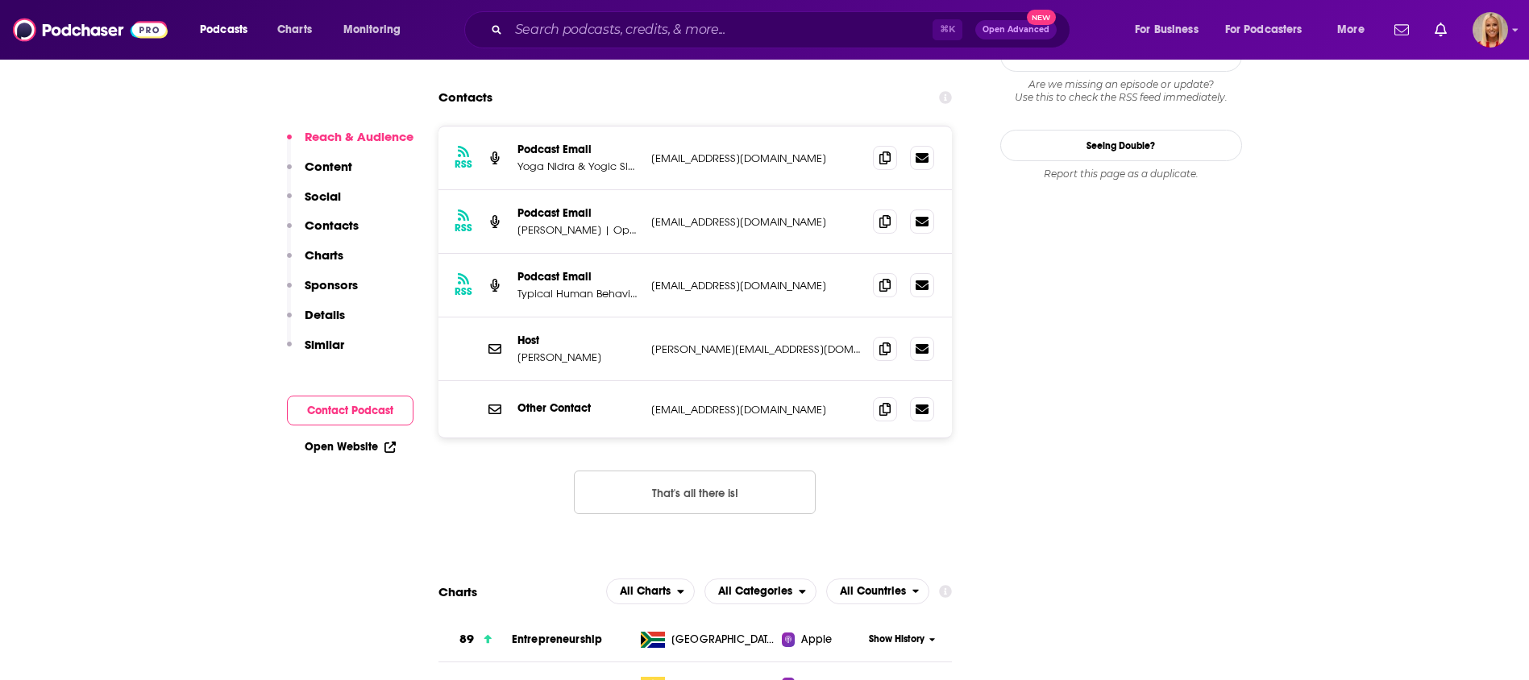
click at [336, 222] on p "Contacts" at bounding box center [332, 225] width 54 height 15
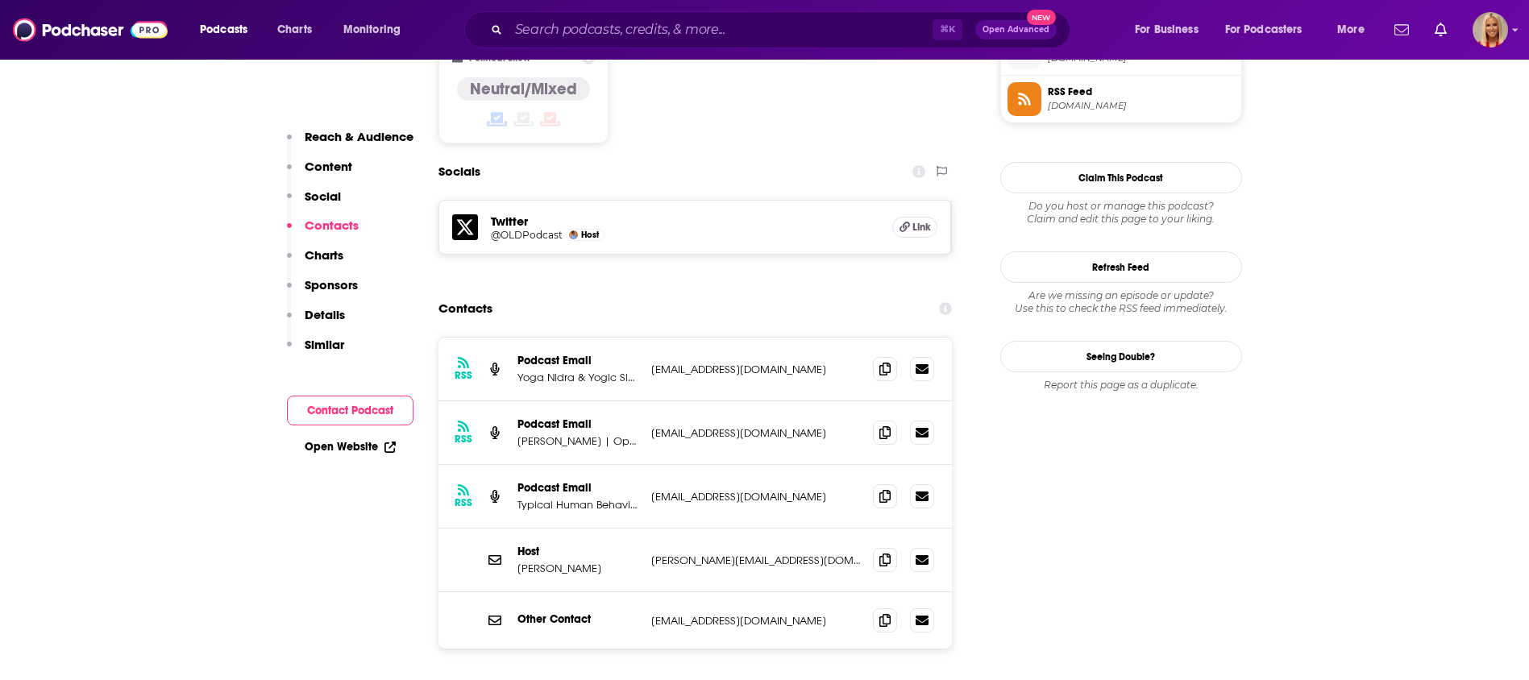
scroll to position [1327, 0]
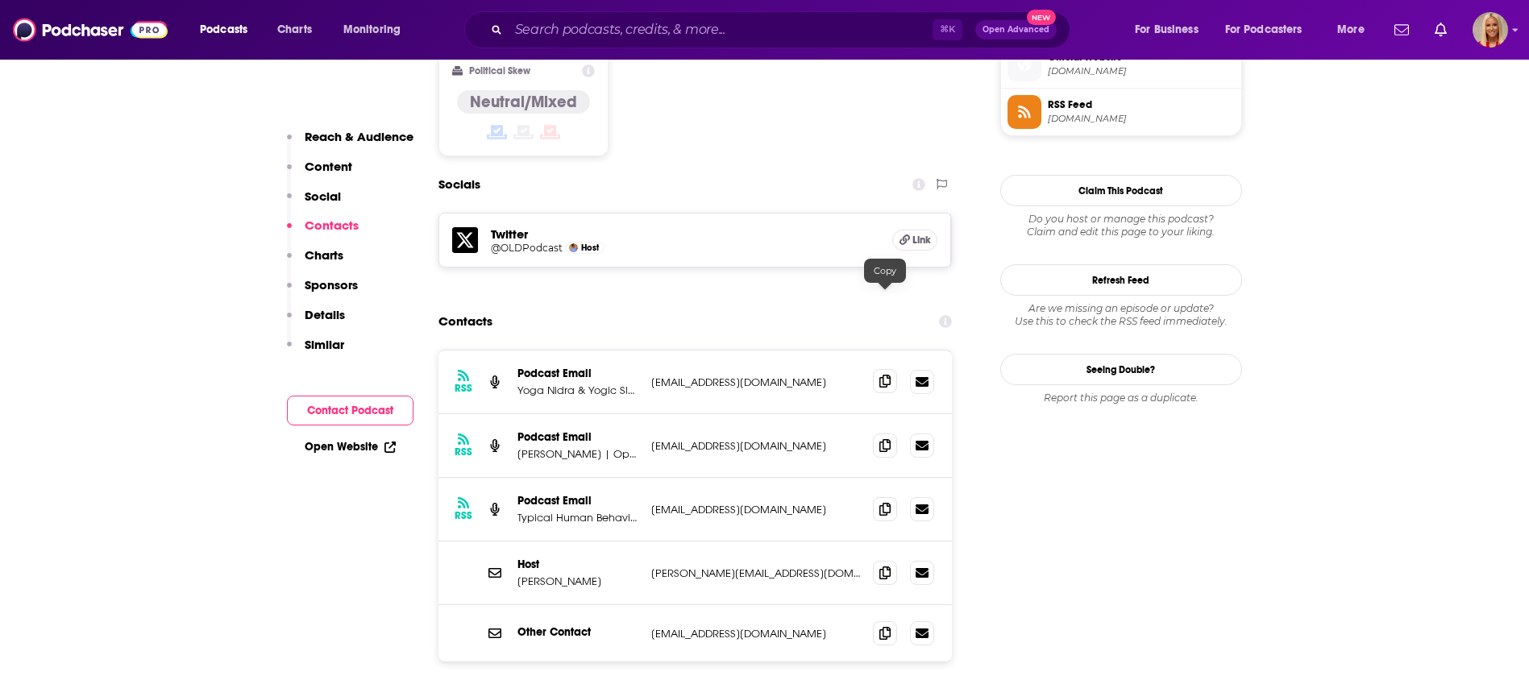
click at [891, 375] on icon at bounding box center [884, 381] width 11 height 13
click at [886, 438] on icon at bounding box center [884, 444] width 11 height 13
click at [887, 502] on icon at bounding box center [884, 508] width 11 height 13
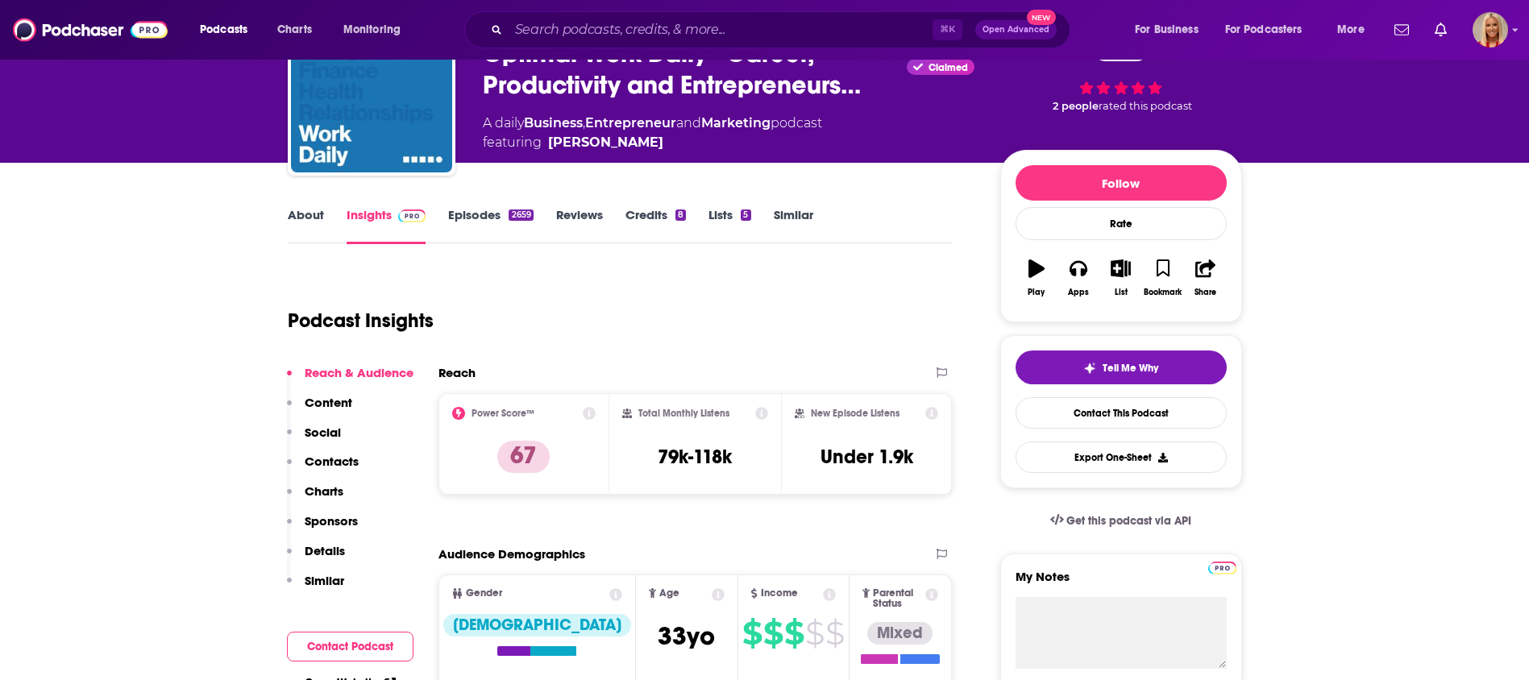
scroll to position [0, 0]
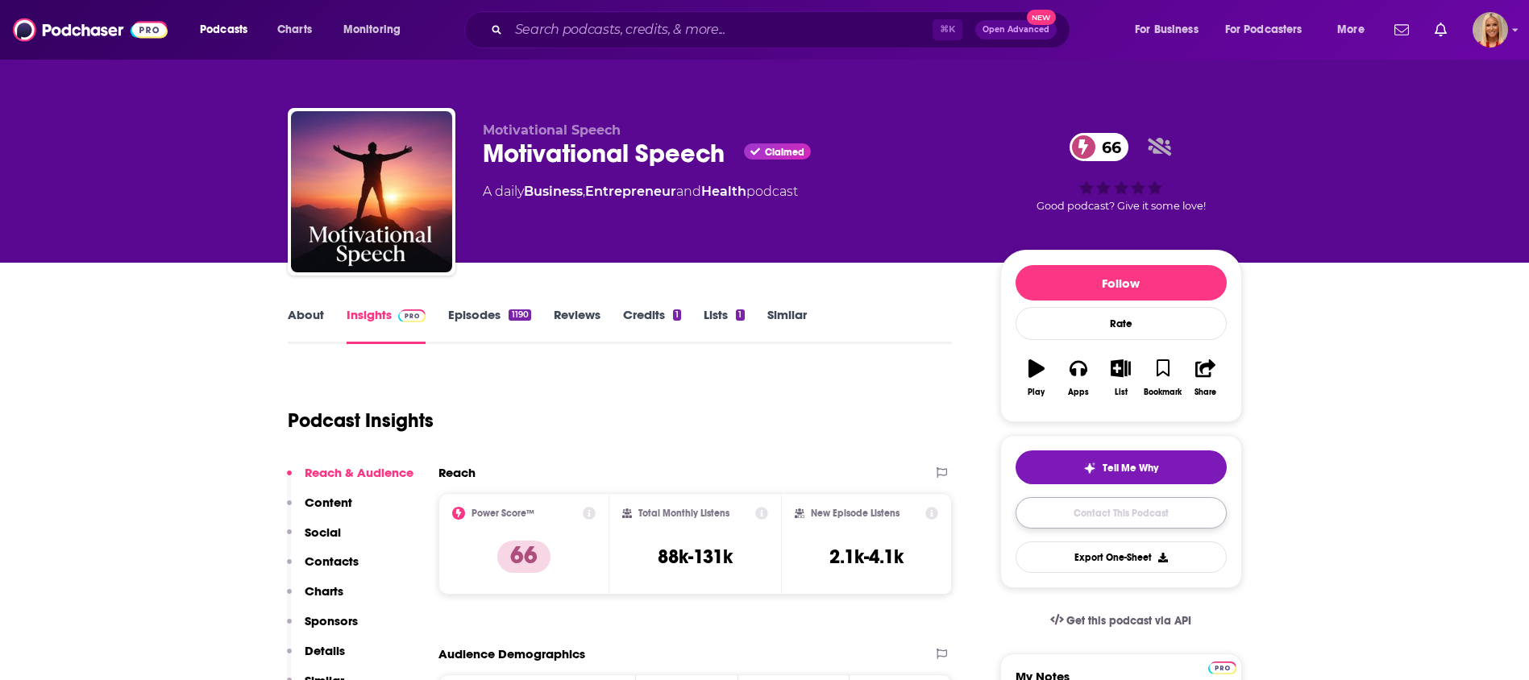
click at [1033, 502] on link "Contact This Podcast" at bounding box center [1121, 512] width 211 height 31
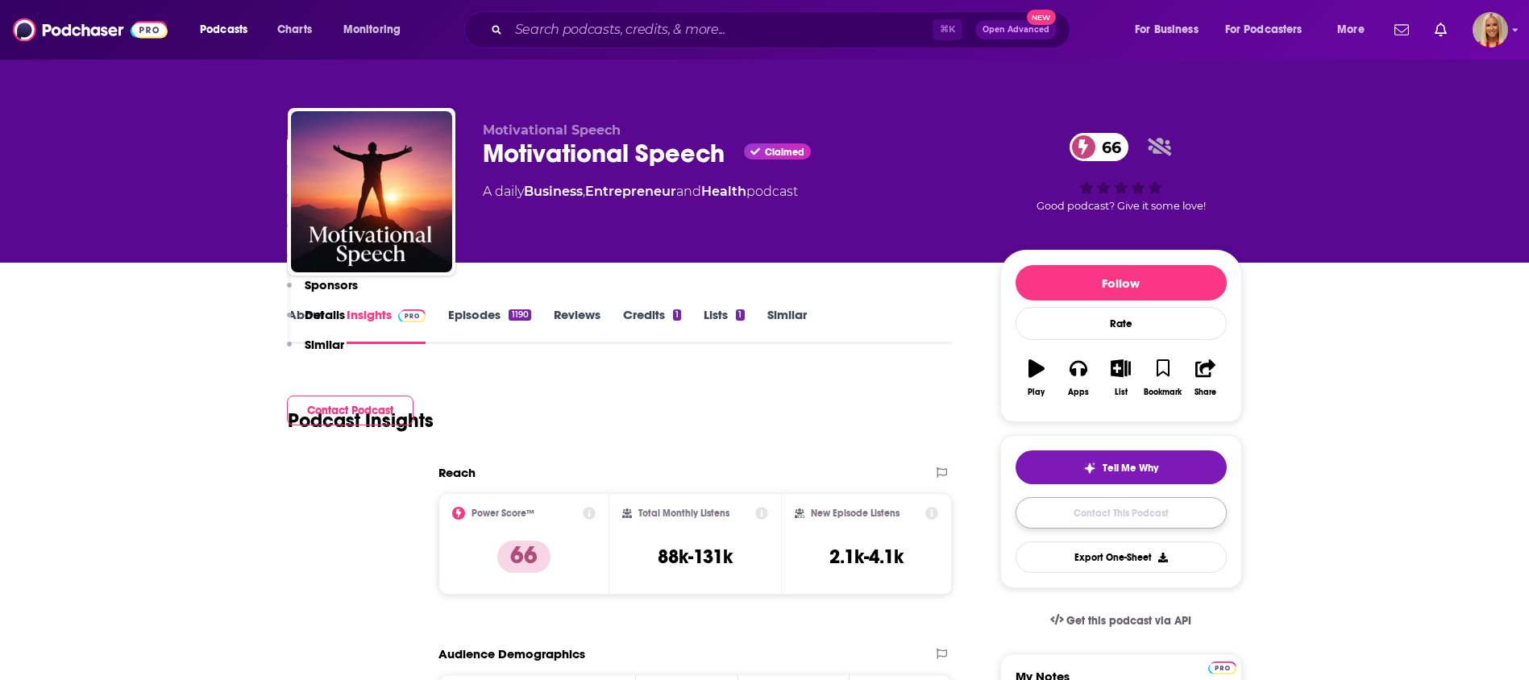
scroll to position [1520, 0]
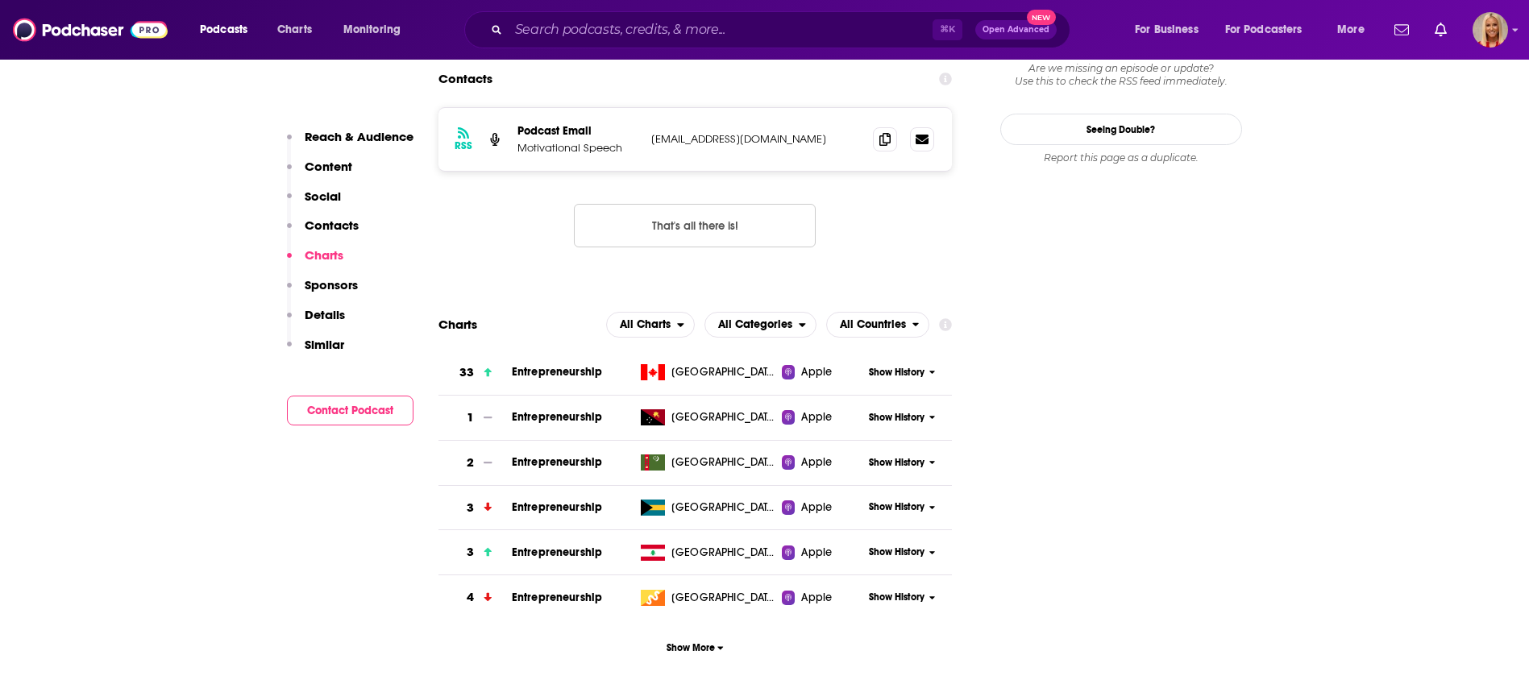
click at [345, 226] on p "Contacts" at bounding box center [332, 225] width 54 height 15
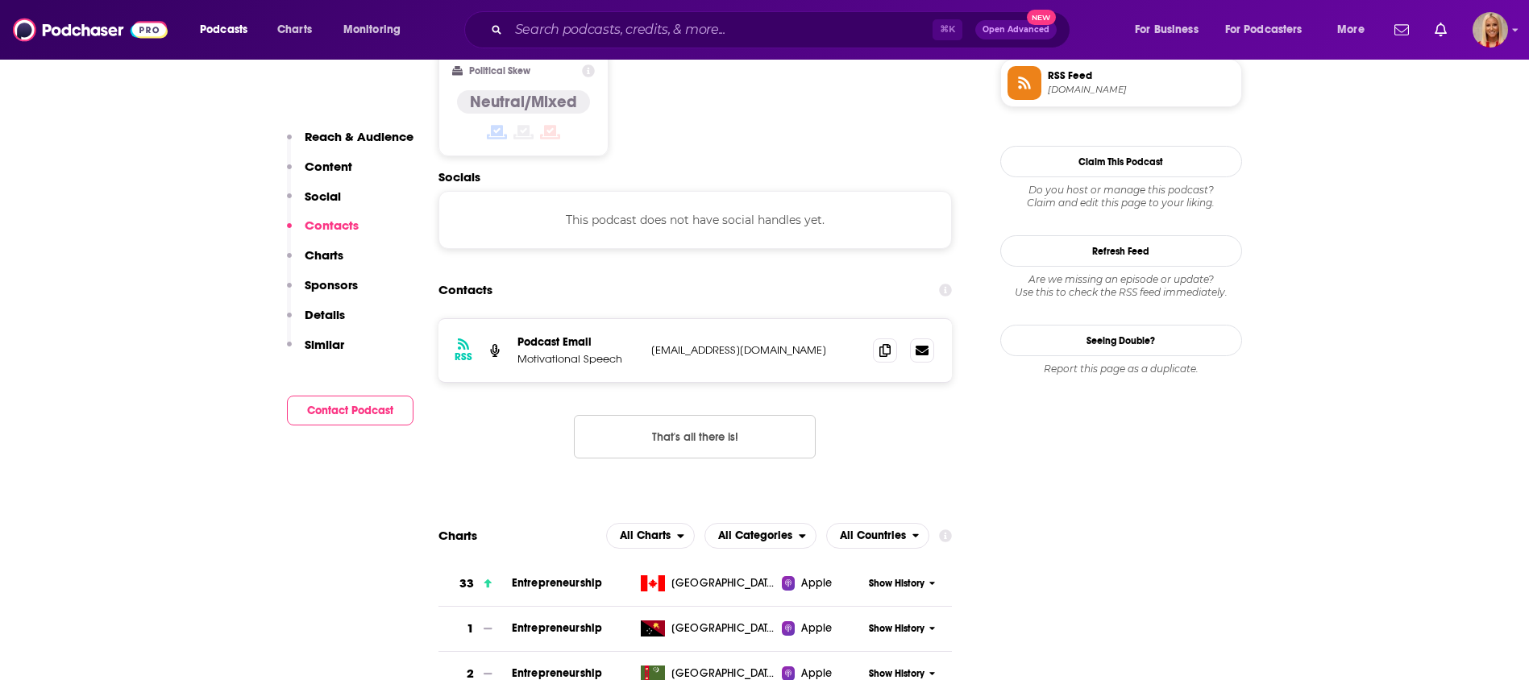
scroll to position [1296, 0]
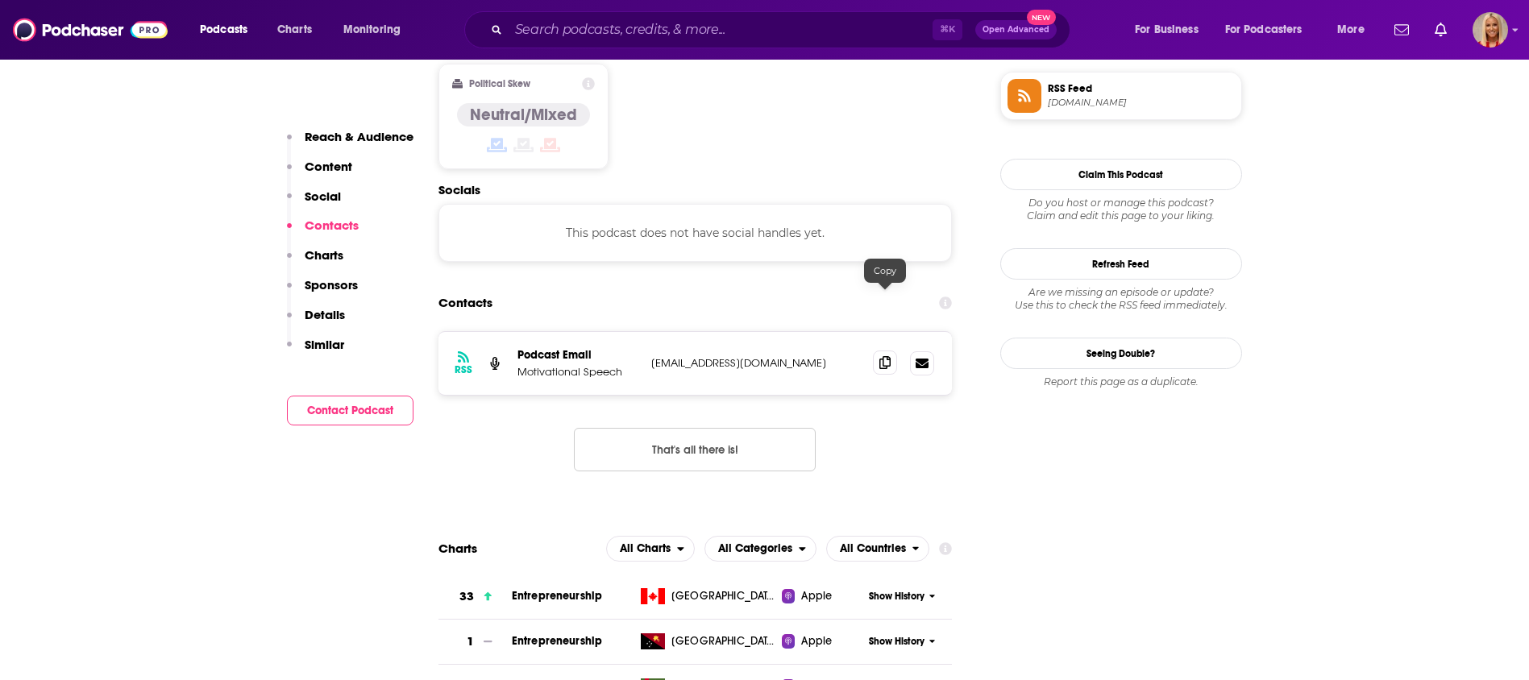
click at [885, 356] on icon at bounding box center [884, 362] width 11 height 13
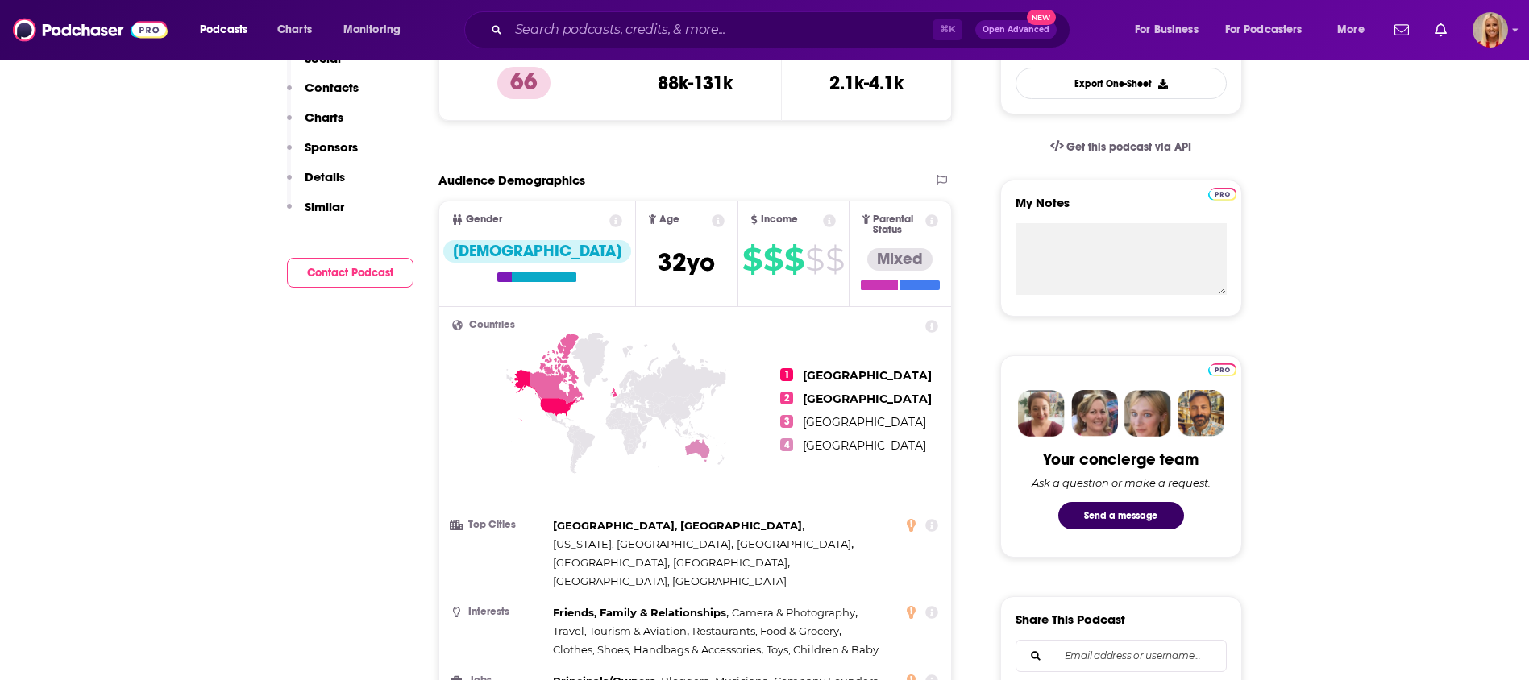
scroll to position [0, 0]
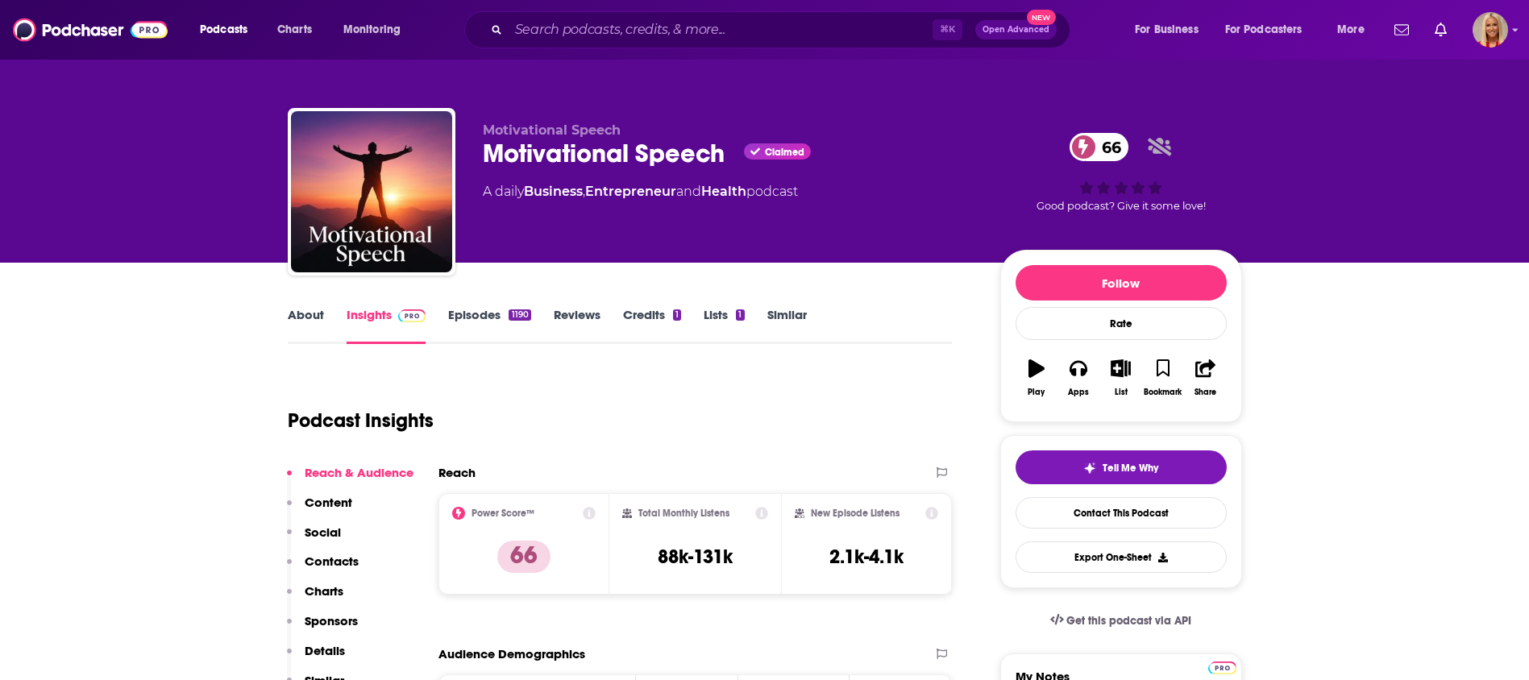
click at [318, 561] on p "Contacts" at bounding box center [332, 561] width 54 height 15
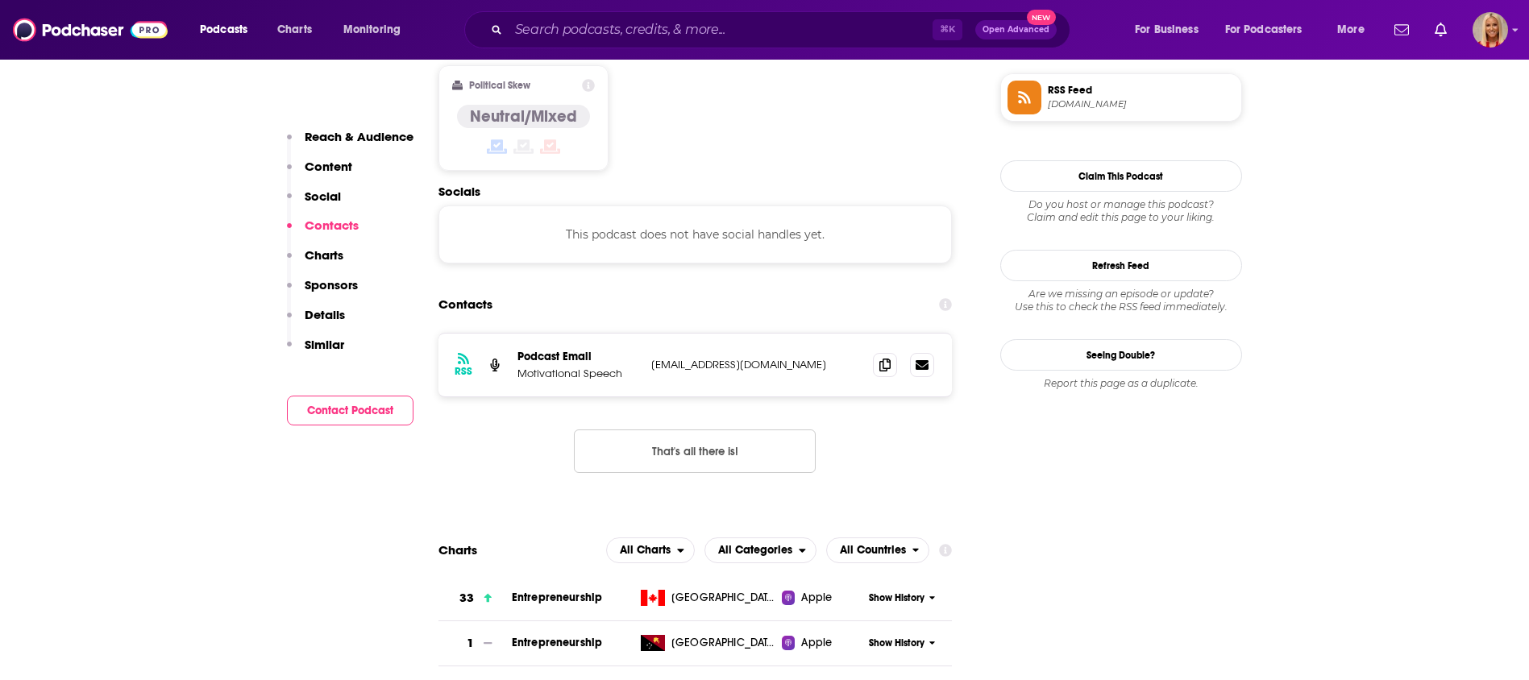
scroll to position [1296, 0]
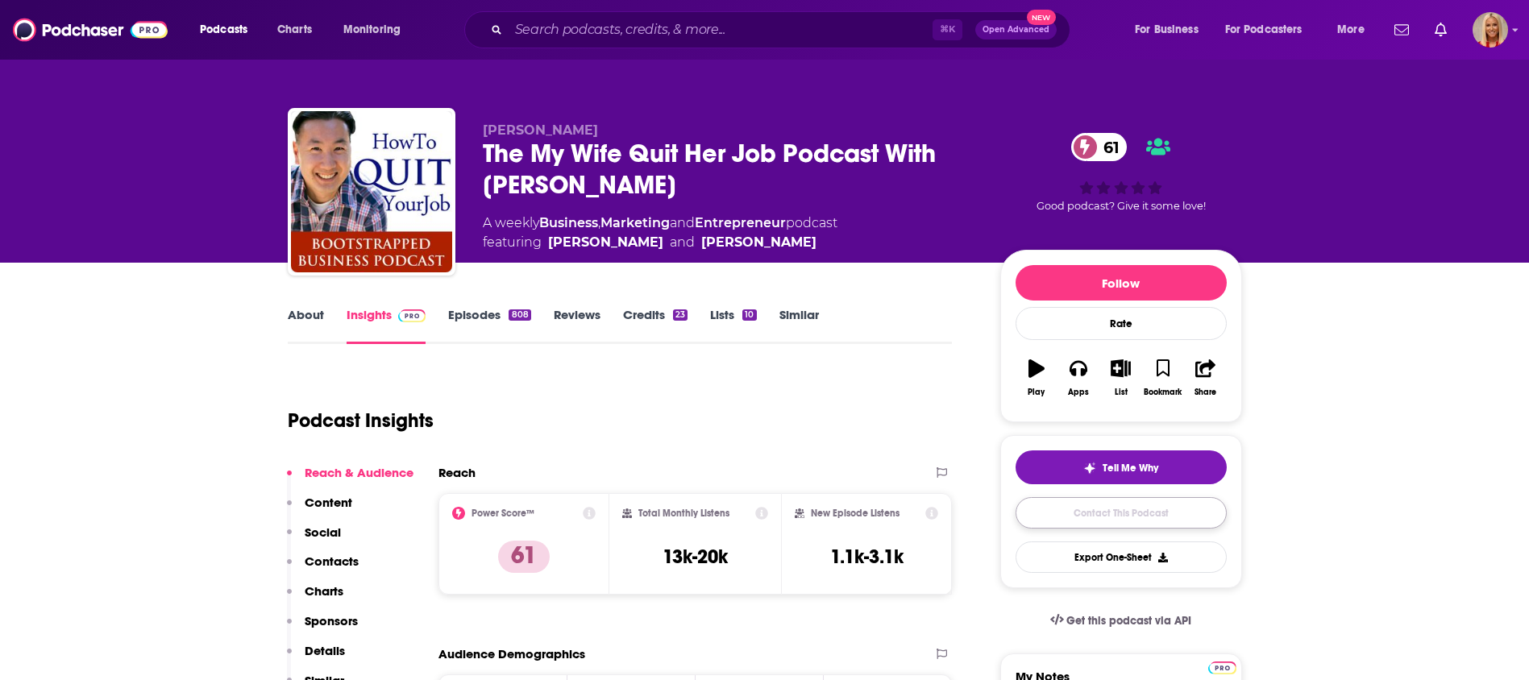
click at [1087, 509] on link "Contact This Podcast" at bounding box center [1121, 512] width 211 height 31
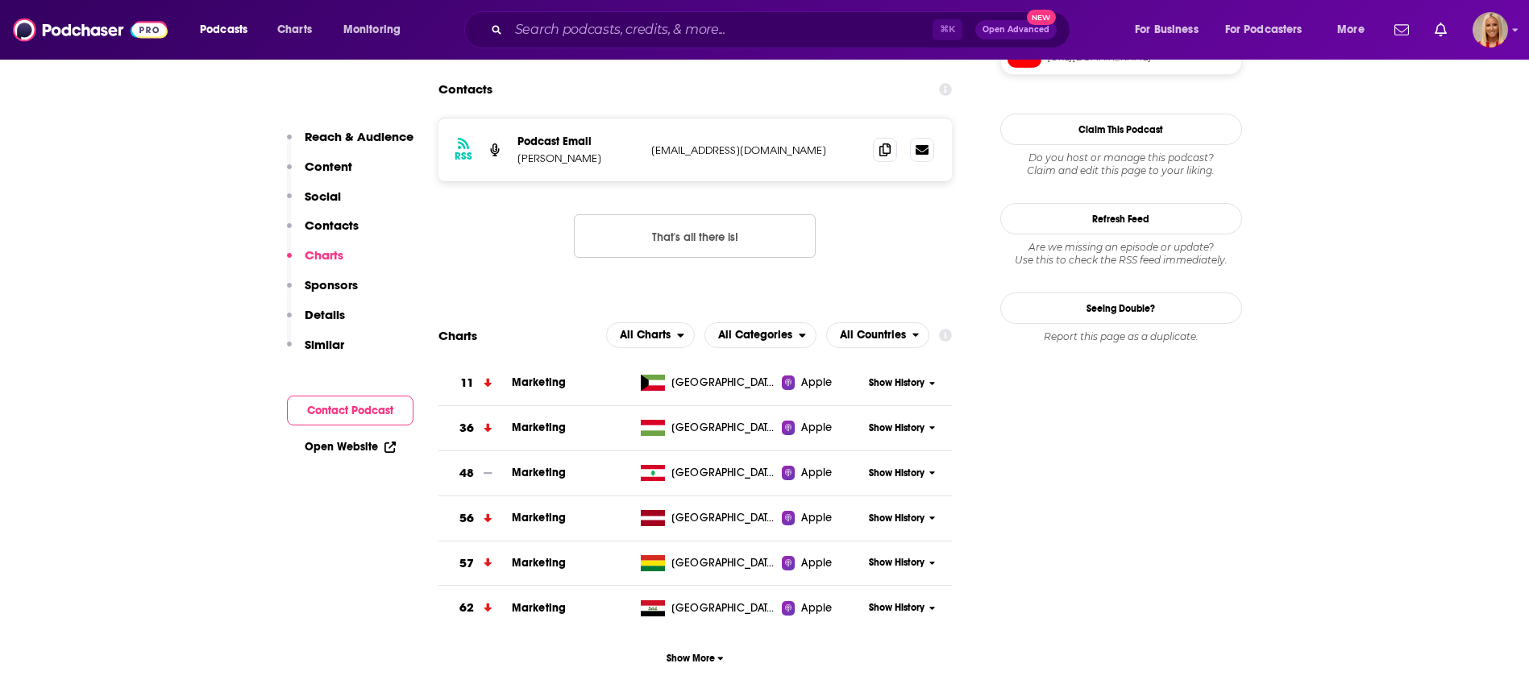
click at [351, 227] on p "Contacts" at bounding box center [332, 225] width 54 height 15
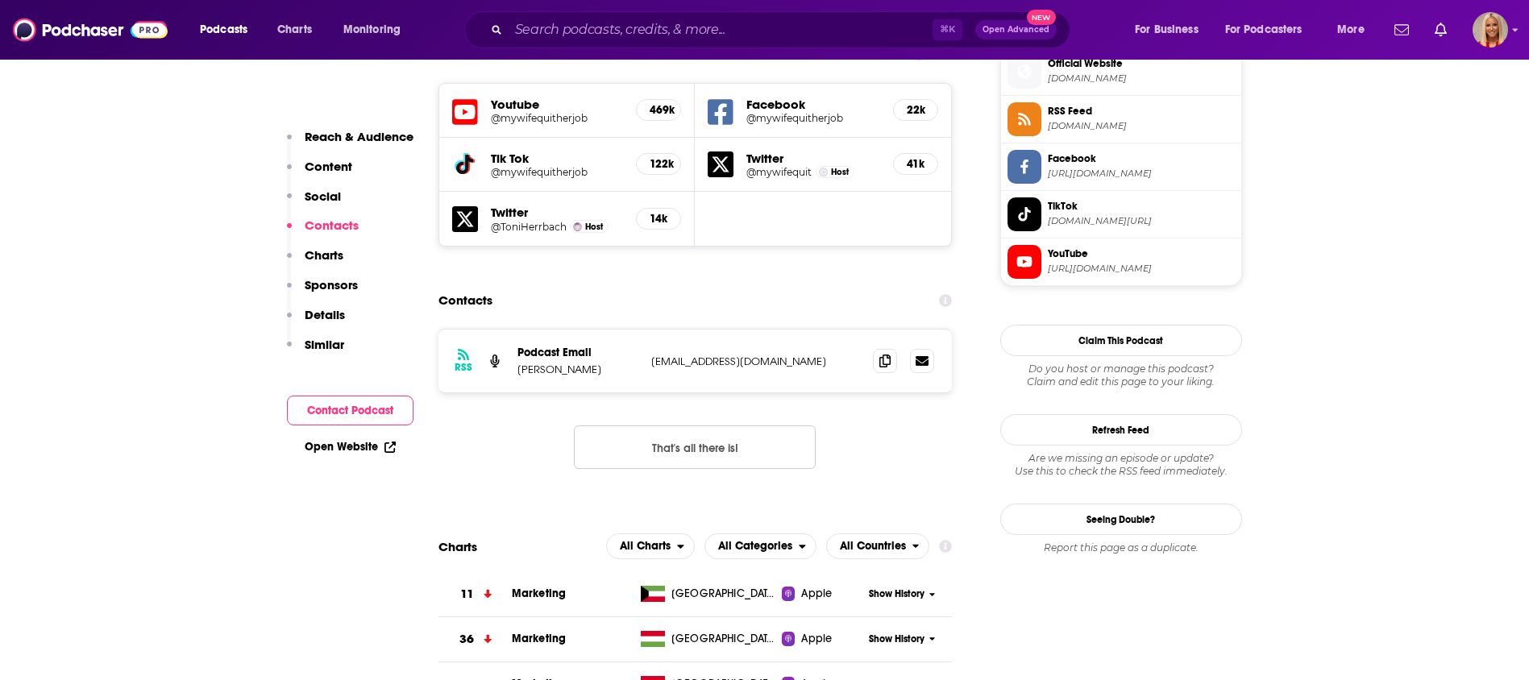
scroll to position [1455, 0]
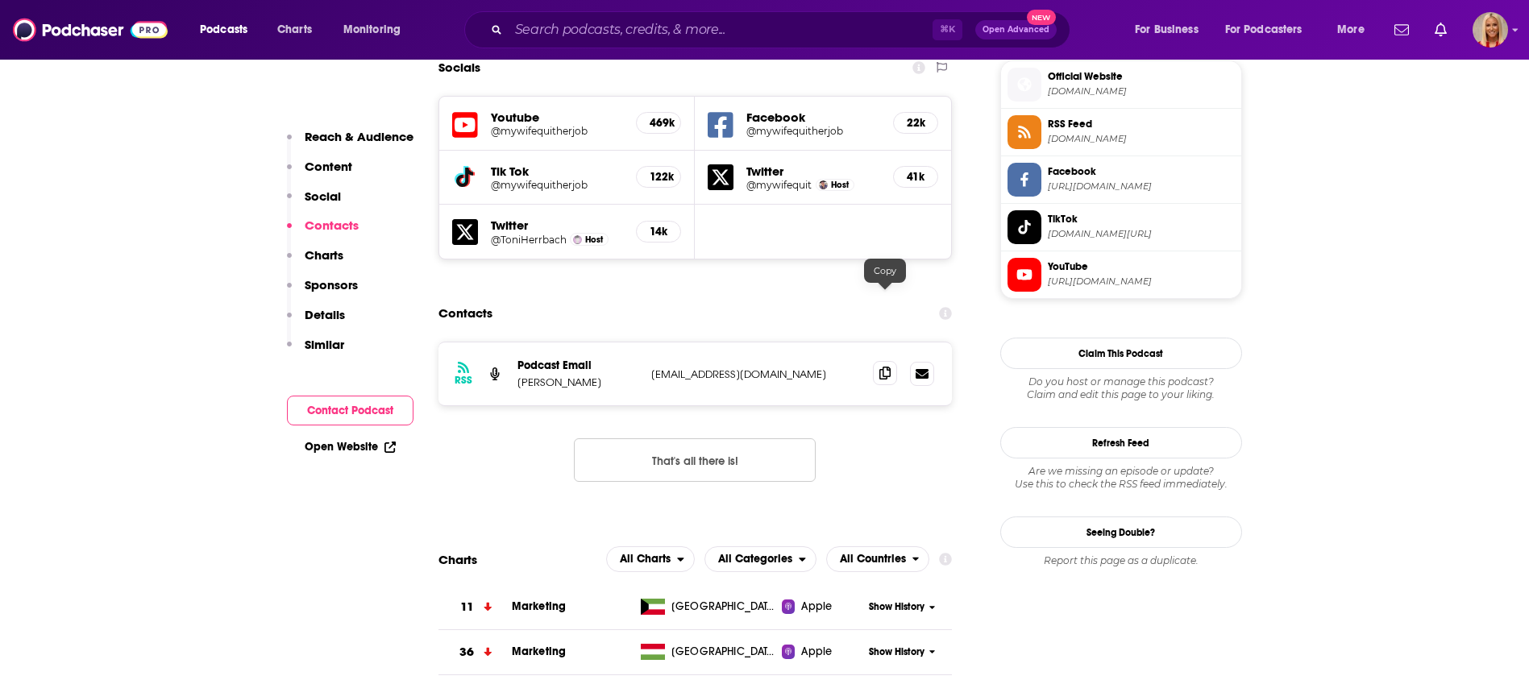
click at [880, 367] on icon at bounding box center [884, 373] width 11 height 13
click at [883, 367] on icon at bounding box center [884, 373] width 11 height 13
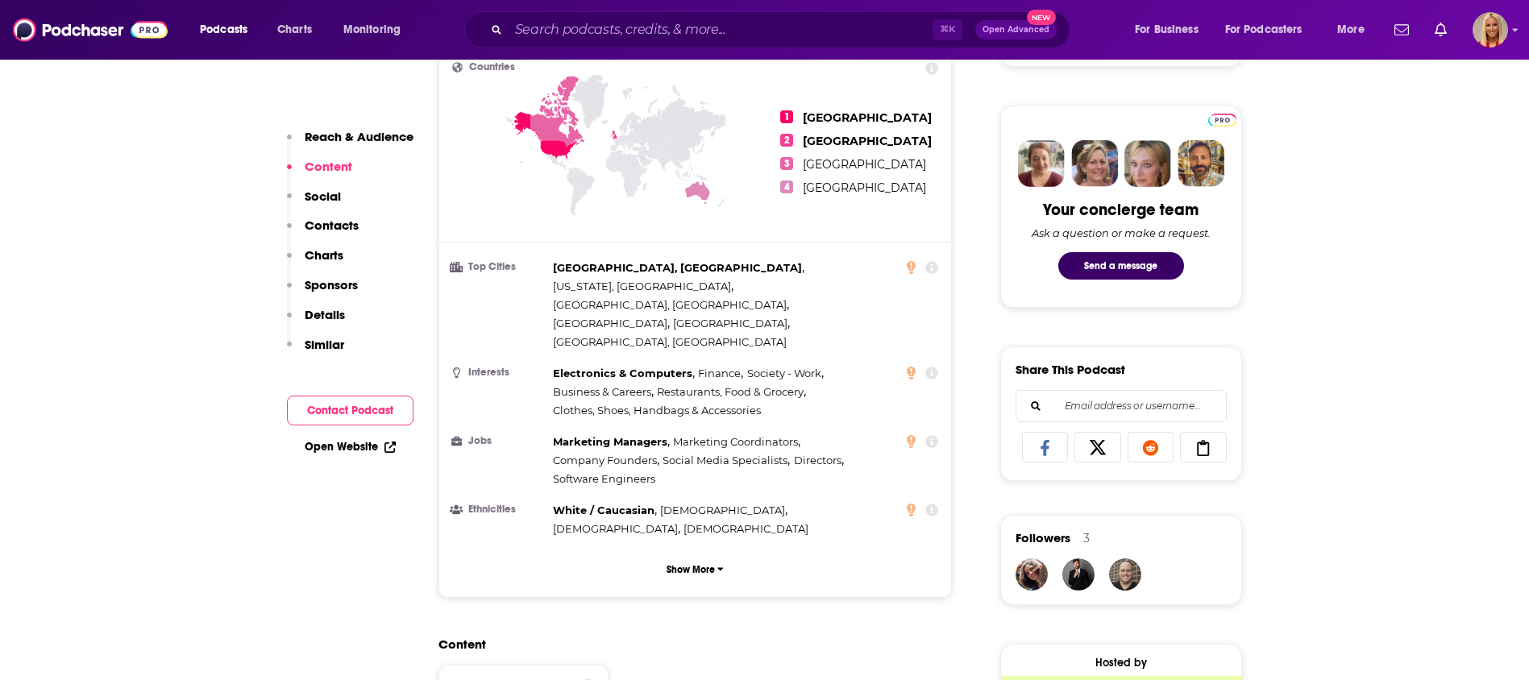
scroll to position [37, 0]
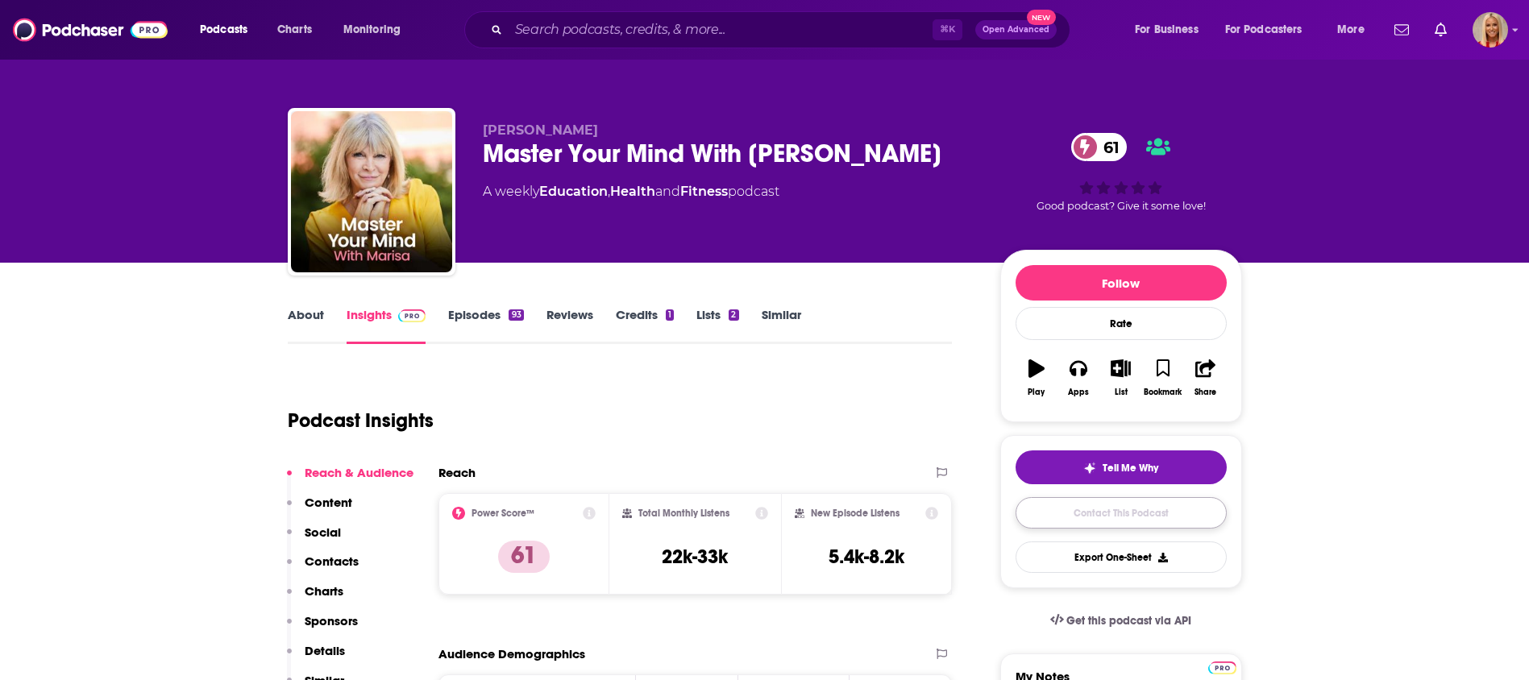
click at [1099, 517] on link "Contact This Podcast" at bounding box center [1121, 512] width 211 height 31
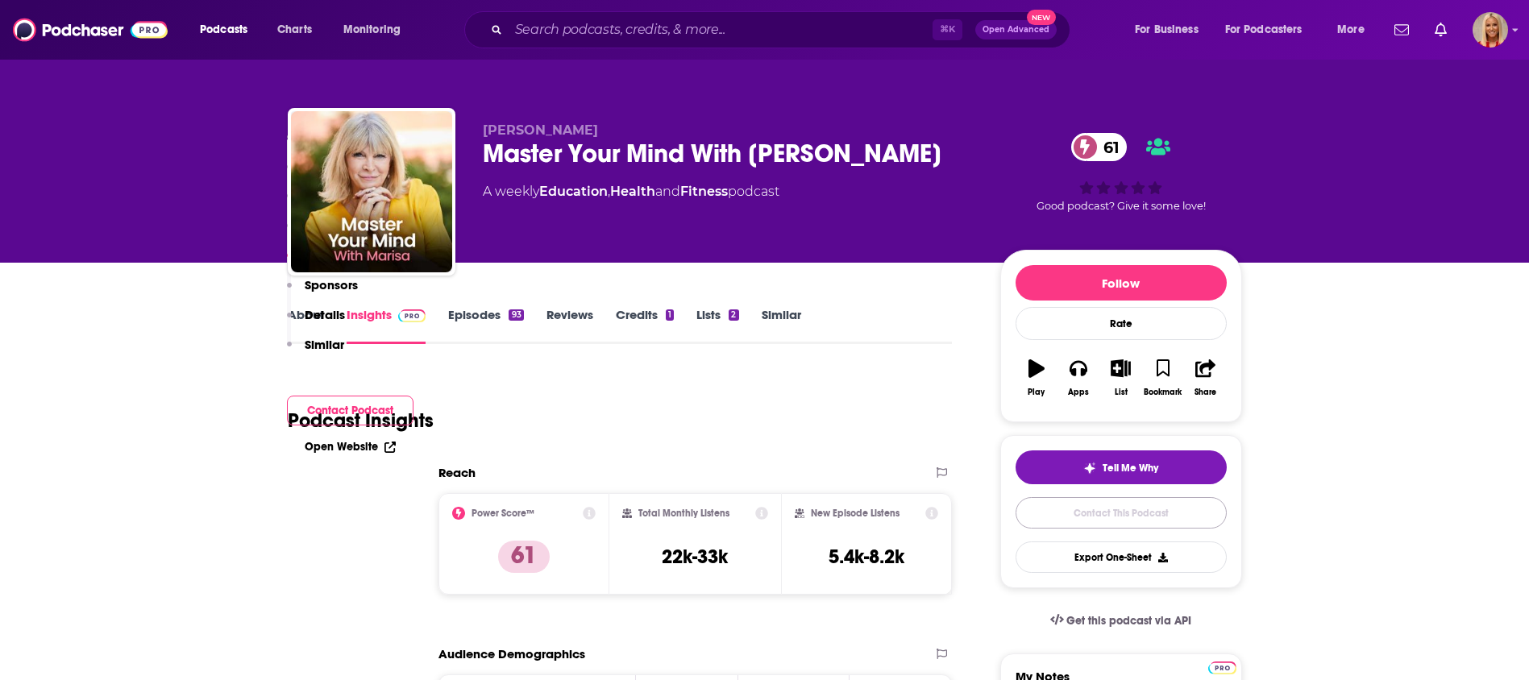
scroll to position [1601, 0]
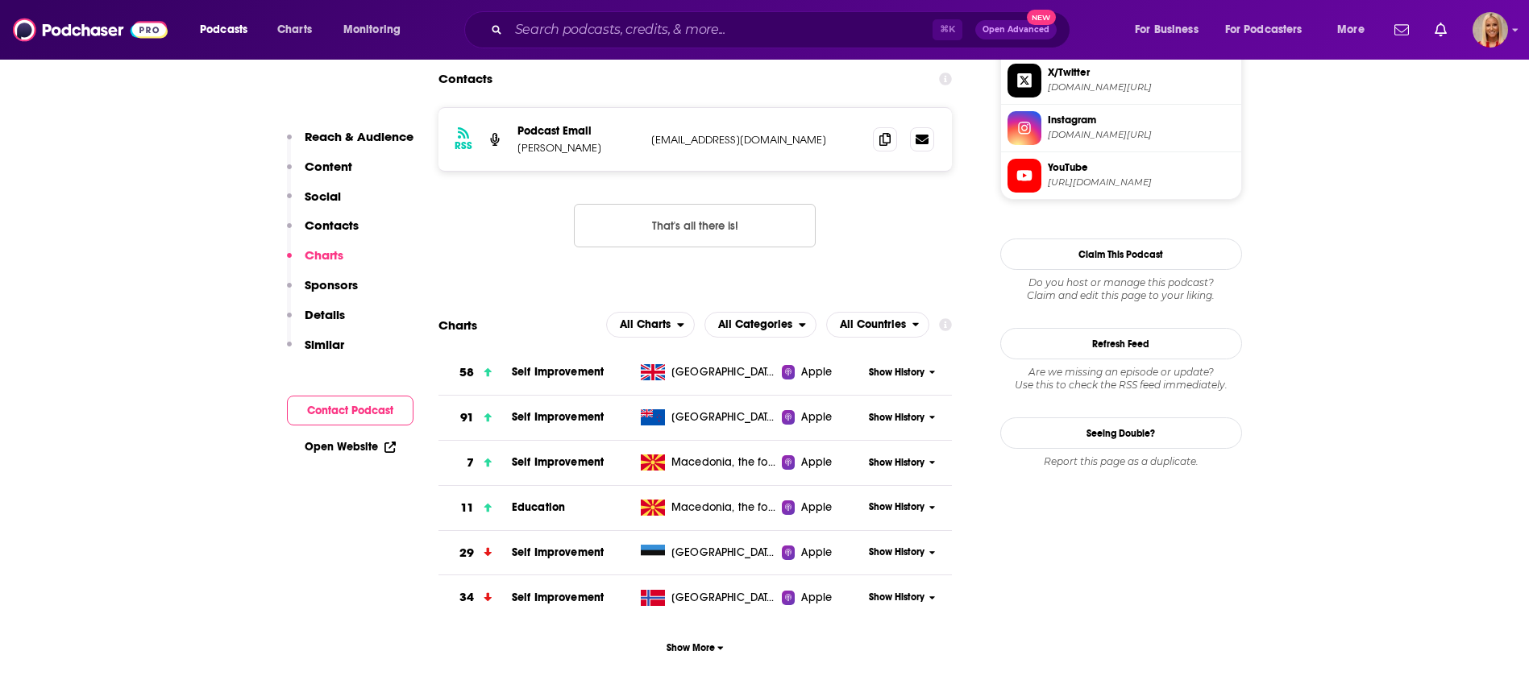
click at [329, 259] on p "Charts" at bounding box center [324, 254] width 39 height 15
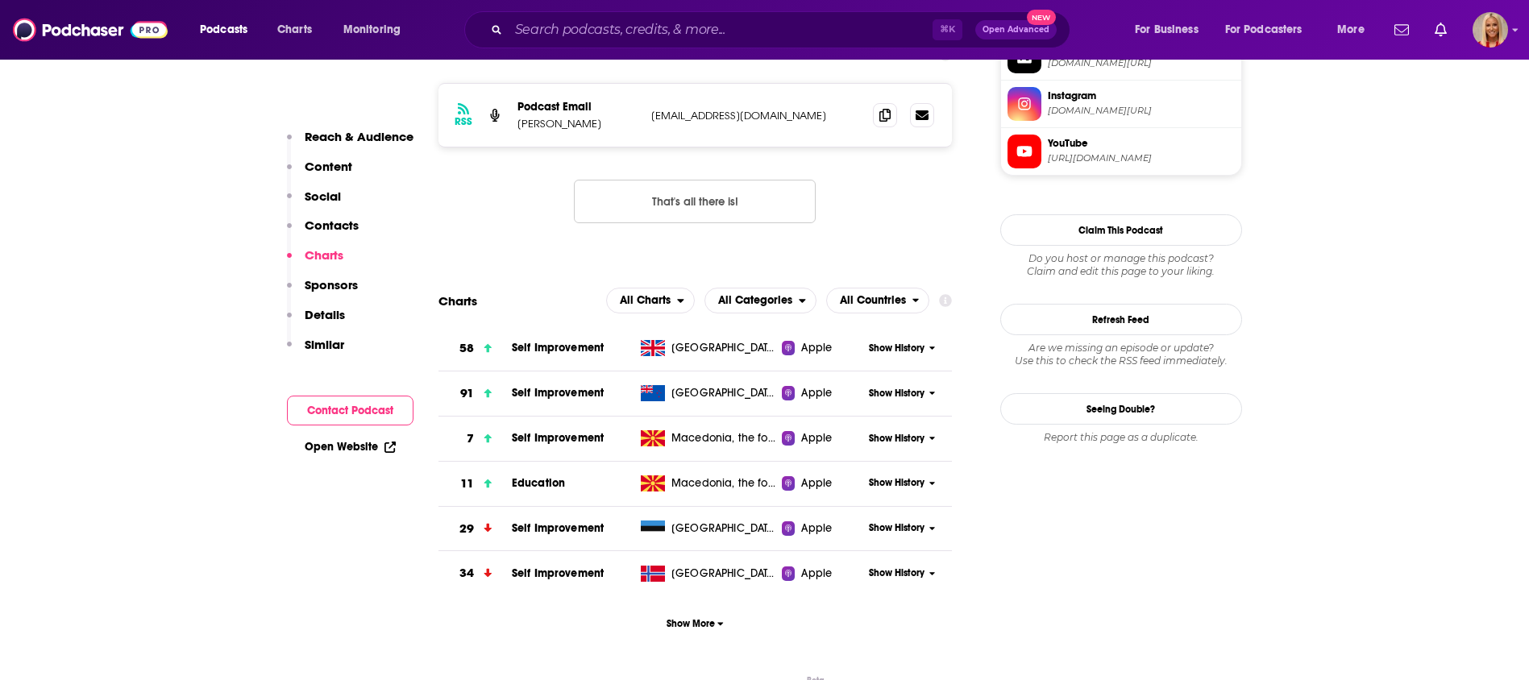
click at [331, 226] on p "Contacts" at bounding box center [332, 225] width 54 height 15
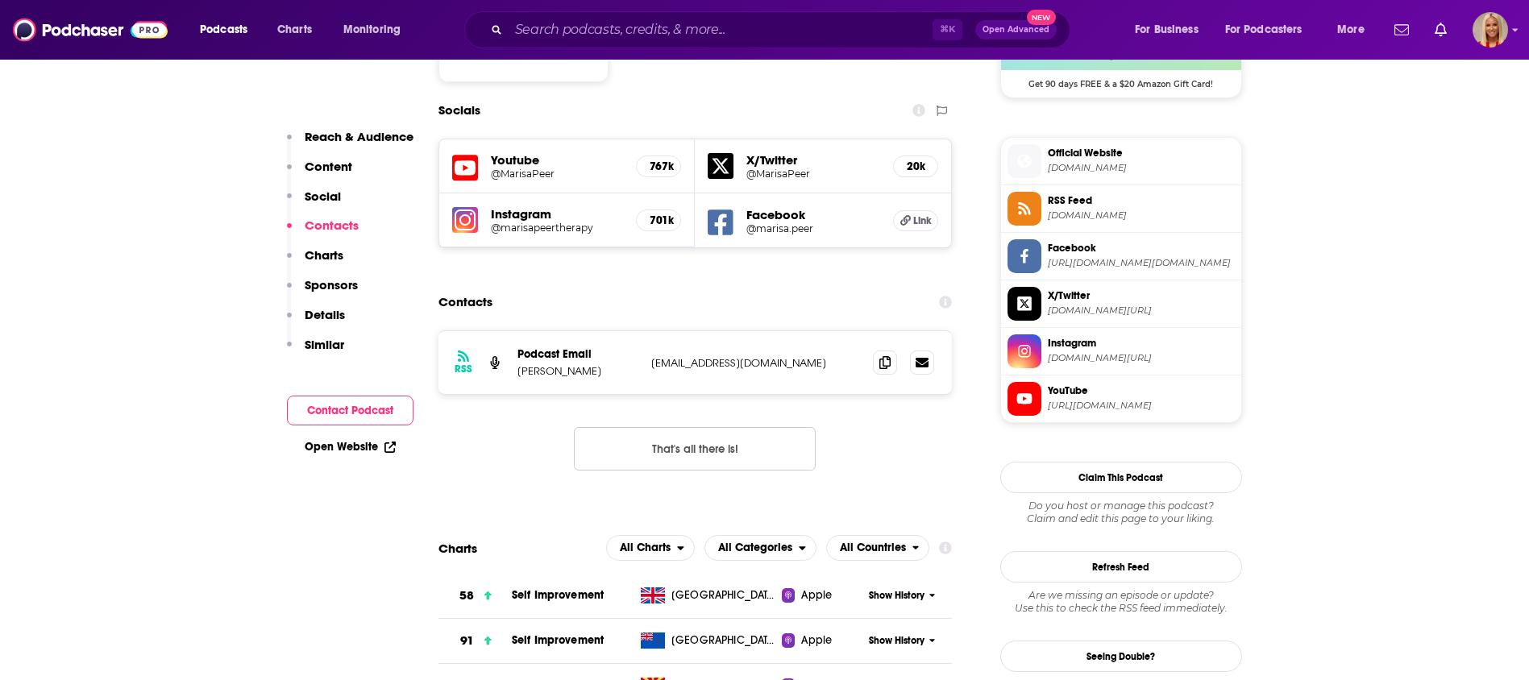
scroll to position [1377, 0]
click at [888, 351] on span at bounding box center [885, 363] width 24 height 24
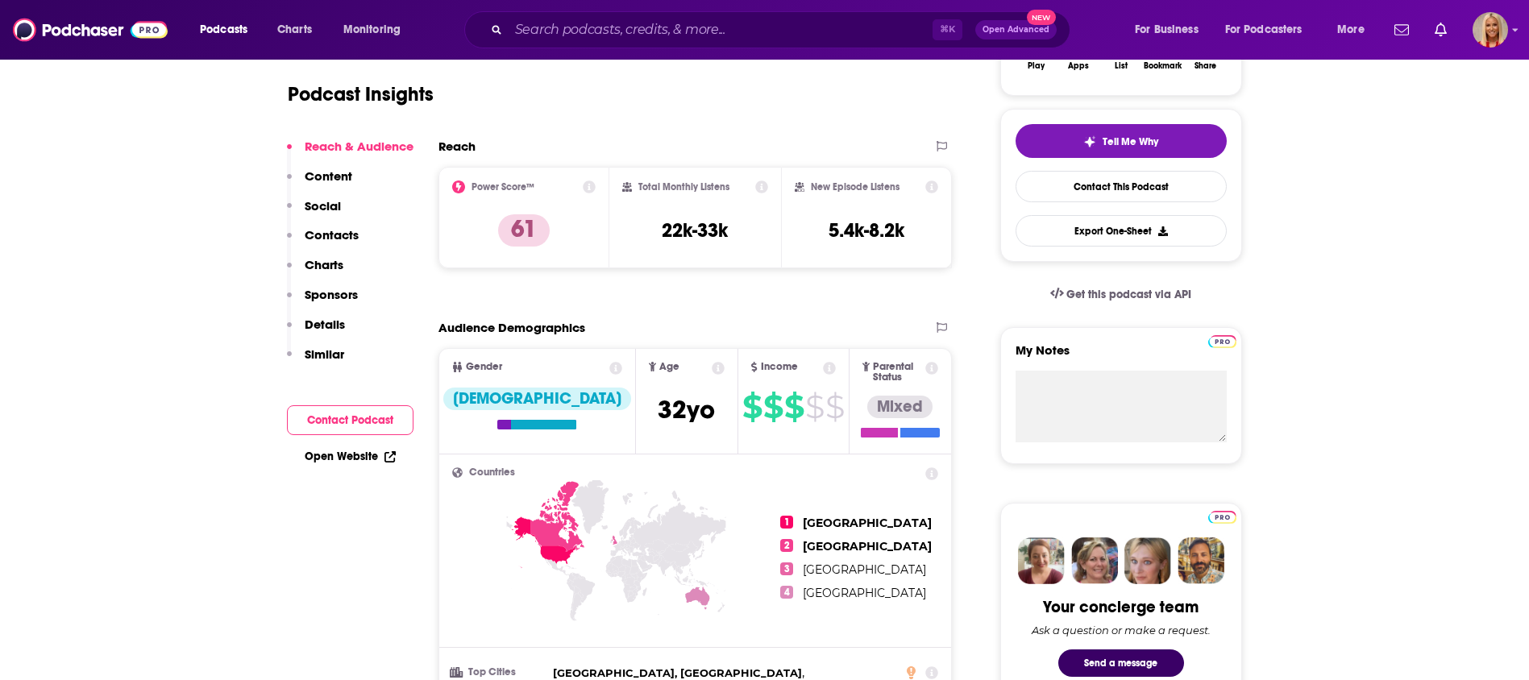
scroll to position [0, 0]
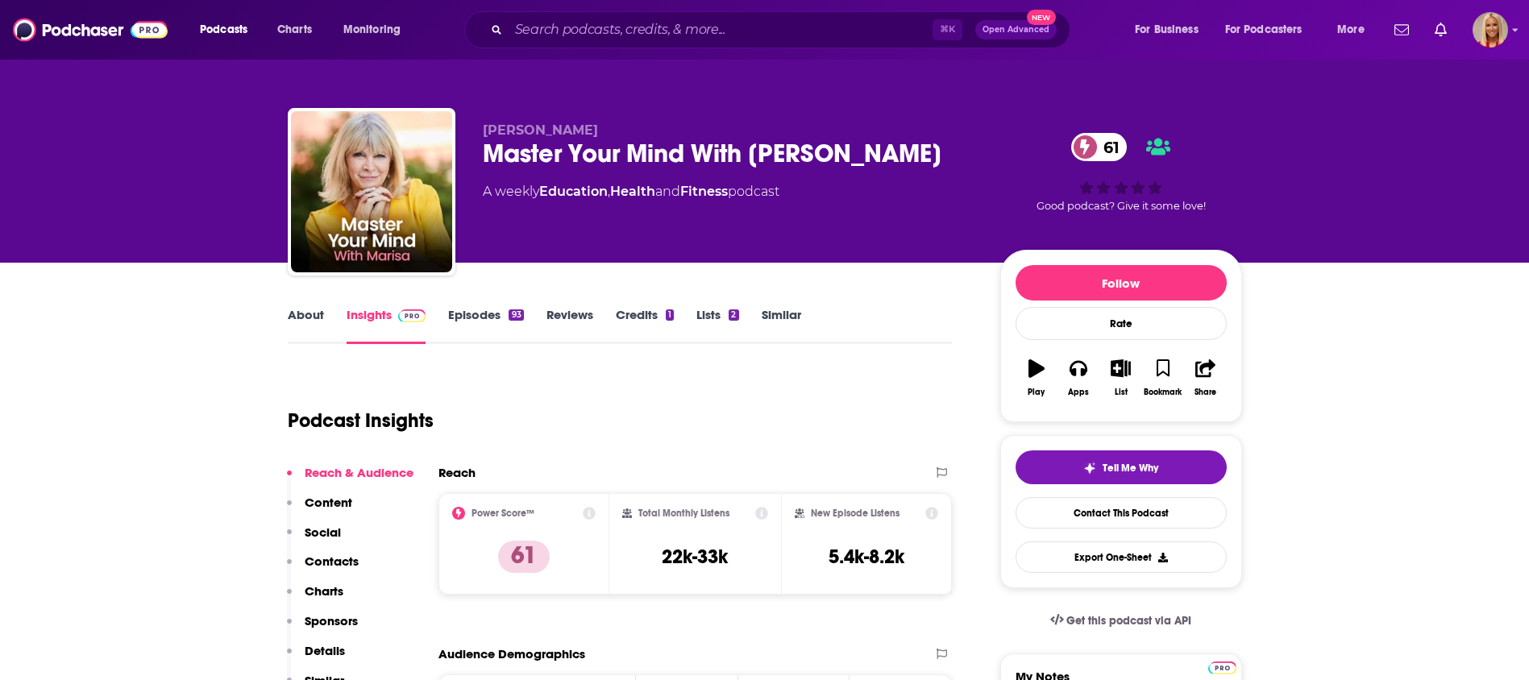
click at [772, 156] on div "Master Your Mind With Marisa 61" at bounding box center [729, 153] width 492 height 31
click at [770, 158] on div "Master Your Mind With Marisa 61" at bounding box center [729, 153] width 492 height 31
click at [759, 152] on div "Master Your Mind With Marisa 61" at bounding box center [729, 153] width 492 height 31
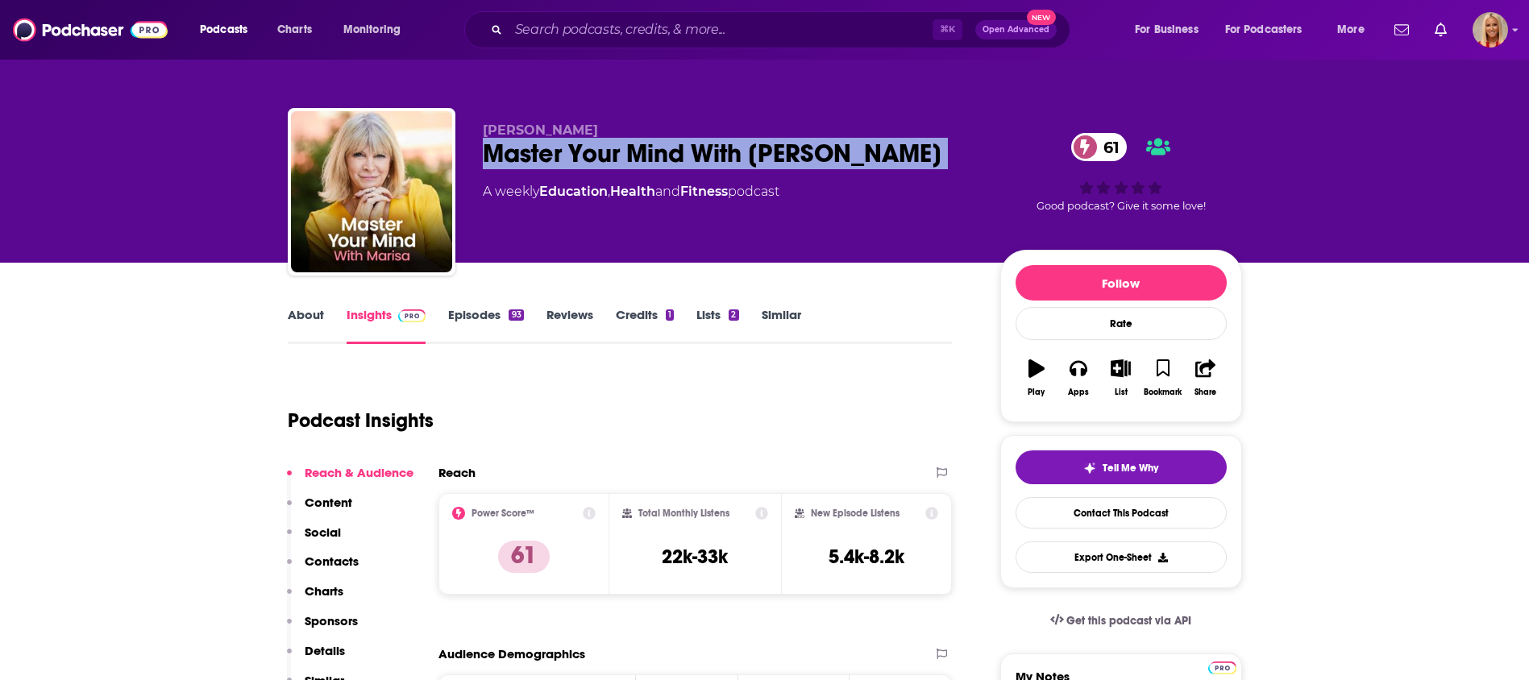
click at [759, 152] on div "Master Your Mind With Marisa 61" at bounding box center [729, 153] width 492 height 31
copy div "Master Your Mind With Marisa 61"
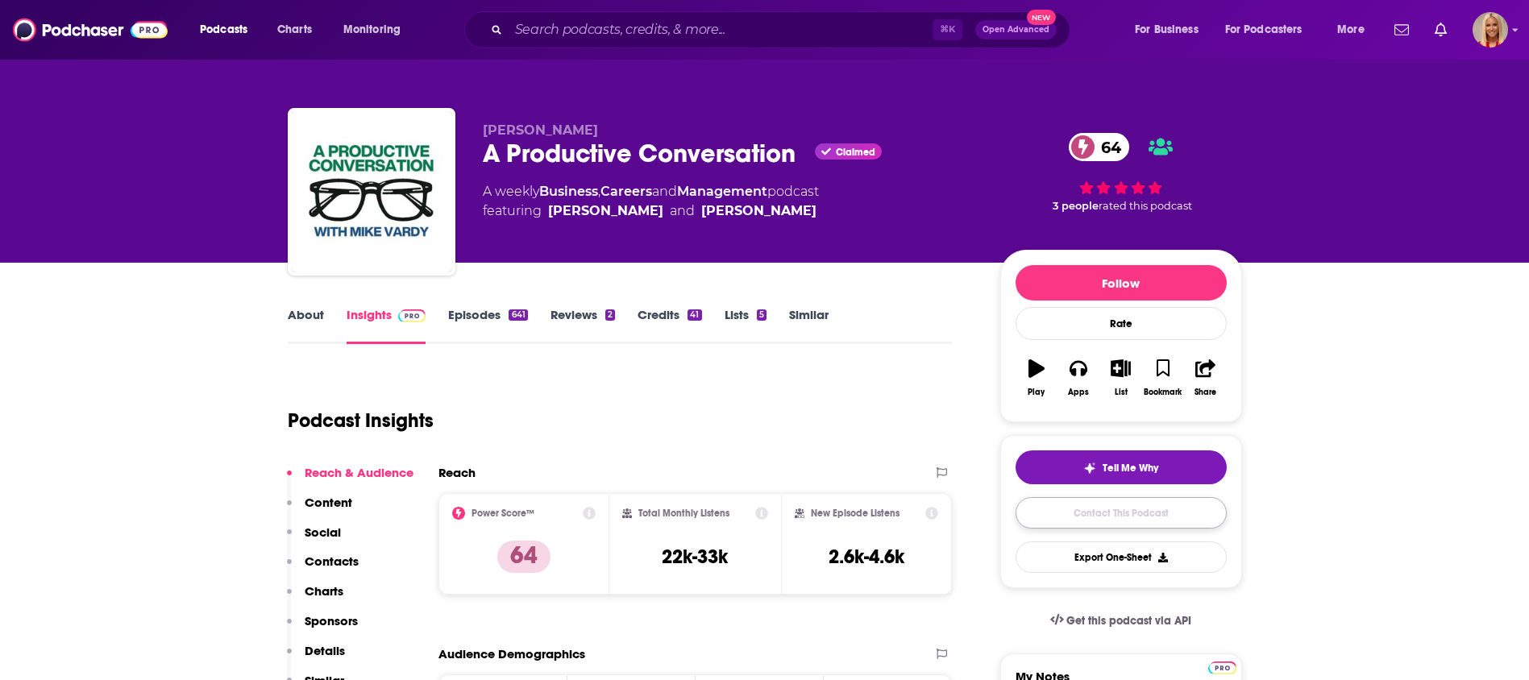
click at [1080, 509] on link "Contact This Podcast" at bounding box center [1121, 512] width 211 height 31
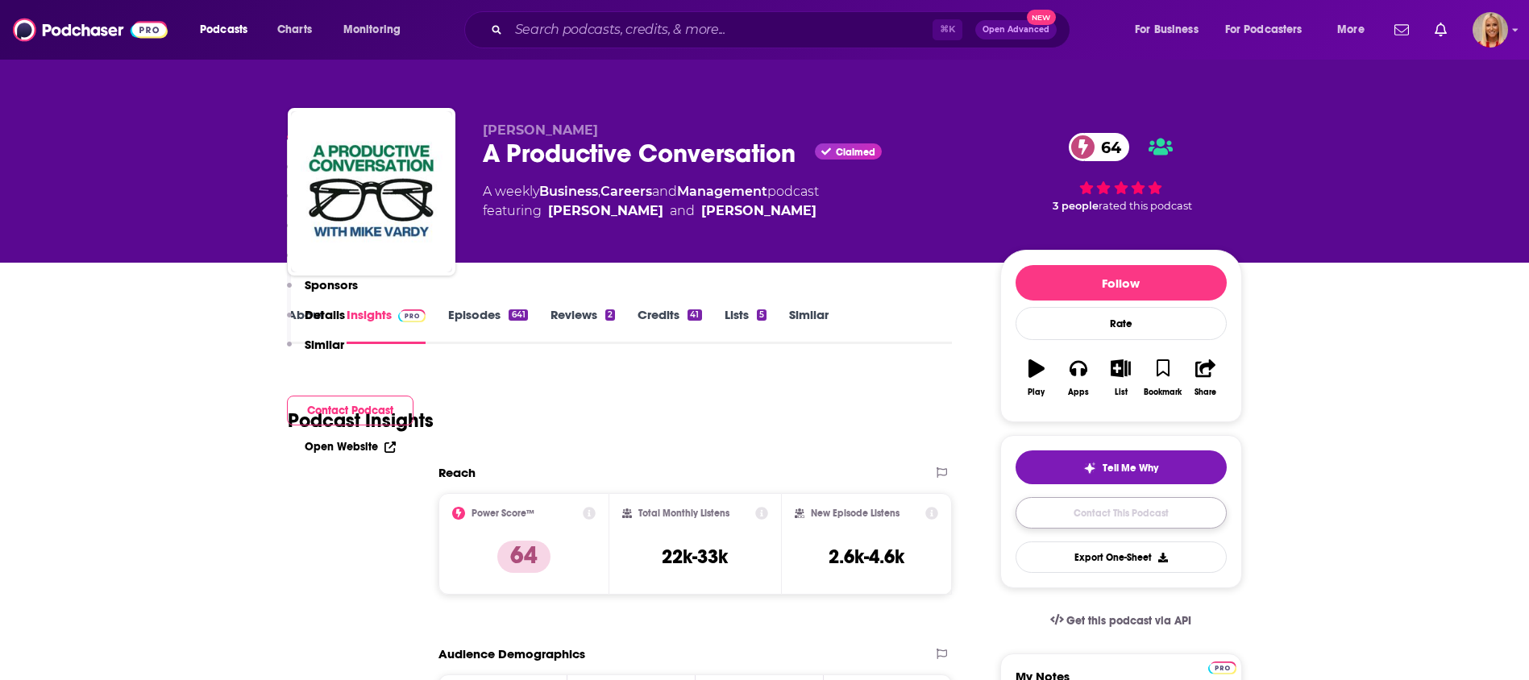
scroll to position [1660, 0]
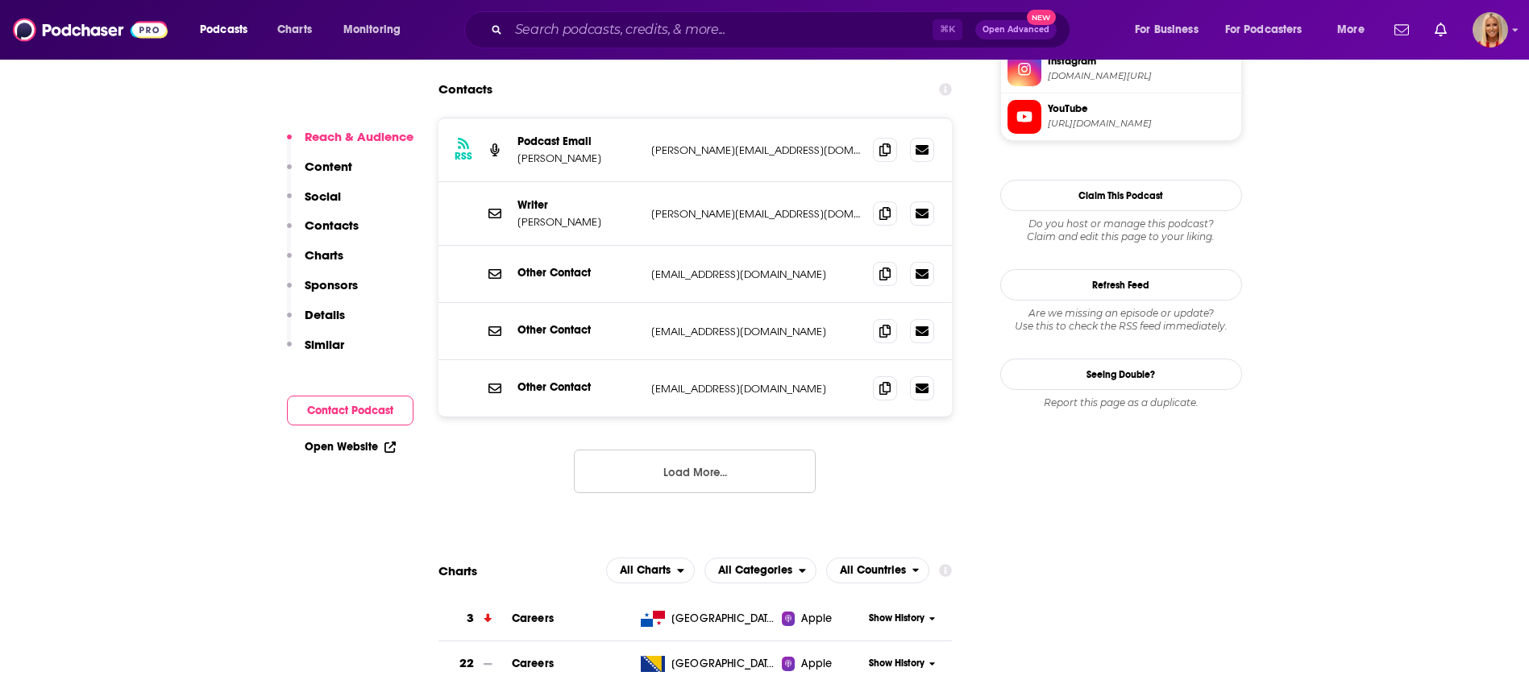
click at [325, 220] on p "Contacts" at bounding box center [332, 225] width 54 height 15
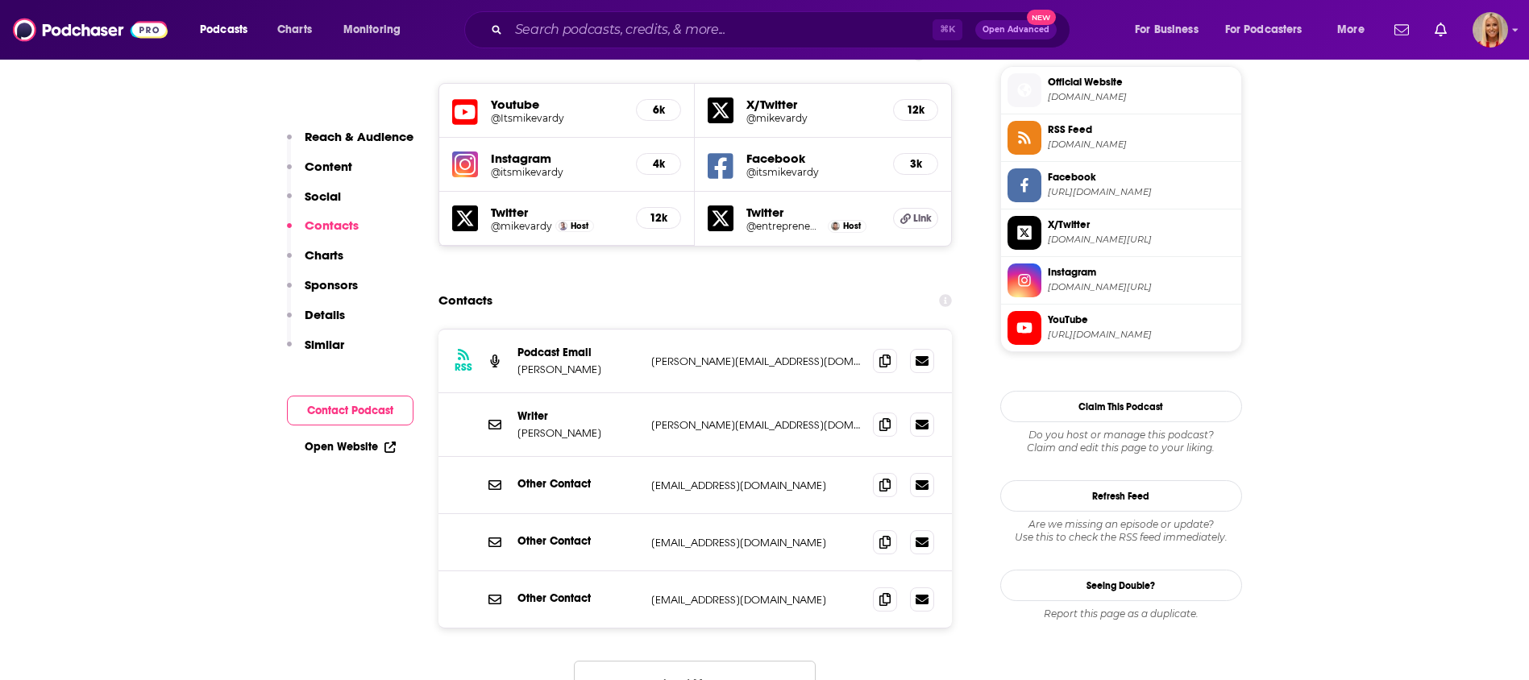
scroll to position [1436, 0]
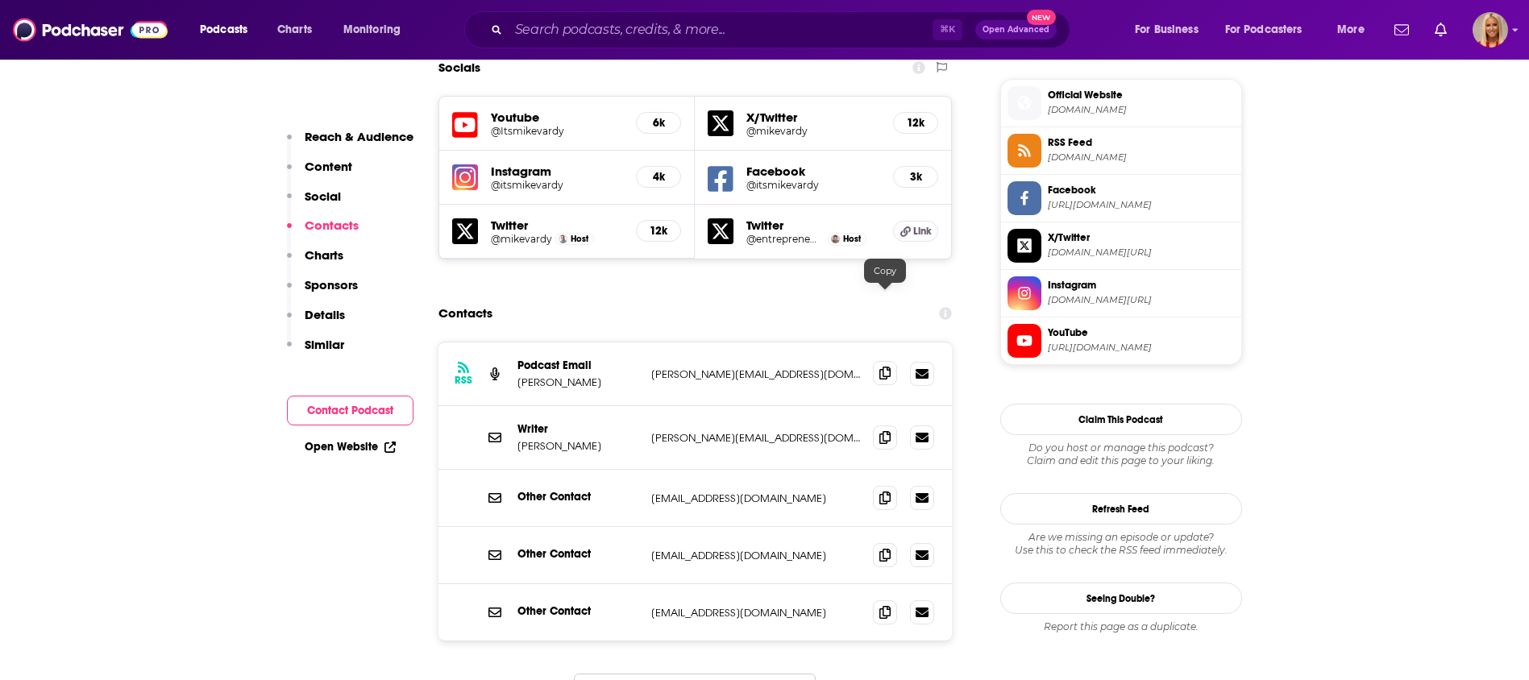
click at [881, 367] on icon at bounding box center [884, 373] width 11 height 13
click at [885, 430] on icon at bounding box center [884, 436] width 11 height 13
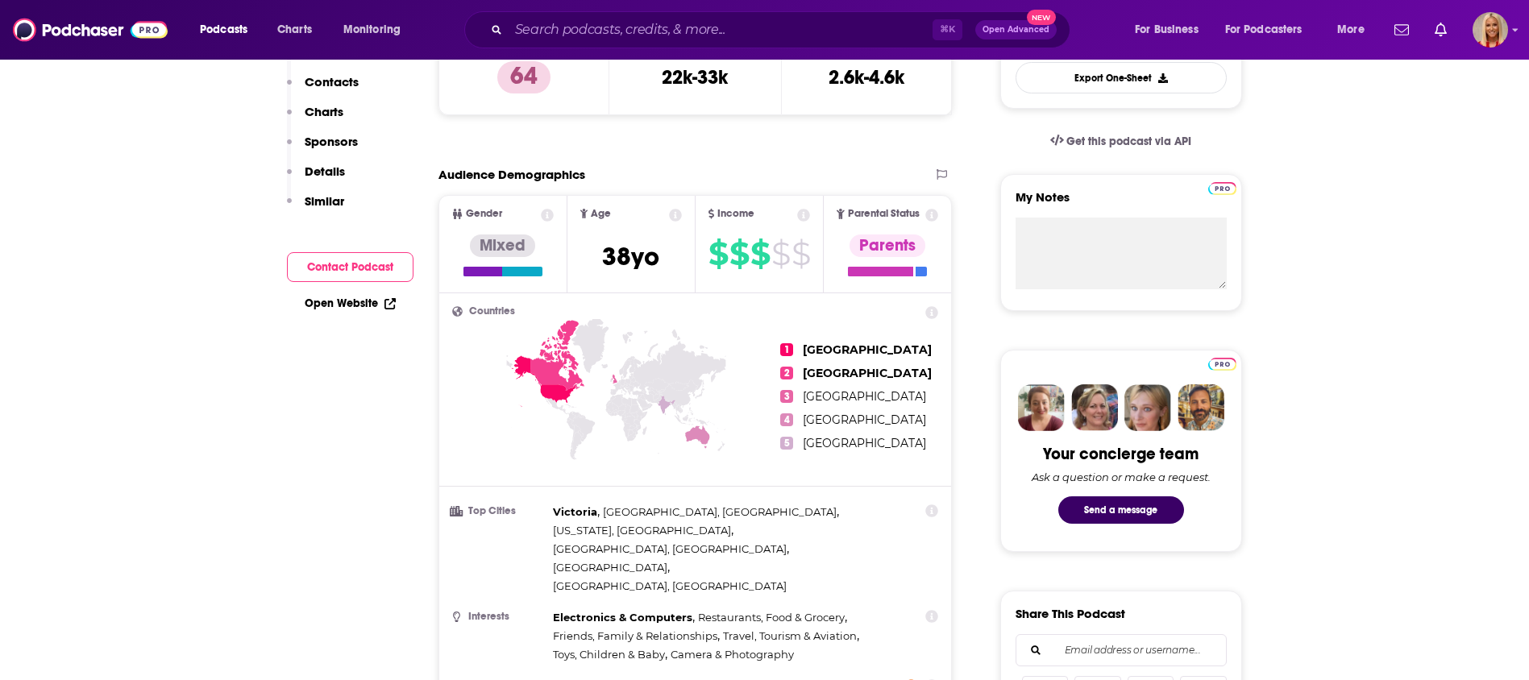
scroll to position [0, 0]
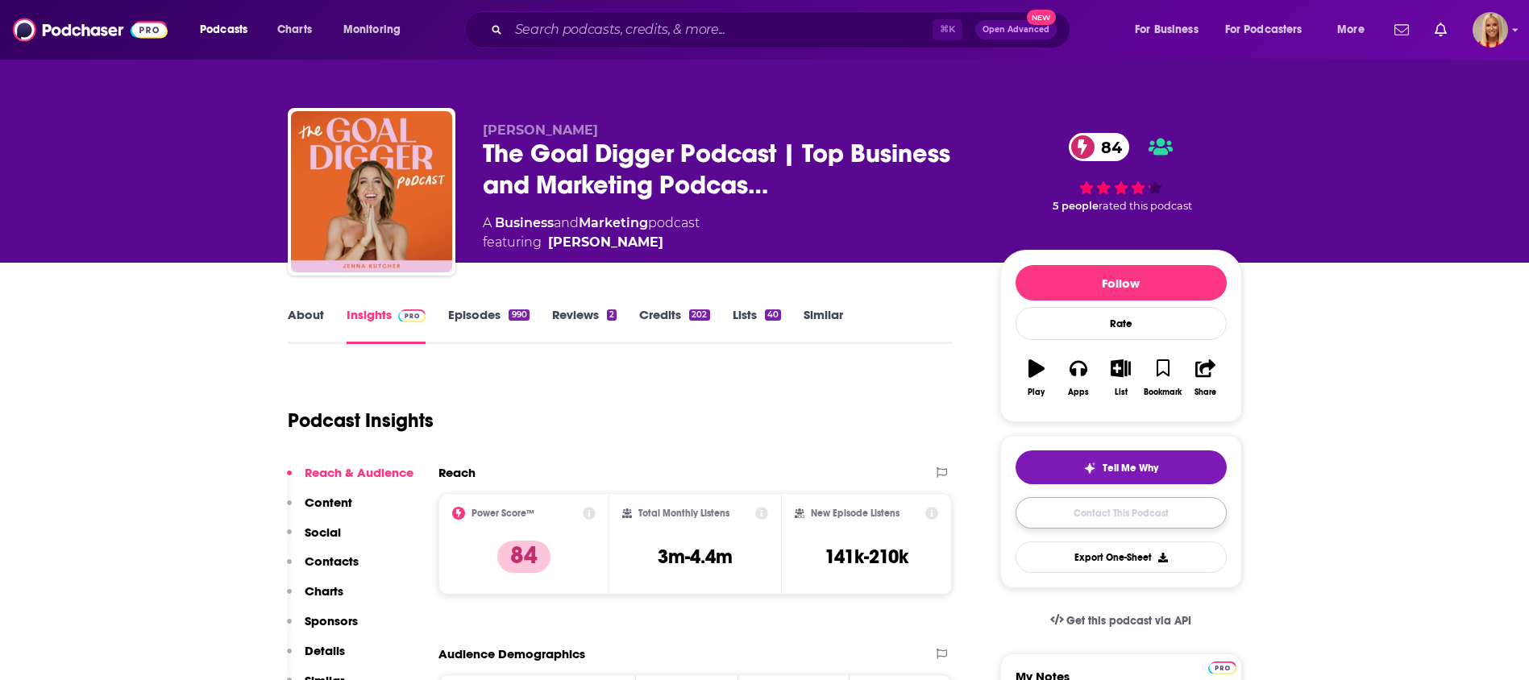
click at [1142, 515] on link "Contact This Podcast" at bounding box center [1121, 512] width 211 height 31
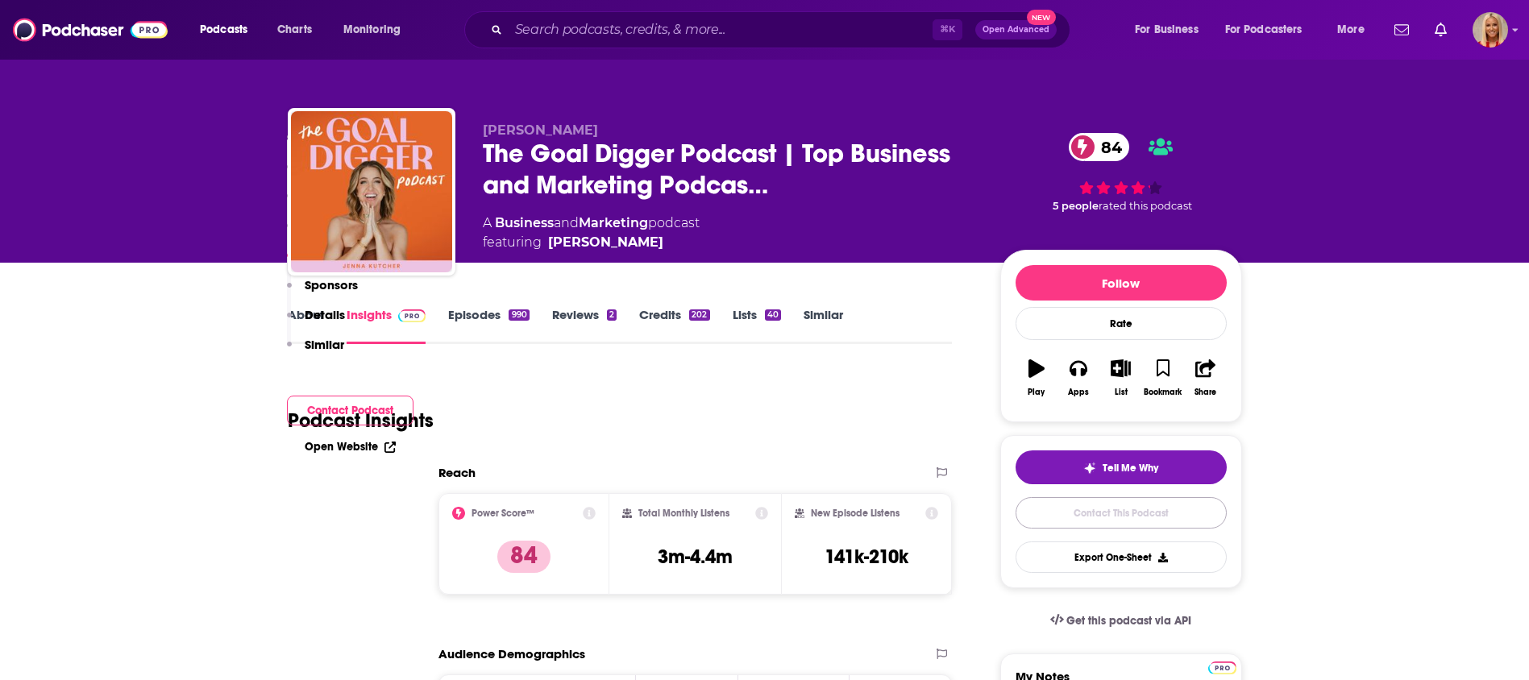
scroll to position [1622, 0]
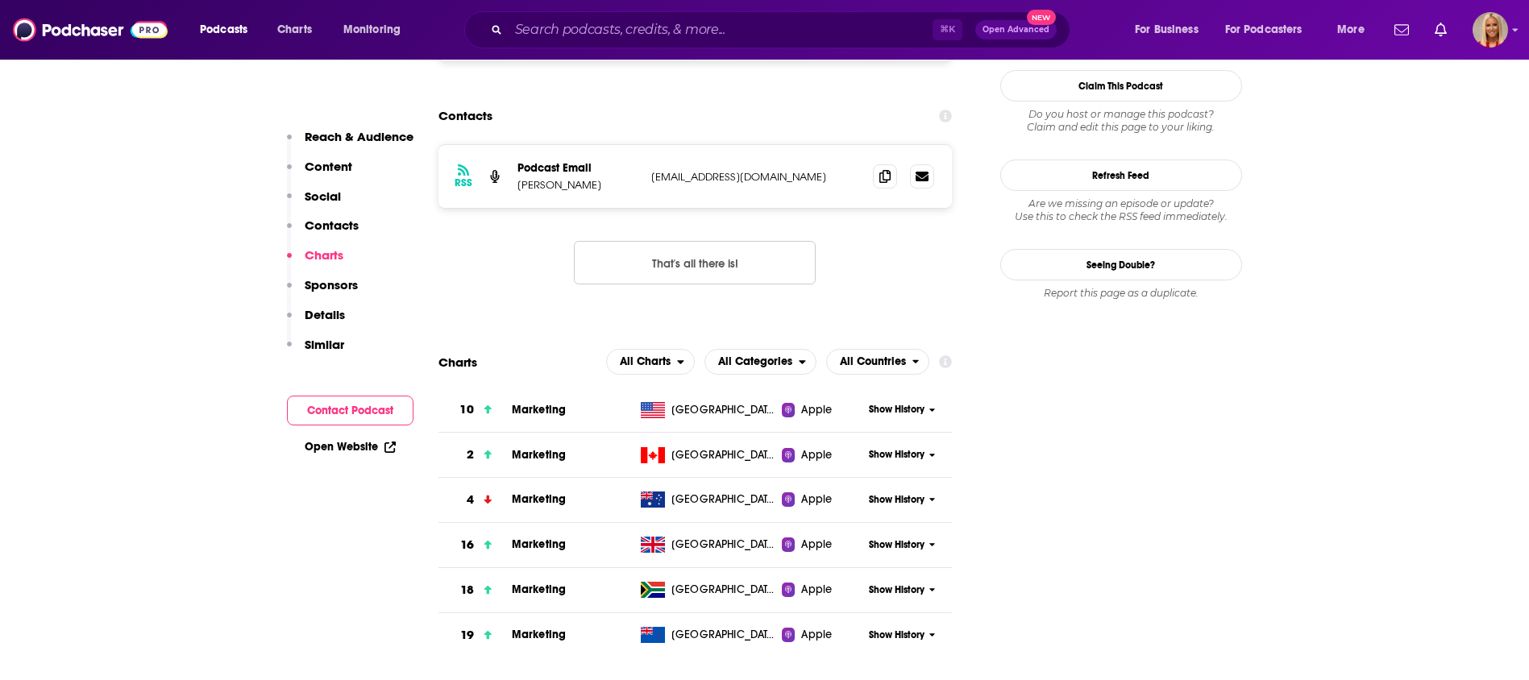
click at [342, 228] on p "Contacts" at bounding box center [332, 225] width 54 height 15
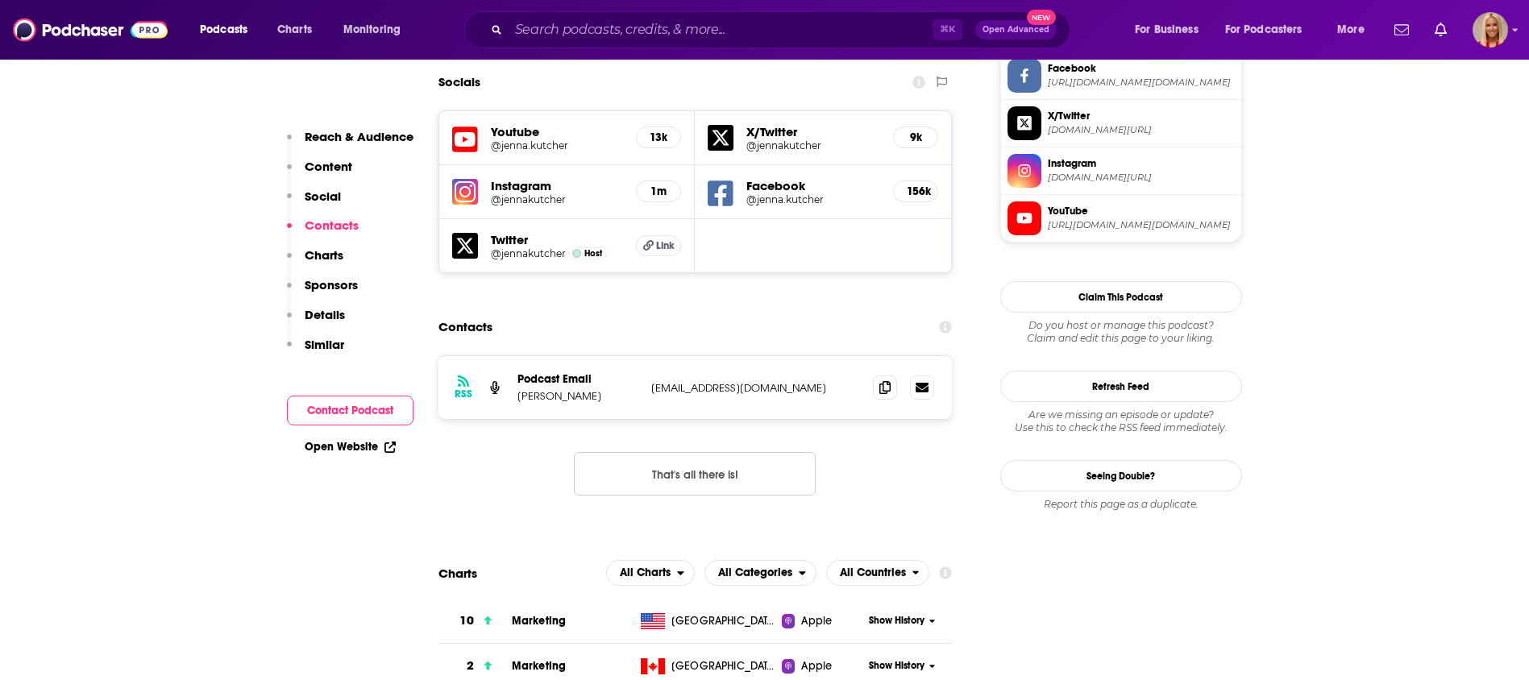
scroll to position [1398, 0]
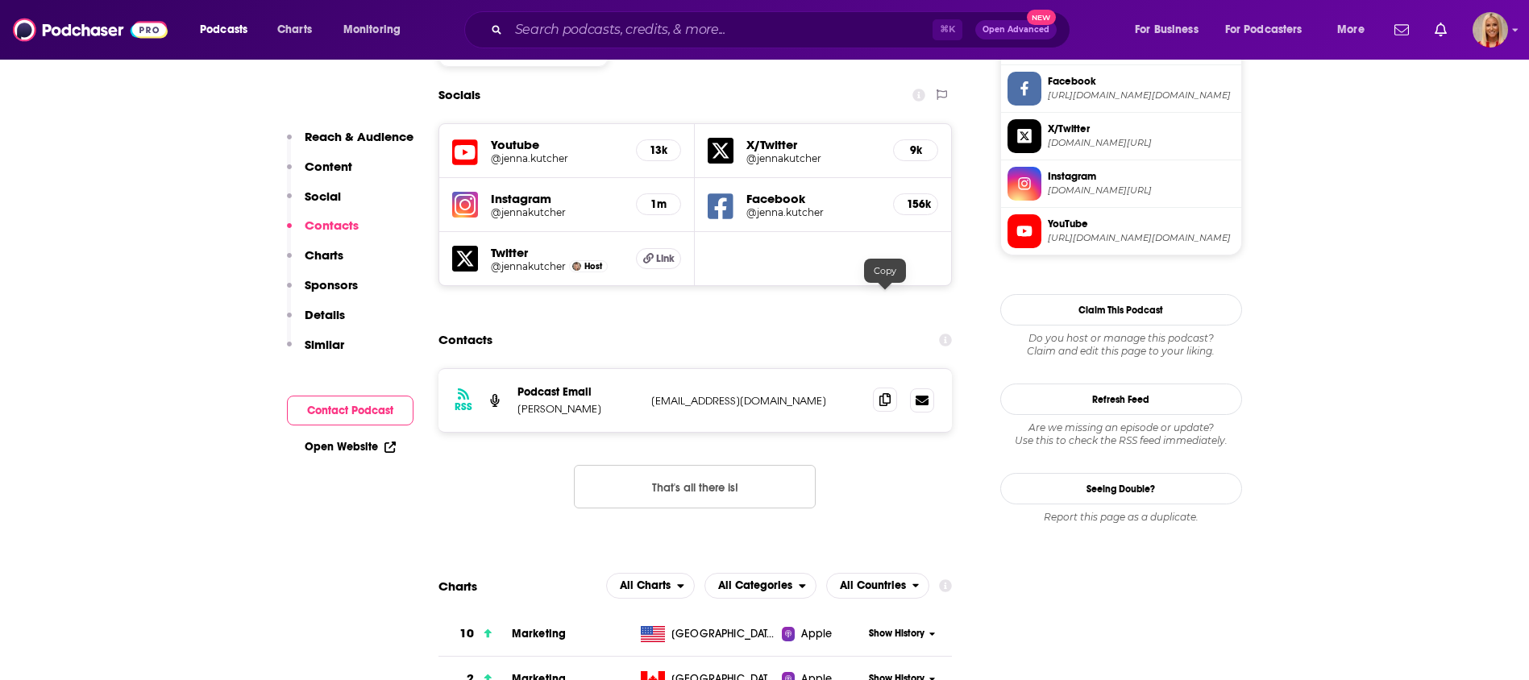
click at [884, 393] on icon at bounding box center [884, 399] width 11 height 13
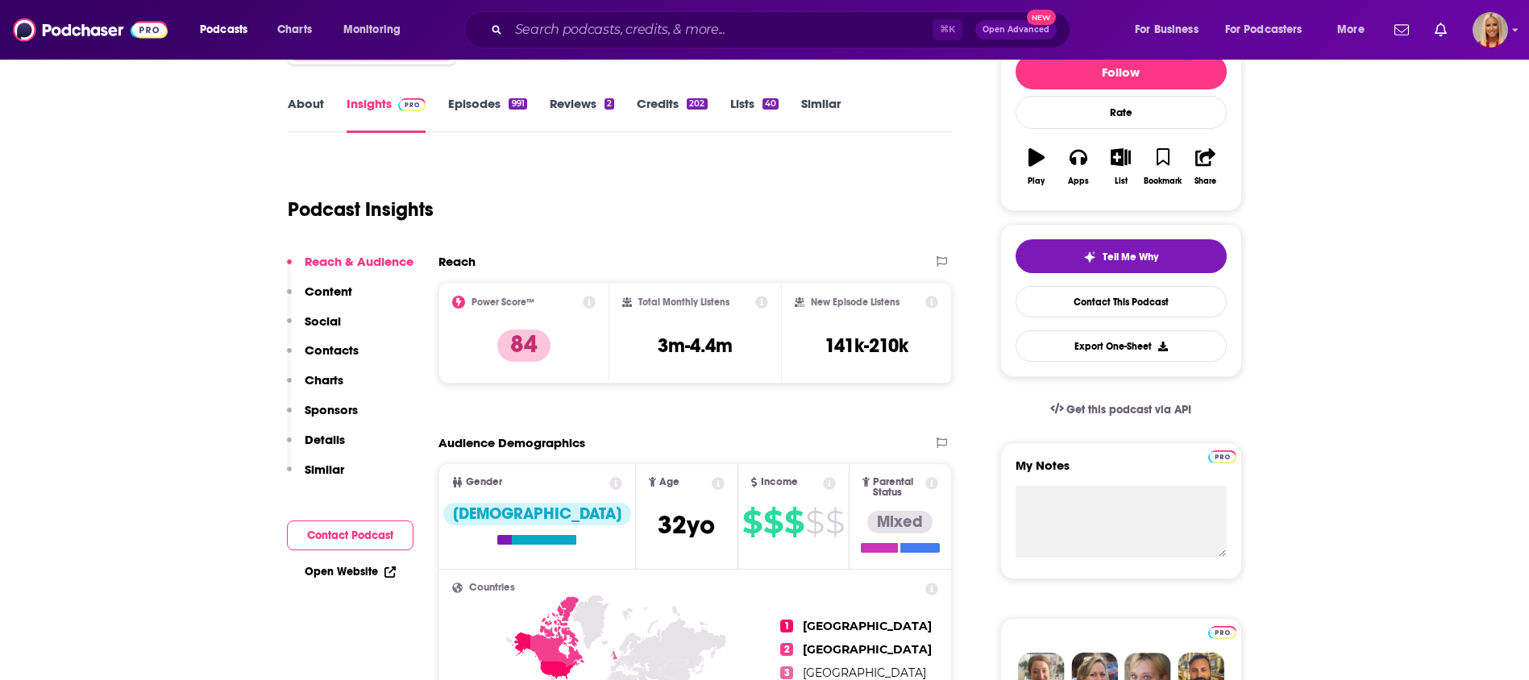
scroll to position [0, 0]
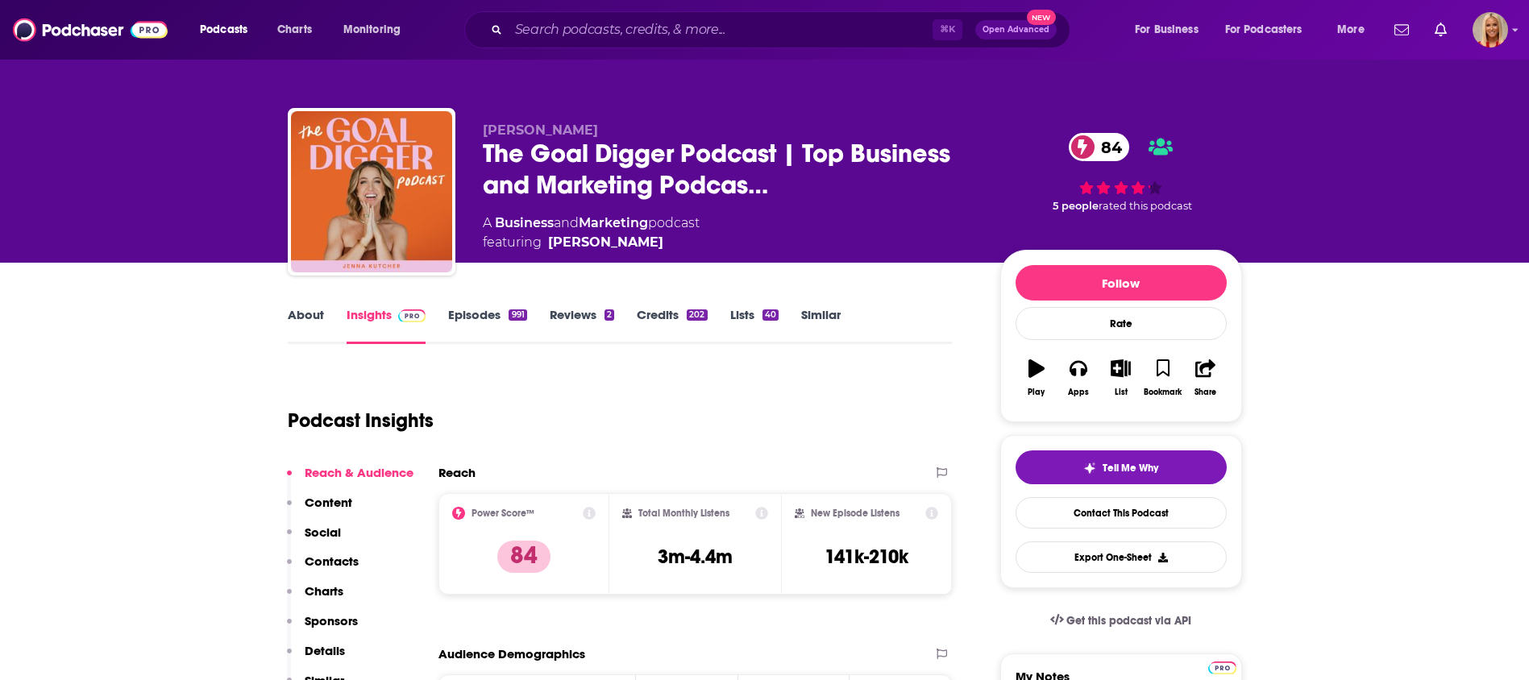
click at [305, 563] on p "Contacts" at bounding box center [332, 561] width 54 height 15
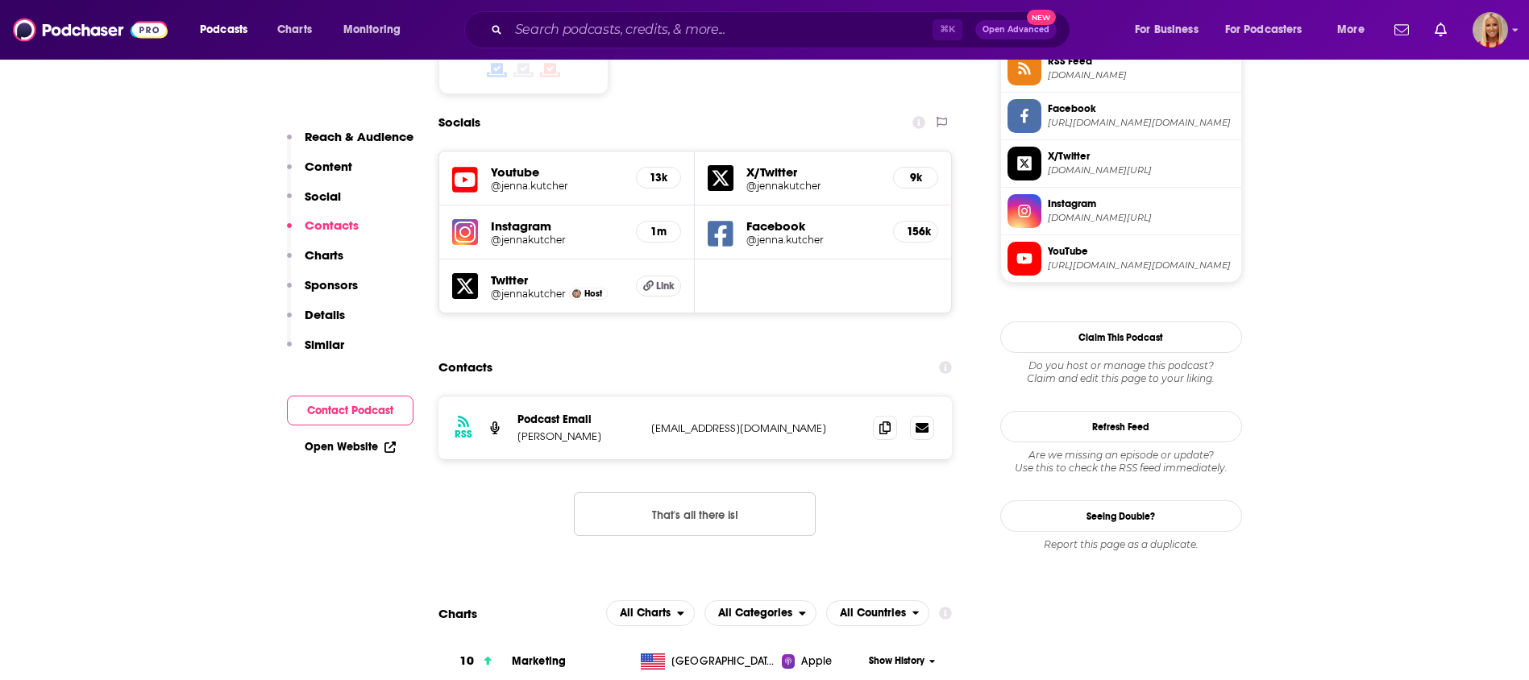
scroll to position [1398, 0]
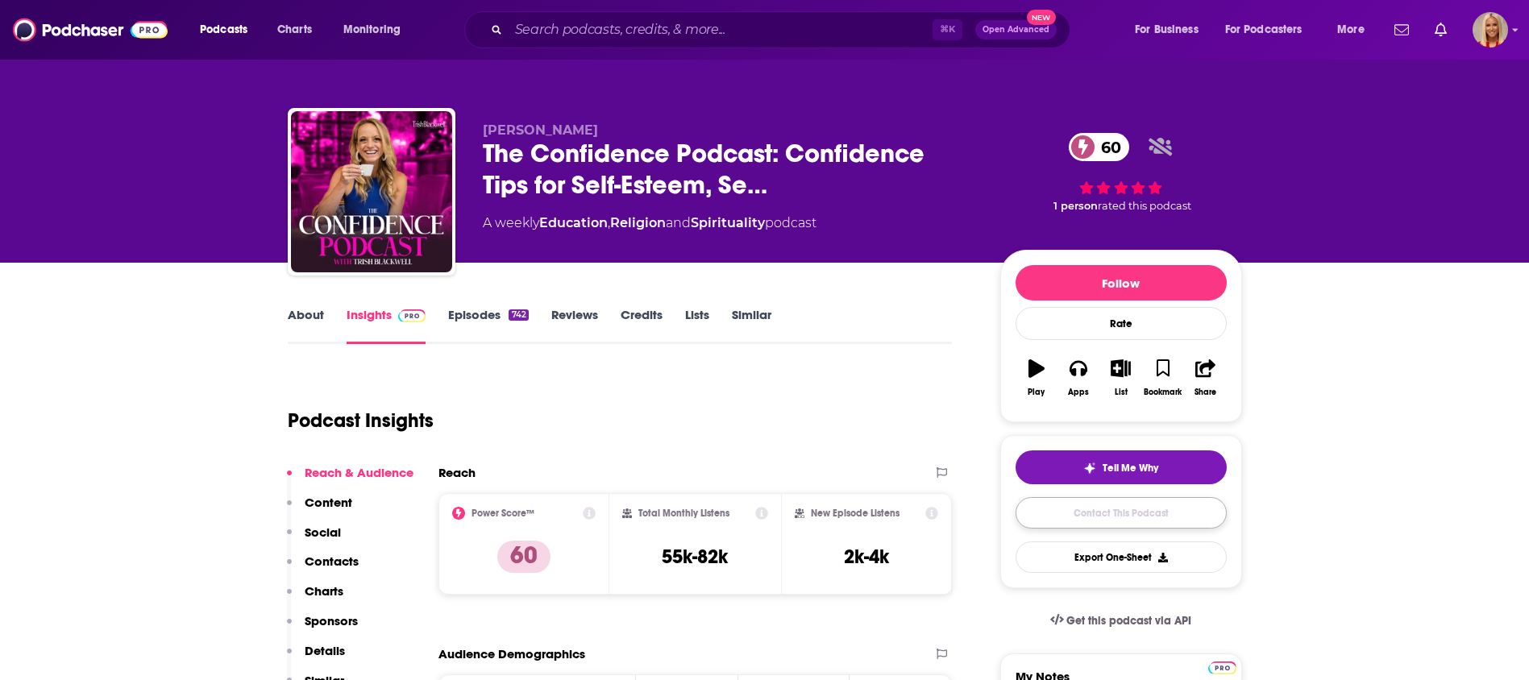
click at [1087, 510] on link "Contact This Podcast" at bounding box center [1121, 512] width 211 height 31
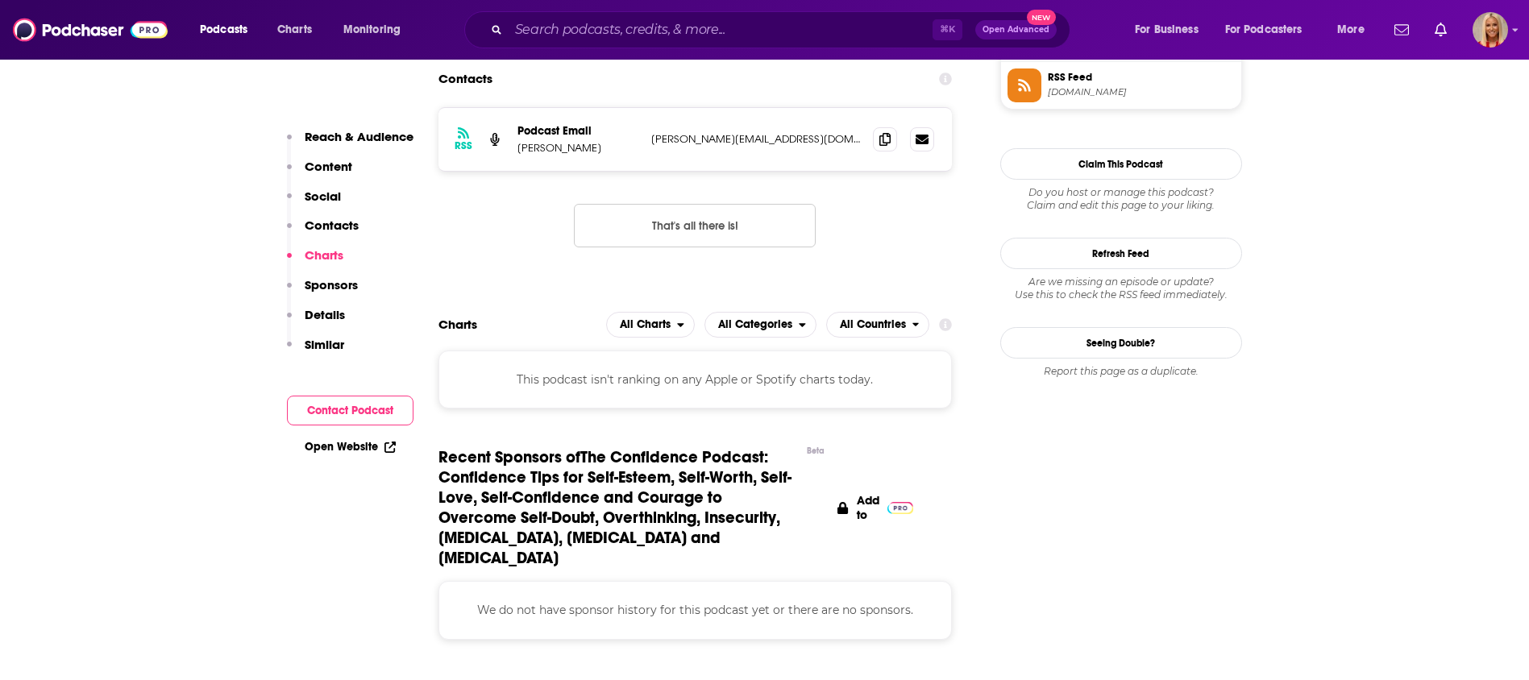
click at [349, 231] on p "Contacts" at bounding box center [332, 225] width 54 height 15
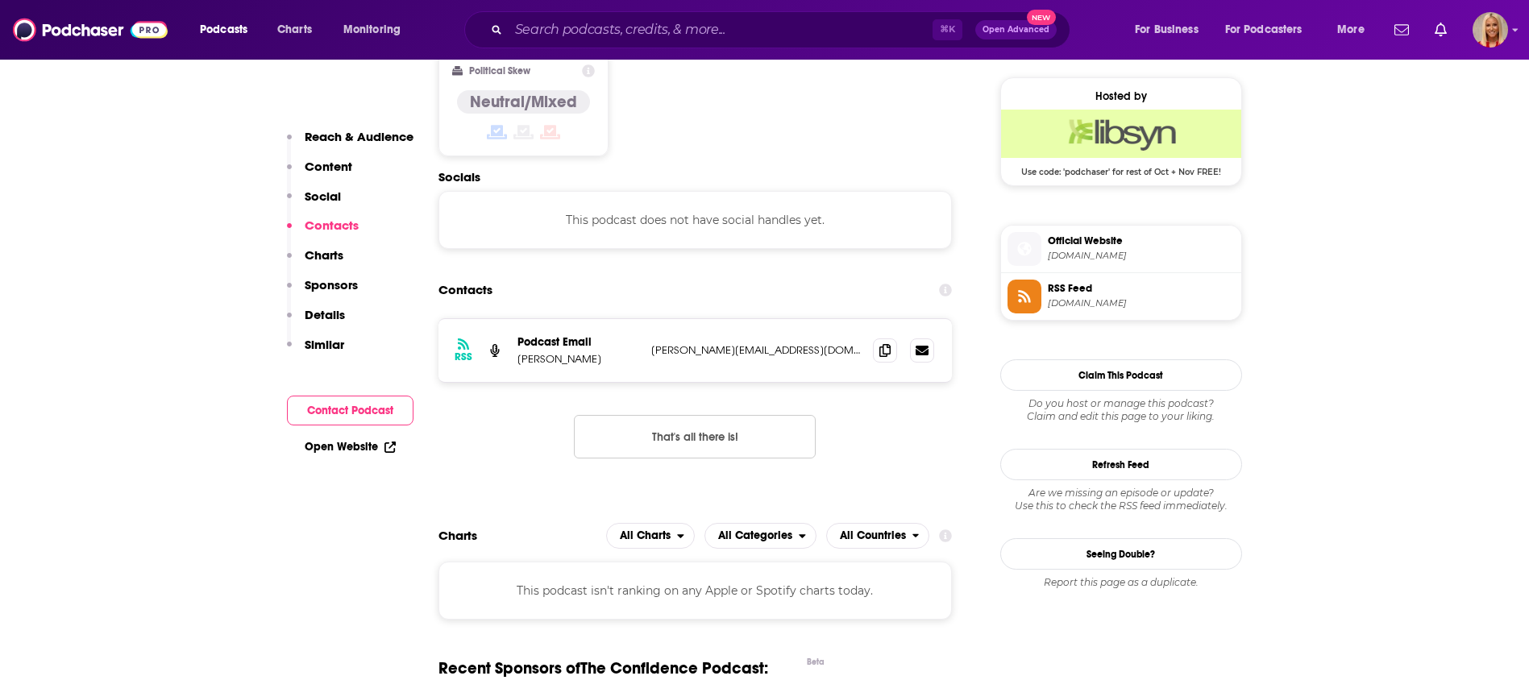
scroll to position [1277, 0]
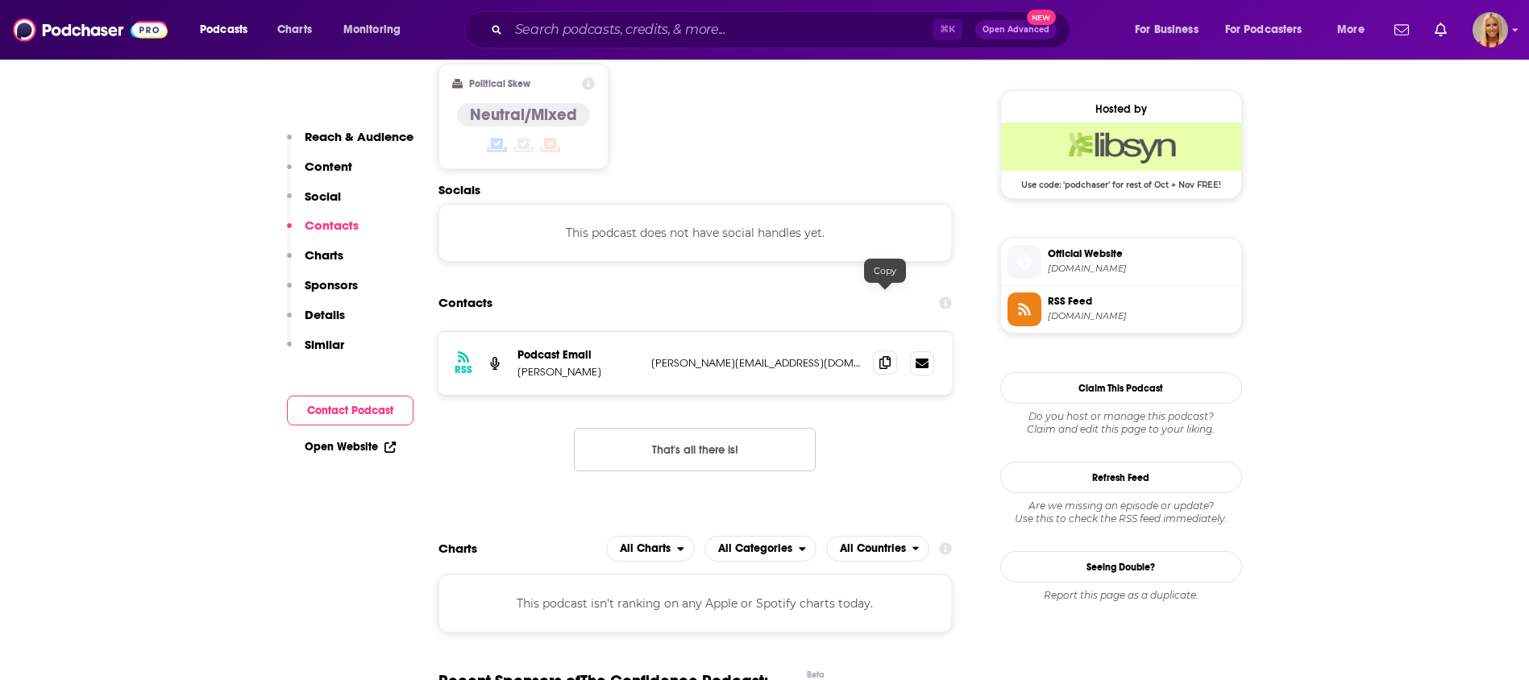
click at [884, 356] on icon at bounding box center [884, 362] width 11 height 13
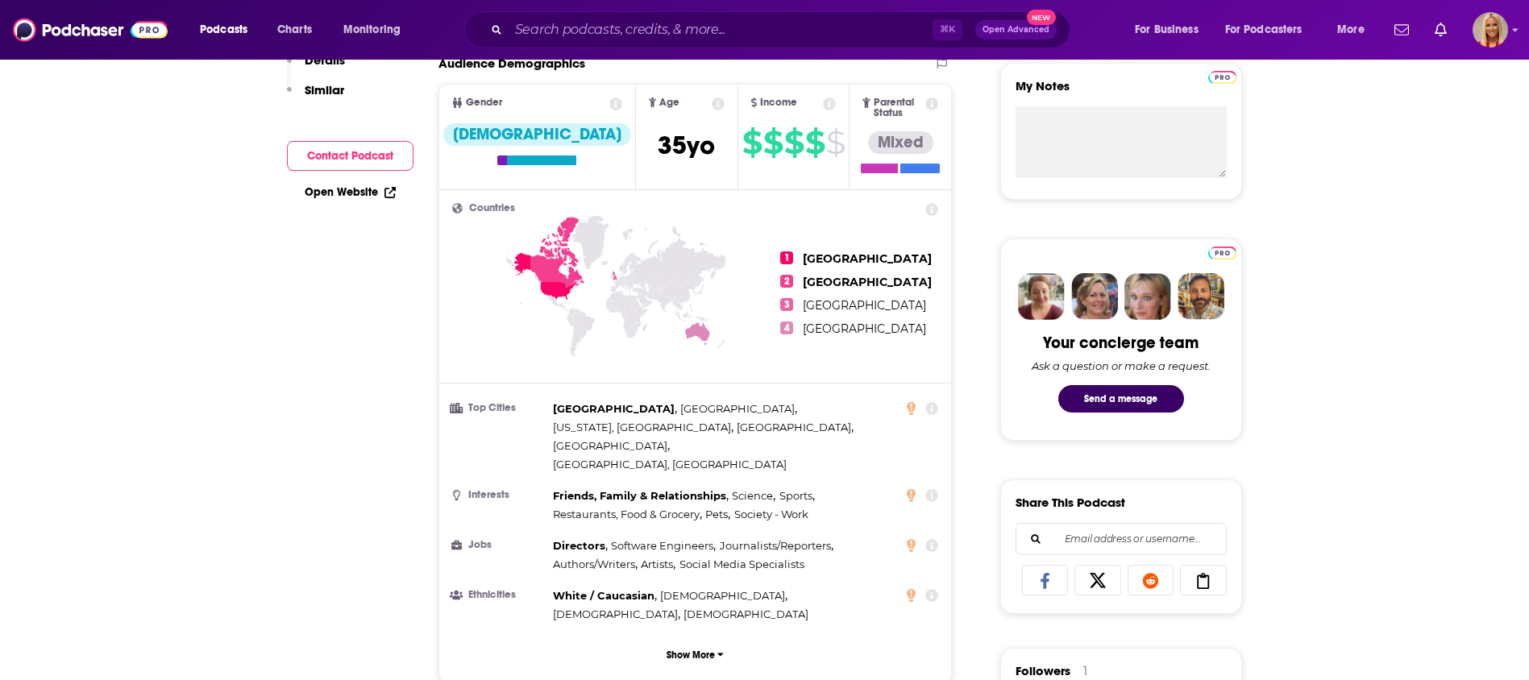
scroll to position [11, 0]
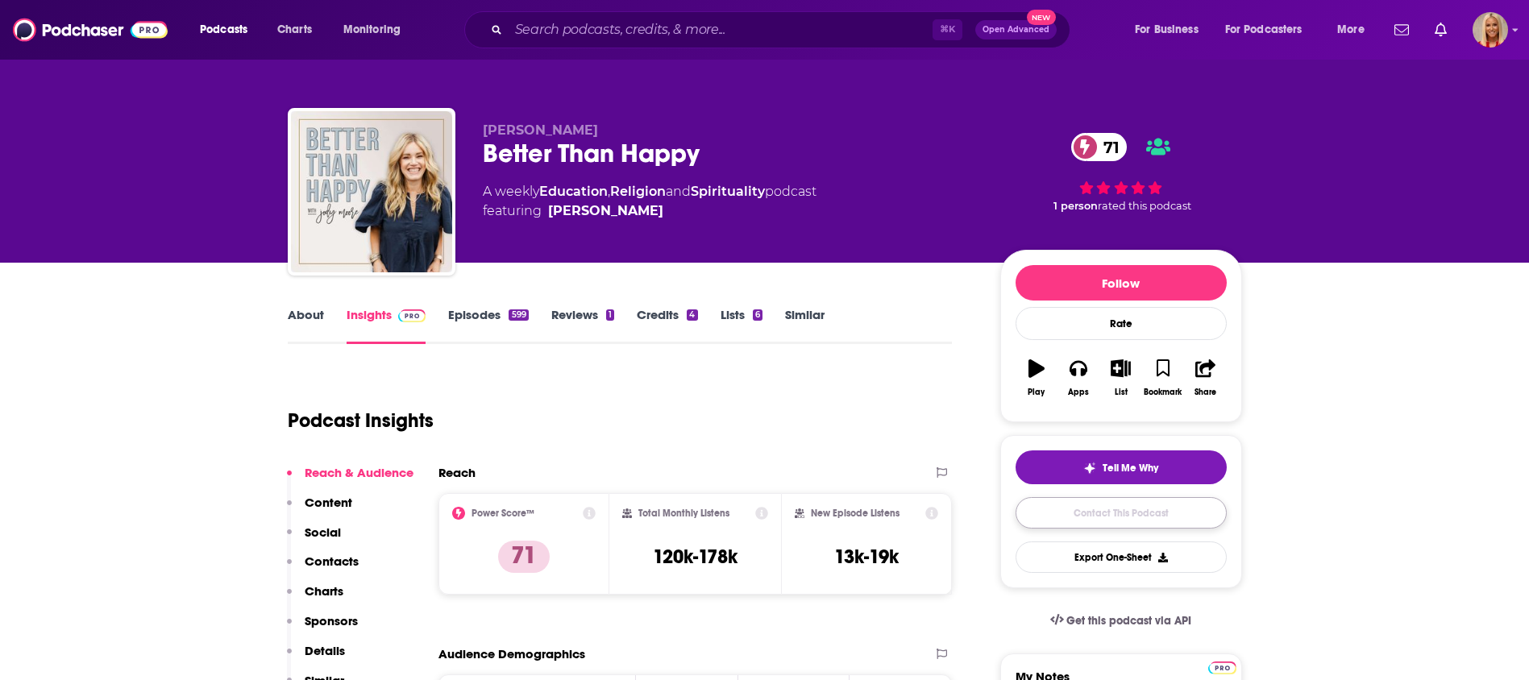
click at [1107, 513] on link "Contact This Podcast" at bounding box center [1121, 512] width 211 height 31
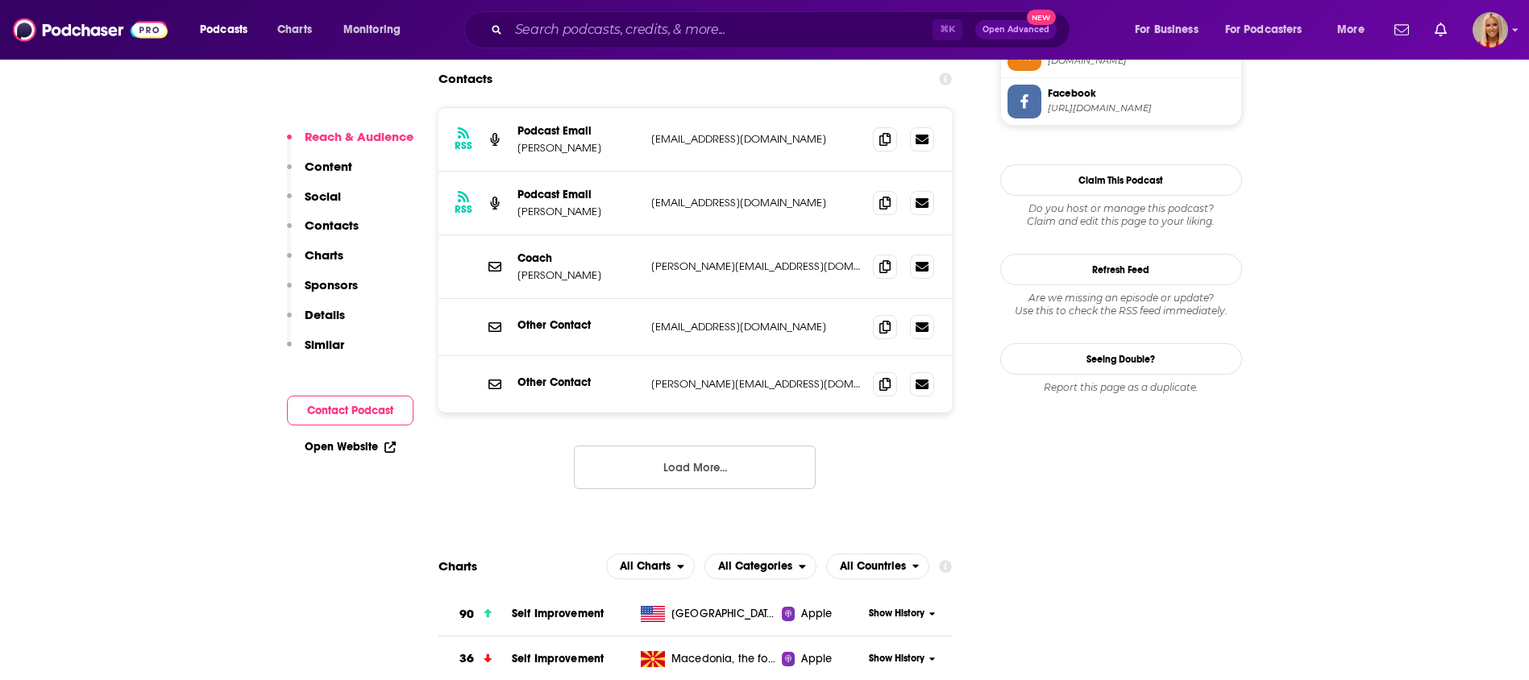
click at [351, 226] on p "Contacts" at bounding box center [332, 225] width 54 height 15
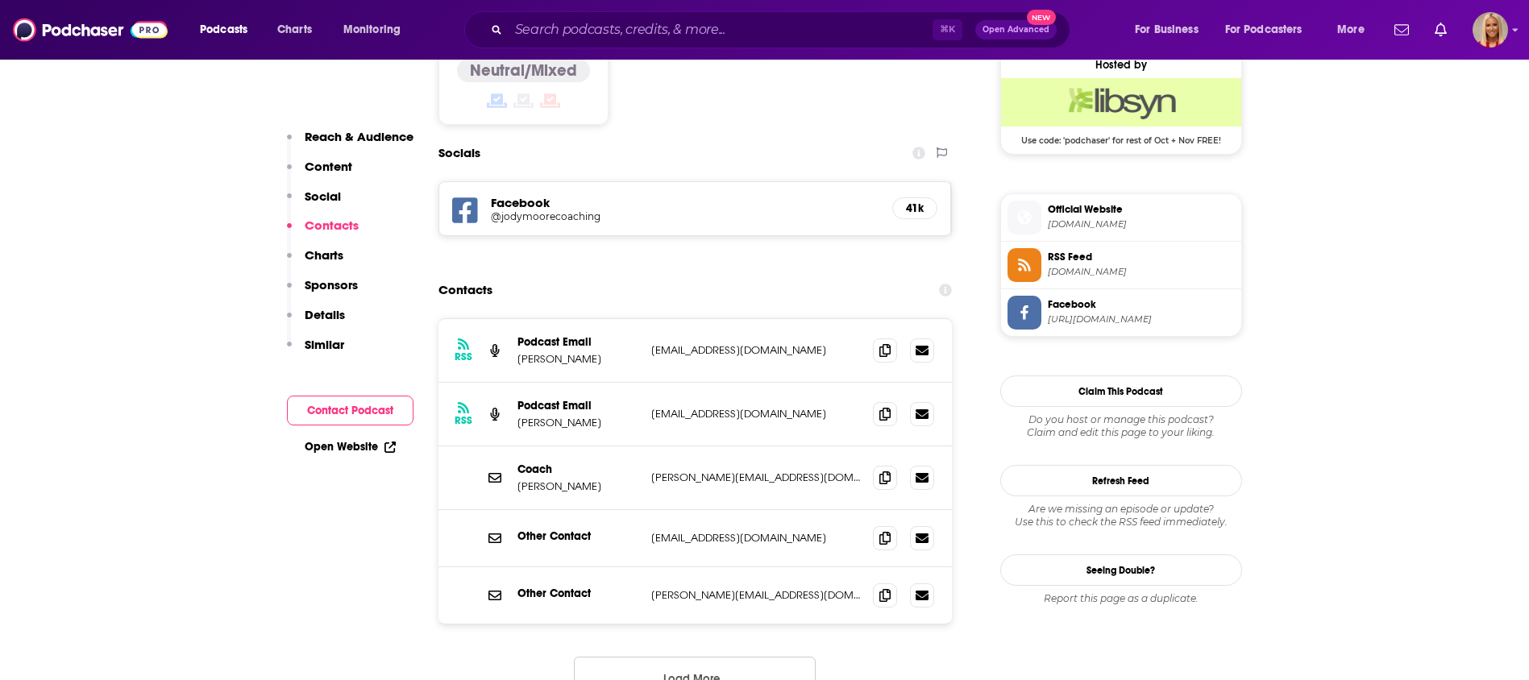
scroll to position [1309, 0]
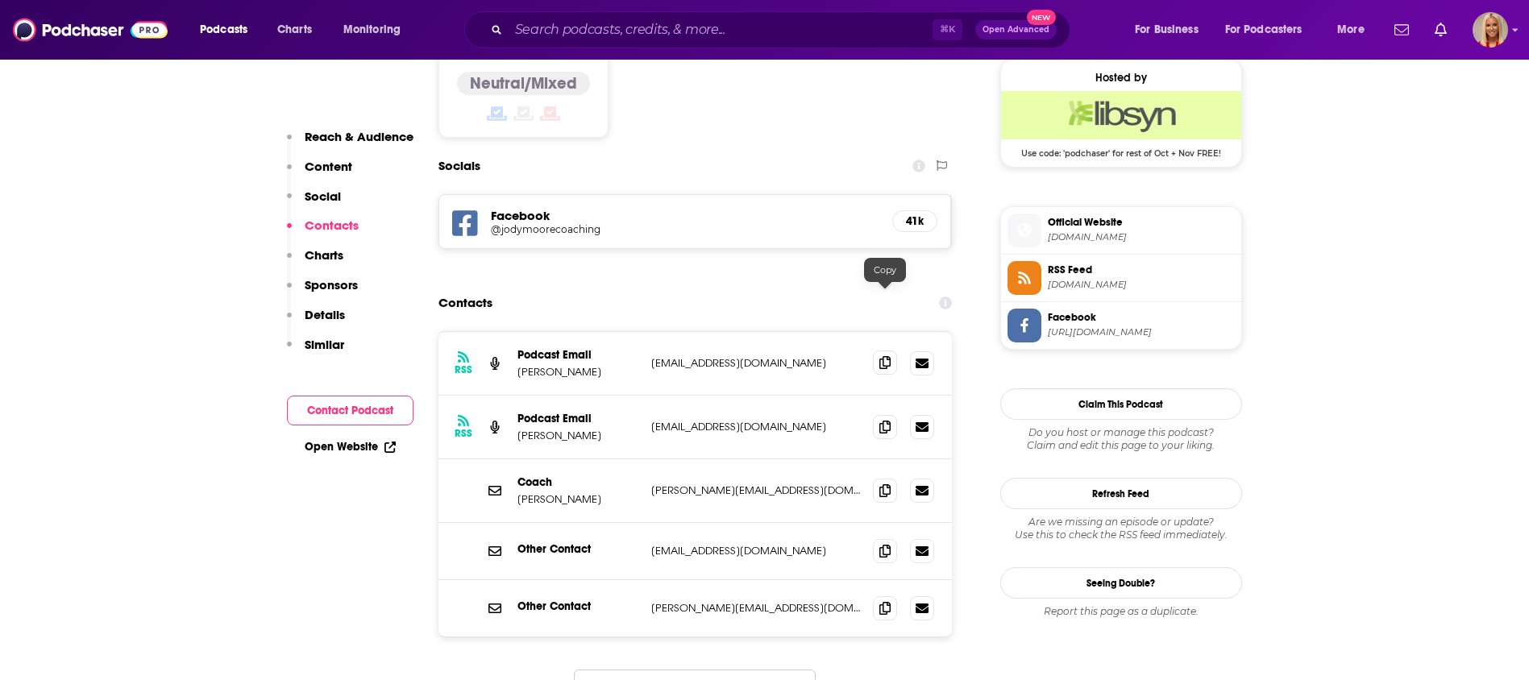
click at [881, 356] on icon at bounding box center [884, 362] width 11 height 13
click at [889, 356] on icon at bounding box center [884, 362] width 11 height 13
click at [883, 420] on icon at bounding box center [884, 426] width 11 height 13
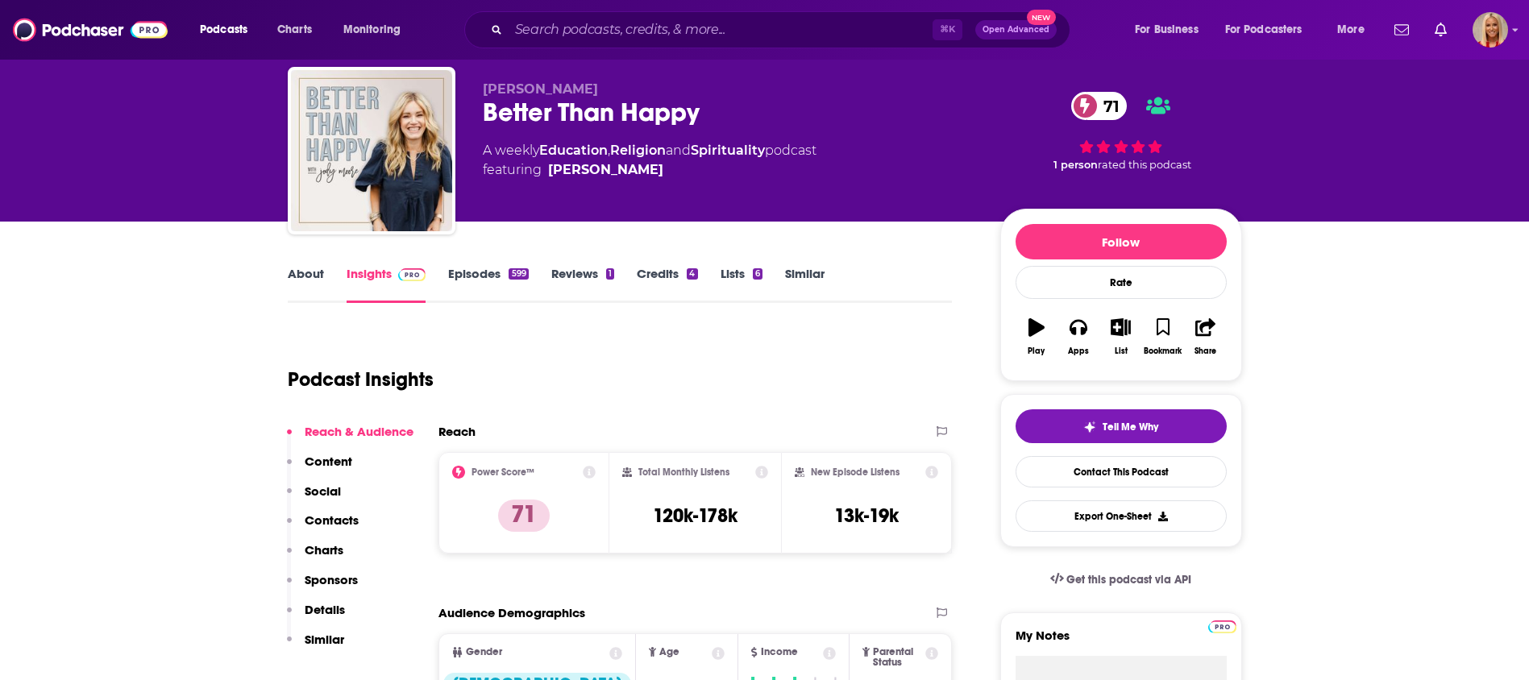
scroll to position [0, 0]
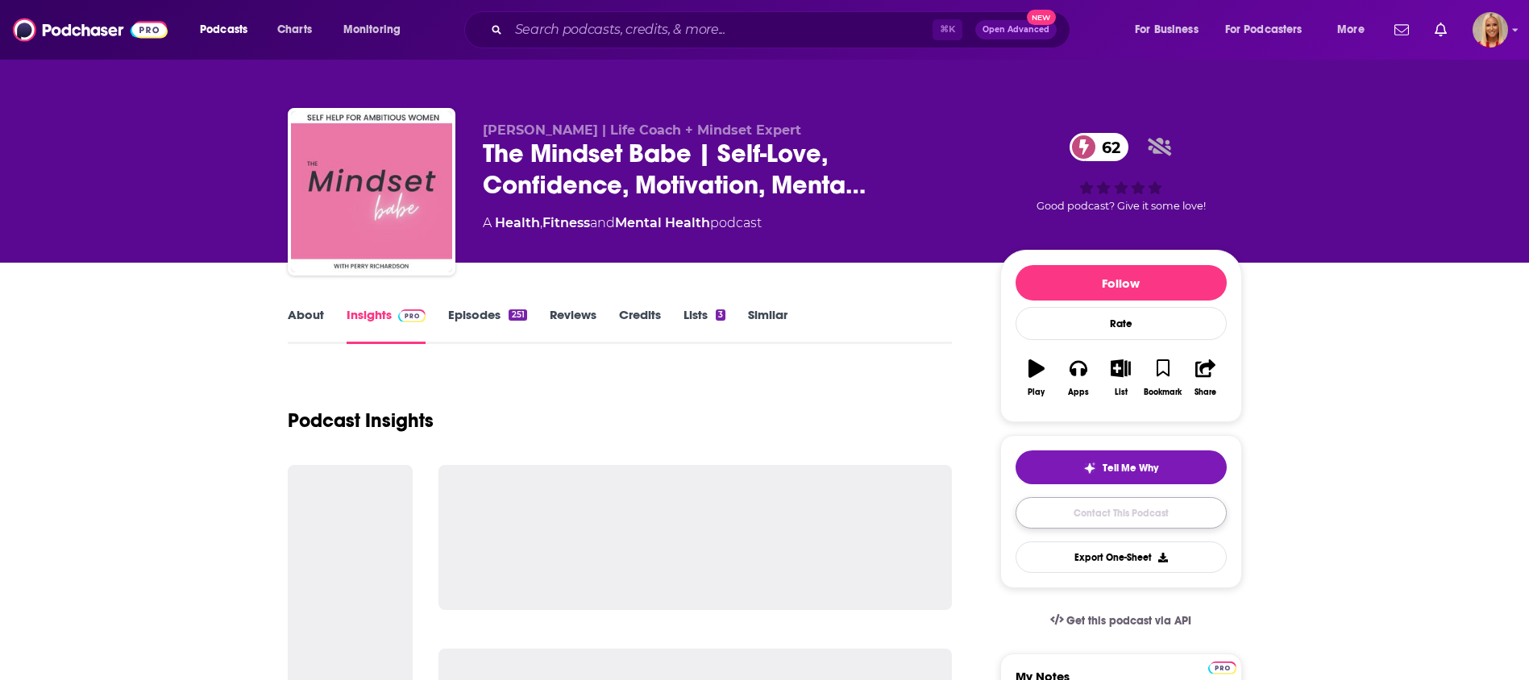
click at [1065, 507] on link "Contact This Podcast" at bounding box center [1121, 512] width 211 height 31
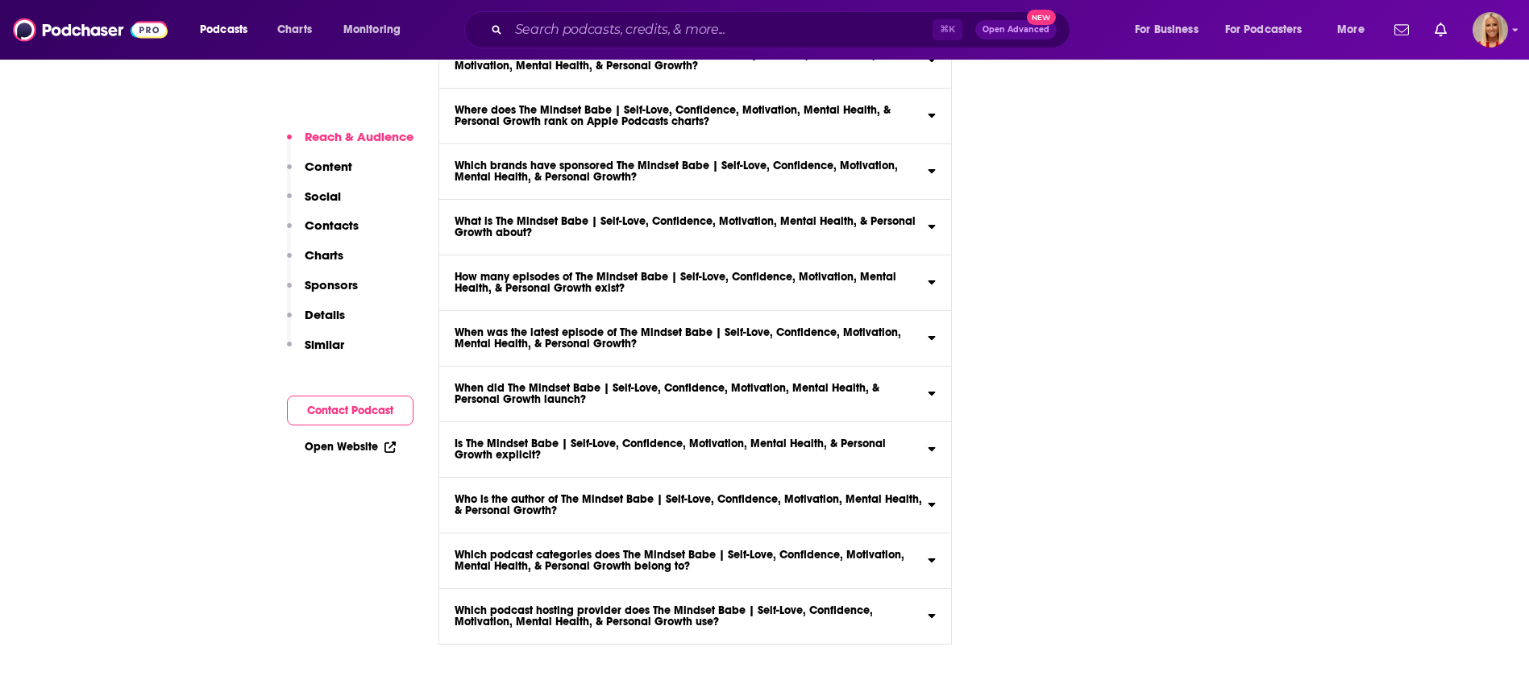
click at [333, 235] on button "Contacts" at bounding box center [323, 233] width 72 height 30
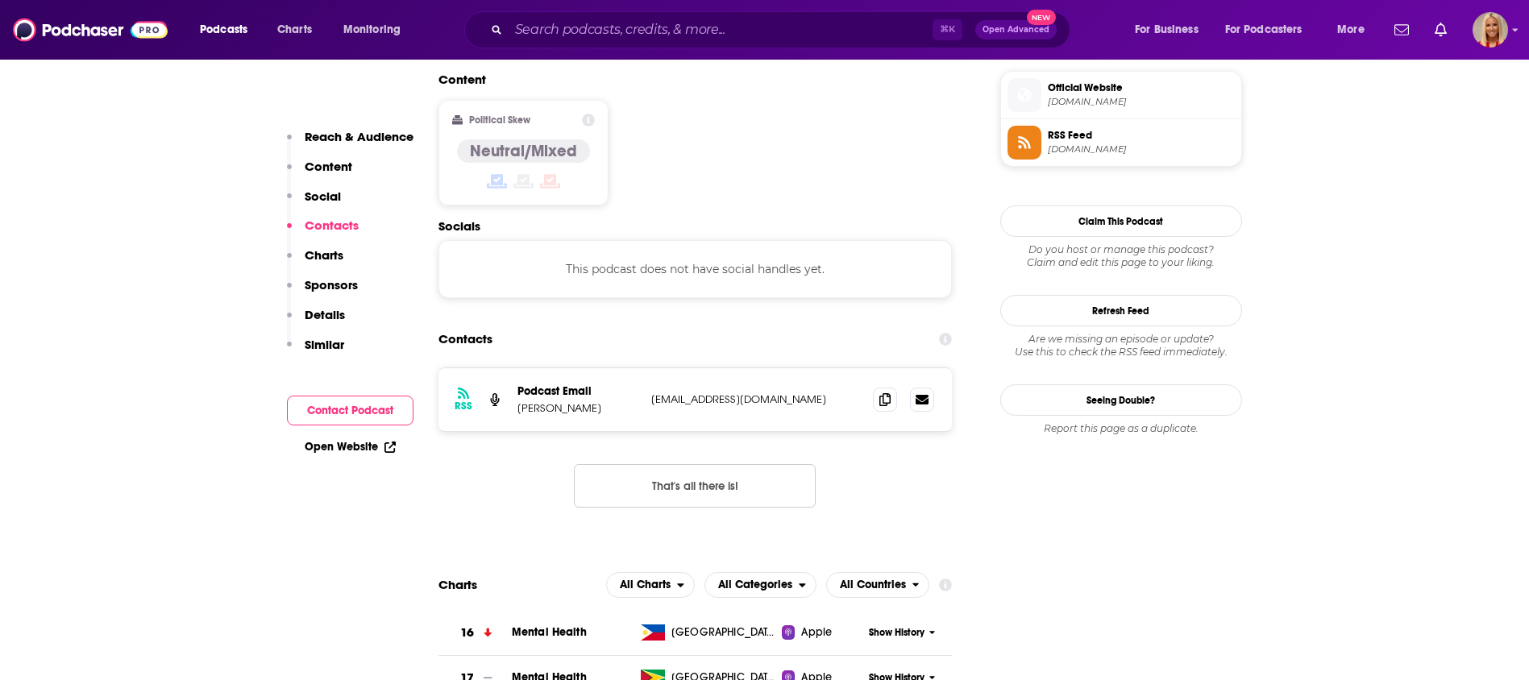
scroll to position [1296, 0]
click at [885, 393] on icon at bounding box center [884, 399] width 11 height 13
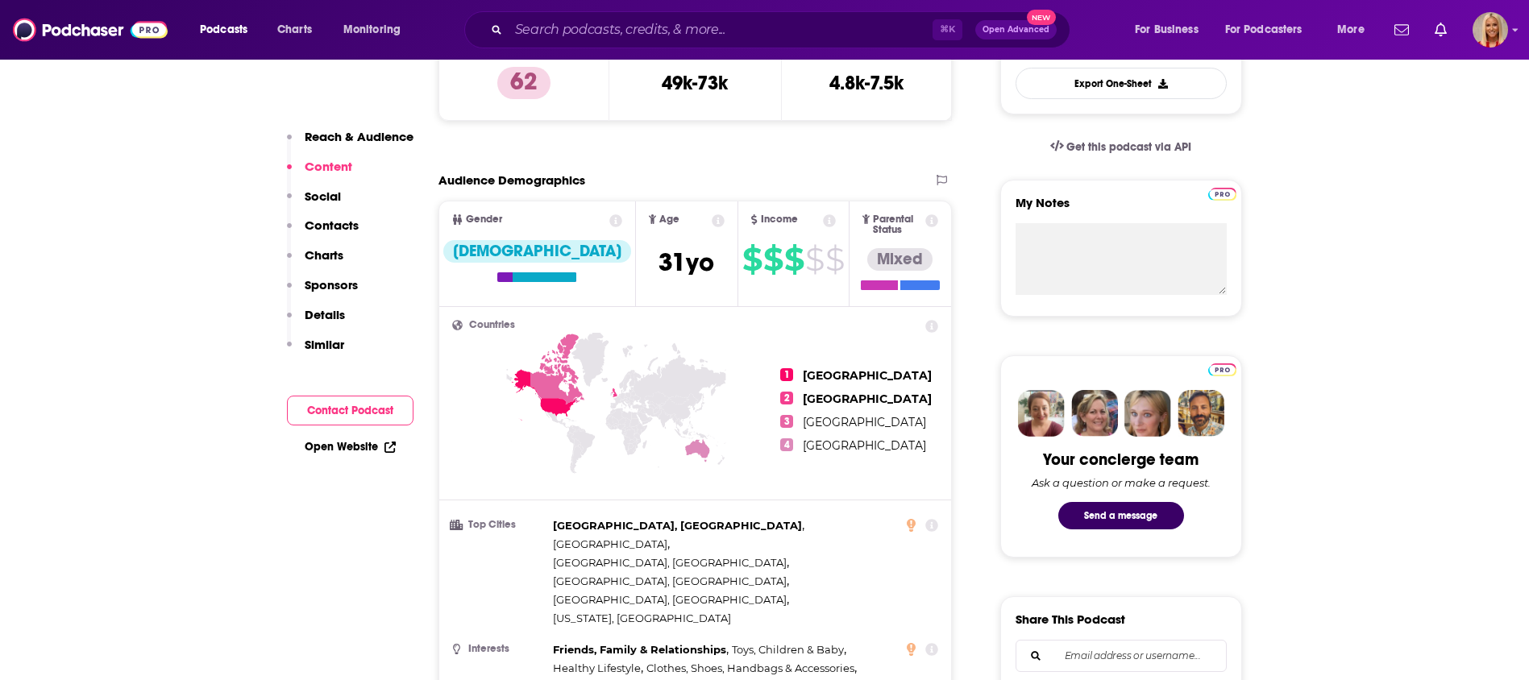
scroll to position [0, 0]
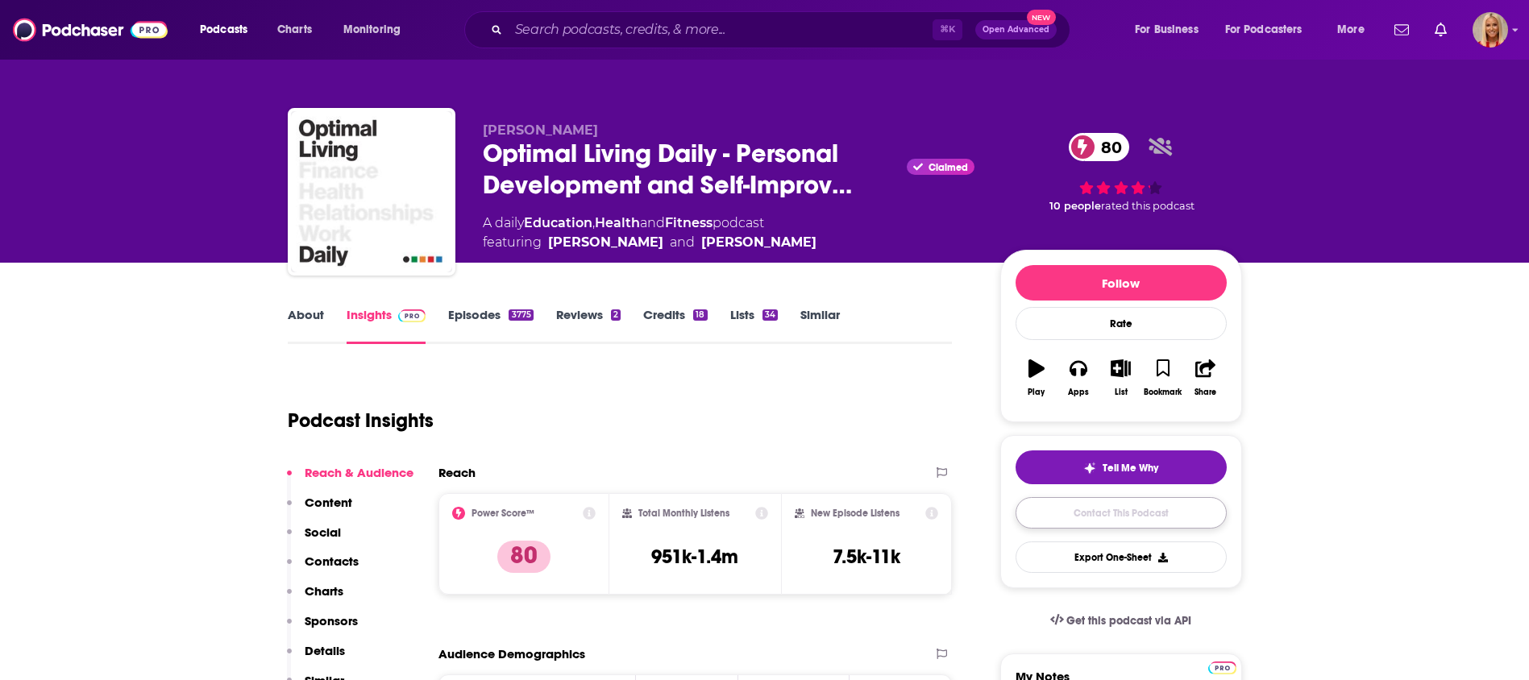
click at [1191, 507] on link "Contact This Podcast" at bounding box center [1121, 512] width 211 height 31
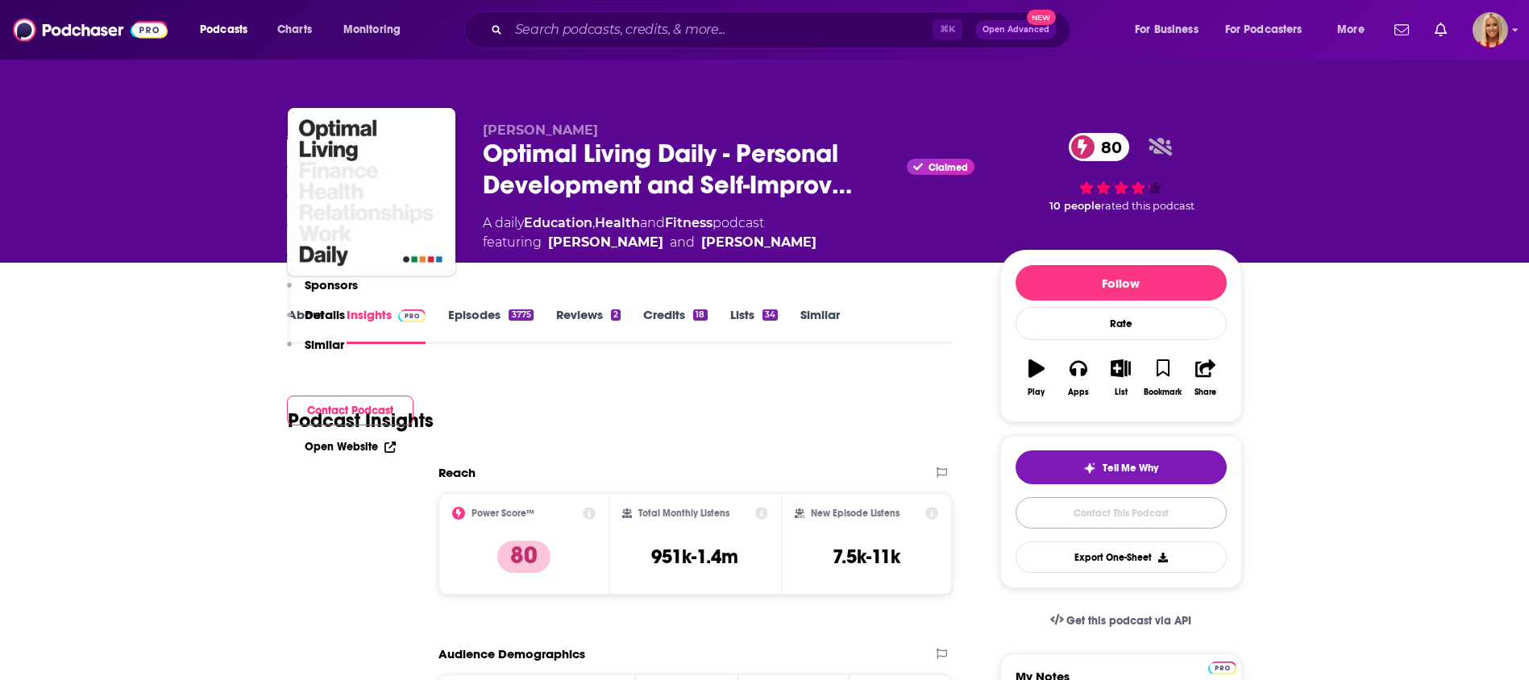
scroll to position [1660, 0]
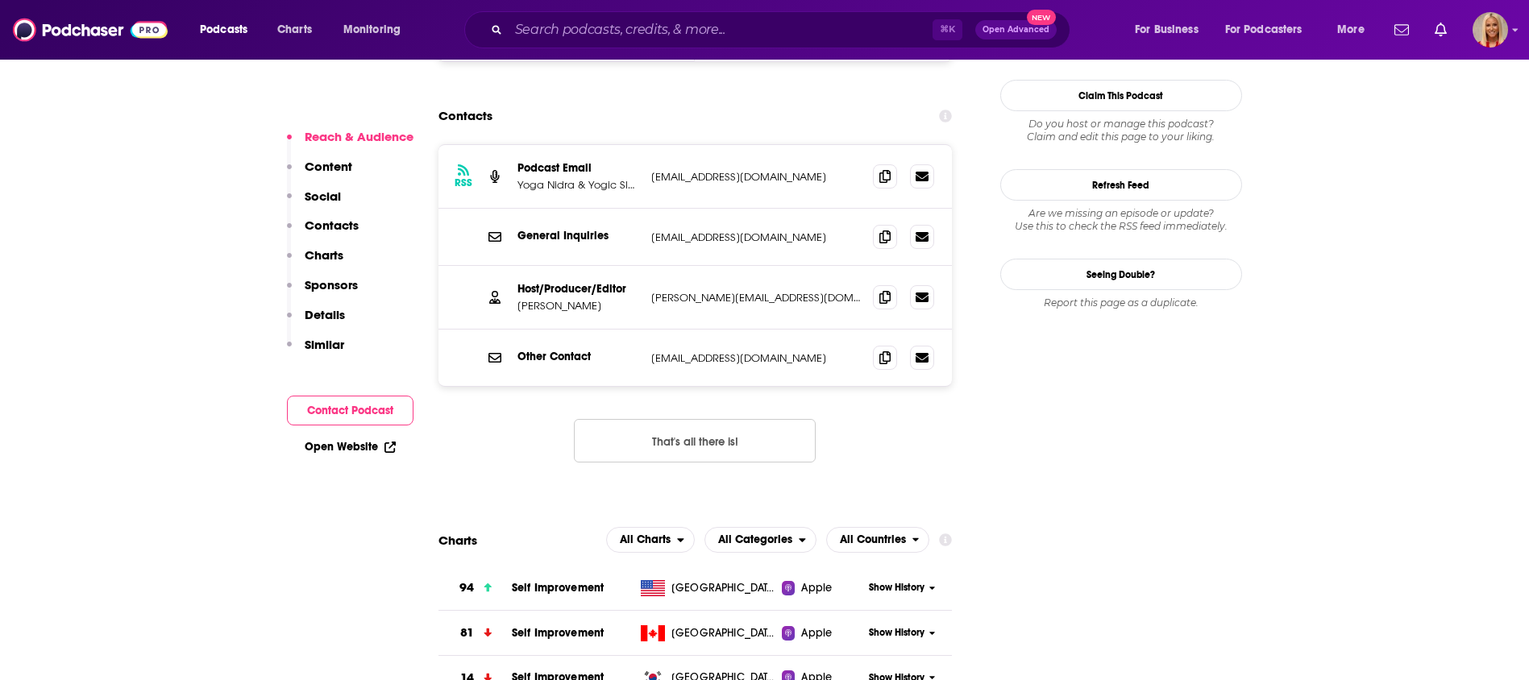
click at [332, 226] on p "Contacts" at bounding box center [332, 225] width 54 height 15
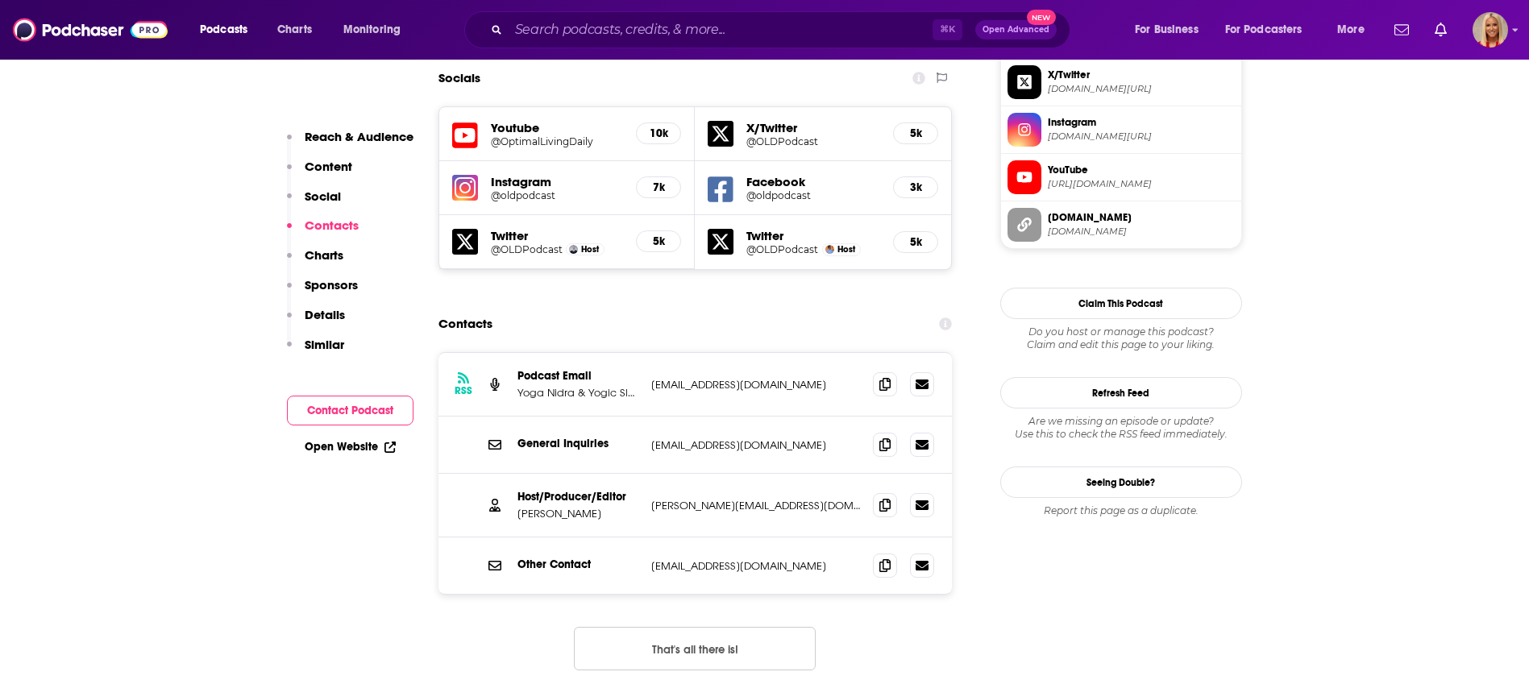
scroll to position [1436, 0]
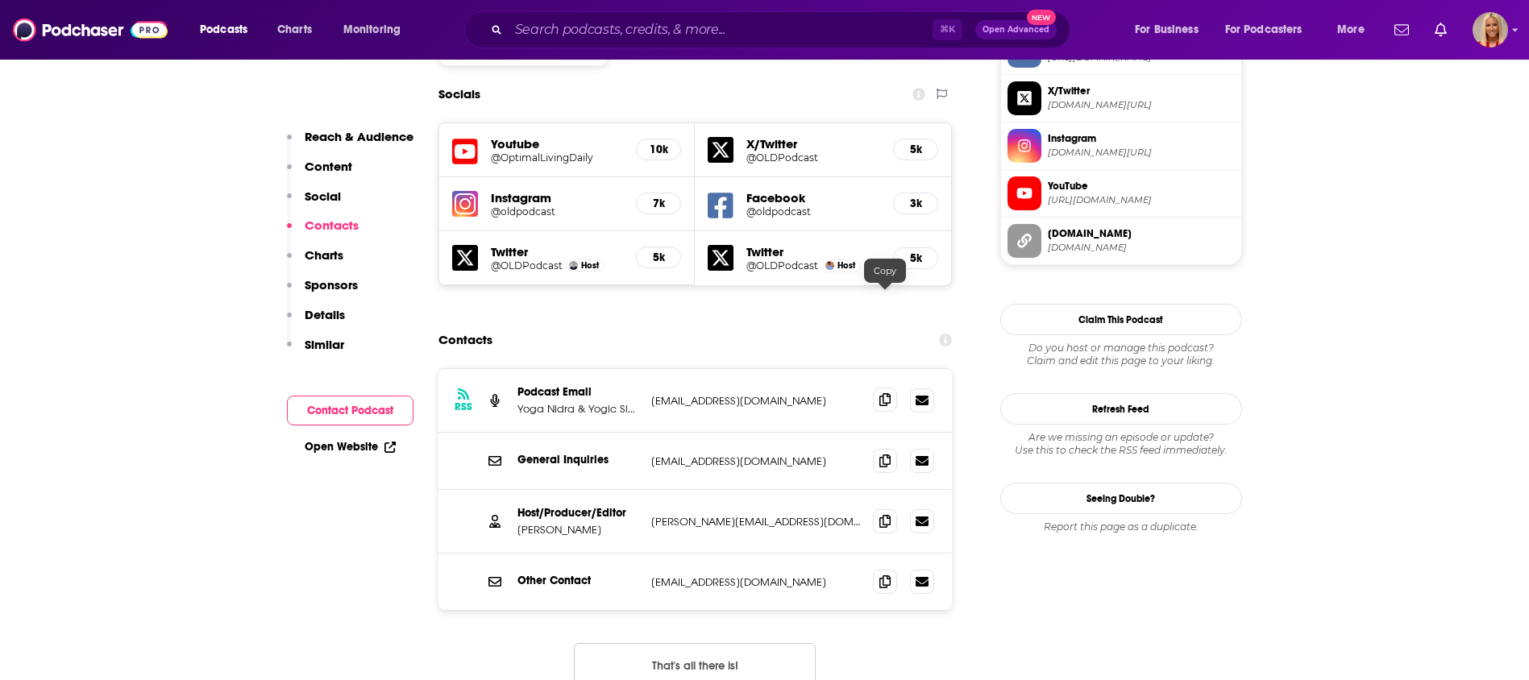
click at [888, 393] on icon at bounding box center [884, 399] width 11 height 13
click at [891, 509] on span at bounding box center [885, 521] width 24 height 24
click at [877, 388] on span at bounding box center [885, 400] width 24 height 24
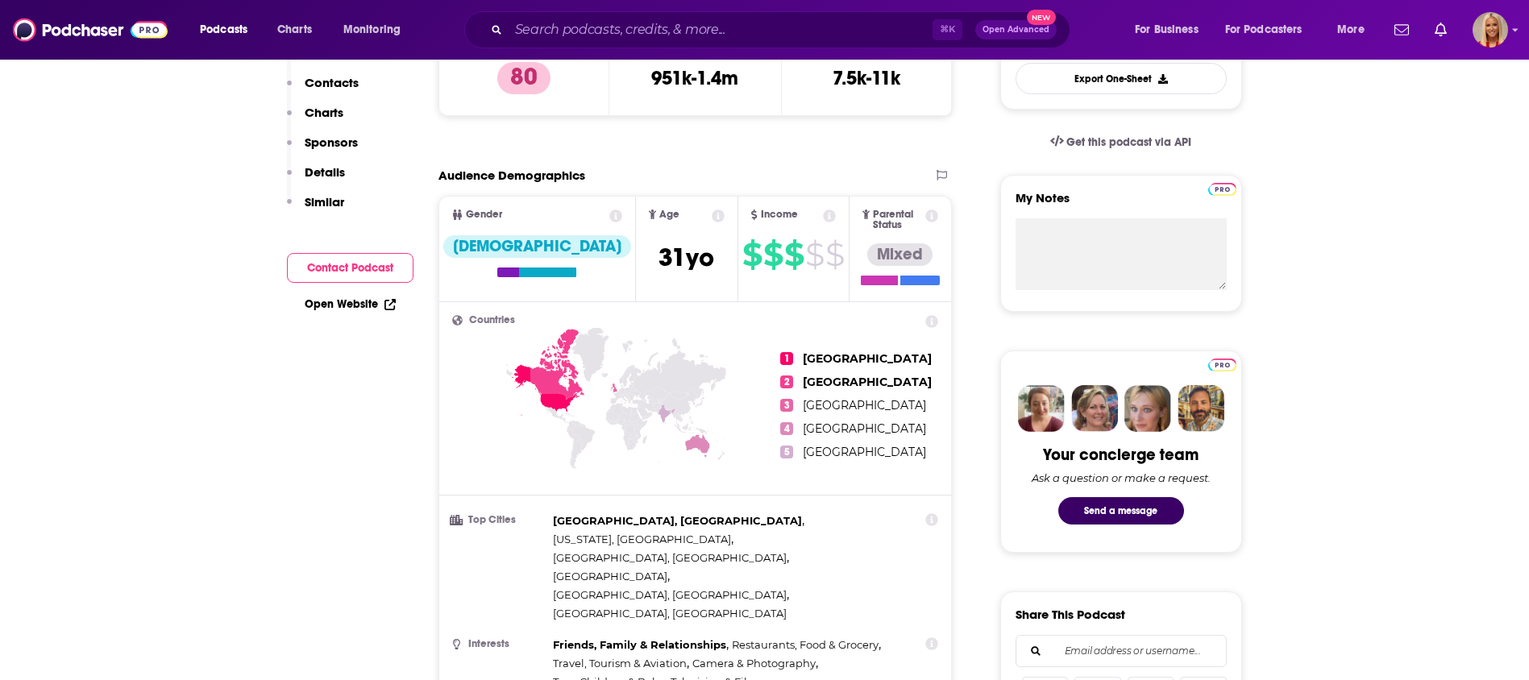
scroll to position [0, 0]
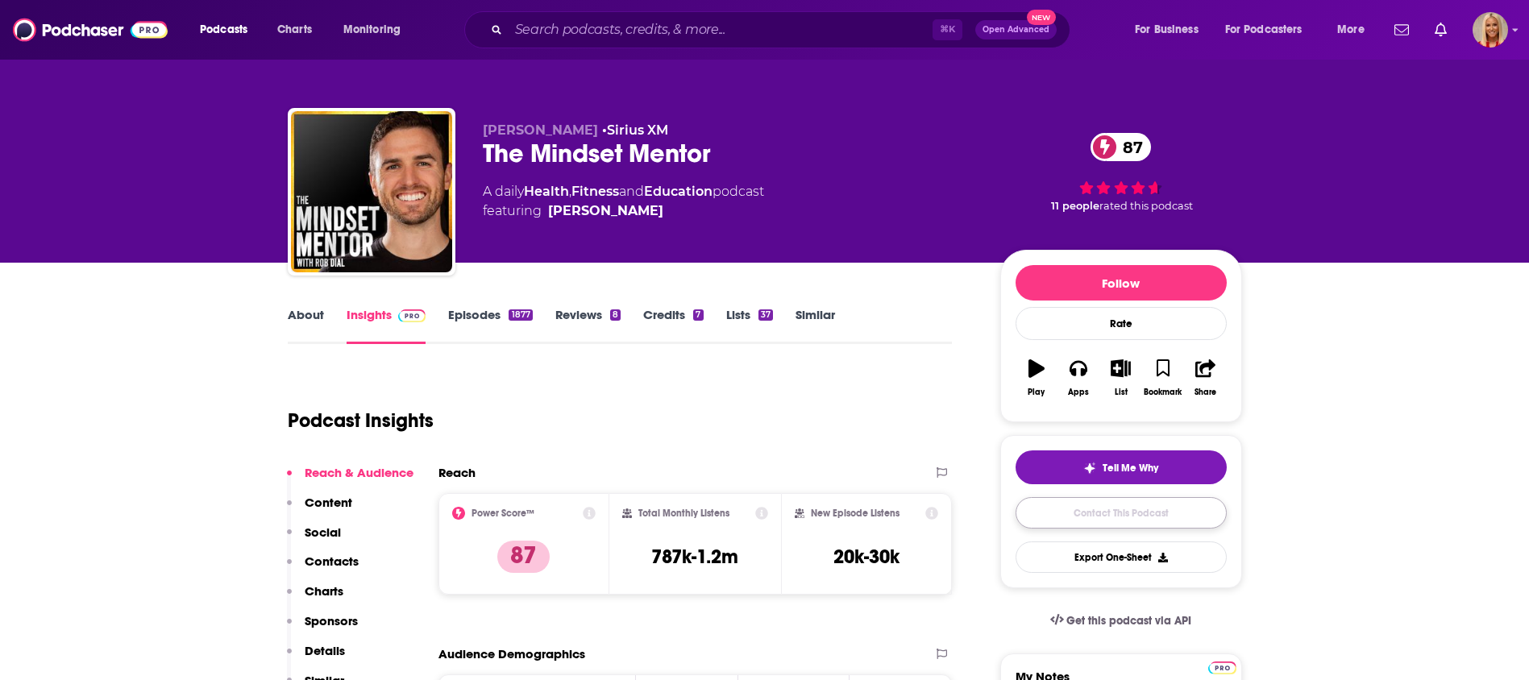
click at [1080, 513] on link "Contact This Podcast" at bounding box center [1121, 512] width 211 height 31
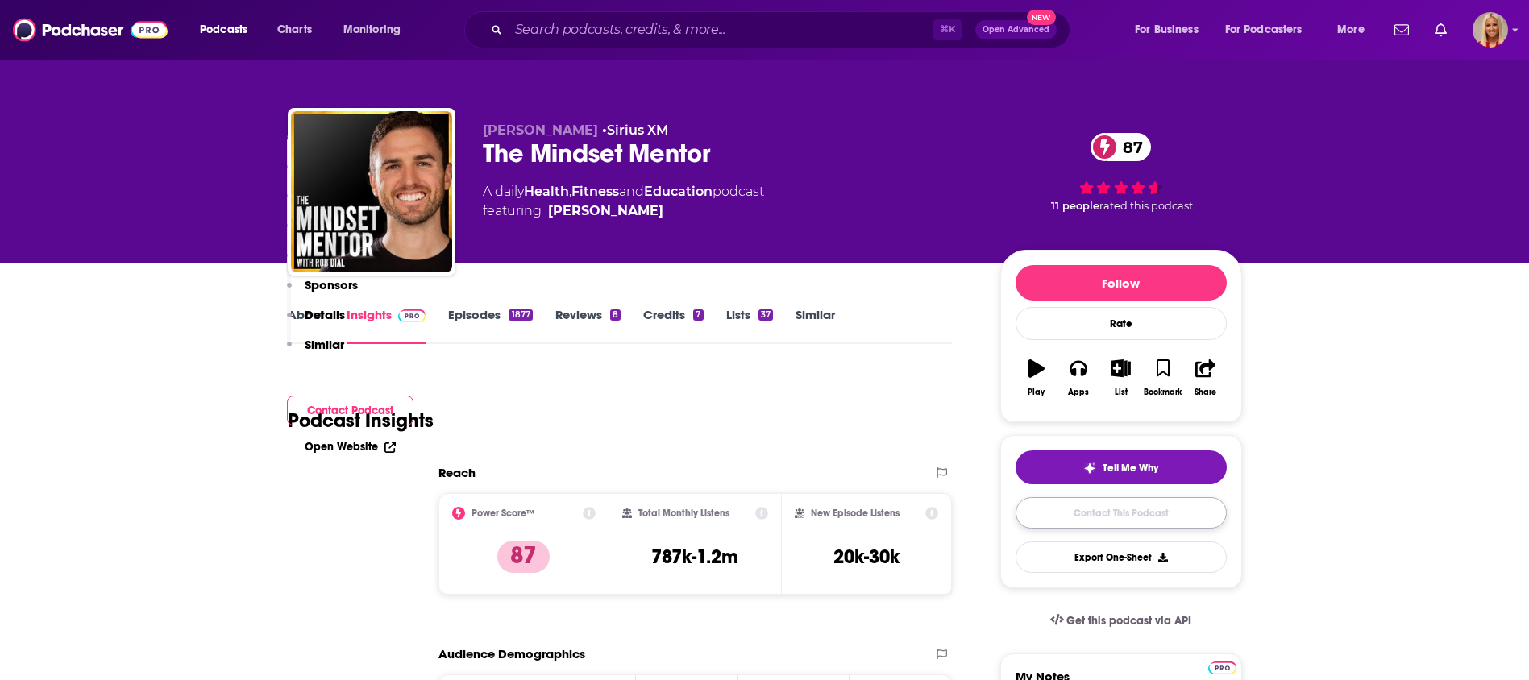
scroll to position [1659, 0]
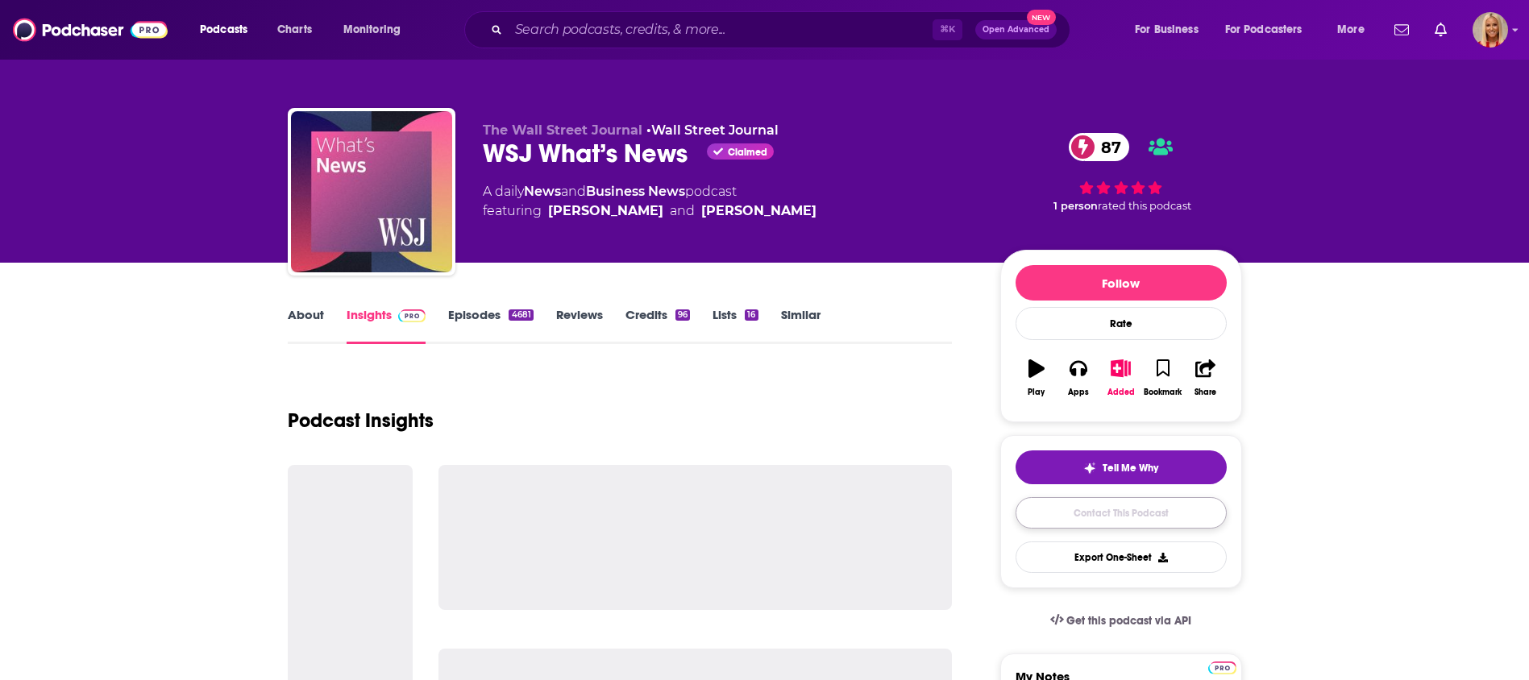
click at [1084, 509] on link "Contact This Podcast" at bounding box center [1121, 512] width 211 height 31
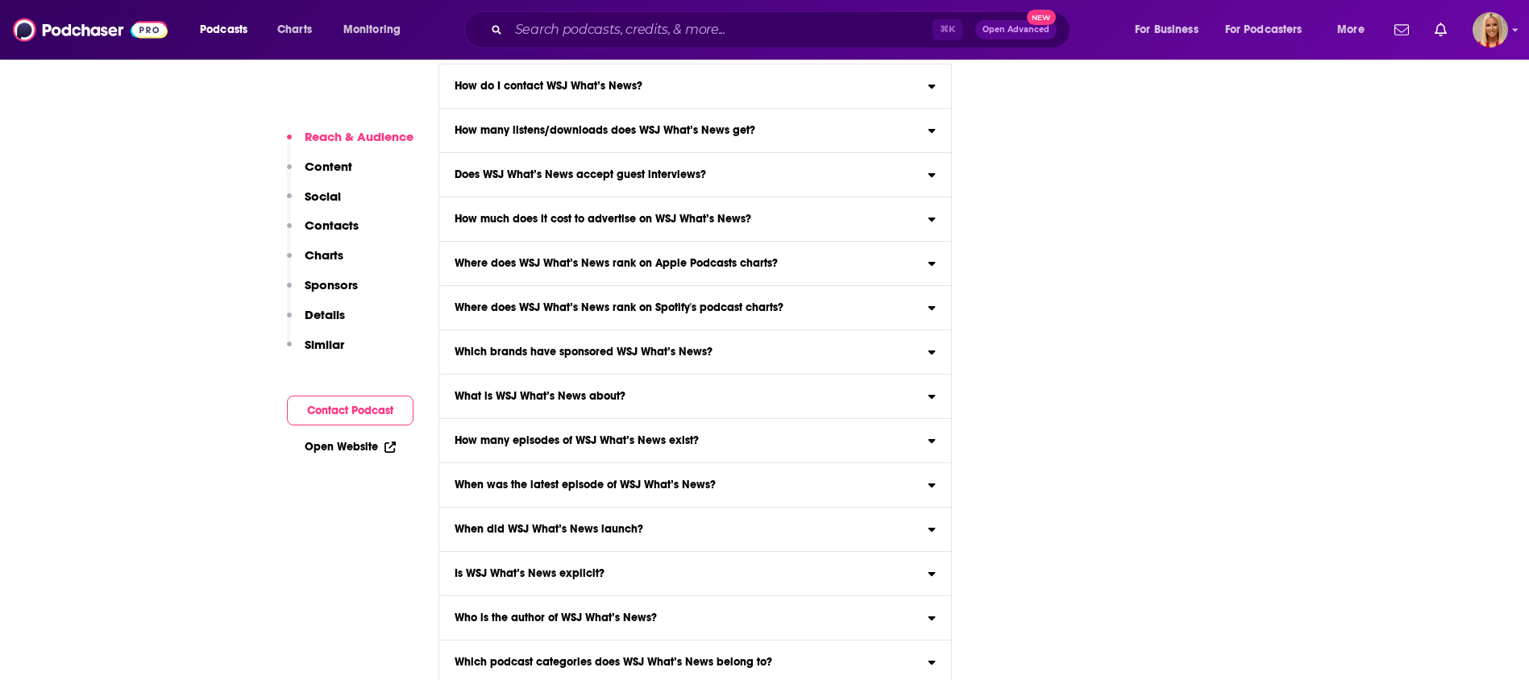
click at [351, 226] on p "Contacts" at bounding box center [332, 225] width 54 height 15
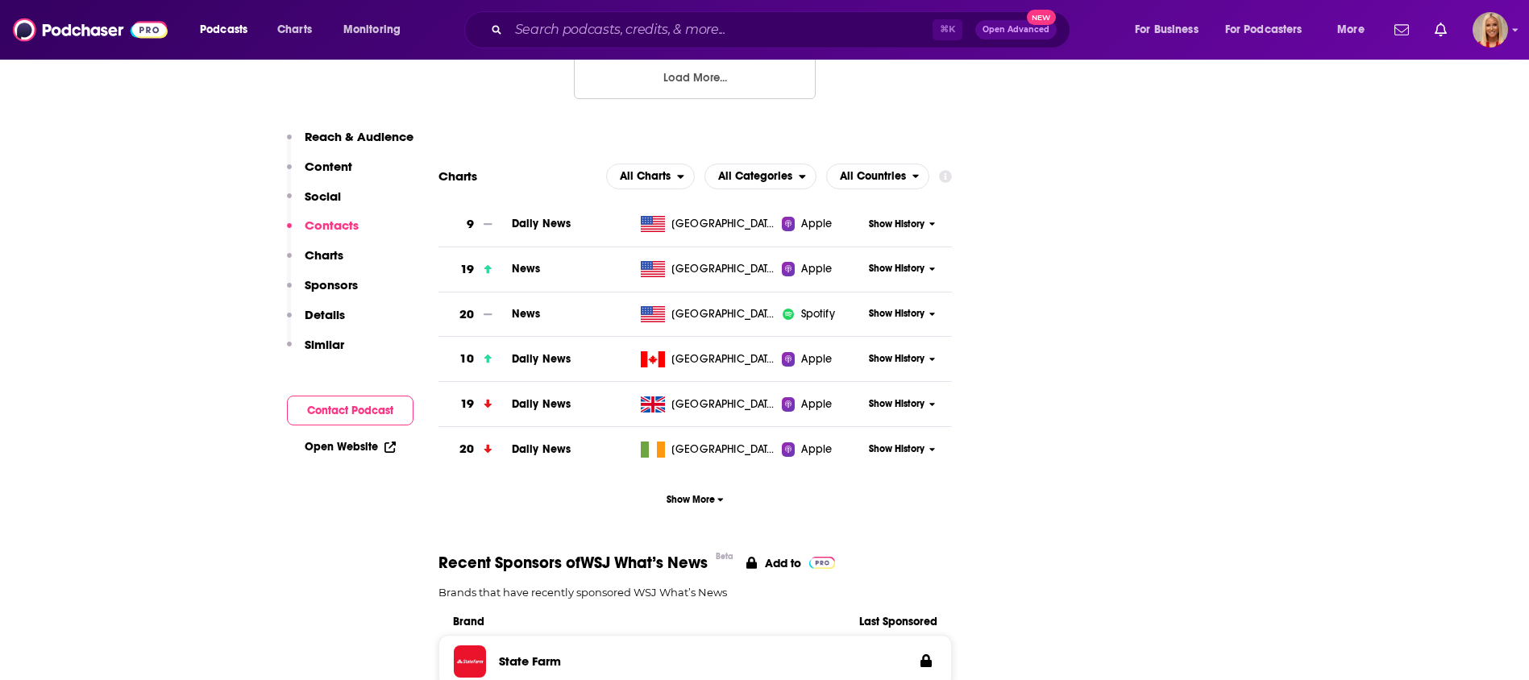
scroll to position [1711, 0]
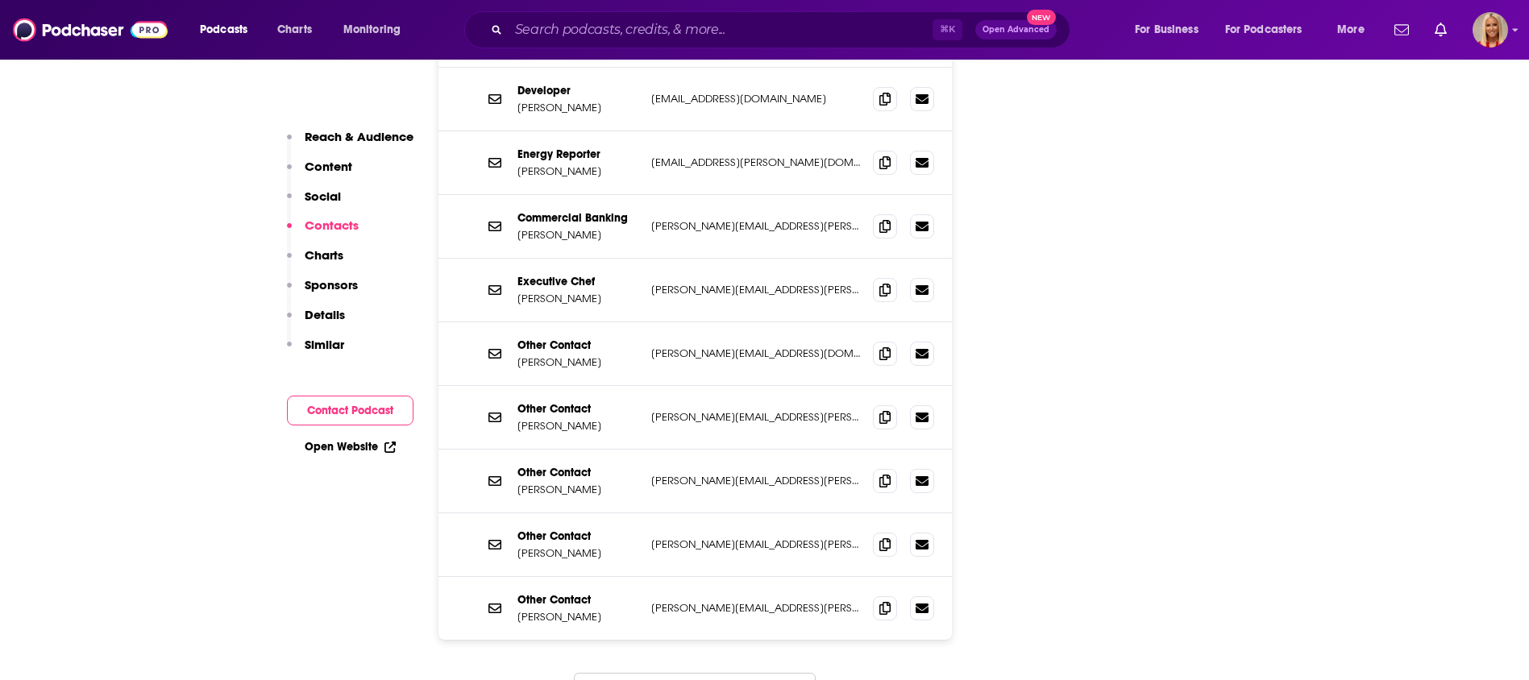
scroll to position [2050, 0]
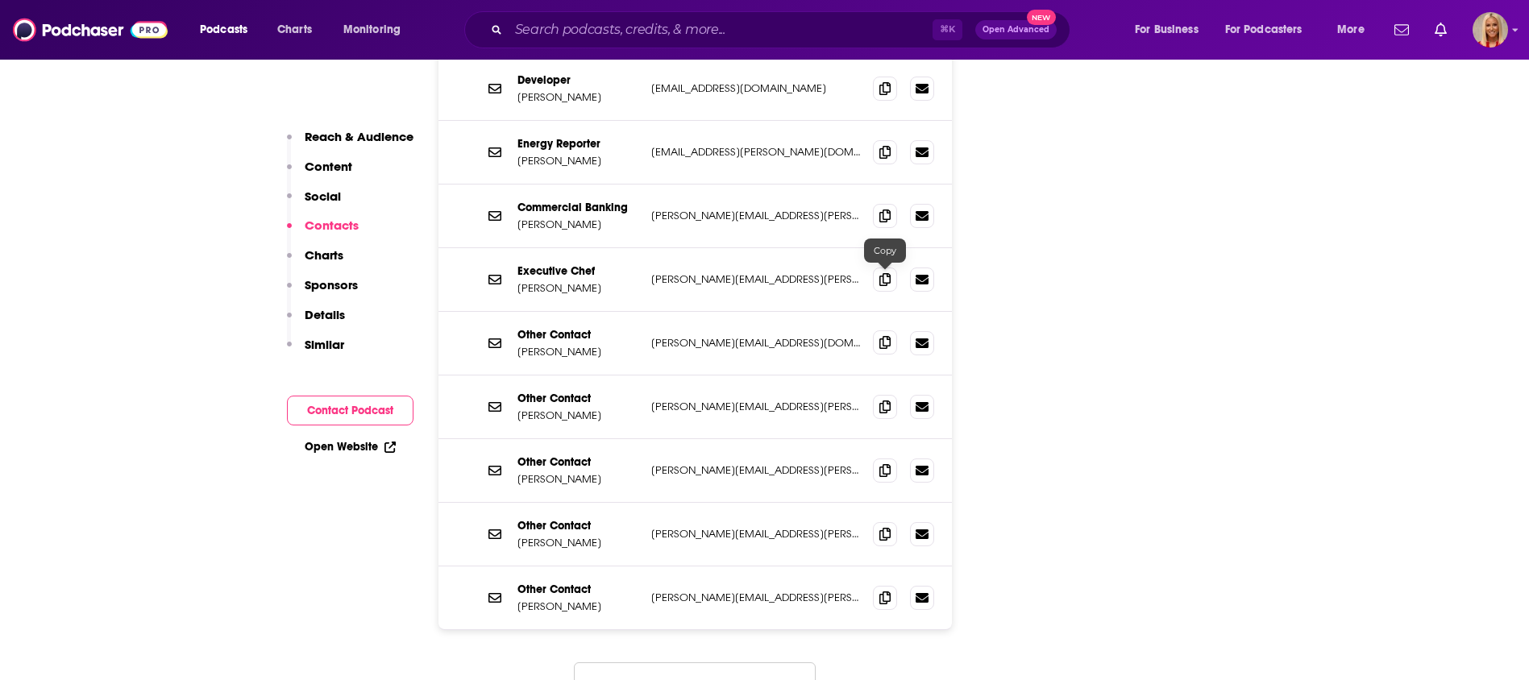
click at [880, 336] on icon at bounding box center [884, 342] width 11 height 13
click at [888, 400] on icon at bounding box center [884, 406] width 11 height 13
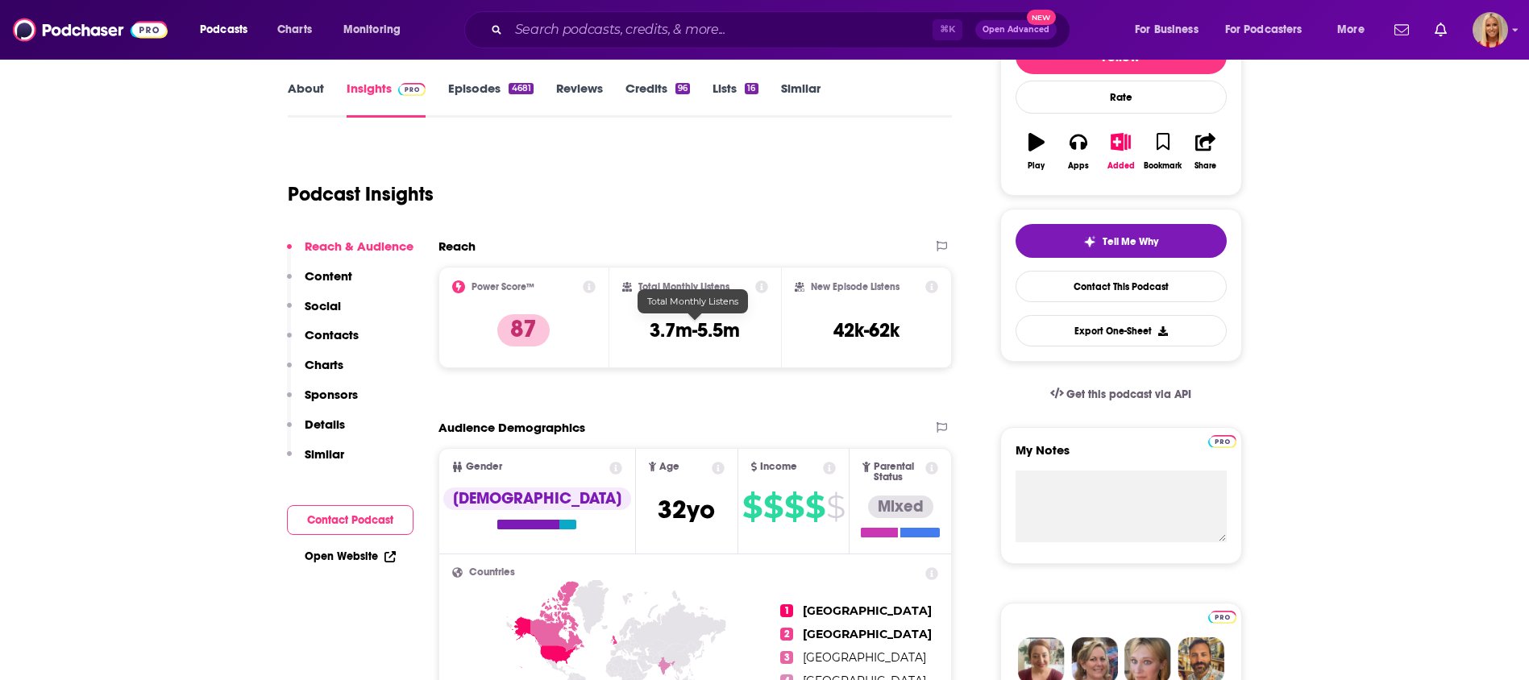
scroll to position [0, 0]
